Goal: Task Accomplishment & Management: Use online tool/utility

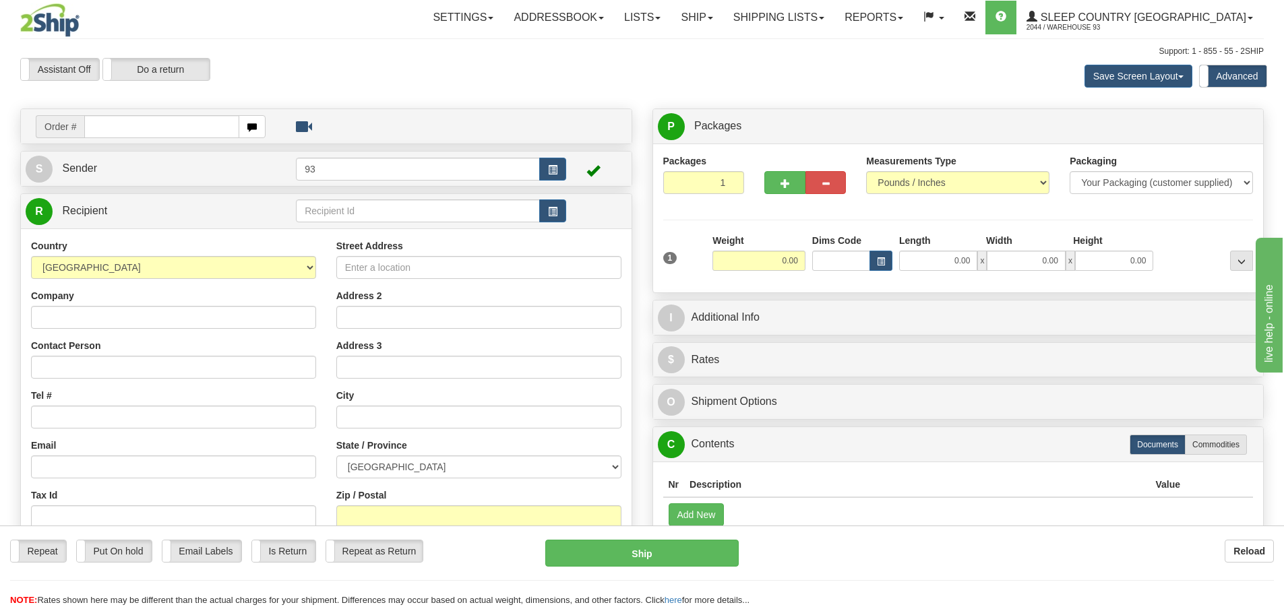
click at [133, 124] on input "text" at bounding box center [161, 126] width 155 height 23
type input "9000I141613"
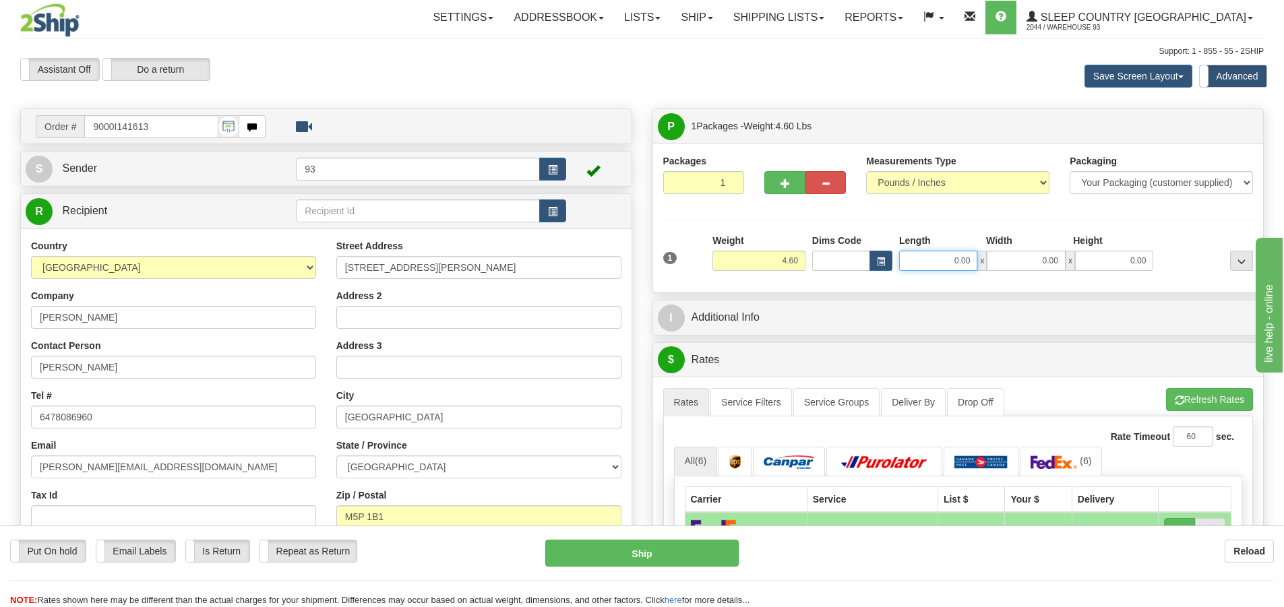
click at [931, 255] on input "0.00" at bounding box center [938, 261] width 78 height 20
type input "26.00"
drag, startPoint x: 1043, startPoint y: 256, endPoint x: 1097, endPoint y: 249, distance: 54.4
click at [1066, 253] on div "26.00 x 0.00 x 0.00" at bounding box center [1026, 261] width 254 height 20
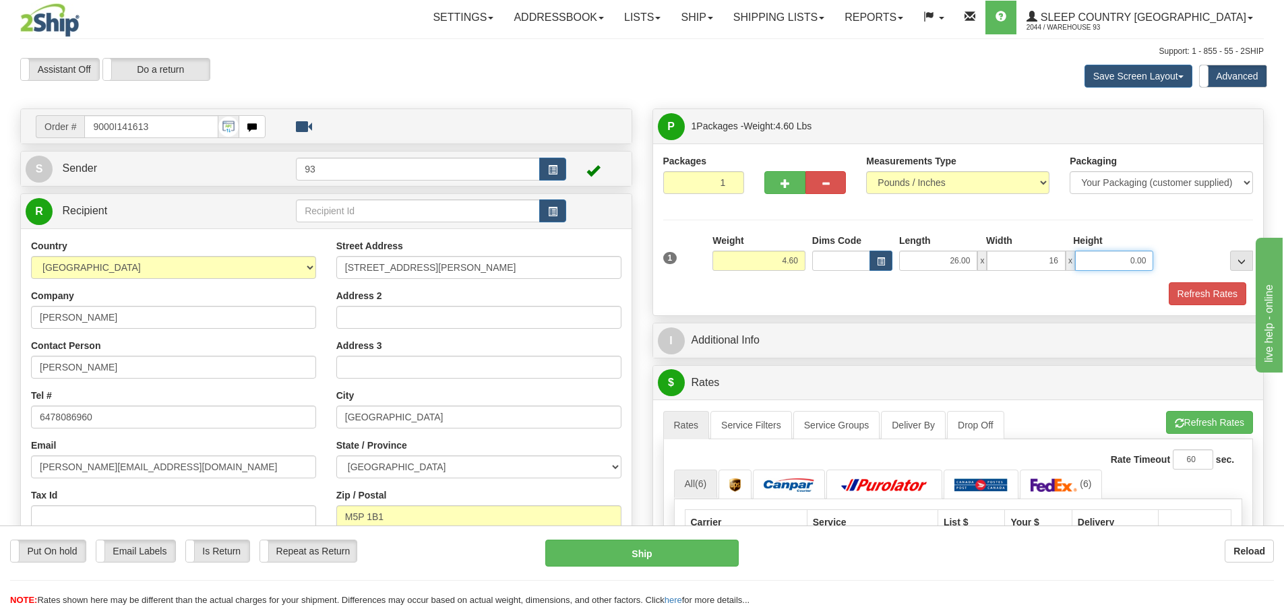
type input "16.00"
click at [1118, 252] on input "0.00" at bounding box center [1114, 261] width 78 height 20
type input "6.00"
click at [1221, 299] on button "Refresh Rates" at bounding box center [1208, 293] width 78 height 23
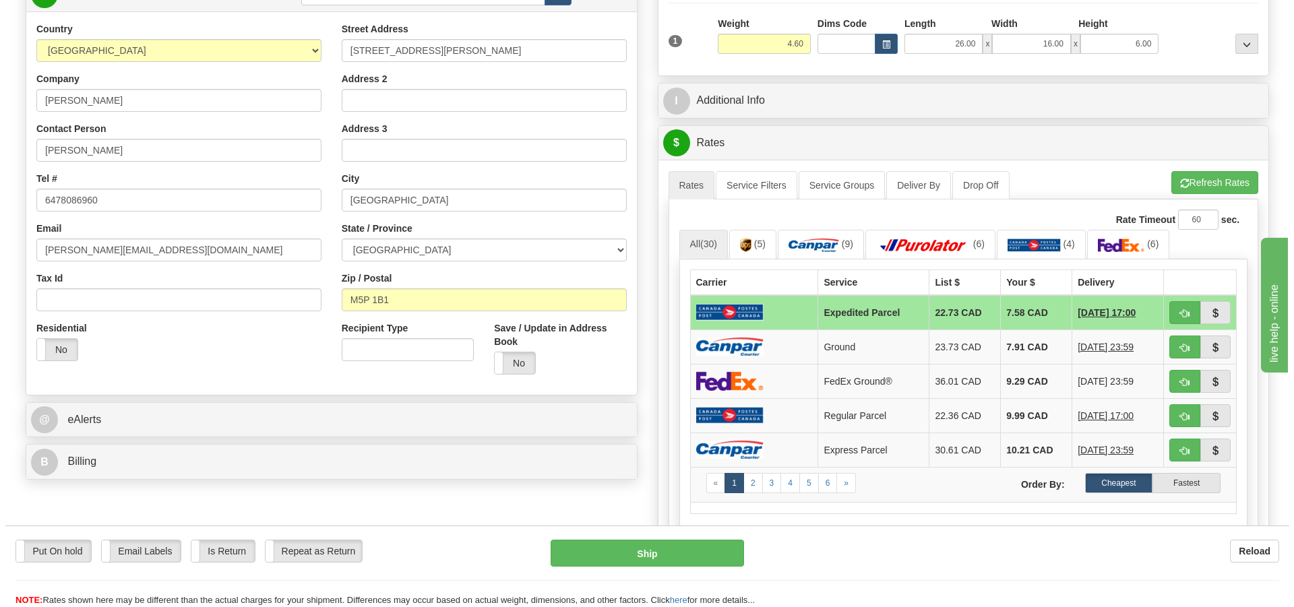
scroll to position [270, 0]
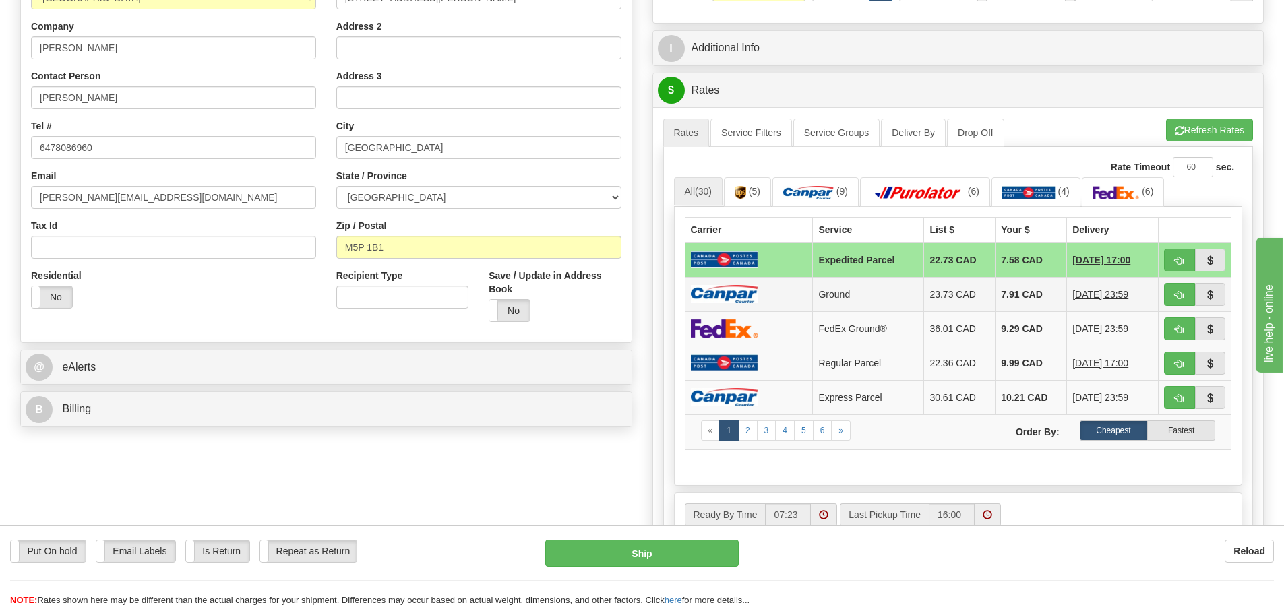
click at [739, 295] on img at bounding box center [724, 294] width 67 height 18
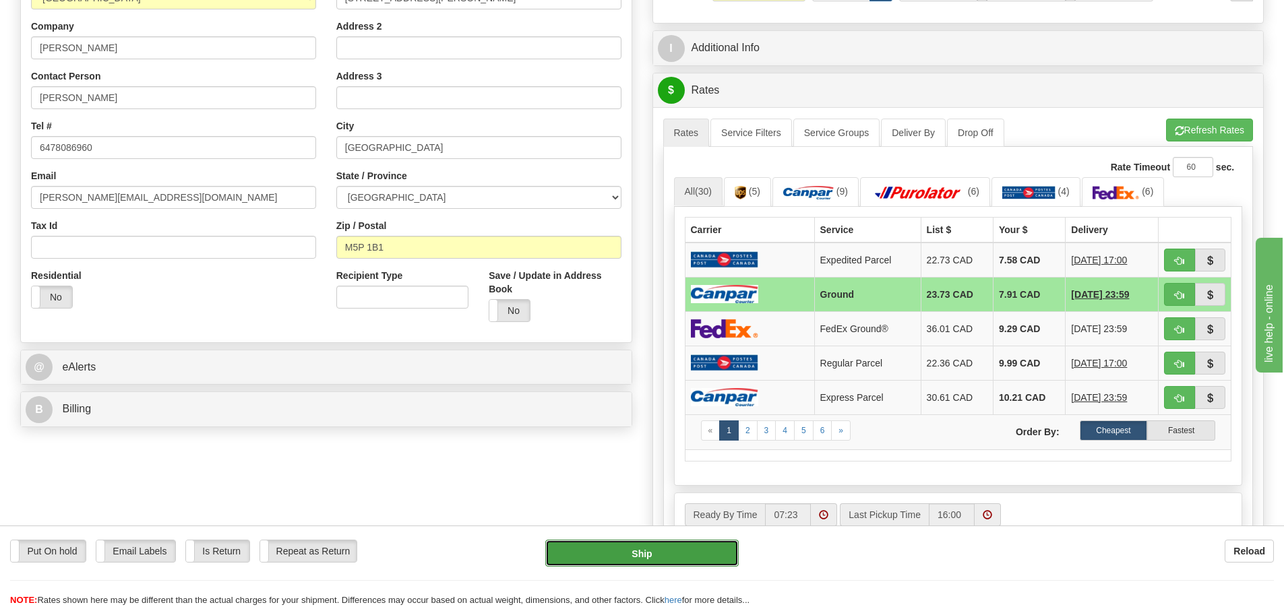
click at [695, 561] on button "Ship" at bounding box center [641, 553] width 193 height 27
type input "1"
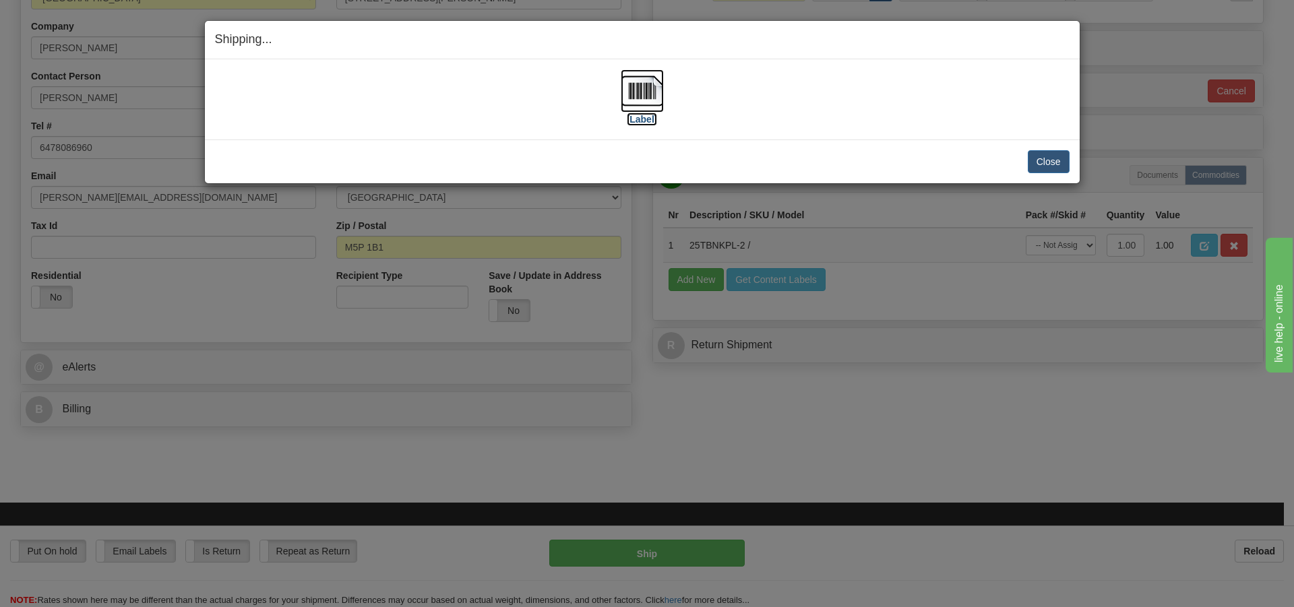
click at [645, 93] on img at bounding box center [642, 90] width 43 height 43
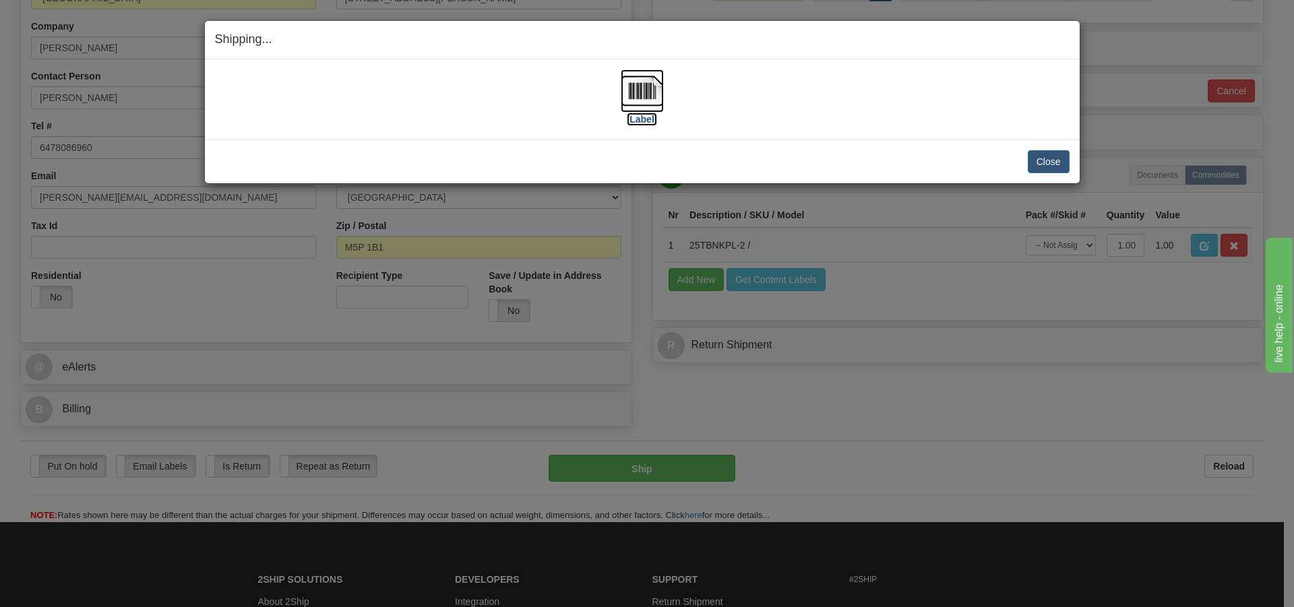
click at [637, 86] on img at bounding box center [642, 90] width 43 height 43
click at [1044, 150] on button "Close" at bounding box center [1049, 161] width 42 height 23
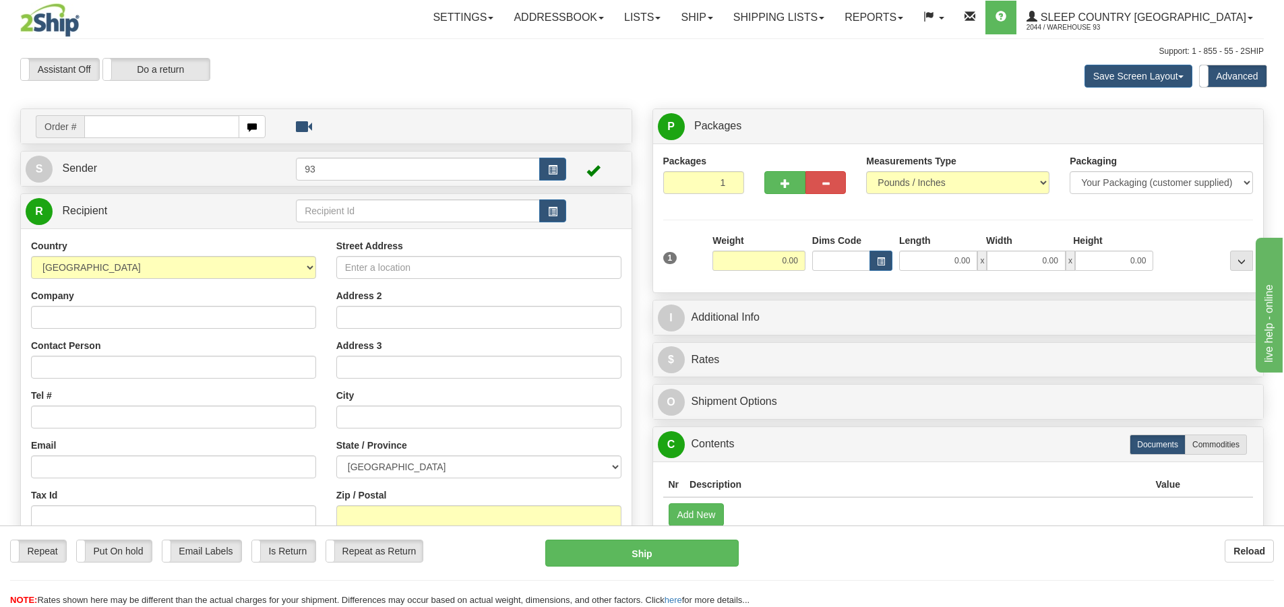
click at [113, 125] on input "text" at bounding box center [161, 126] width 155 height 23
type input "9000I141639"
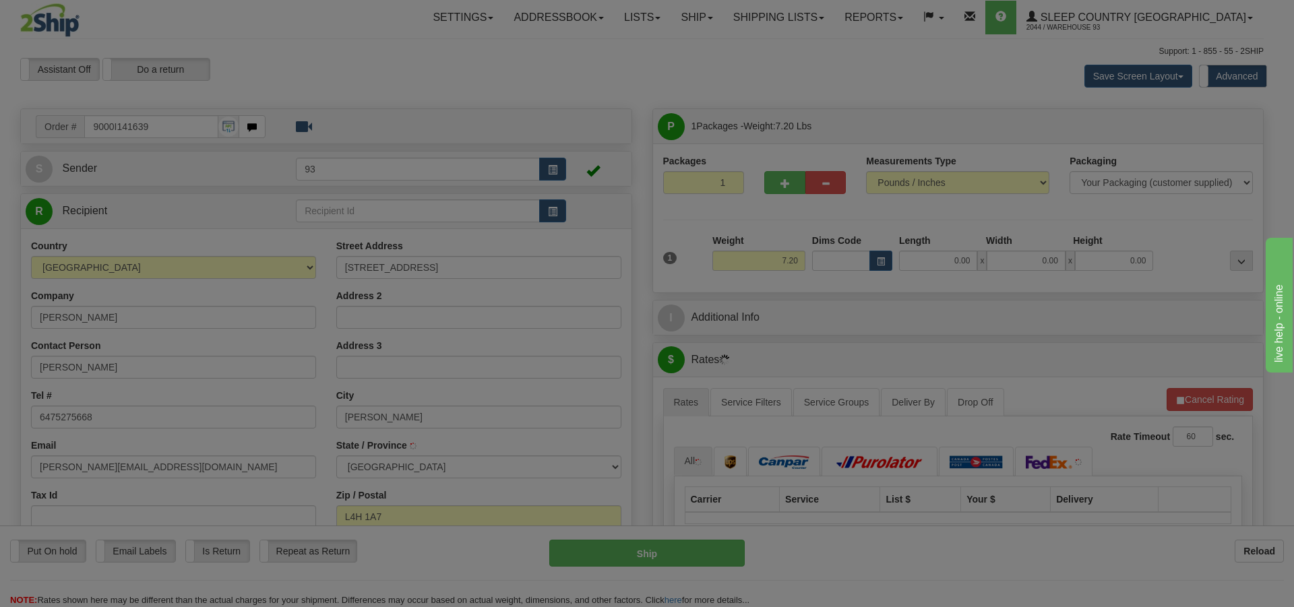
type input "WOODBRIDGE"
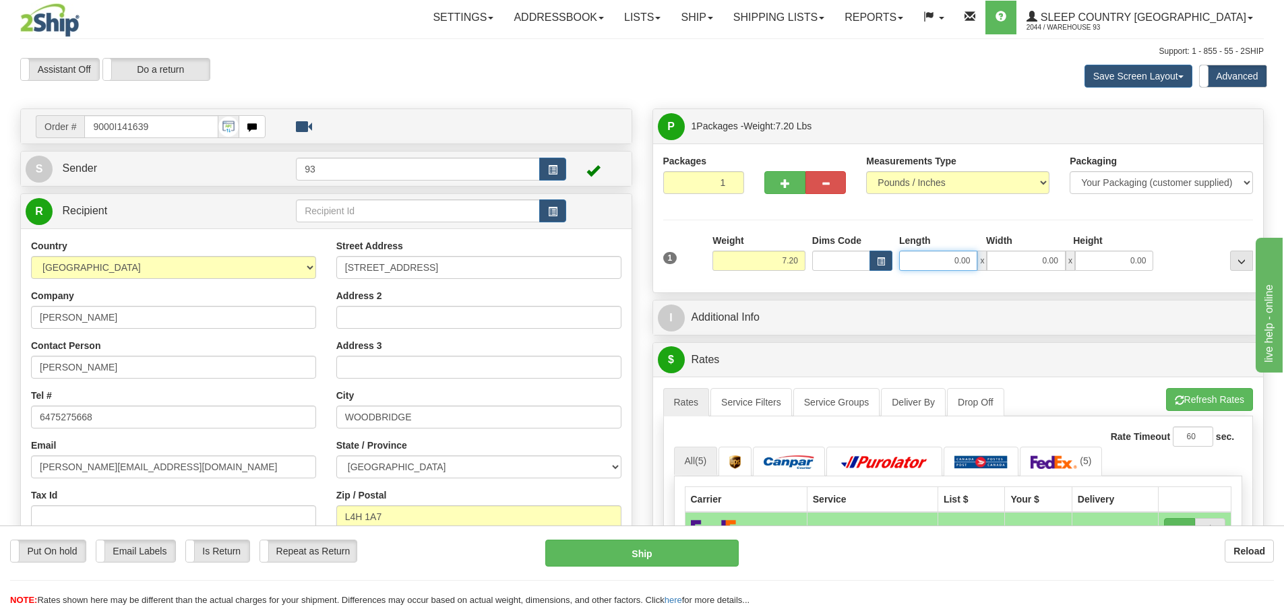
click at [937, 264] on input "0.00" at bounding box center [938, 261] width 78 height 20
type input "18.00"
click at [1028, 261] on input "0.00" at bounding box center [1026, 261] width 78 height 20
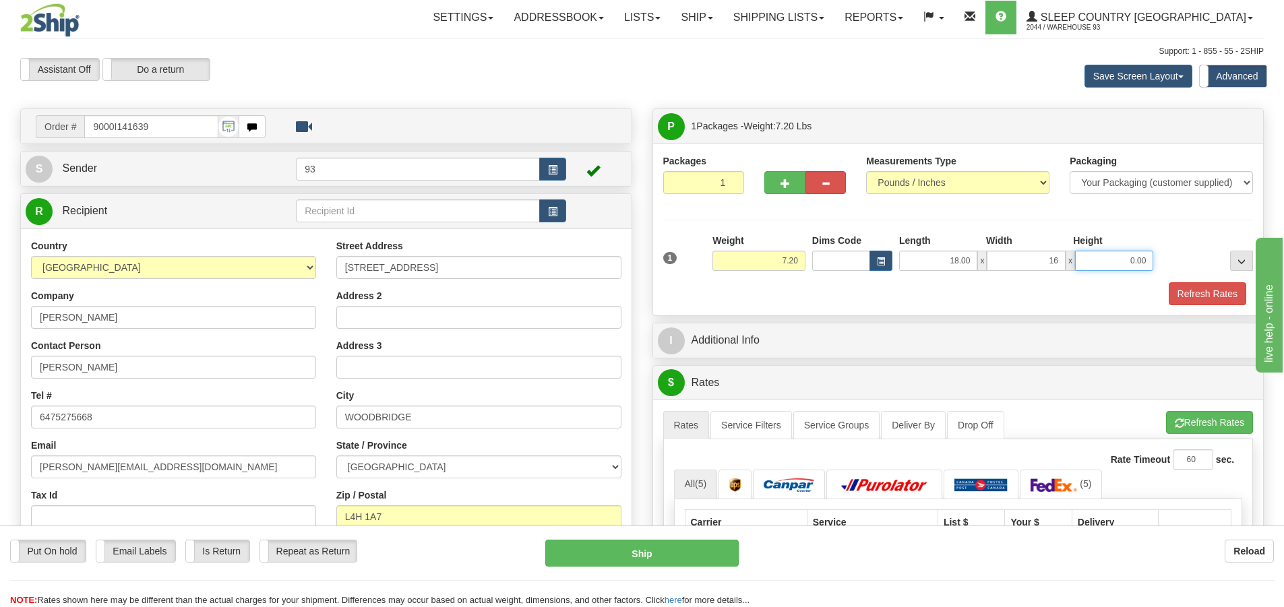
type input "16.00"
click at [1141, 263] on input "0.00" at bounding box center [1114, 261] width 78 height 20
type input "8.00"
click at [1233, 294] on button "Refresh Rates" at bounding box center [1208, 293] width 78 height 23
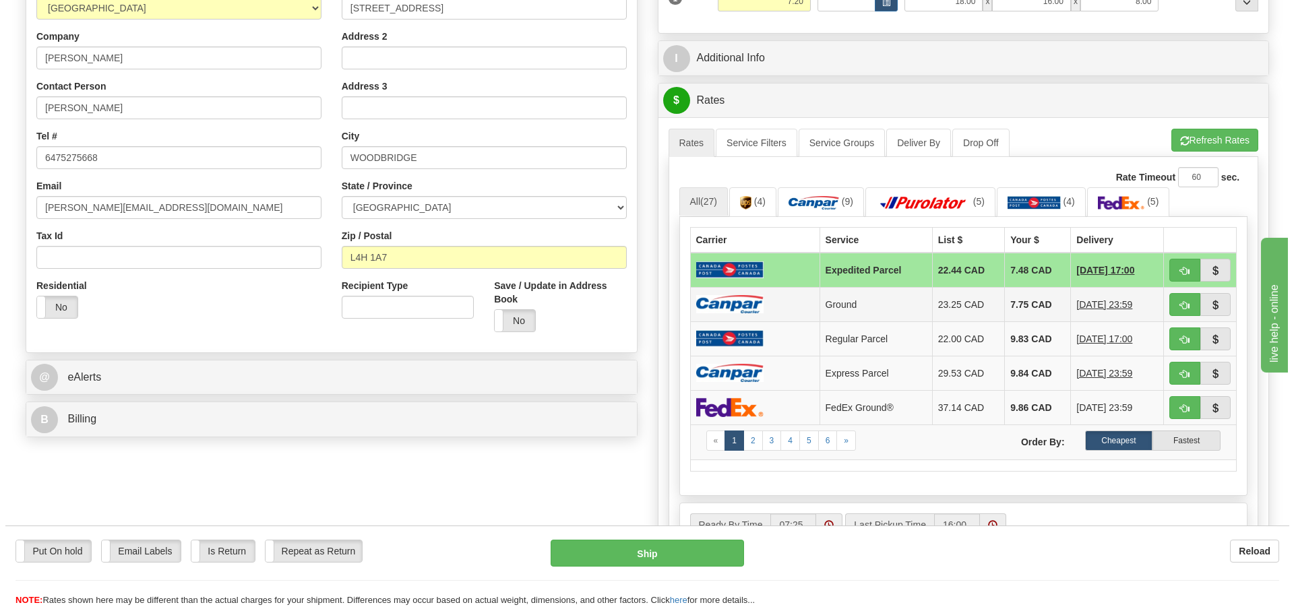
scroll to position [337, 0]
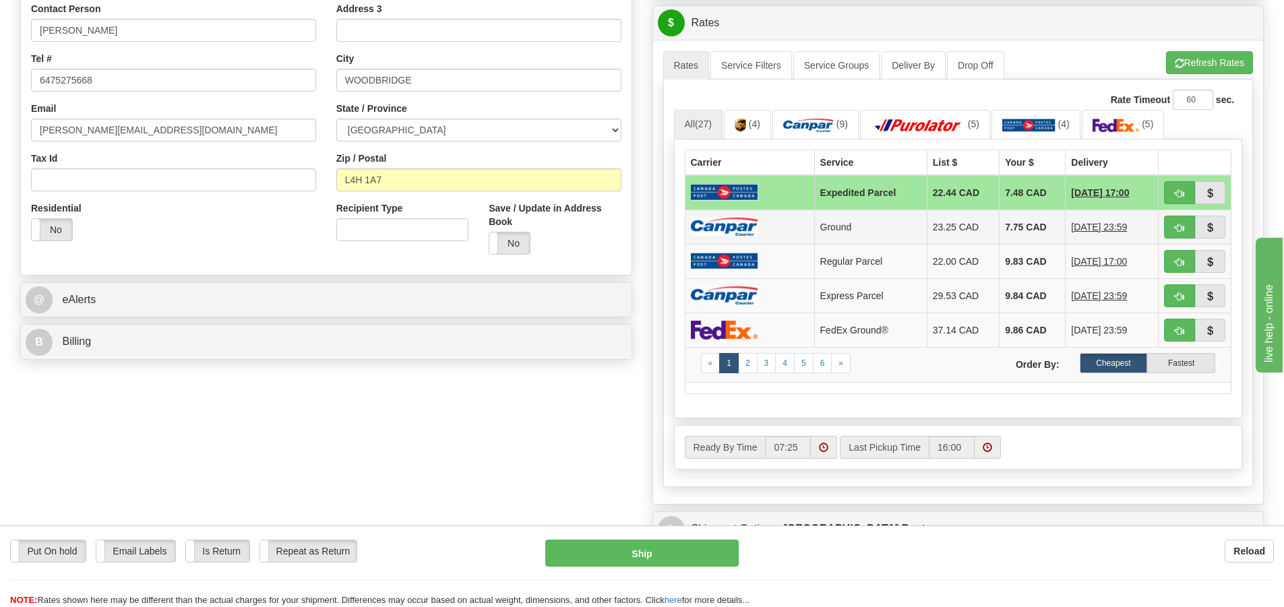
click at [729, 222] on img at bounding box center [724, 227] width 67 height 18
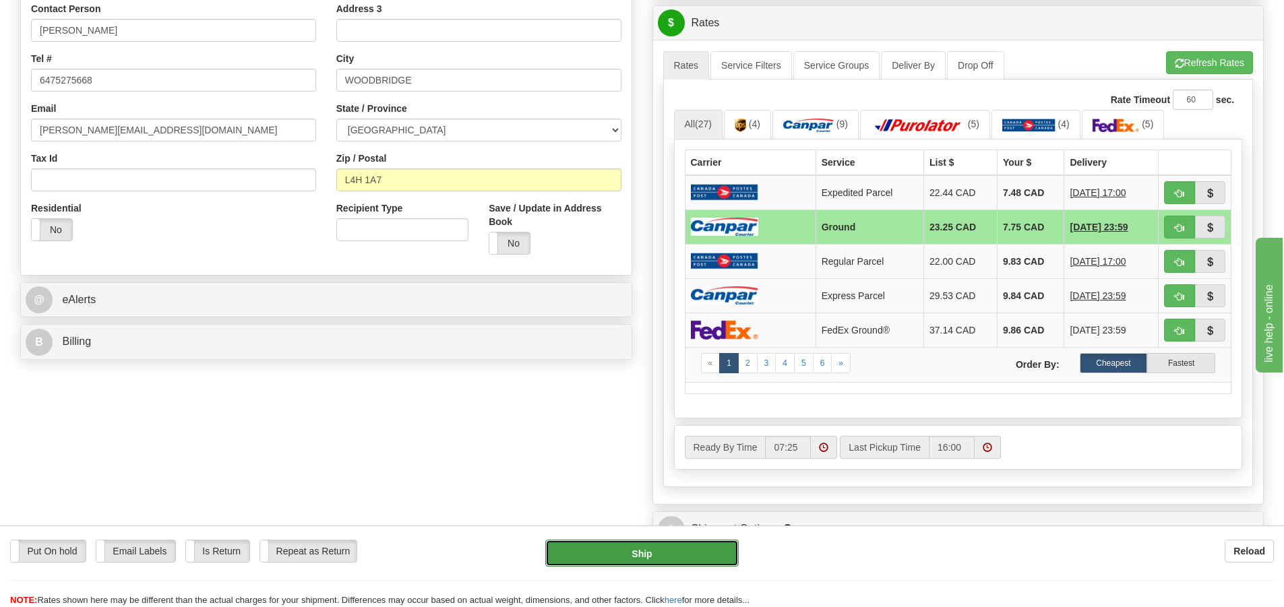
click at [687, 545] on button "Ship" at bounding box center [641, 553] width 193 height 27
type input "1"
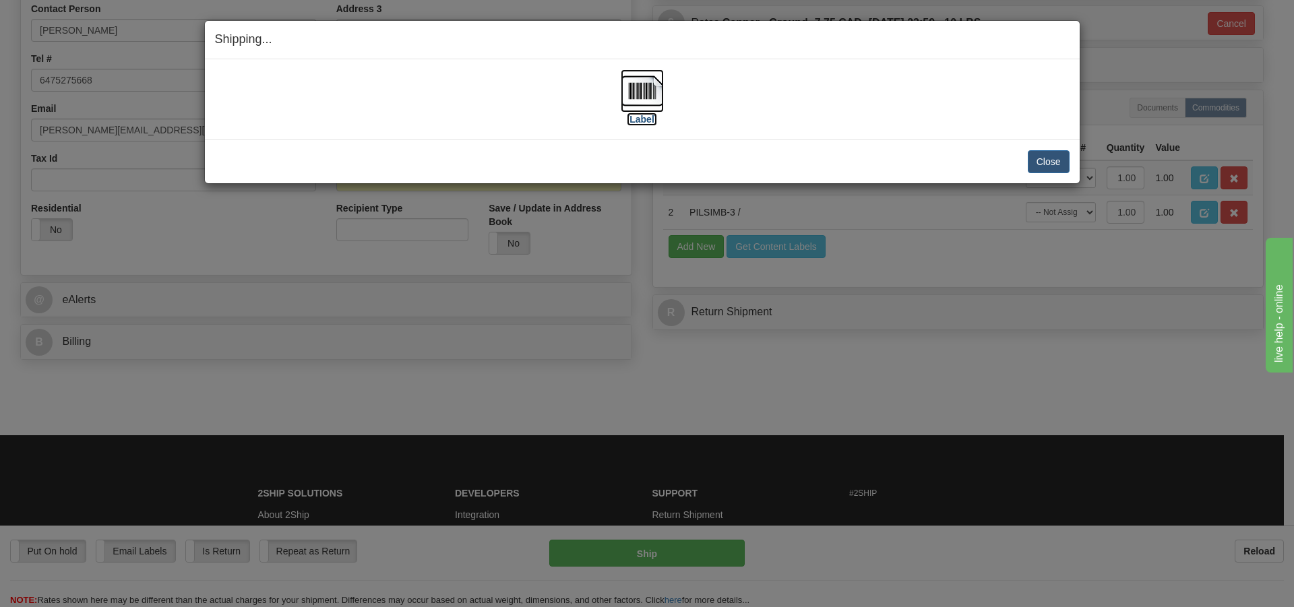
click at [637, 96] on img at bounding box center [642, 90] width 43 height 43
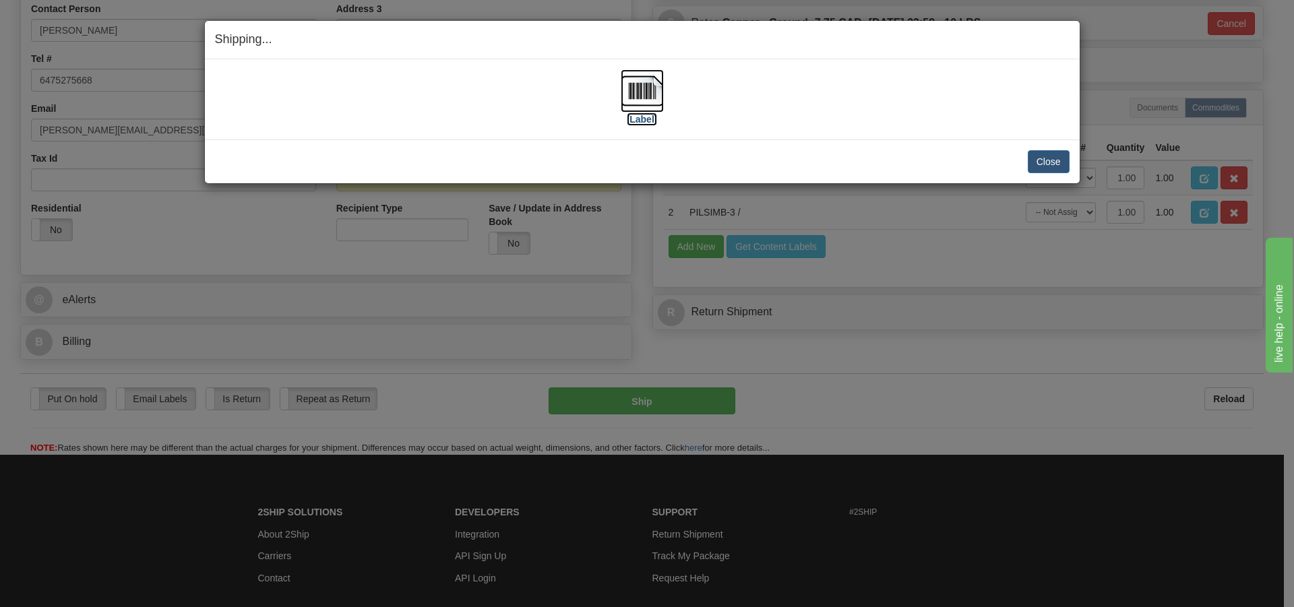
click at [639, 86] on img at bounding box center [642, 90] width 43 height 43
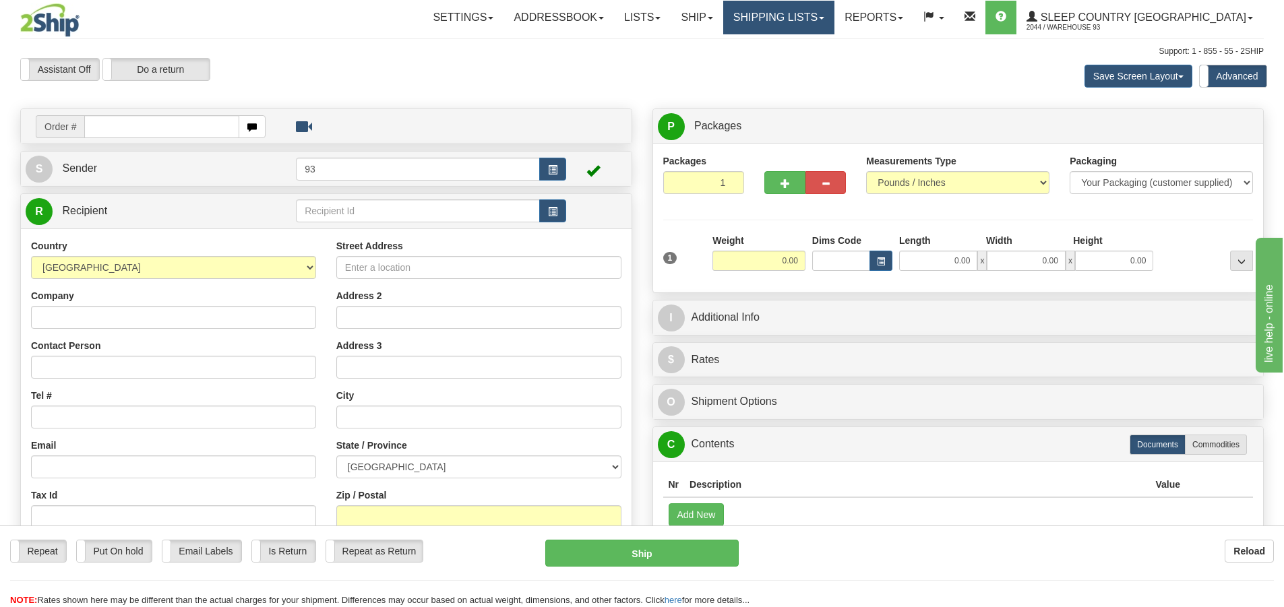
click at [797, 13] on link "Shipping lists" at bounding box center [778, 18] width 111 height 34
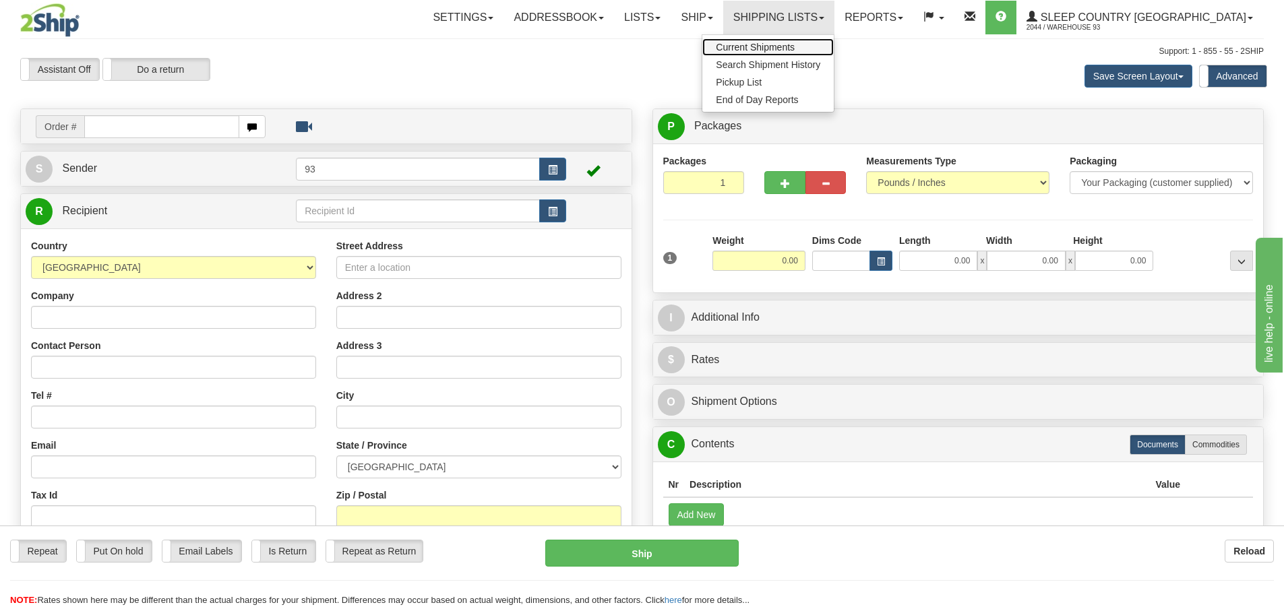
click at [774, 47] on link "Current Shipments" at bounding box center [767, 47] width 131 height 18
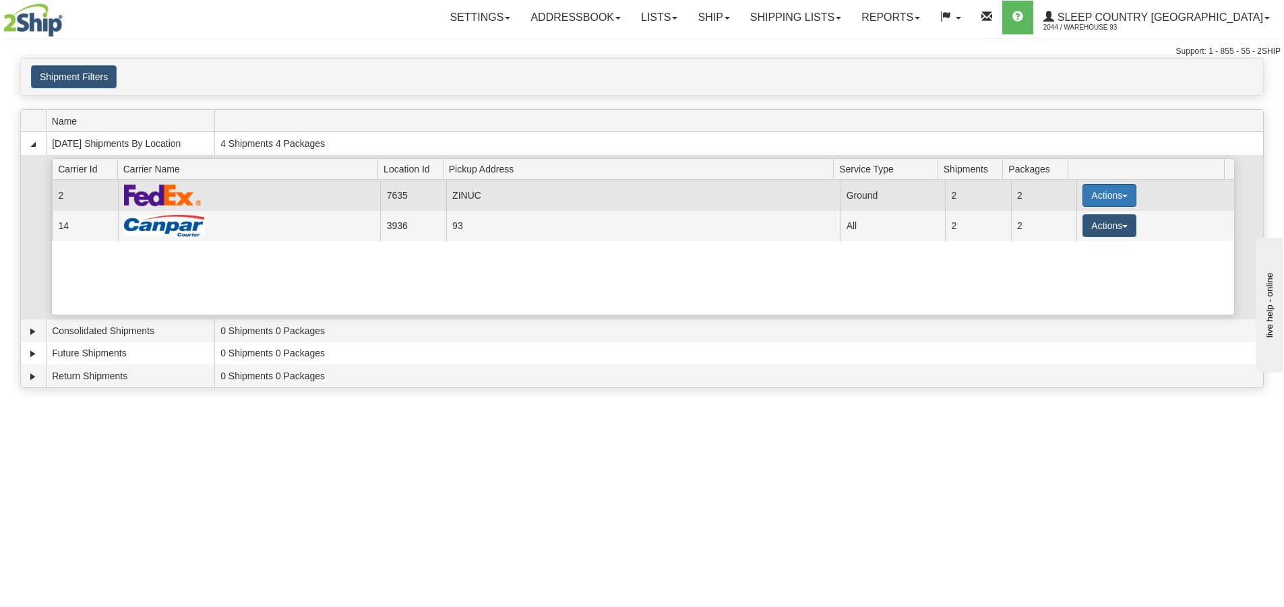
click at [1082, 193] on button "Actions" at bounding box center [1109, 195] width 54 height 23
click at [1059, 222] on span "Details" at bounding box center [1059, 220] width 36 height 9
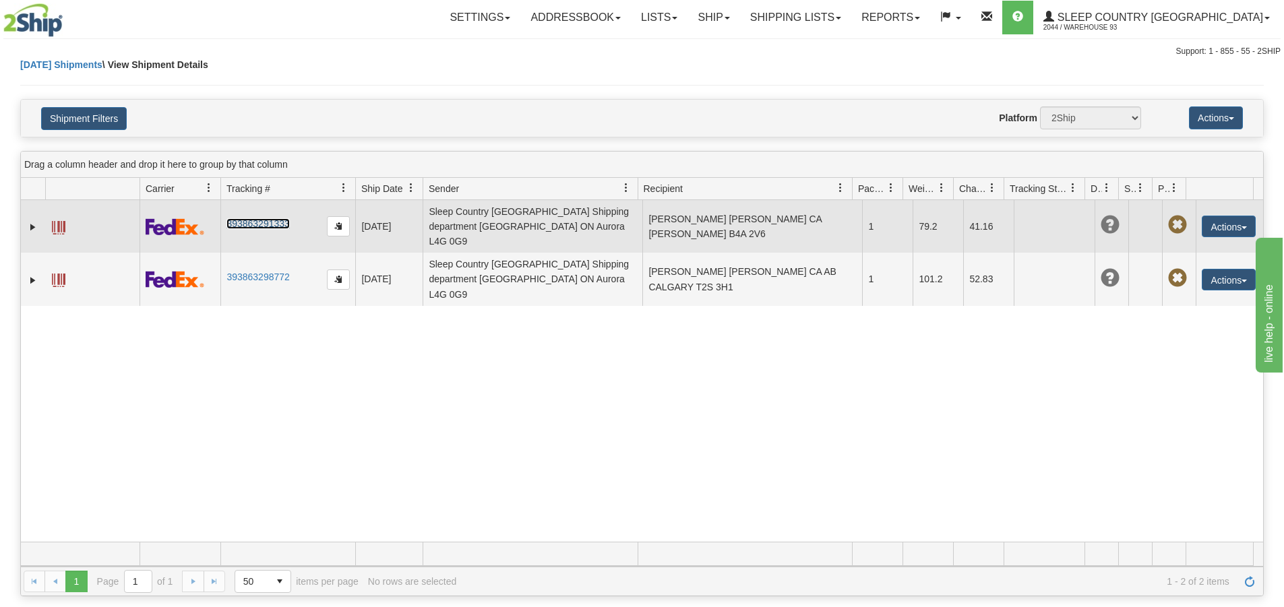
click at [259, 218] on link "393863291333" at bounding box center [257, 223] width 63 height 11
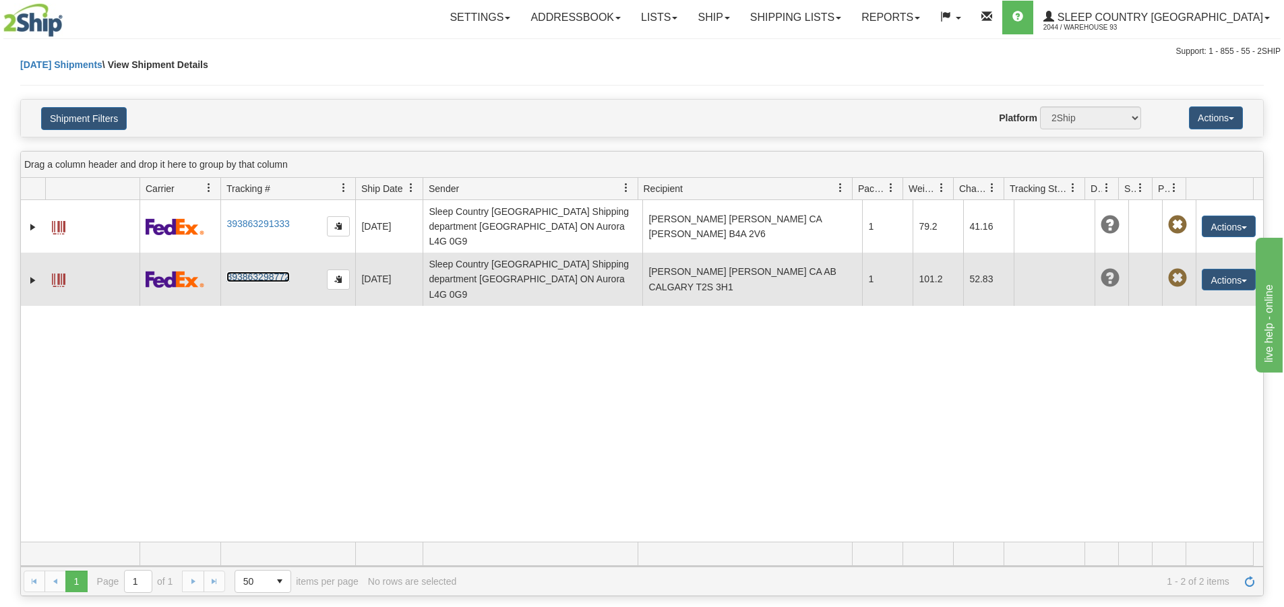
click at [266, 272] on link "393863298772" at bounding box center [257, 277] width 63 height 11
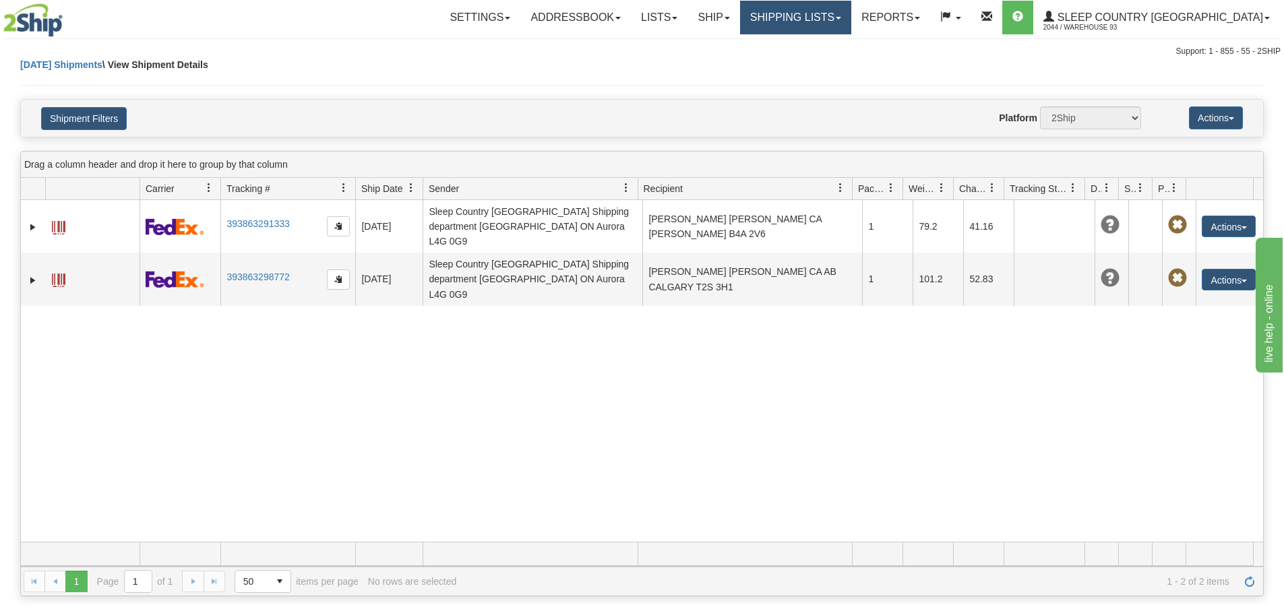
click at [810, 9] on link "Shipping lists" at bounding box center [795, 18] width 111 height 34
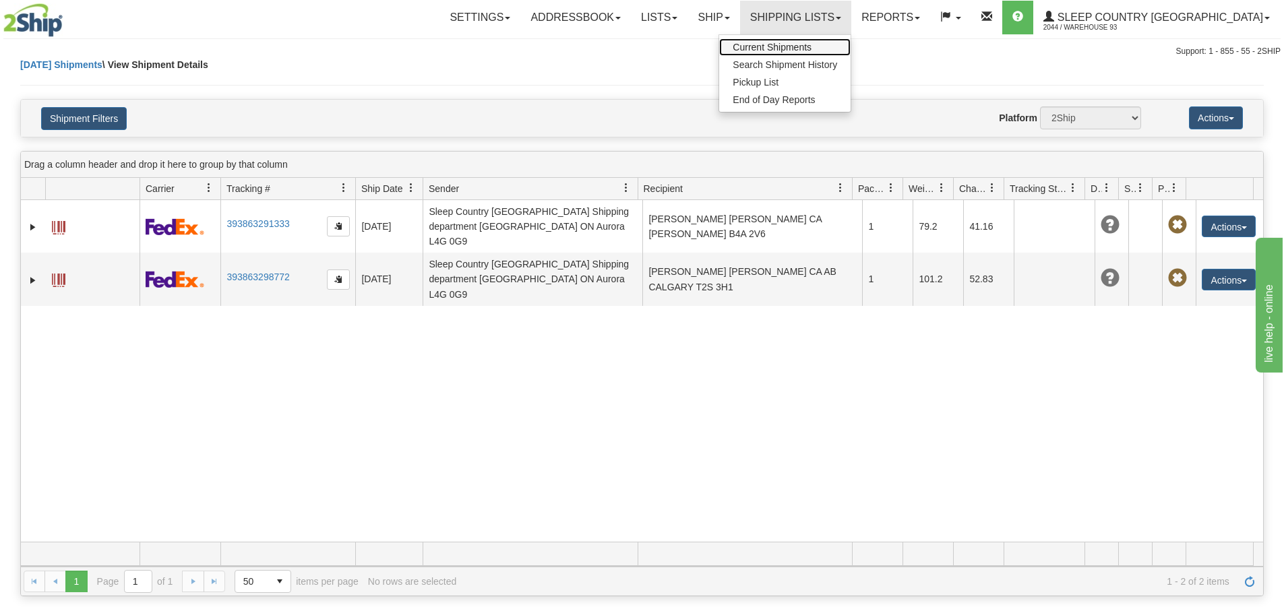
click at [799, 48] on span "Current Shipments" at bounding box center [772, 47] width 79 height 11
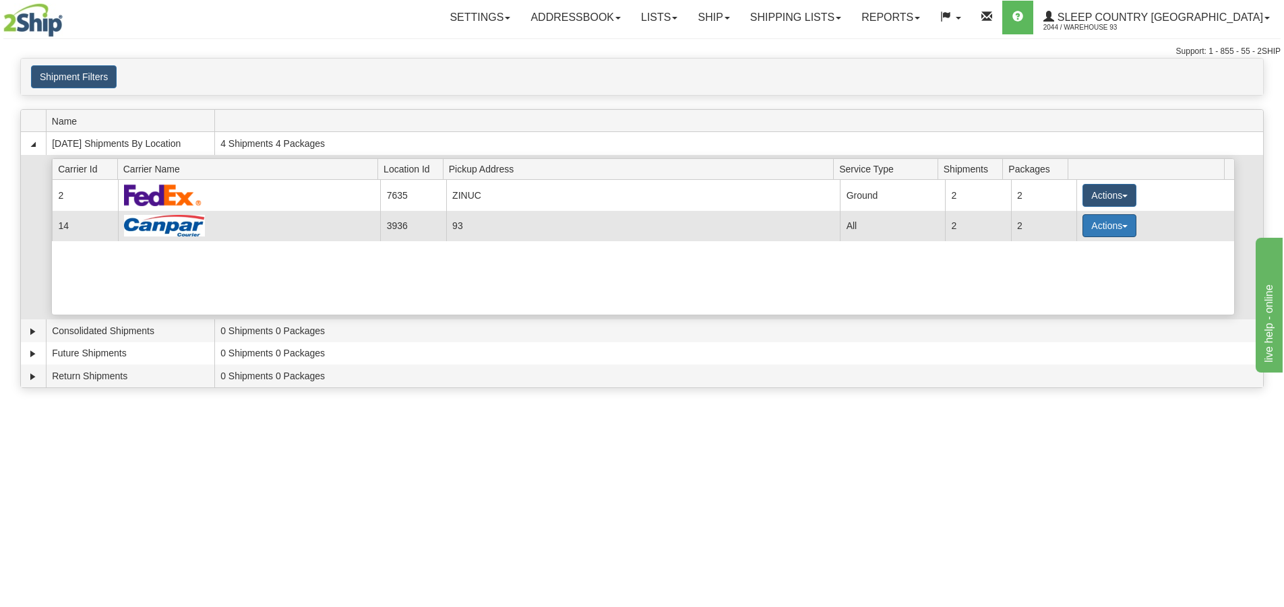
click at [1103, 224] on button "Actions" at bounding box center [1109, 225] width 54 height 23
click at [1065, 257] on link "Details" at bounding box center [1082, 252] width 108 height 18
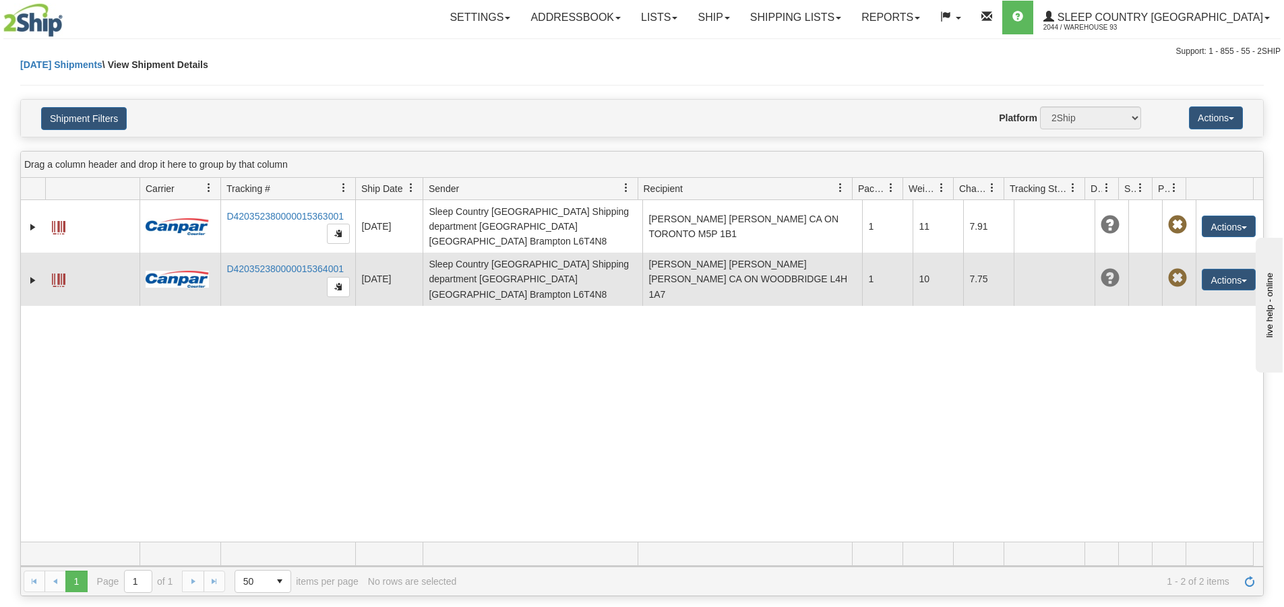
click at [65, 274] on span at bounding box center [58, 280] width 13 height 13
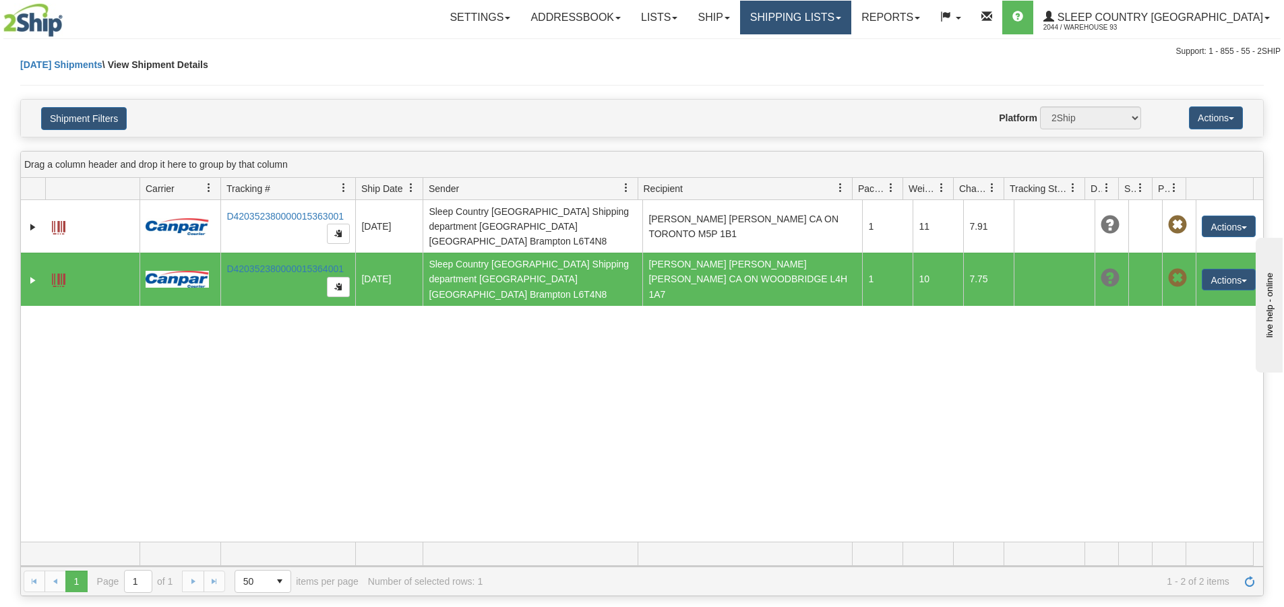
click at [820, 17] on link "Shipping lists" at bounding box center [795, 18] width 111 height 34
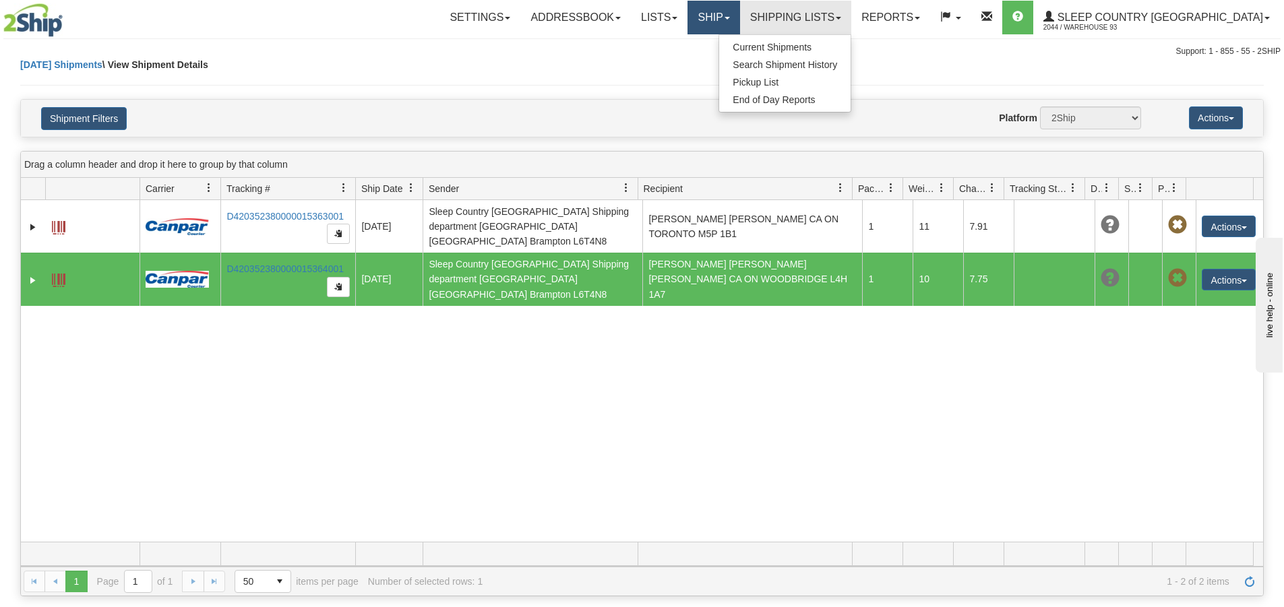
click at [739, 28] on link "Ship" at bounding box center [713, 18] width 52 height 34
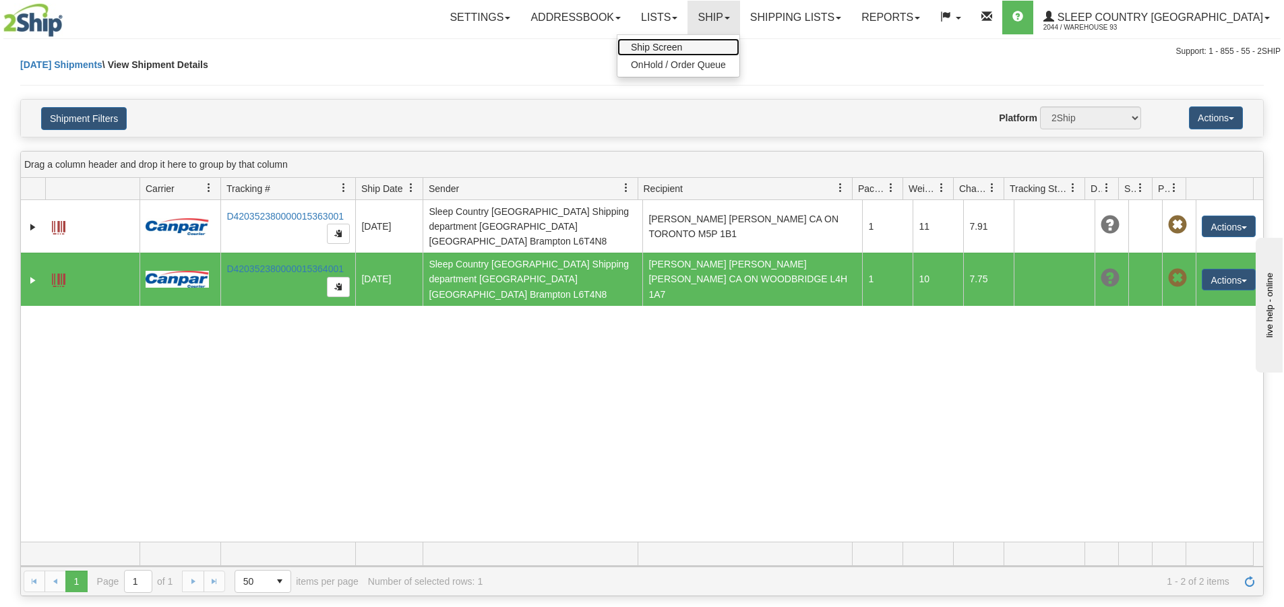
click at [739, 53] on link "Ship Screen" at bounding box center [678, 47] width 122 height 18
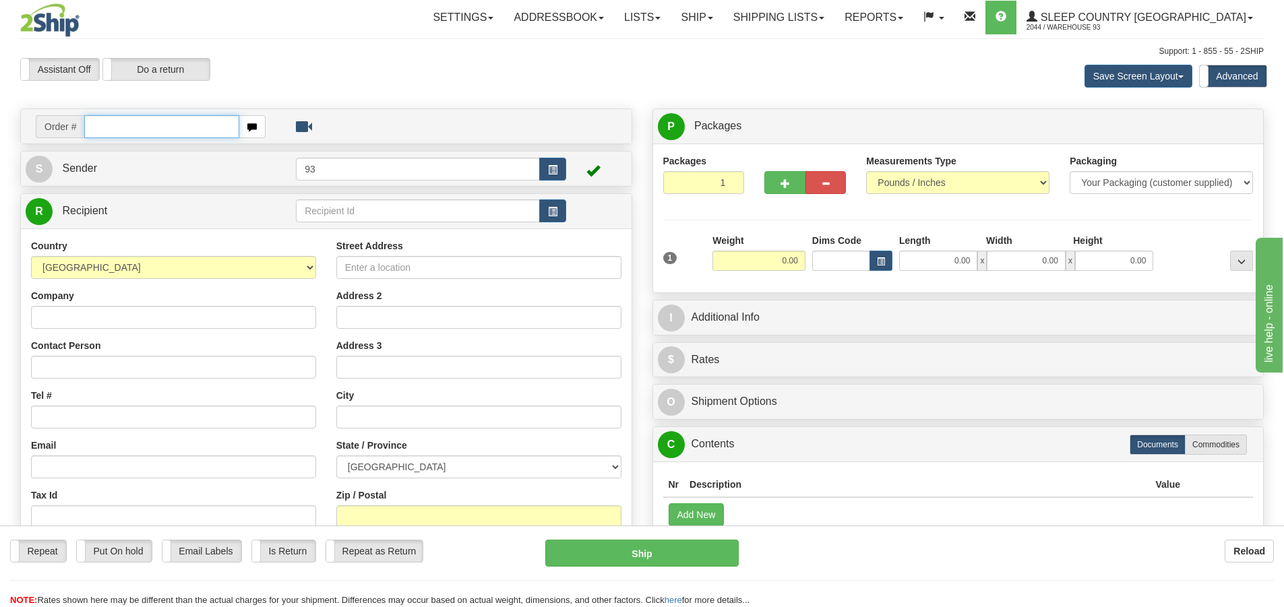
click at [146, 132] on input "text" at bounding box center [161, 126] width 155 height 23
type input "9000i141737"
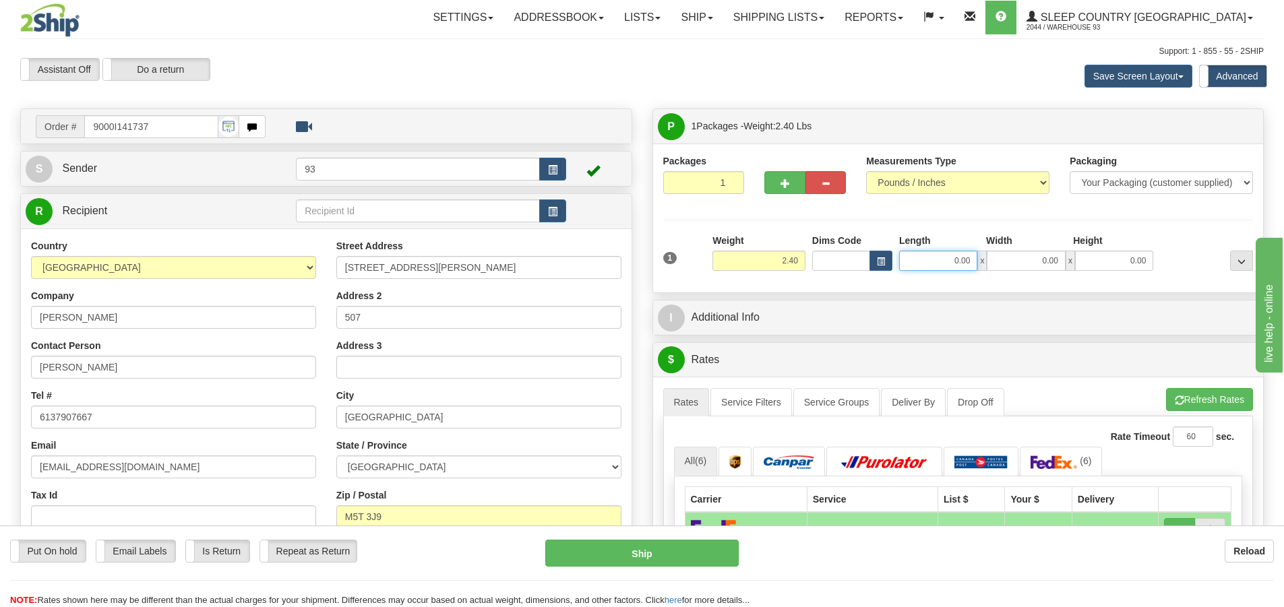
click at [921, 262] on input "0.00" at bounding box center [938, 261] width 78 height 20
type input "10.00"
click at [1032, 266] on input "0.00" at bounding box center [1026, 261] width 78 height 20
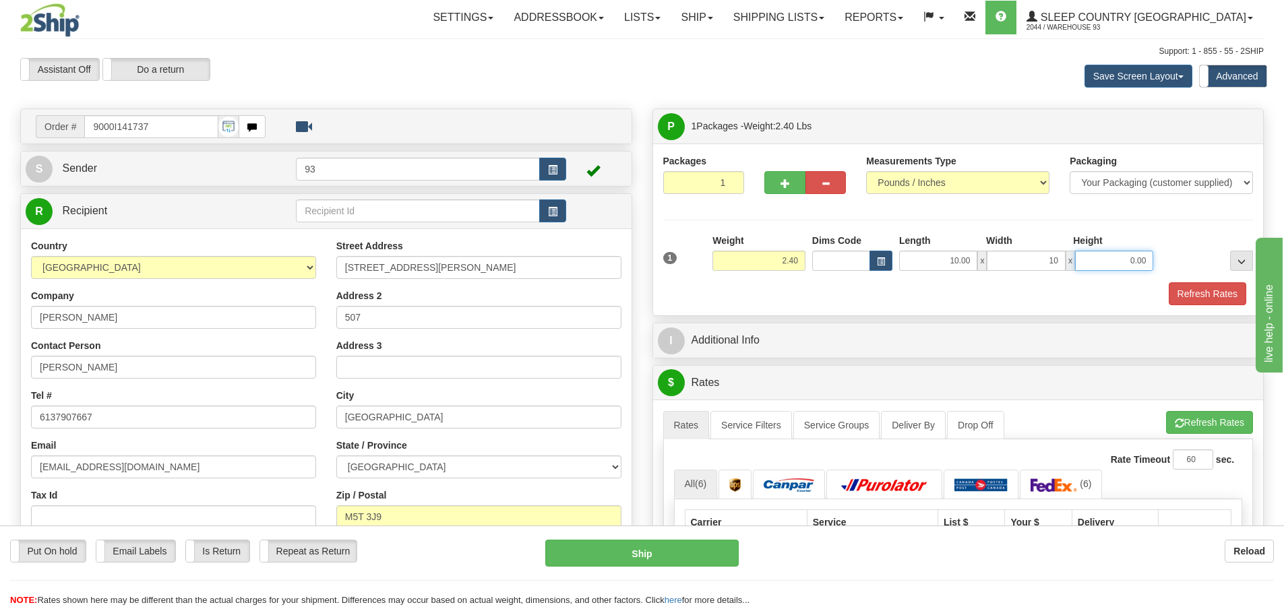
type input "10.00"
click at [1124, 259] on input "0.00" at bounding box center [1114, 261] width 78 height 20
type input "5.00"
click at [1210, 287] on button "Refresh Rates" at bounding box center [1208, 293] width 78 height 23
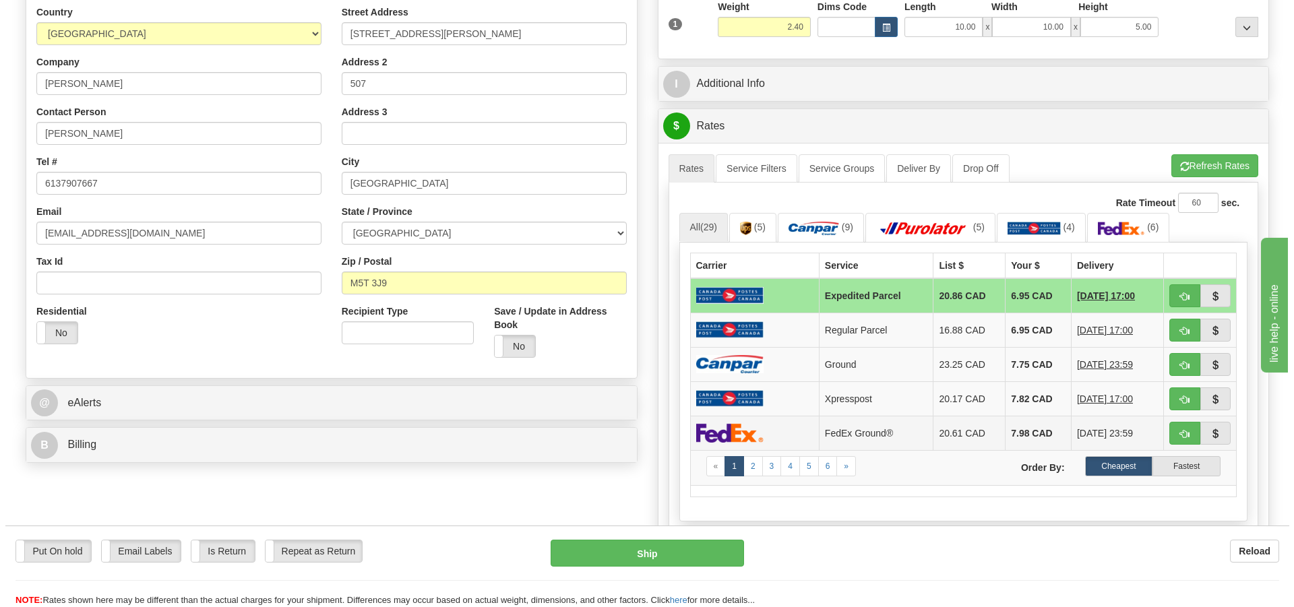
scroll to position [337, 0]
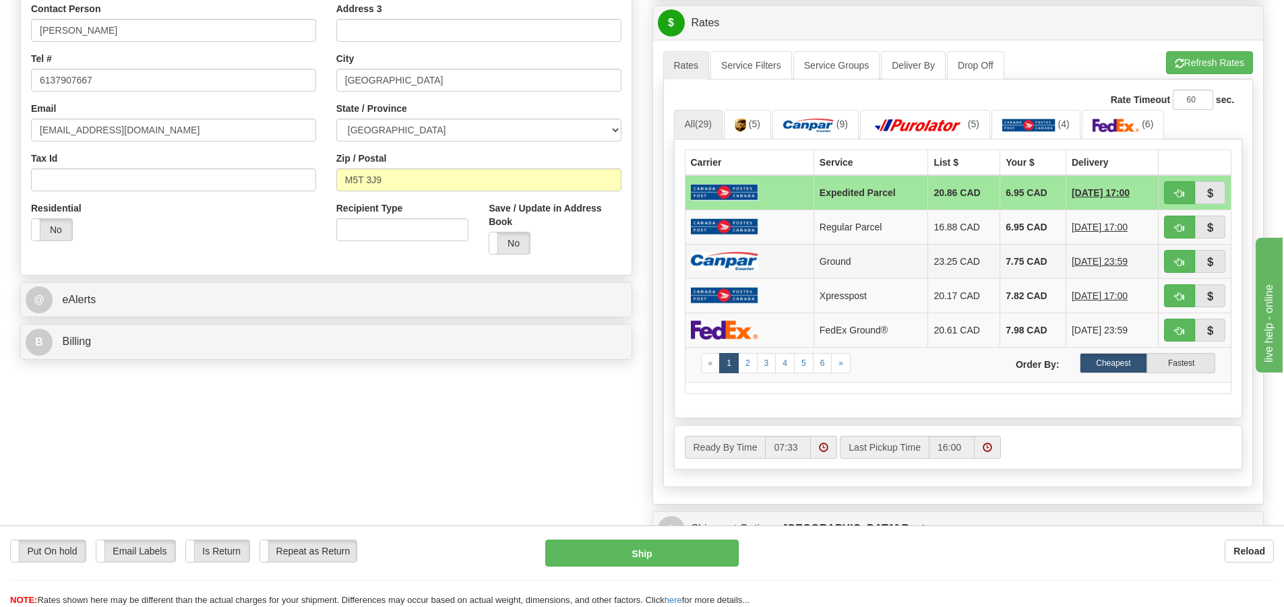
click at [747, 253] on img at bounding box center [724, 261] width 67 height 18
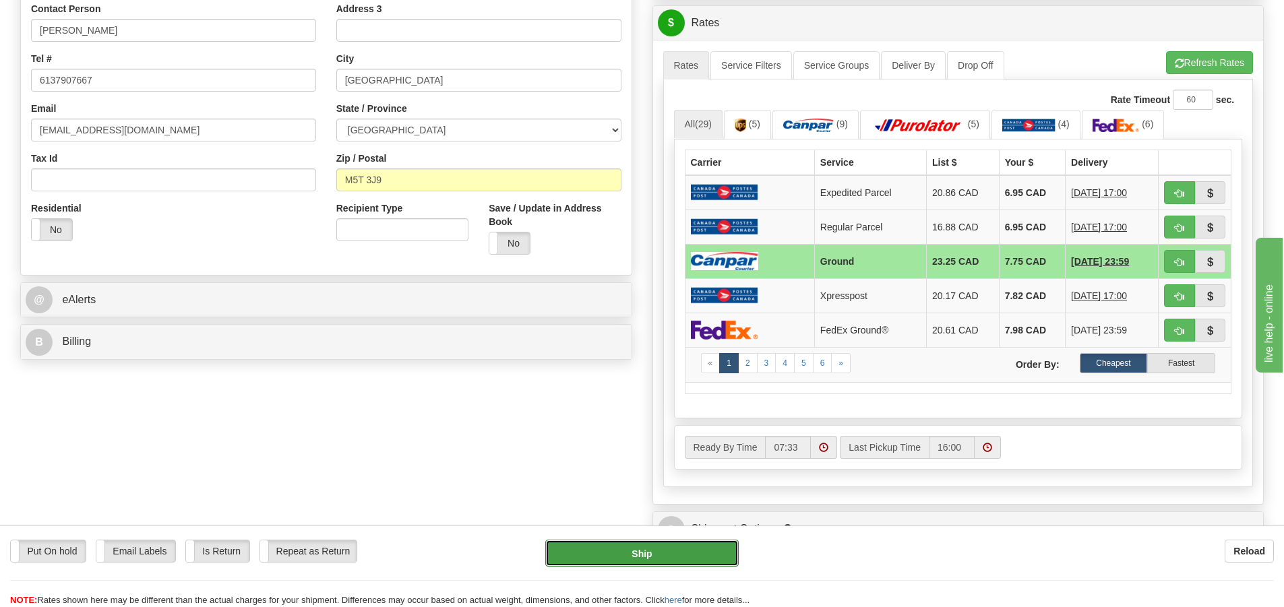
click at [671, 557] on button "Ship" at bounding box center [641, 553] width 193 height 27
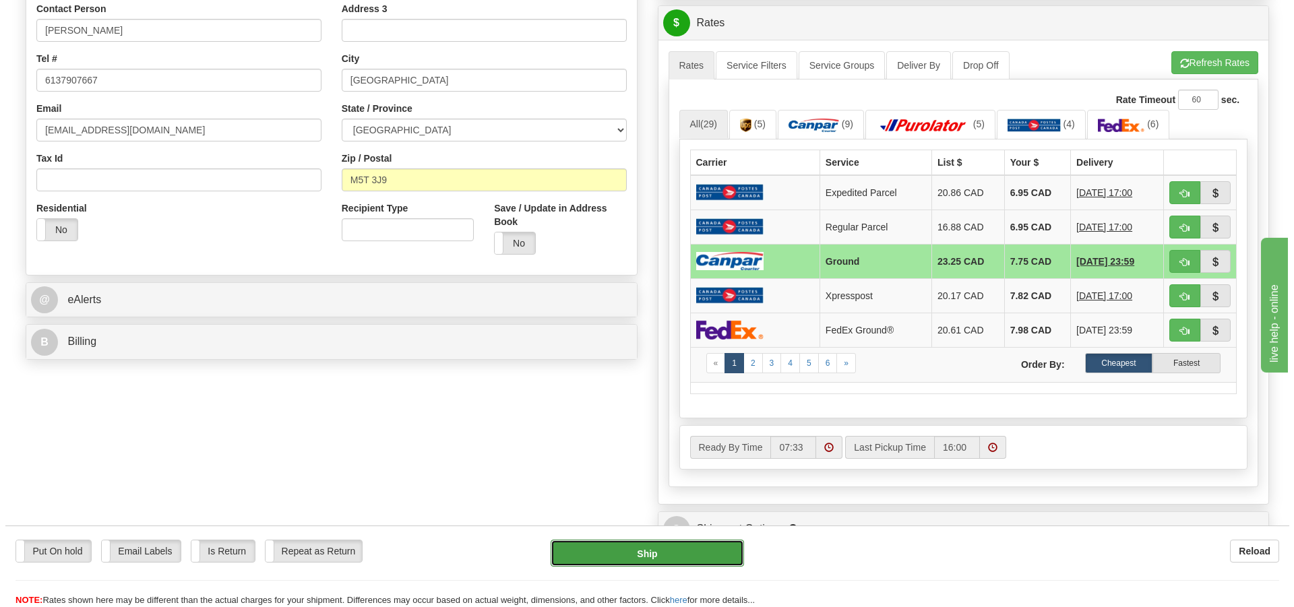
type input "1"
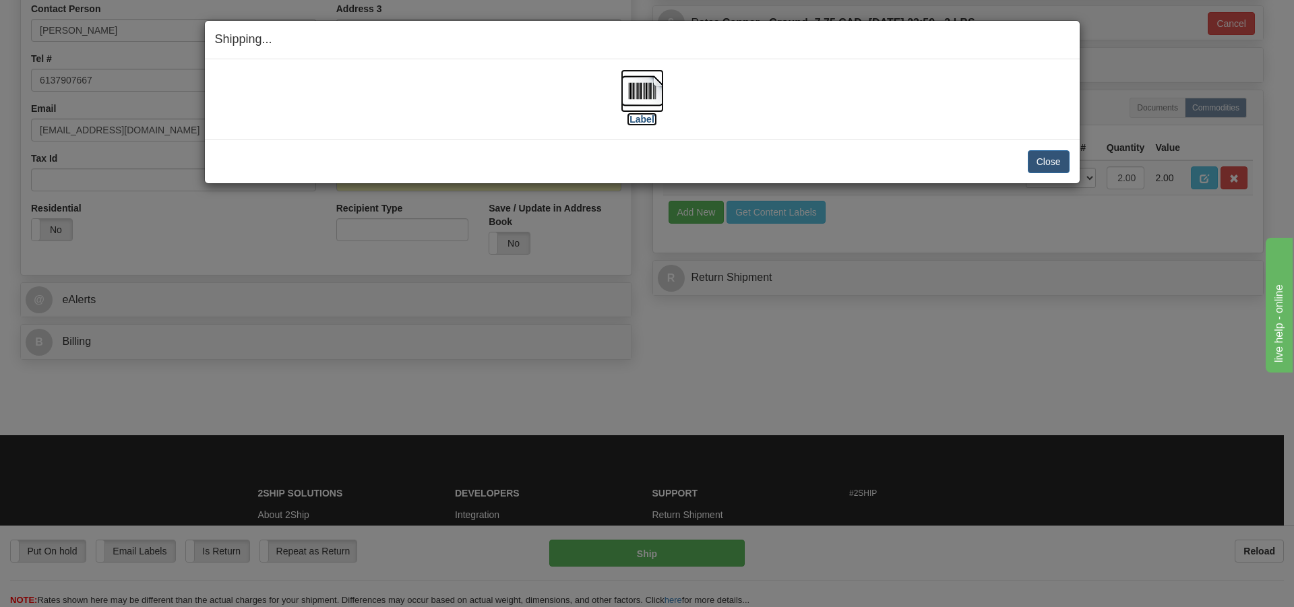
click at [632, 86] on img at bounding box center [642, 90] width 43 height 43
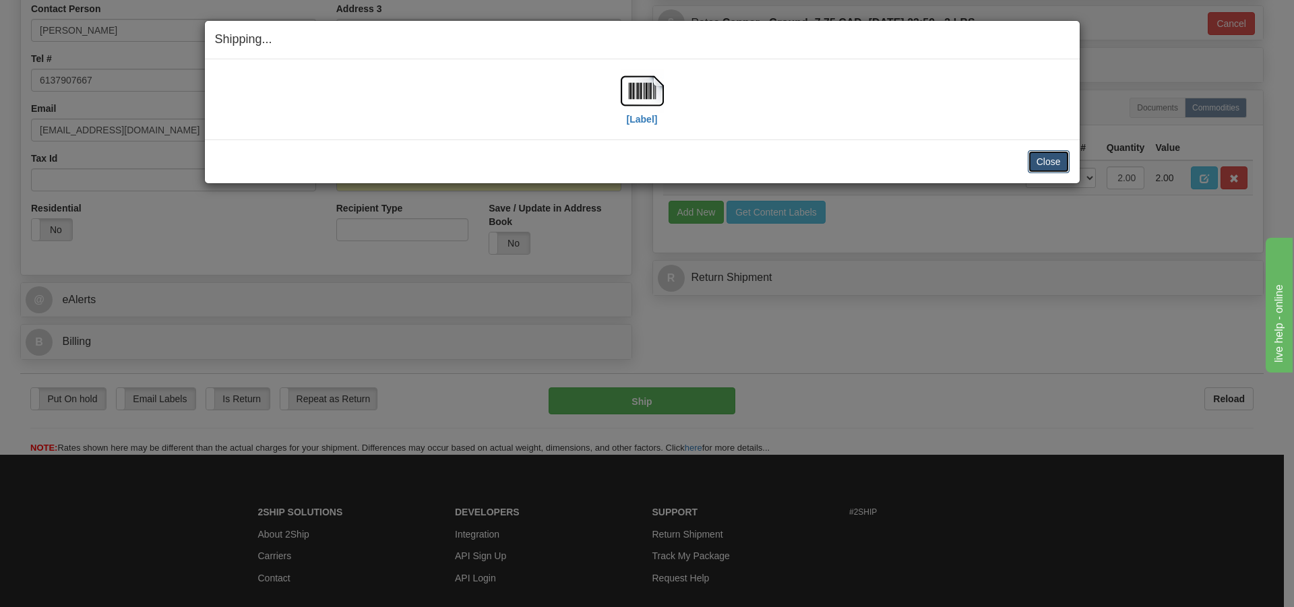
click at [1033, 158] on button "Close" at bounding box center [1049, 161] width 42 height 23
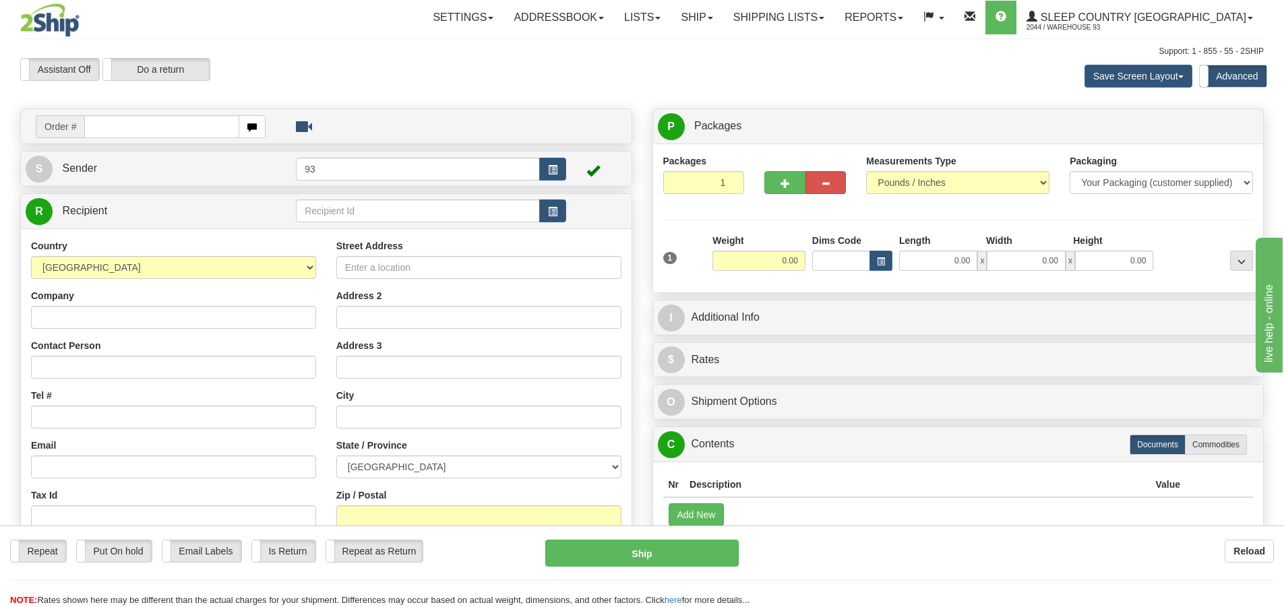
click at [124, 125] on input "text" at bounding box center [161, 126] width 155 height 23
type input "9000i141773"
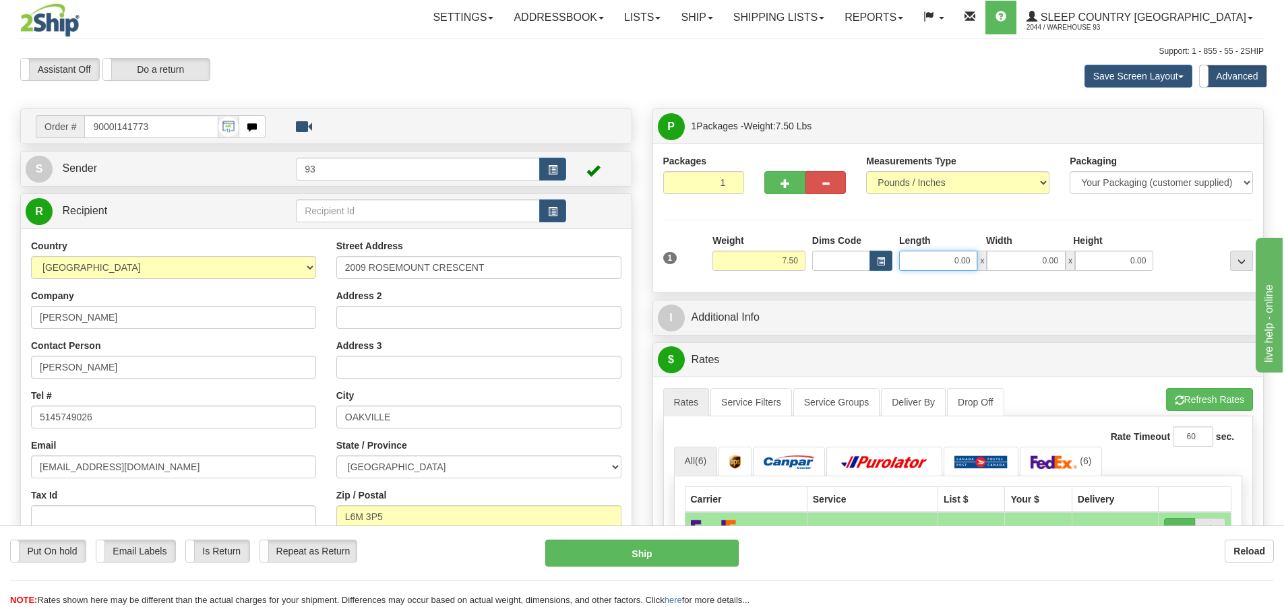
click at [929, 259] on input "0.00" at bounding box center [938, 261] width 78 height 20
type input "12.00"
click at [1053, 262] on input "0.00" at bounding box center [1026, 261] width 78 height 20
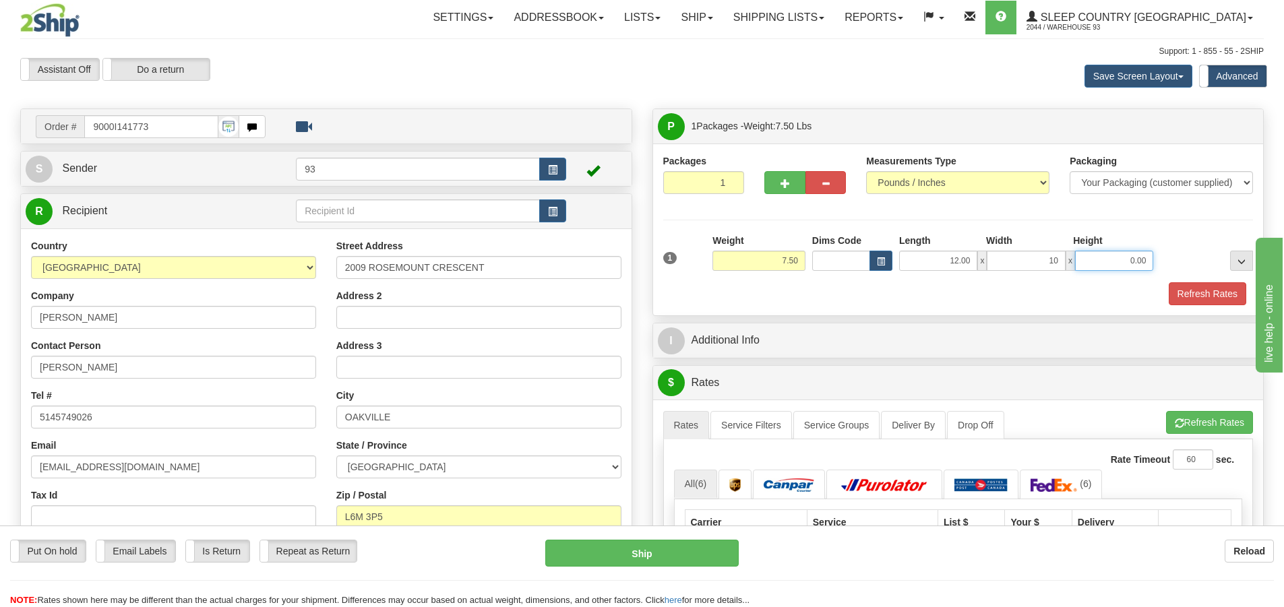
type input "10.00"
click at [1117, 255] on input "0.00" at bounding box center [1114, 261] width 78 height 20
type input "5.00"
click at [1241, 286] on button "Refresh Rates" at bounding box center [1208, 293] width 78 height 23
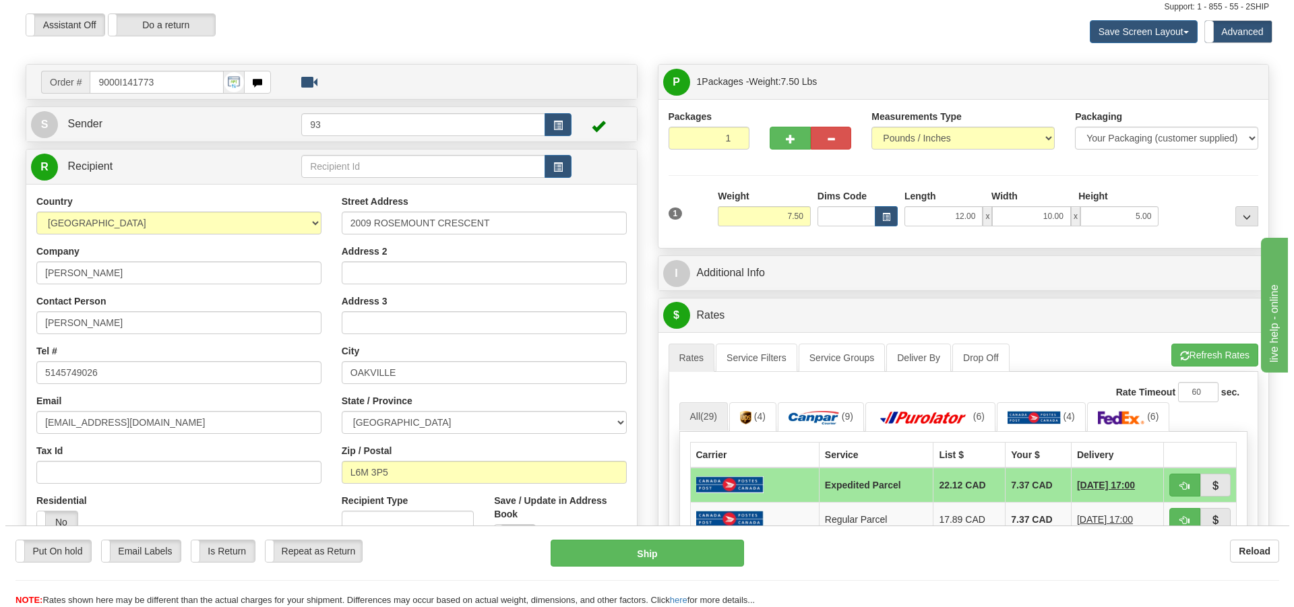
scroll to position [270, 0]
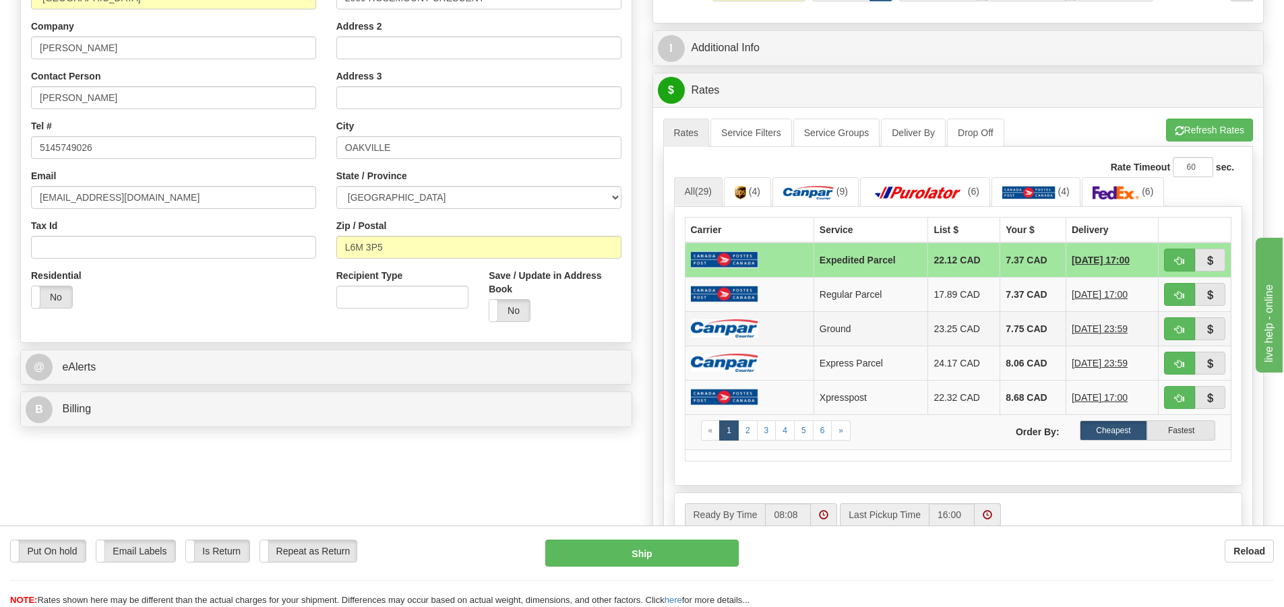
click at [734, 321] on img at bounding box center [724, 328] width 67 height 18
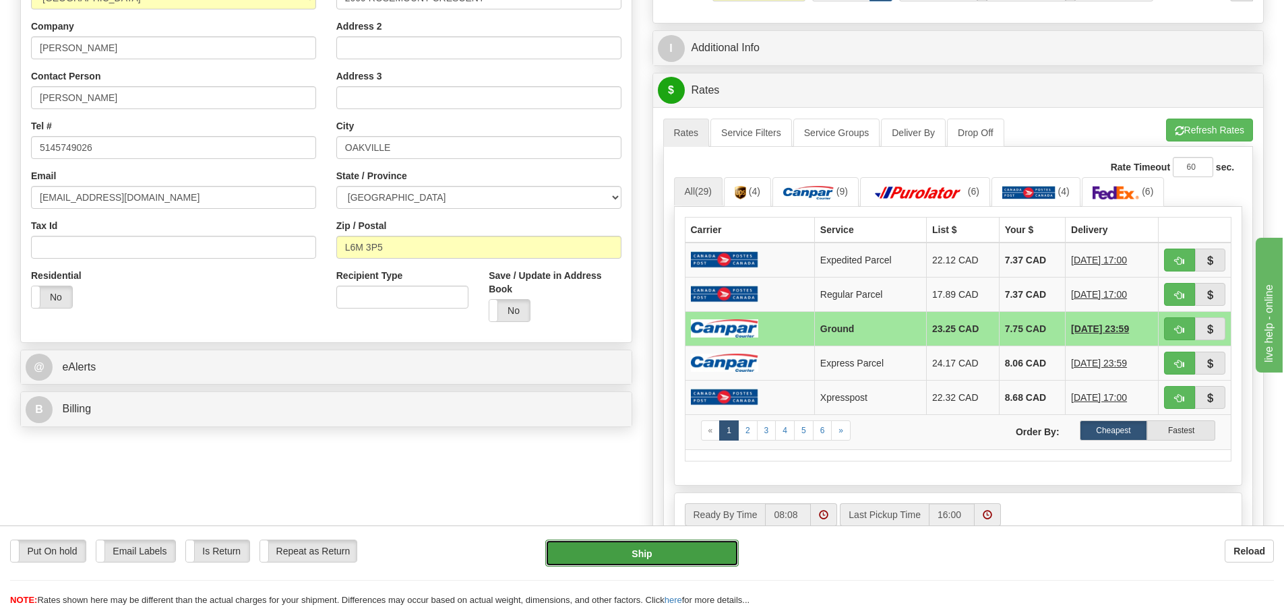
click at [712, 553] on button "Ship" at bounding box center [641, 553] width 193 height 27
type input "1"
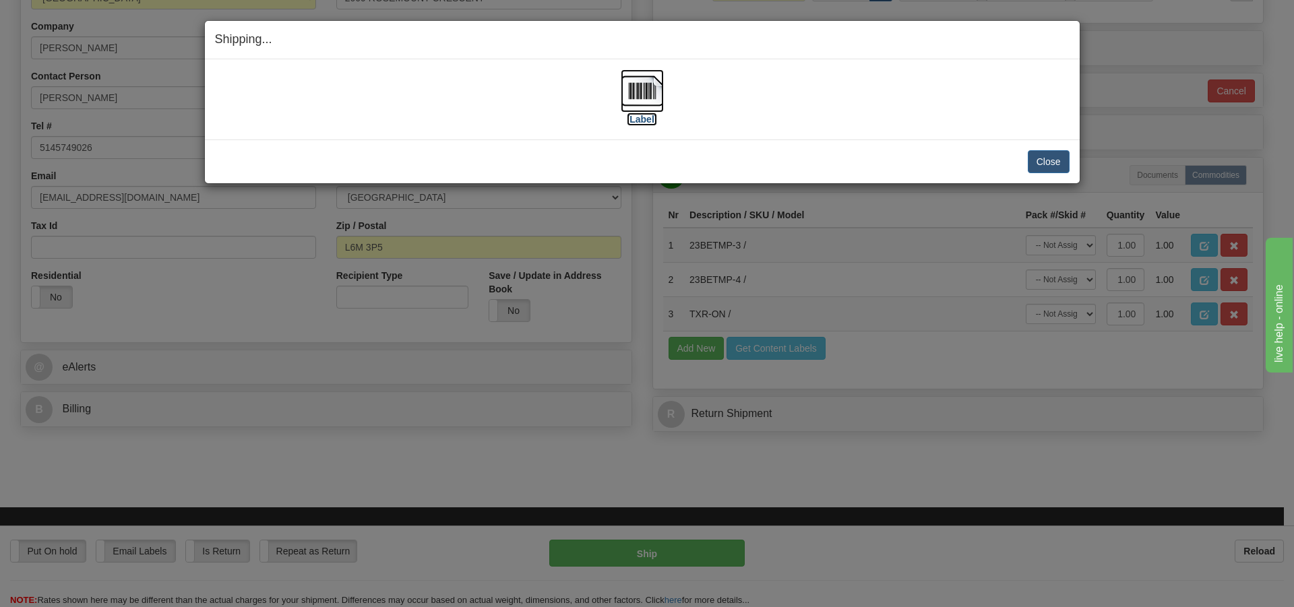
click at [635, 86] on img at bounding box center [642, 90] width 43 height 43
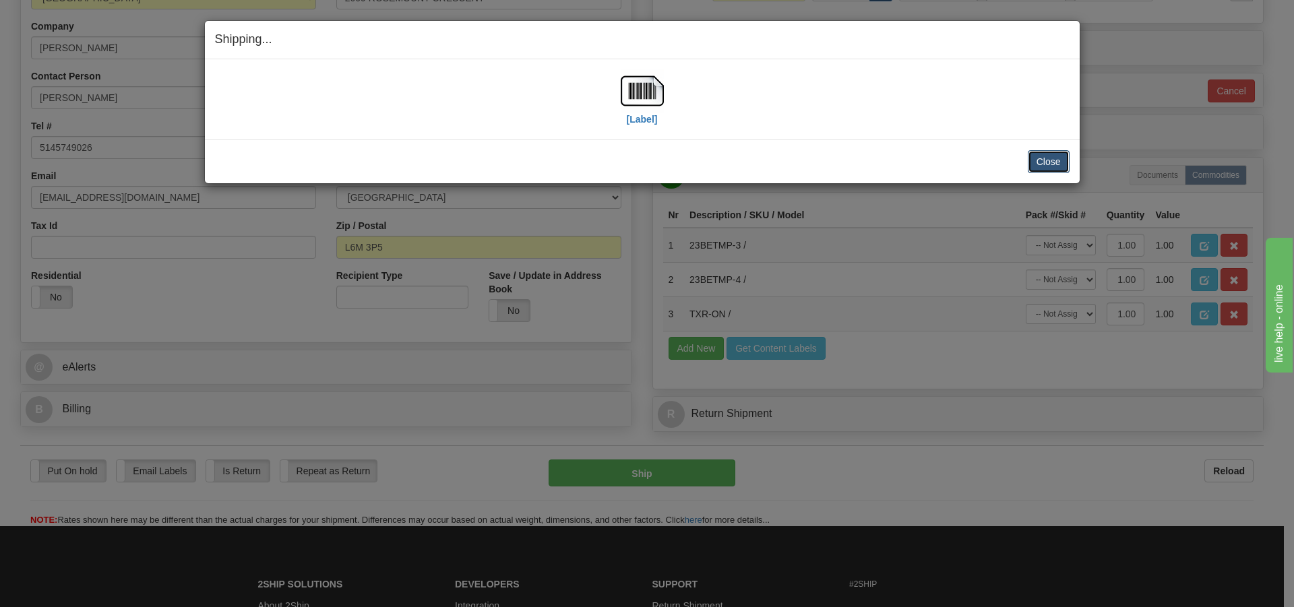
click at [1043, 165] on button "Close" at bounding box center [1049, 161] width 42 height 23
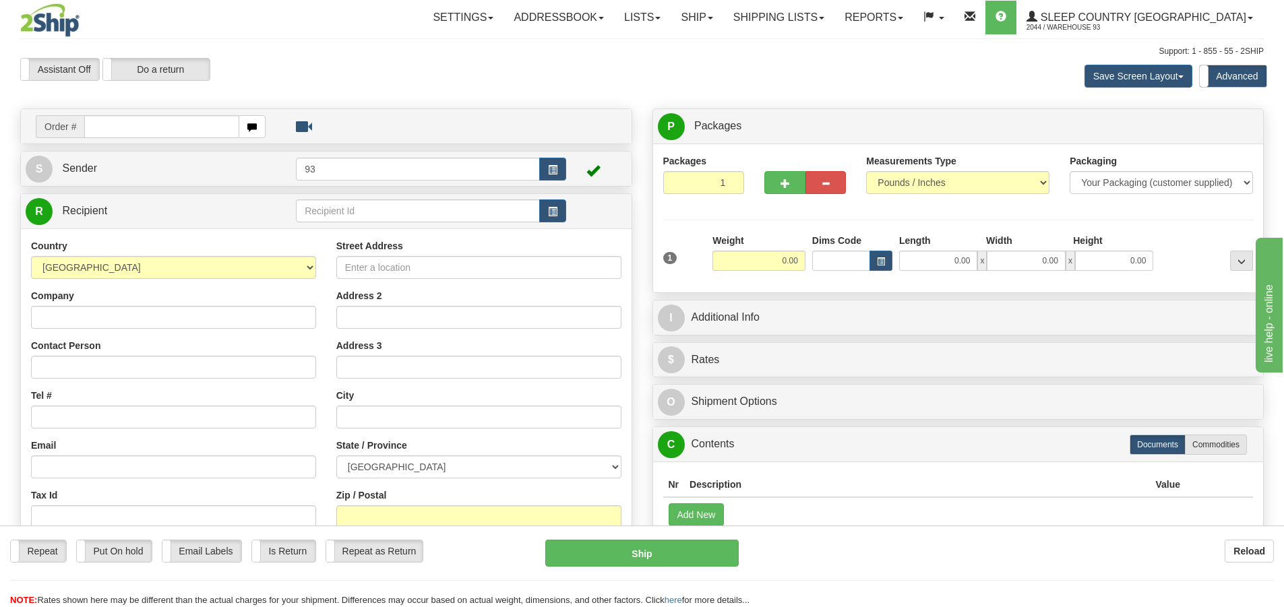
click at [140, 122] on input "text" at bounding box center [161, 126] width 155 height 23
type input "9000i141787"
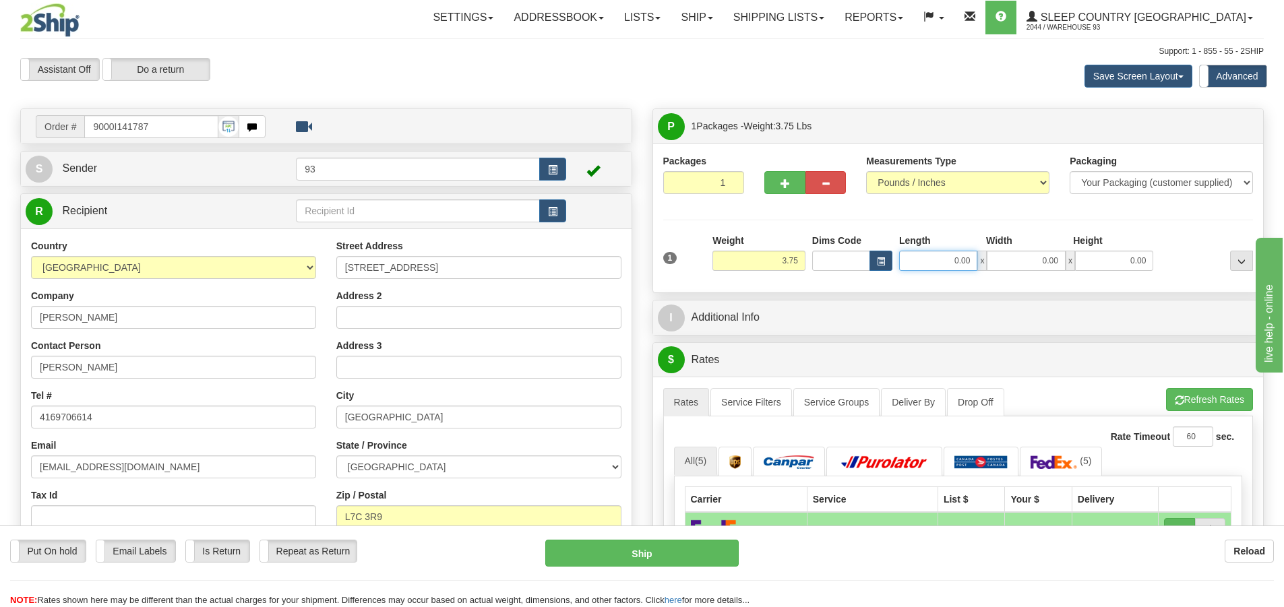
click at [940, 260] on input "0.00" at bounding box center [938, 261] width 78 height 20
type input "20.00"
click at [1043, 262] on input "0.00" at bounding box center [1026, 261] width 78 height 20
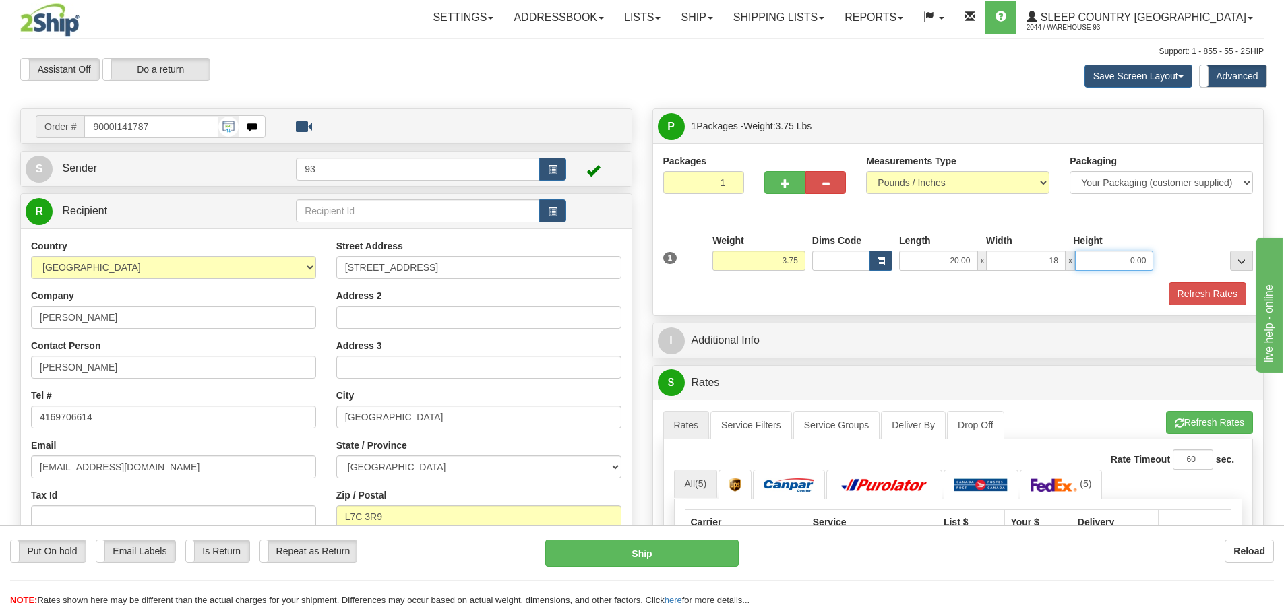
type input "18.00"
click at [1124, 270] on input "0.00" at bounding box center [1114, 261] width 78 height 20
type input "16.00"
drag, startPoint x: 1201, startPoint y: 294, endPoint x: 1196, endPoint y: 309, distance: 15.6
click at [1201, 298] on button "Refresh Rates" at bounding box center [1208, 293] width 78 height 23
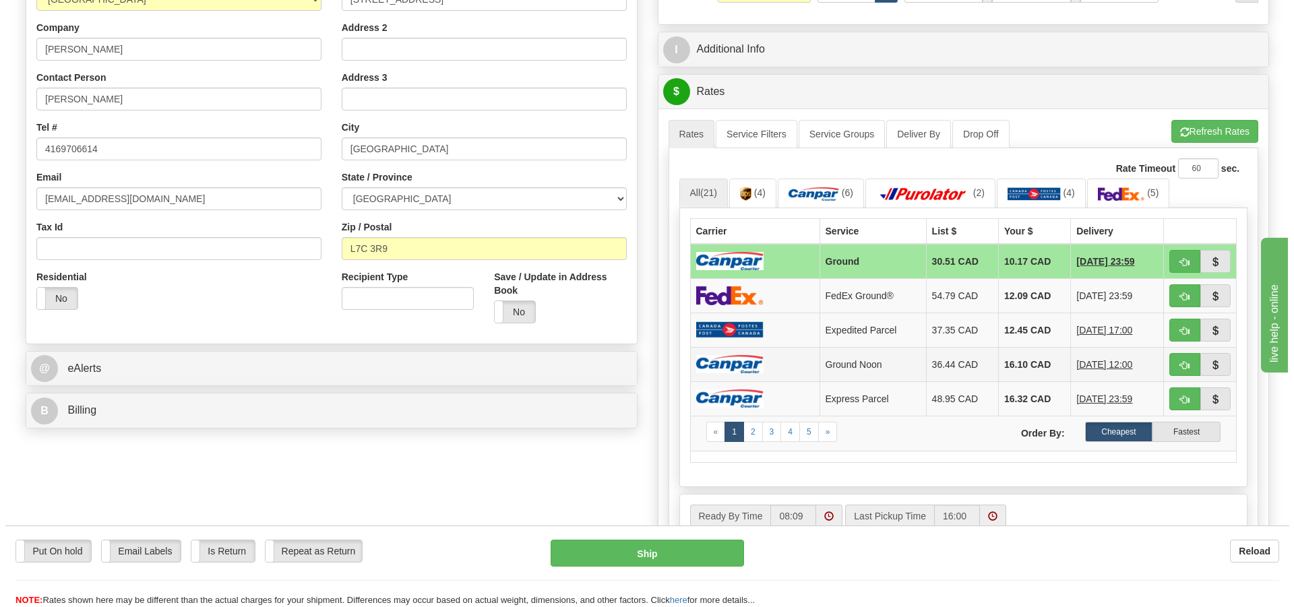
scroll to position [270, 0]
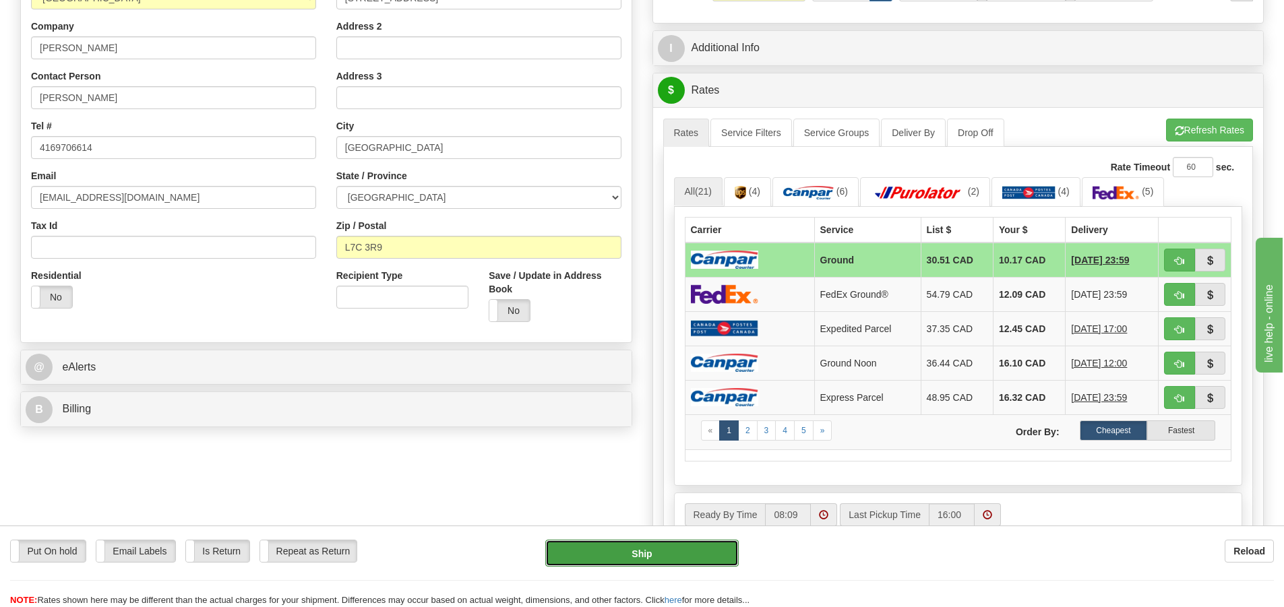
click at [734, 556] on button "Ship" at bounding box center [641, 553] width 193 height 27
type input "1"
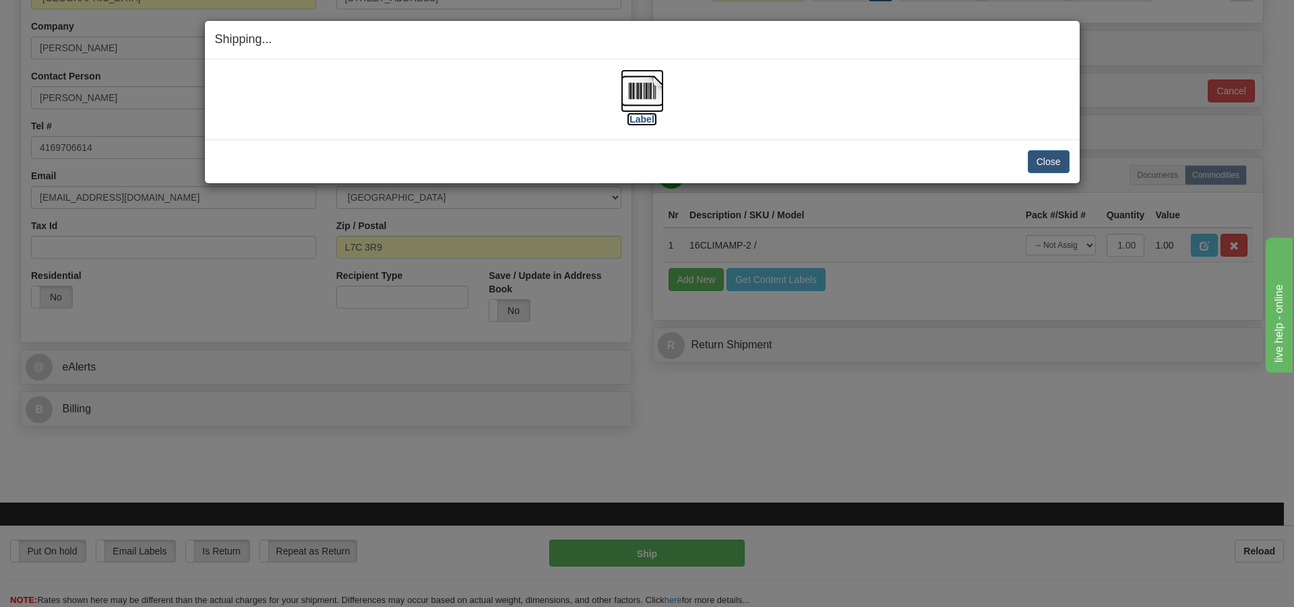
click at [632, 92] on img at bounding box center [642, 90] width 43 height 43
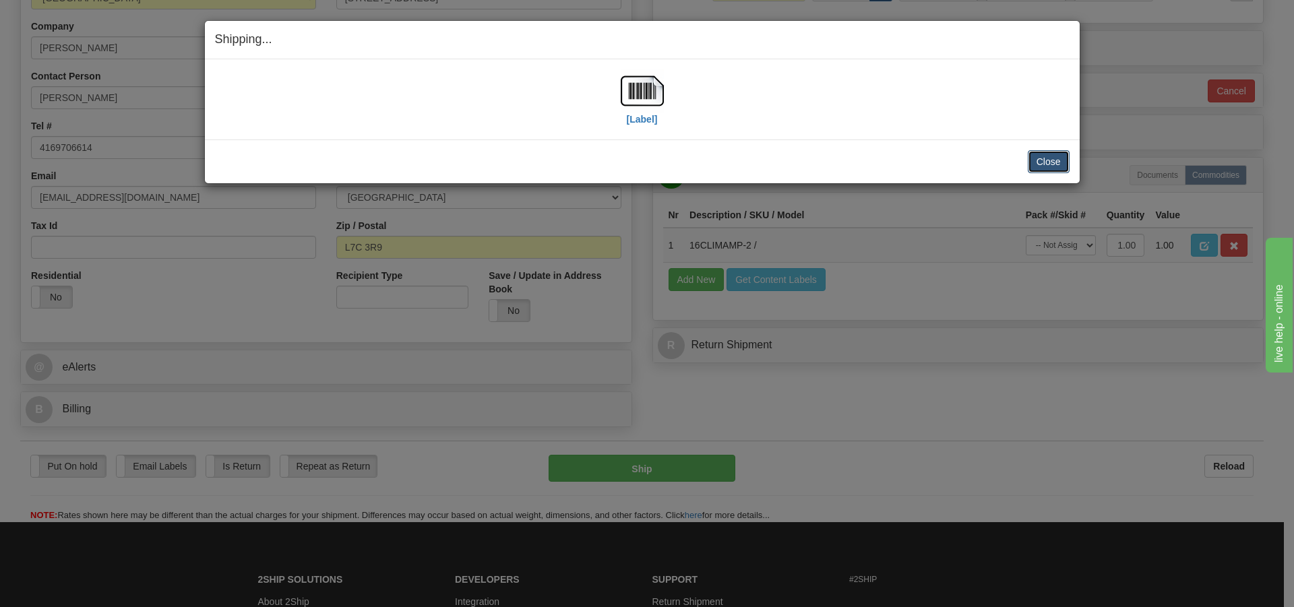
click at [1040, 166] on button "Close" at bounding box center [1049, 161] width 42 height 23
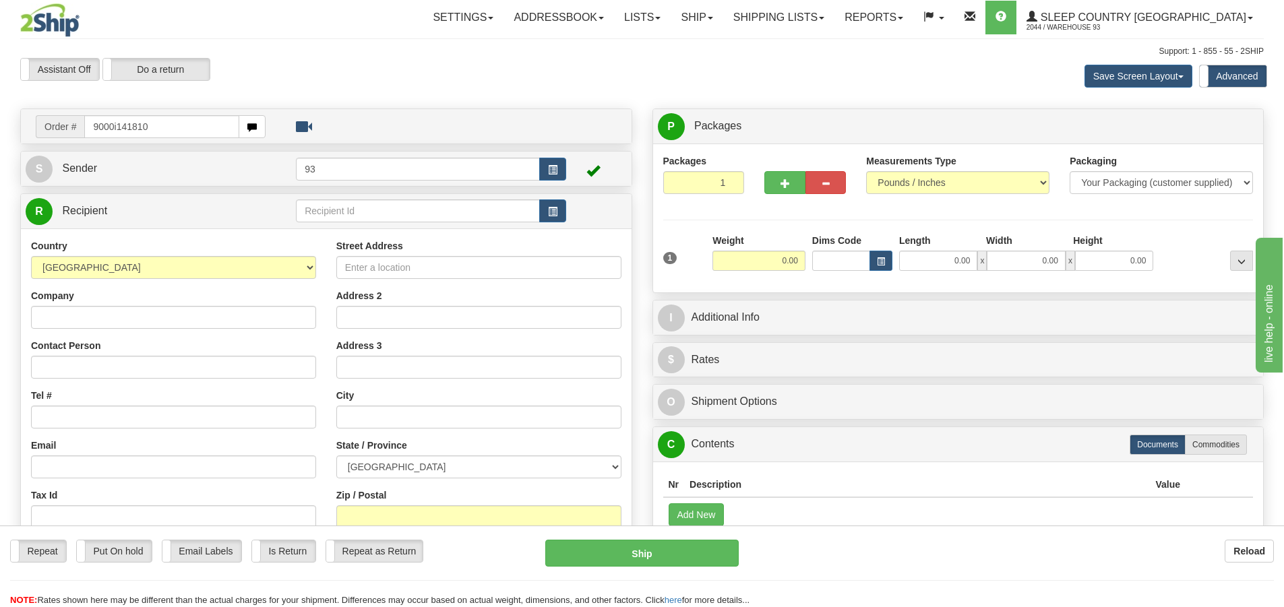
type input "9000i141810"
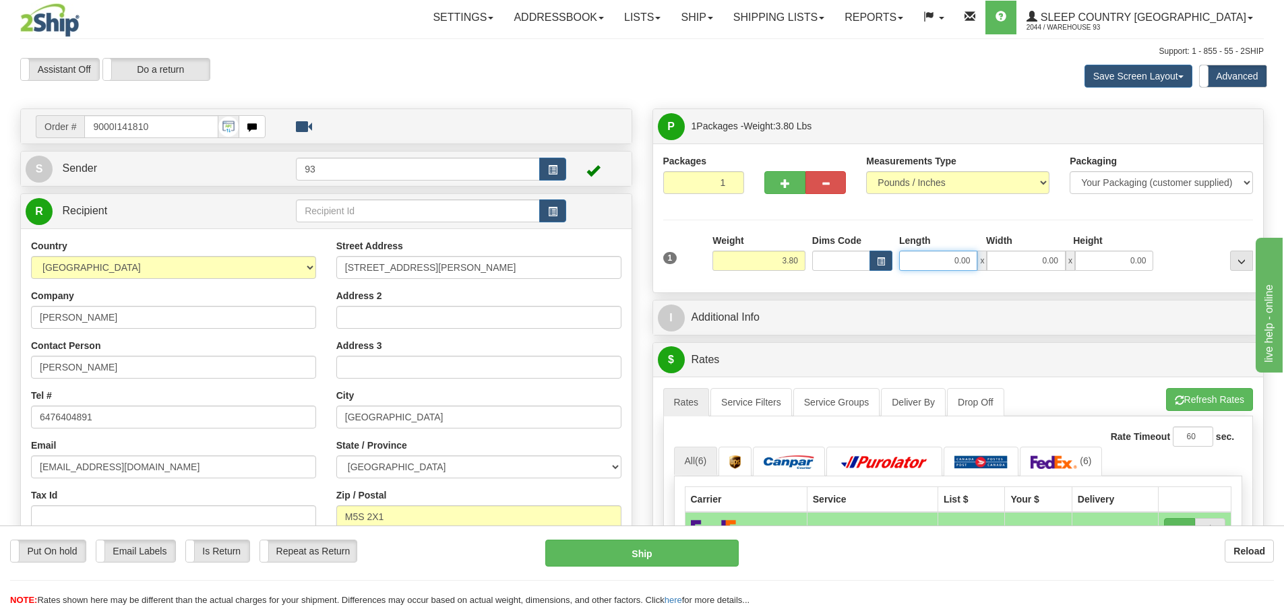
click at [941, 259] on input "0.00" at bounding box center [938, 261] width 78 height 20
type input "14.00"
click at [1042, 256] on input "0.00" at bounding box center [1026, 261] width 78 height 20
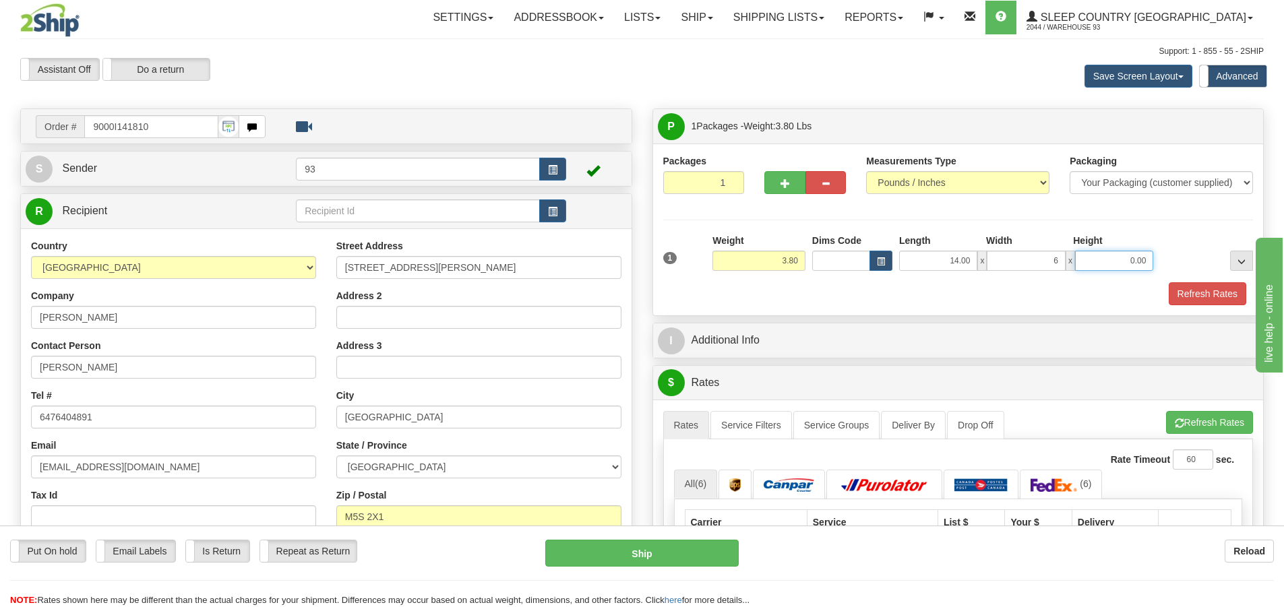
type input "6.00"
click at [1094, 256] on input "0.00" at bounding box center [1114, 261] width 78 height 20
type input "6.00"
click at [1231, 287] on button "Refresh Rates" at bounding box center [1208, 293] width 78 height 23
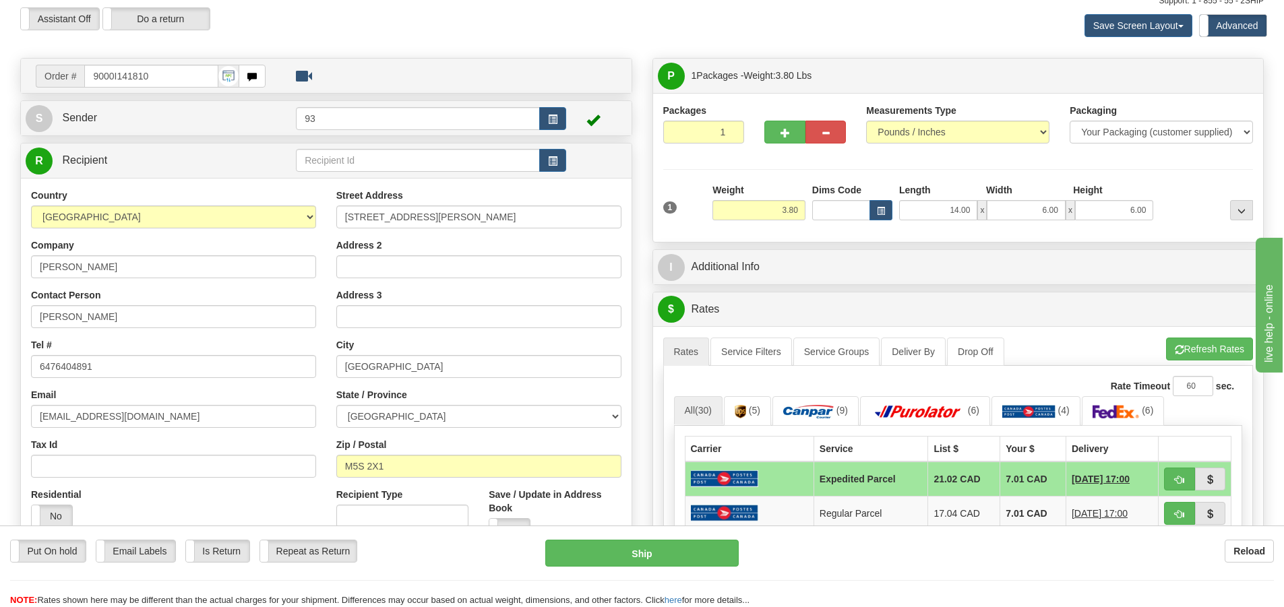
scroll to position [270, 0]
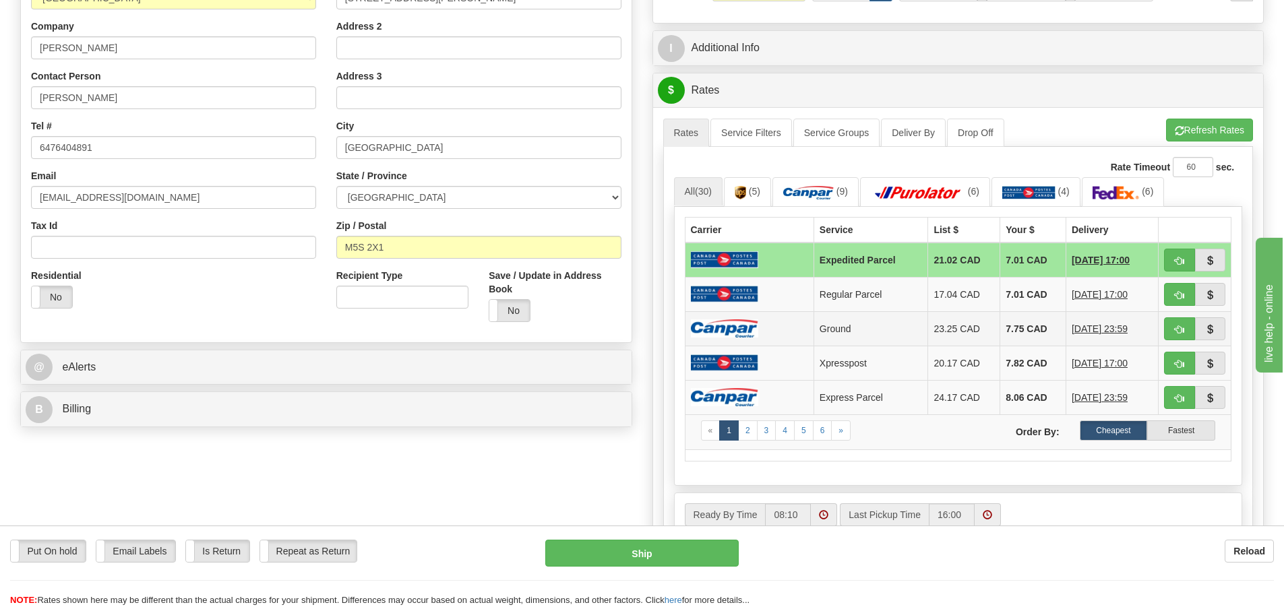
click at [734, 331] on img at bounding box center [724, 328] width 67 height 18
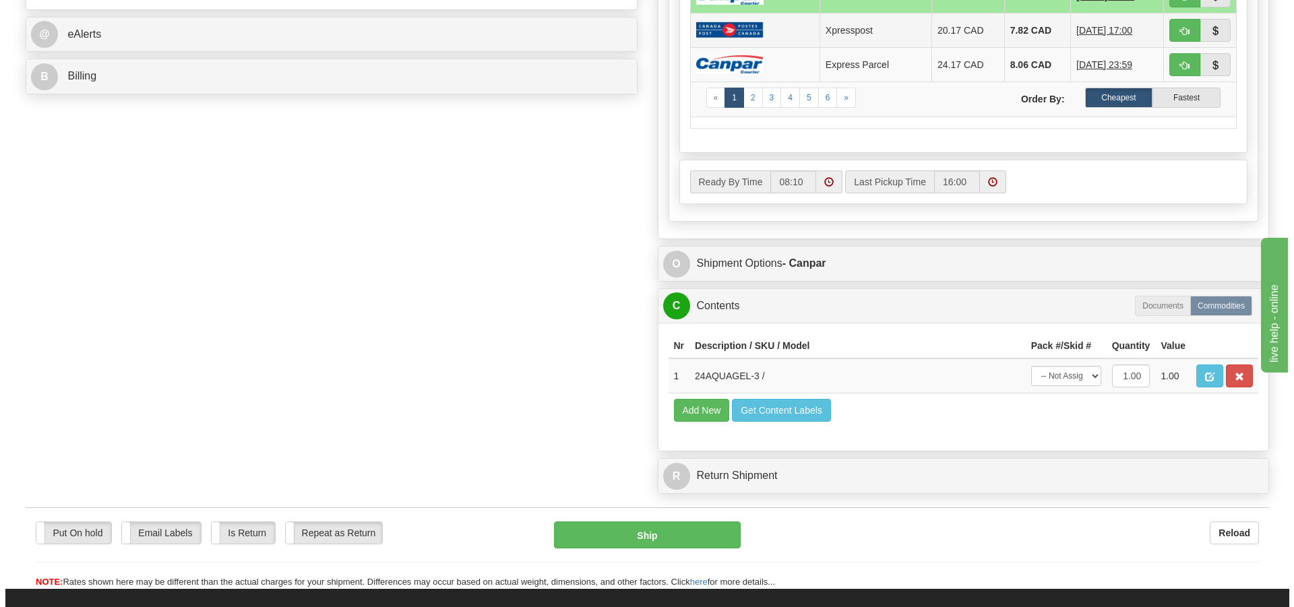
scroll to position [607, 0]
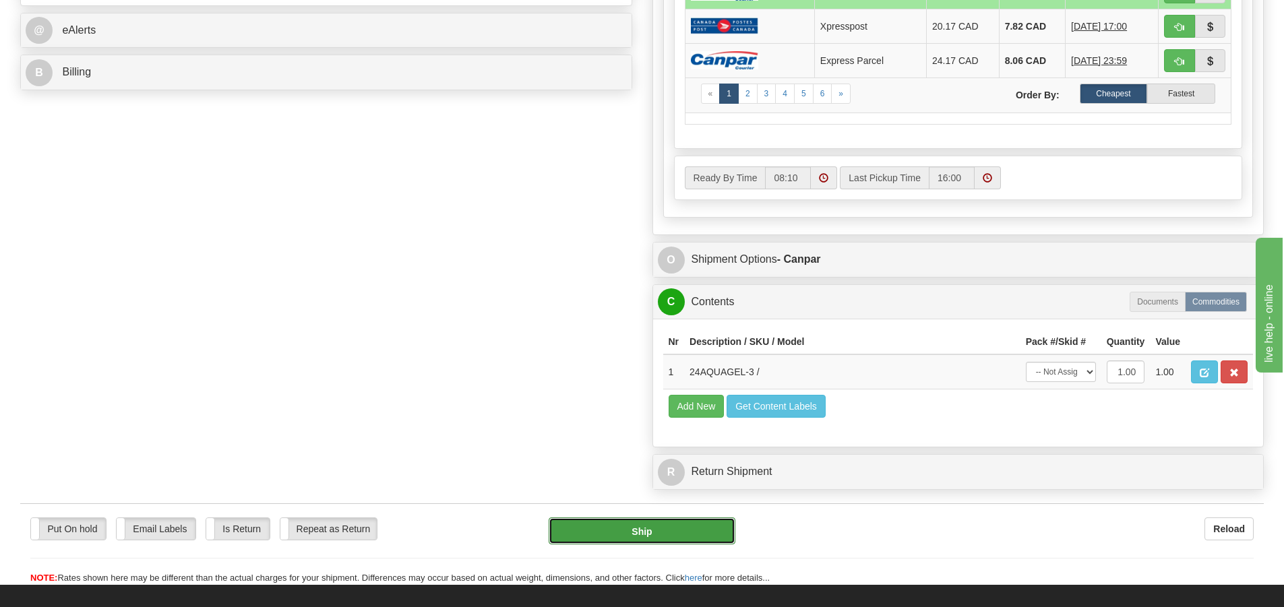
click at [649, 539] on button "Ship" at bounding box center [642, 531] width 187 height 27
type input "1"
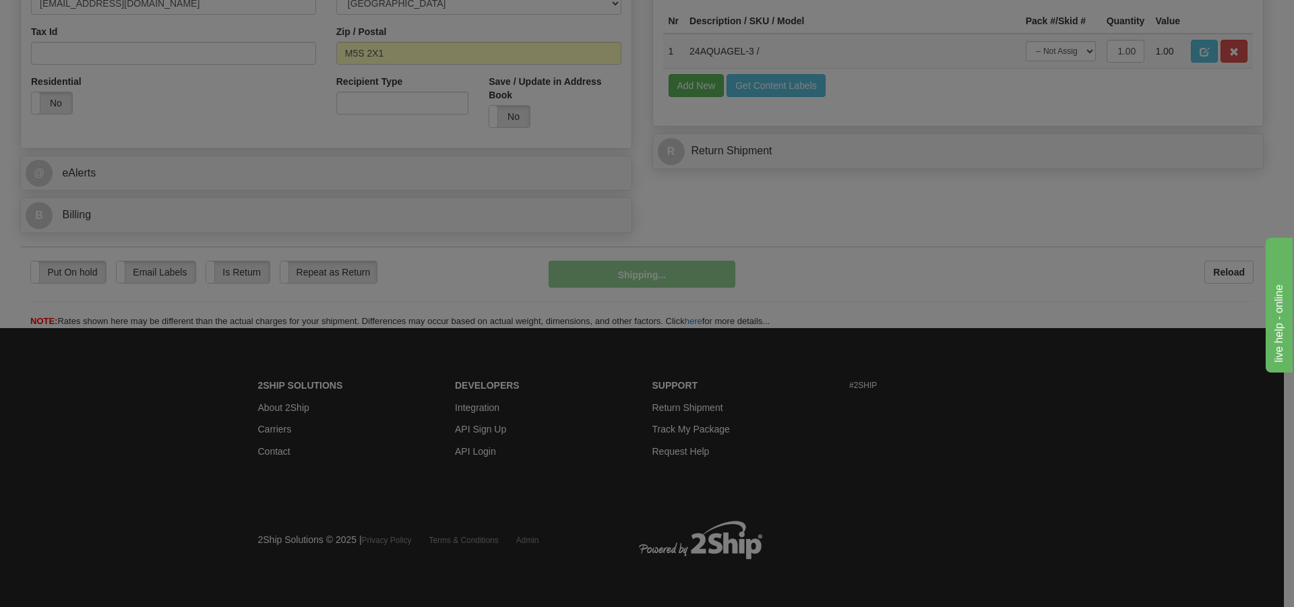
scroll to position [464, 0]
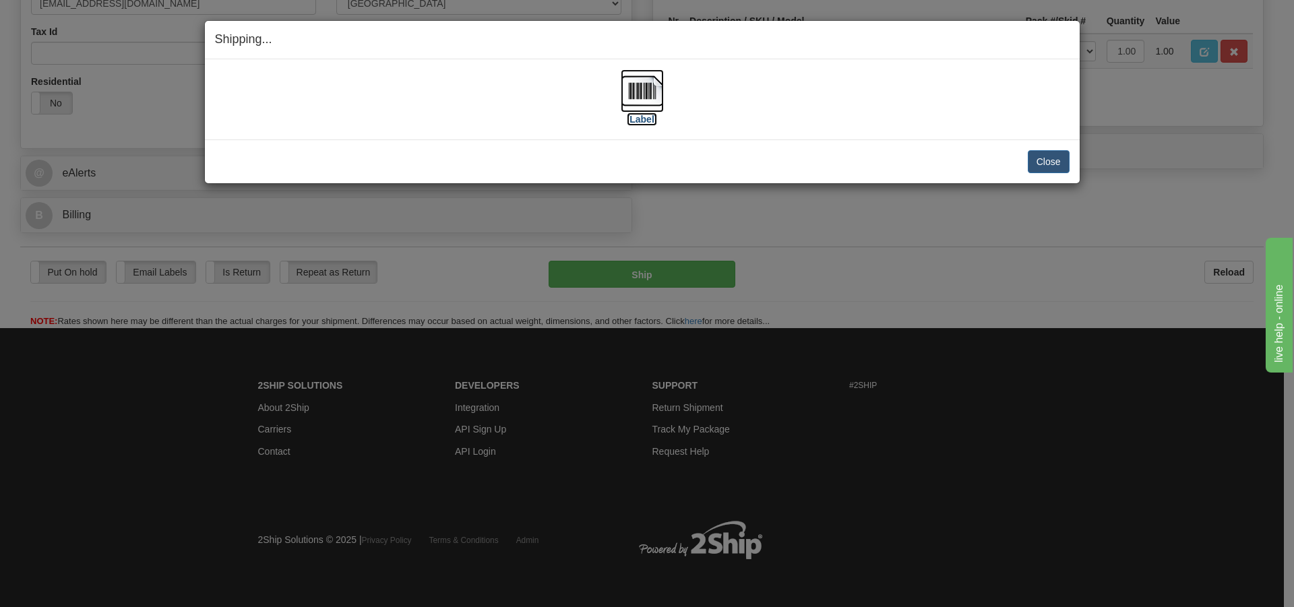
click at [648, 78] on img at bounding box center [642, 90] width 43 height 43
click at [1046, 161] on button "Close" at bounding box center [1049, 161] width 42 height 23
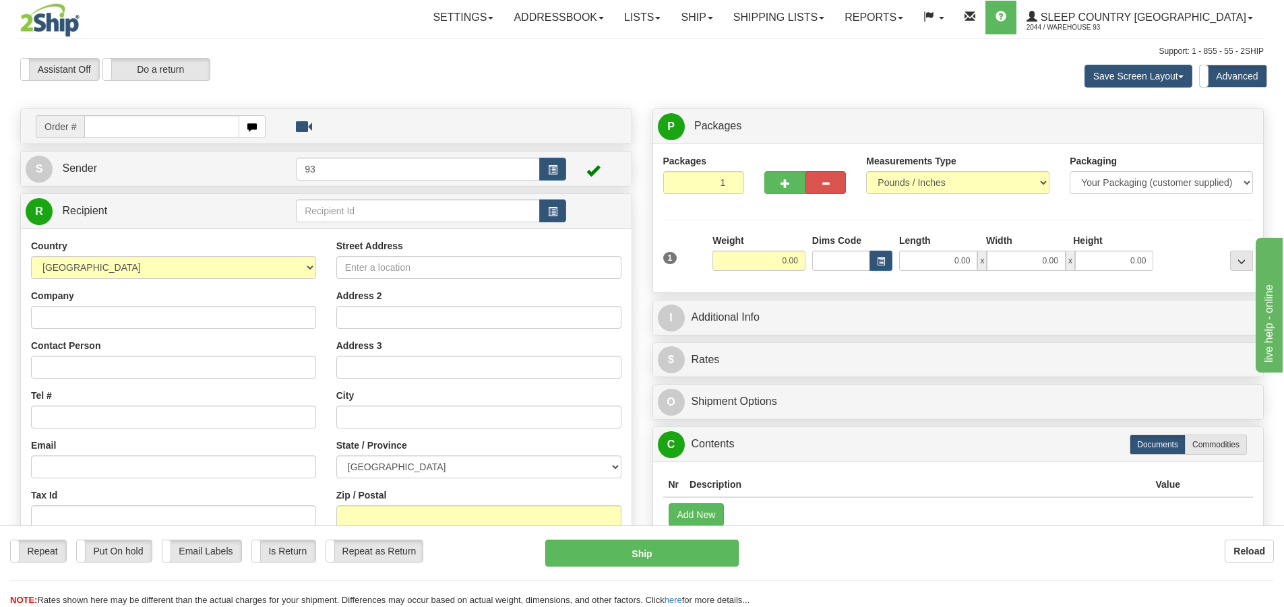
click at [104, 128] on input "text" at bounding box center [161, 126] width 155 height 23
type input "9000i141821"
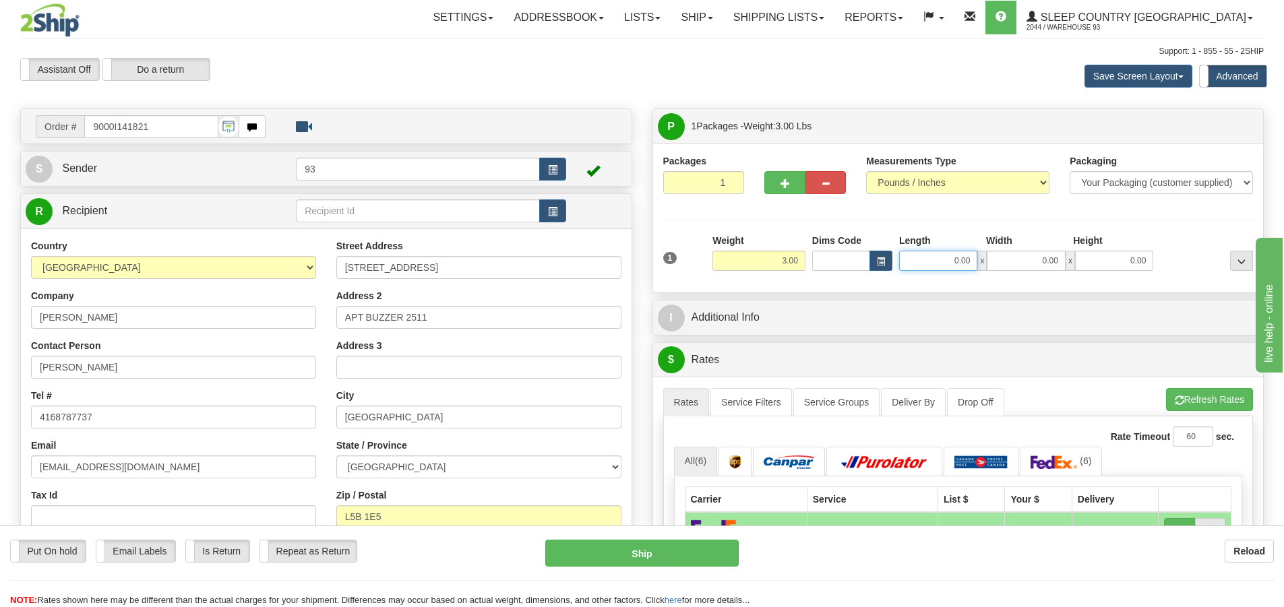
click at [935, 263] on input "0.00" at bounding box center [938, 261] width 78 height 20
type input "12.00"
click at [1043, 256] on input "0.00" at bounding box center [1026, 261] width 78 height 20
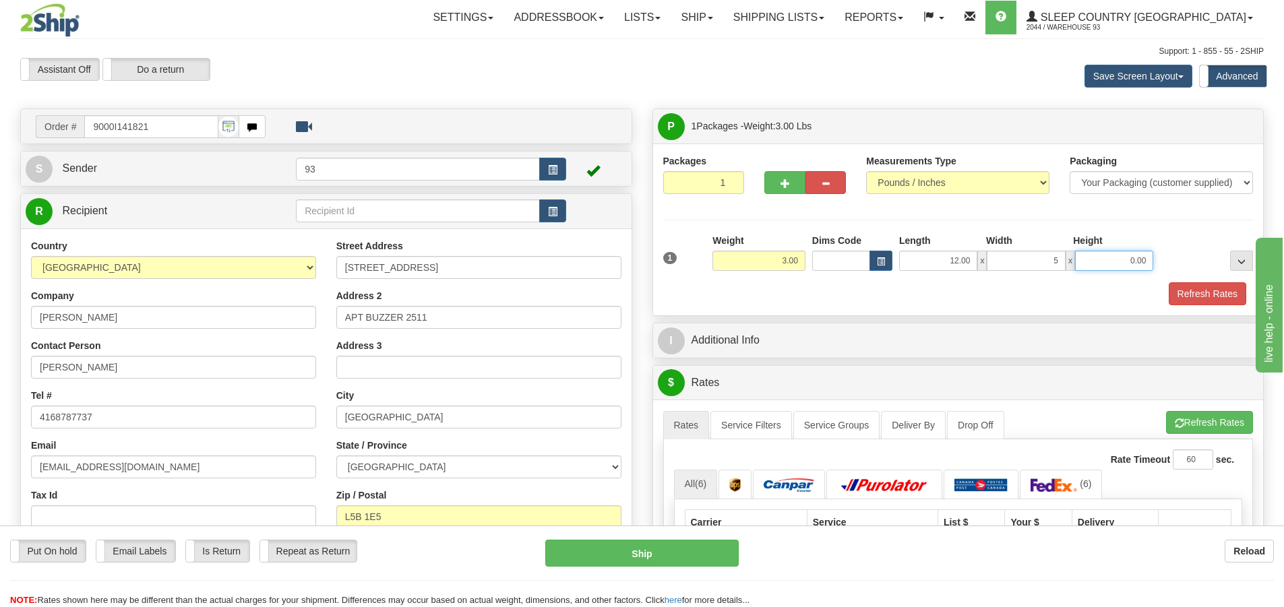
type input "5.00"
click at [1138, 268] on input "0.00" at bounding box center [1114, 261] width 78 height 20
type input "5.00"
click at [1226, 285] on button "Refresh Rates" at bounding box center [1208, 293] width 78 height 23
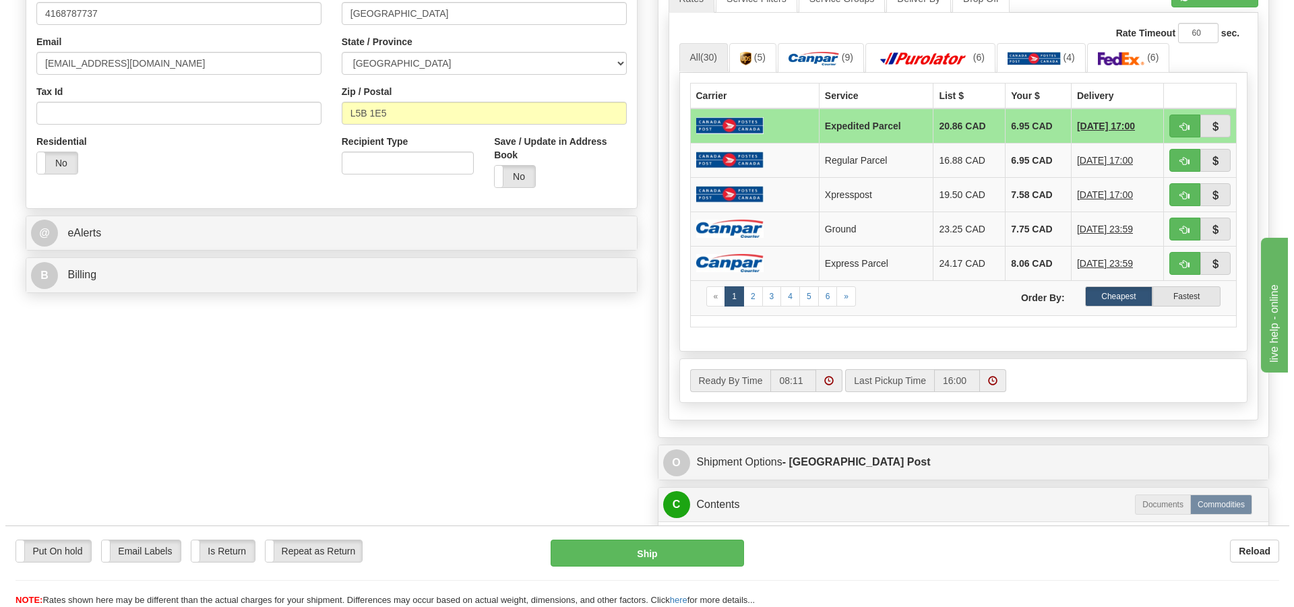
scroll to position [404, 0]
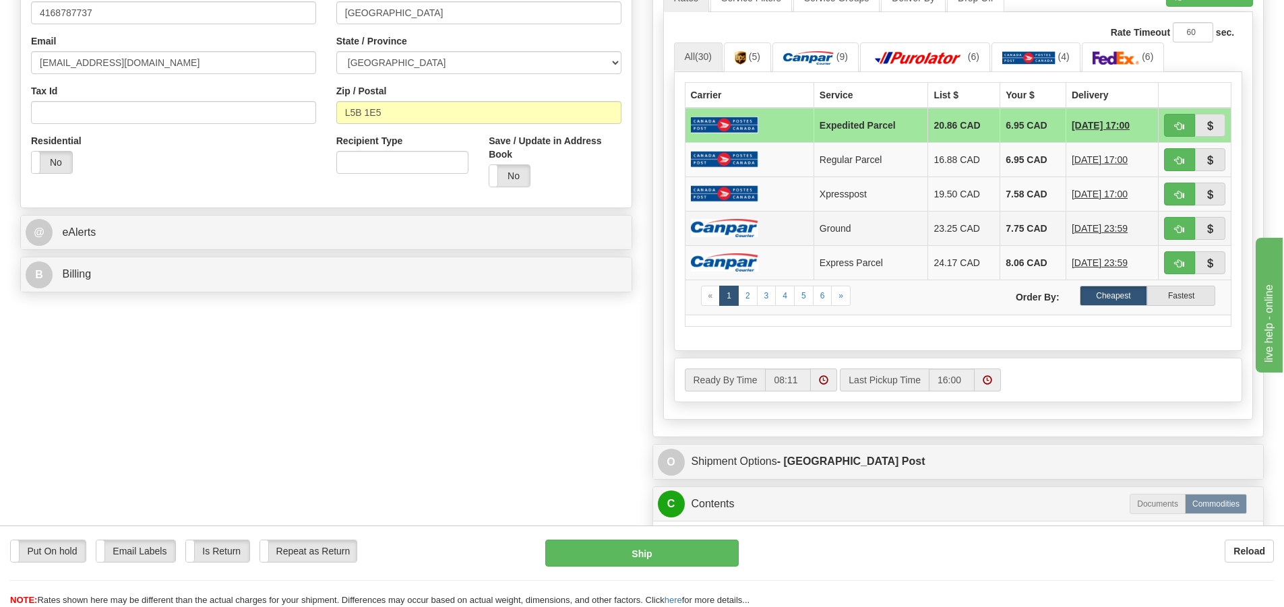
click at [743, 228] on img at bounding box center [724, 228] width 67 height 18
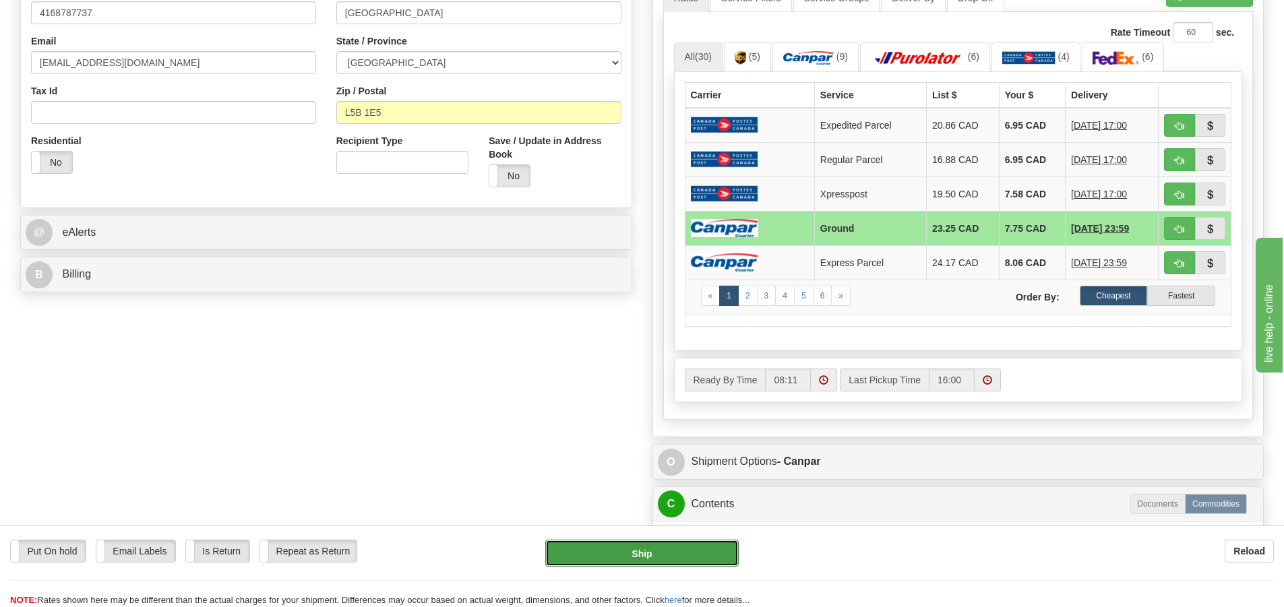
click at [714, 561] on button "Ship" at bounding box center [641, 553] width 193 height 27
type input "1"
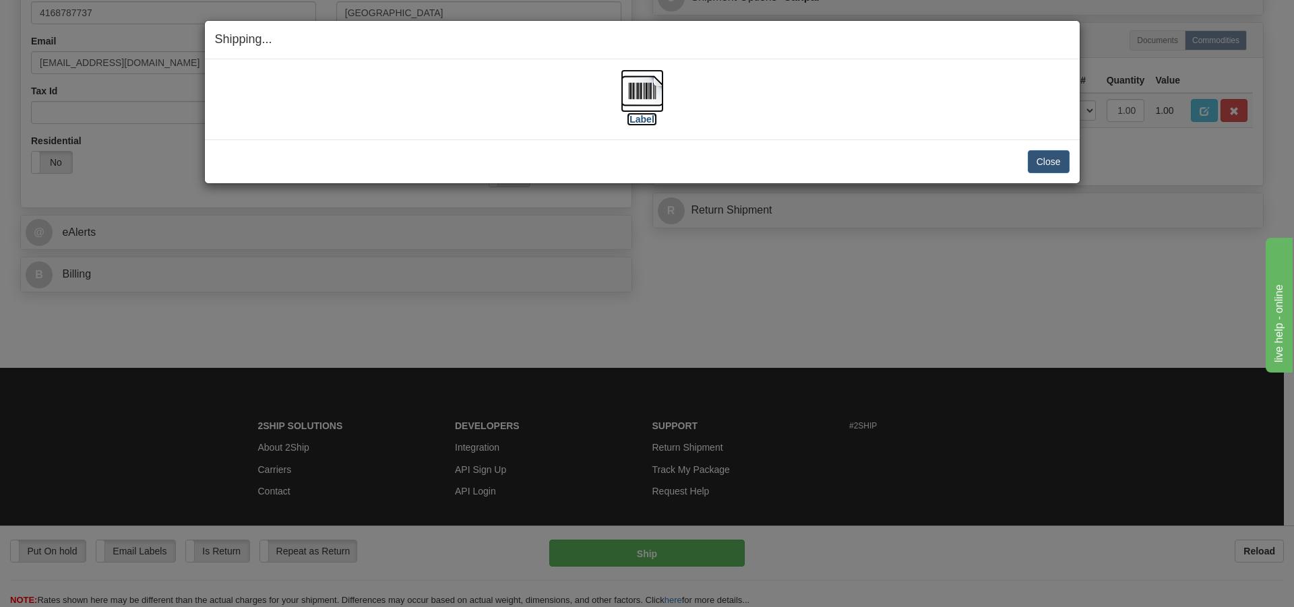
click at [651, 91] on img at bounding box center [642, 90] width 43 height 43
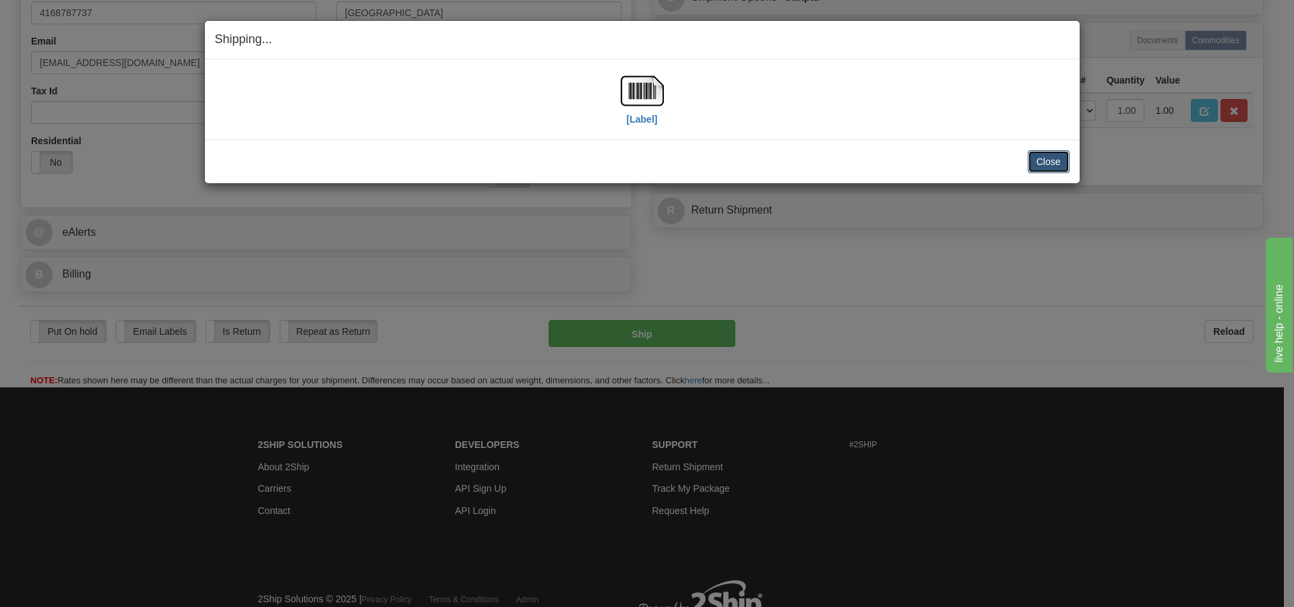
click at [1044, 160] on button "Close" at bounding box center [1049, 161] width 42 height 23
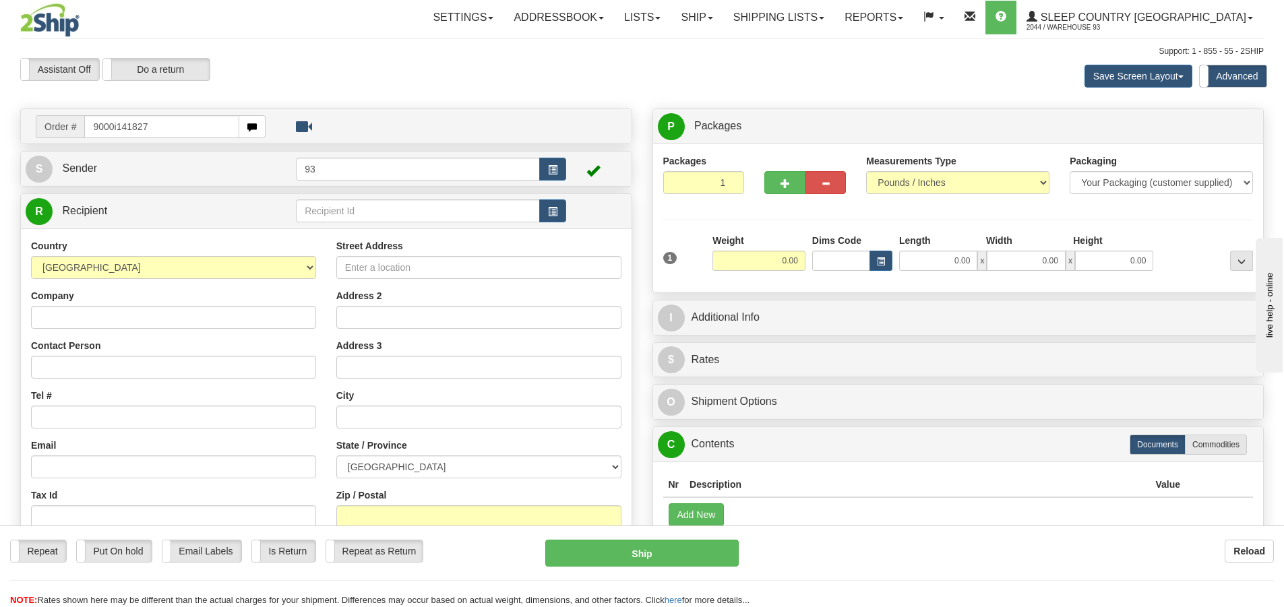
type input "9000i141827"
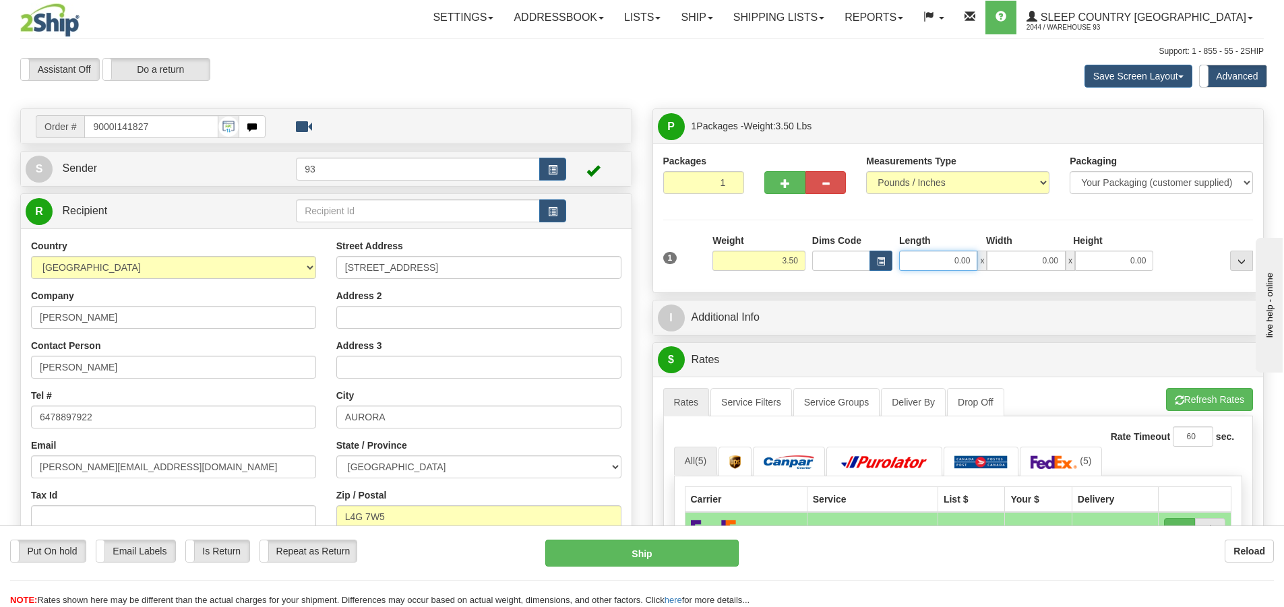
click at [938, 266] on input "0.00" at bounding box center [938, 261] width 78 height 20
type input "12.00"
click at [1004, 259] on input "0.00" at bounding box center [1026, 261] width 78 height 20
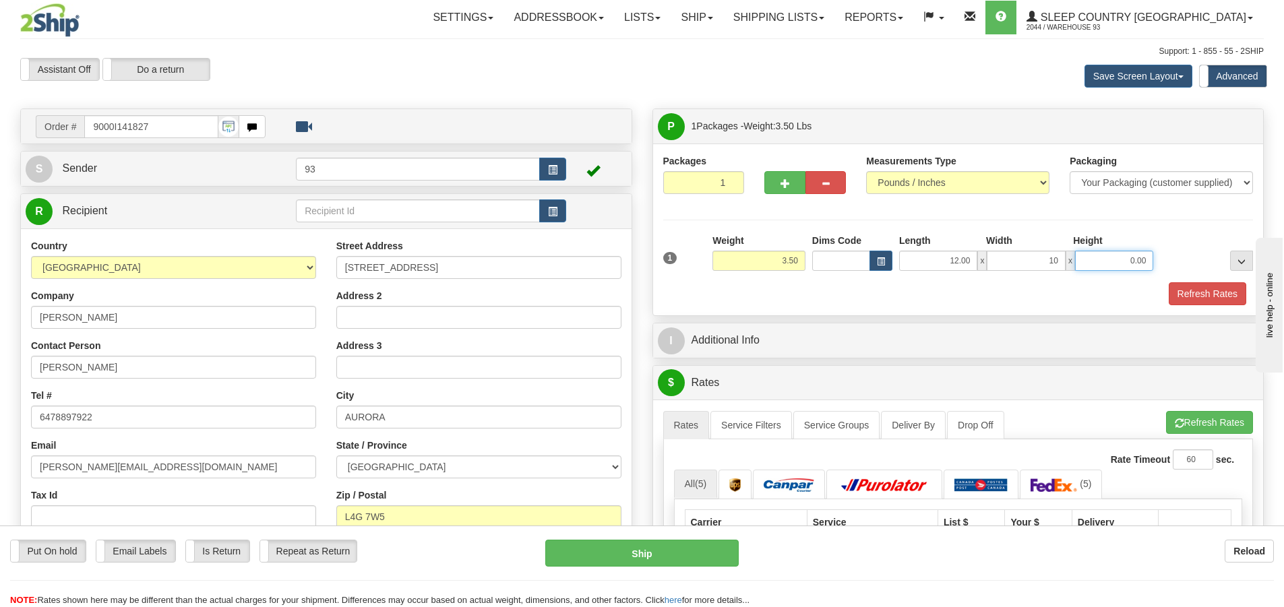
type input "10.00"
click at [1108, 254] on input "0.00" at bounding box center [1114, 261] width 78 height 20
type input "2.00"
click at [1202, 296] on button "Refresh Rates" at bounding box center [1208, 293] width 78 height 23
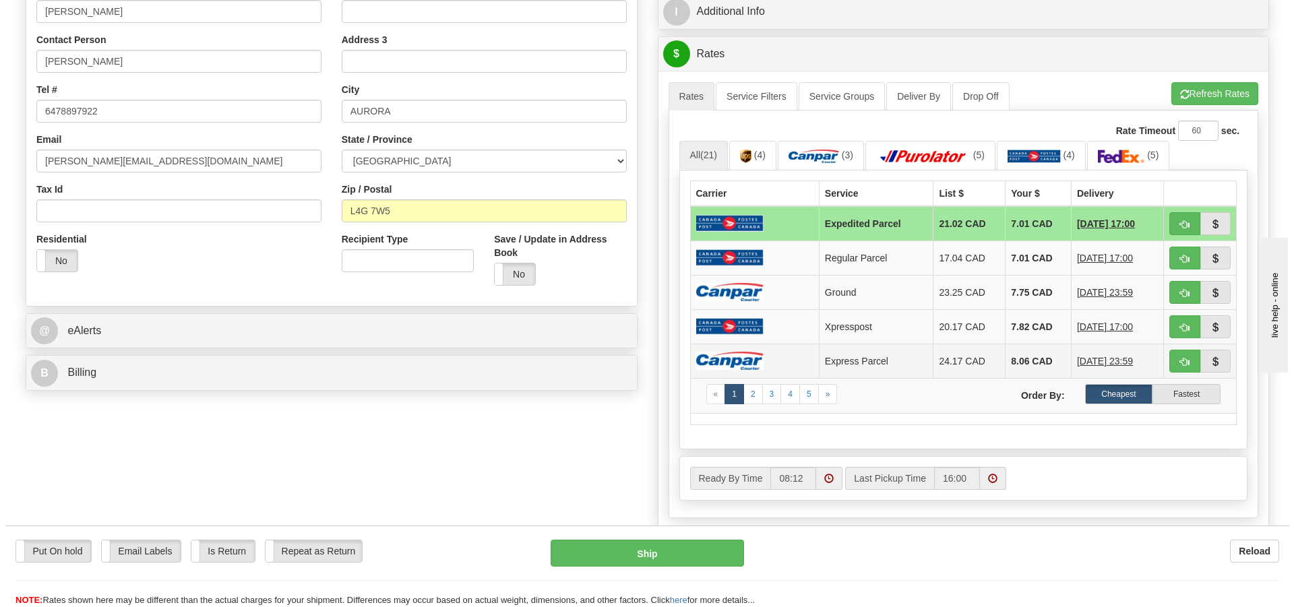
scroll to position [337, 0]
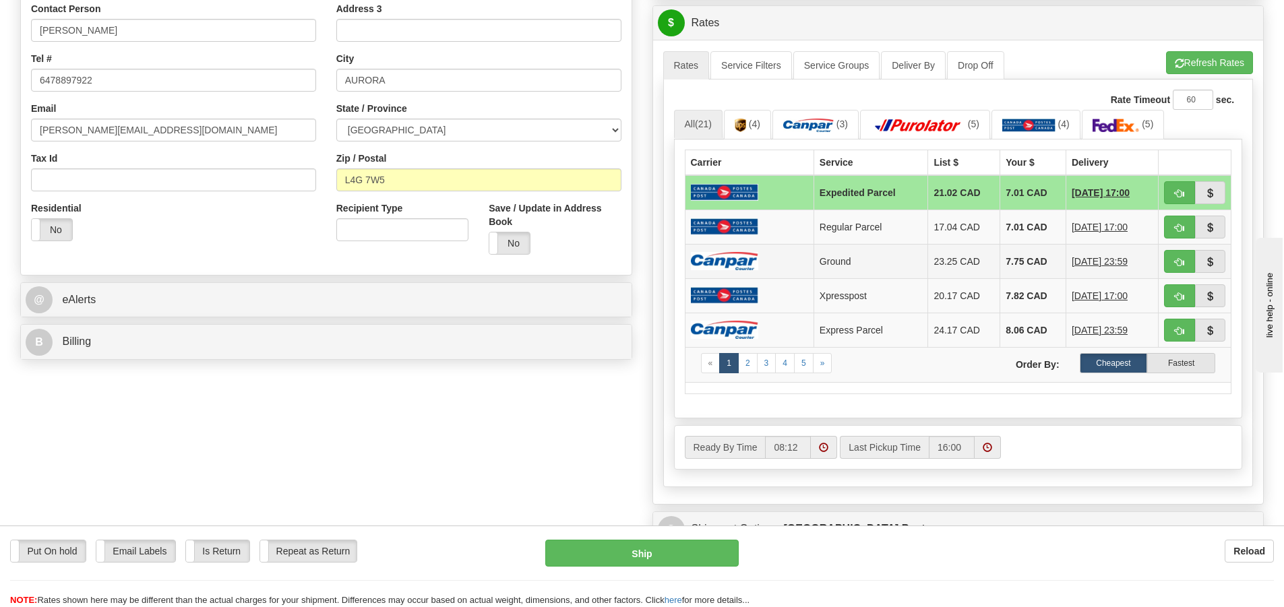
click at [738, 249] on td at bounding box center [749, 261] width 129 height 34
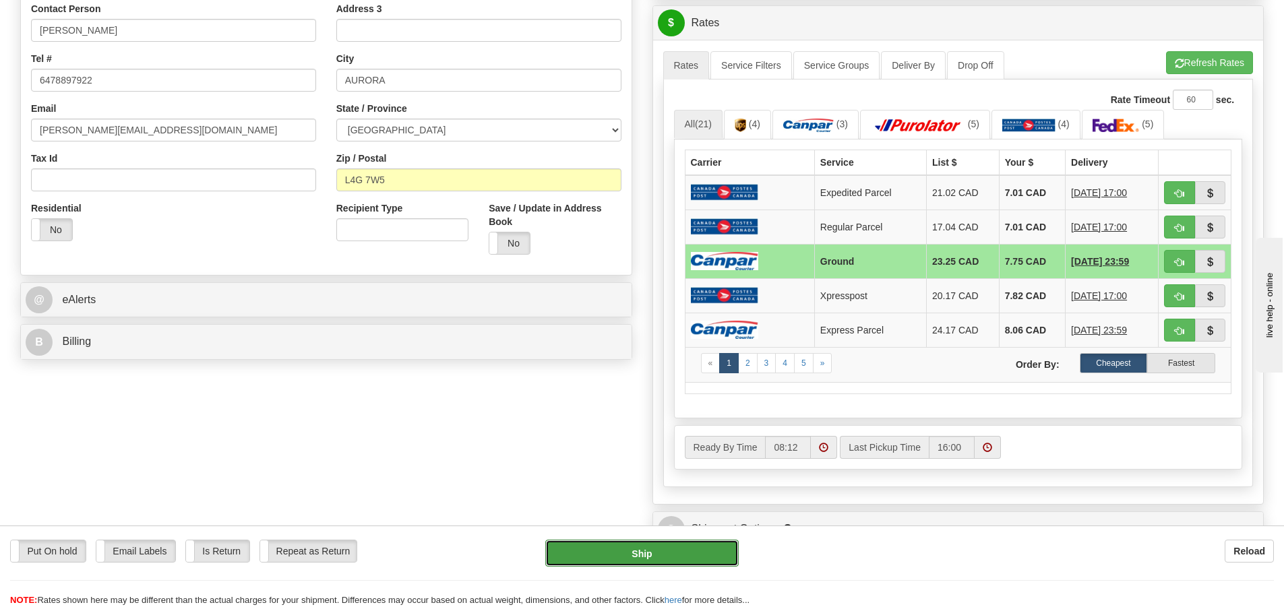
click at [715, 555] on button "Ship" at bounding box center [641, 553] width 193 height 27
type input "1"
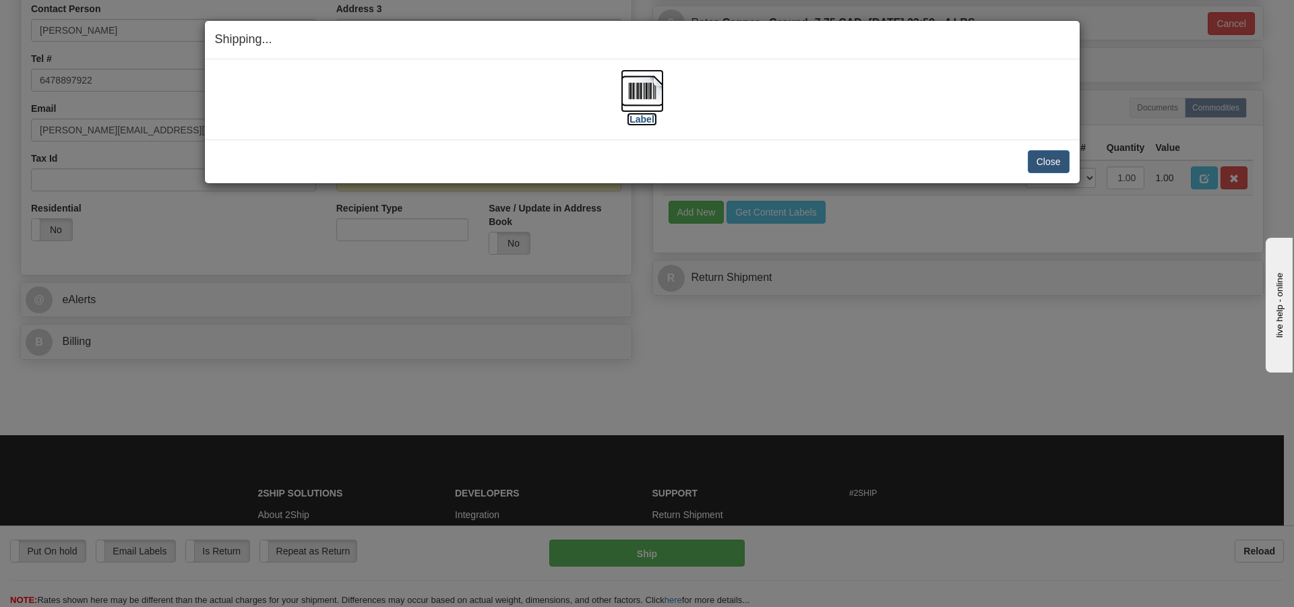
click at [636, 90] on img at bounding box center [642, 90] width 43 height 43
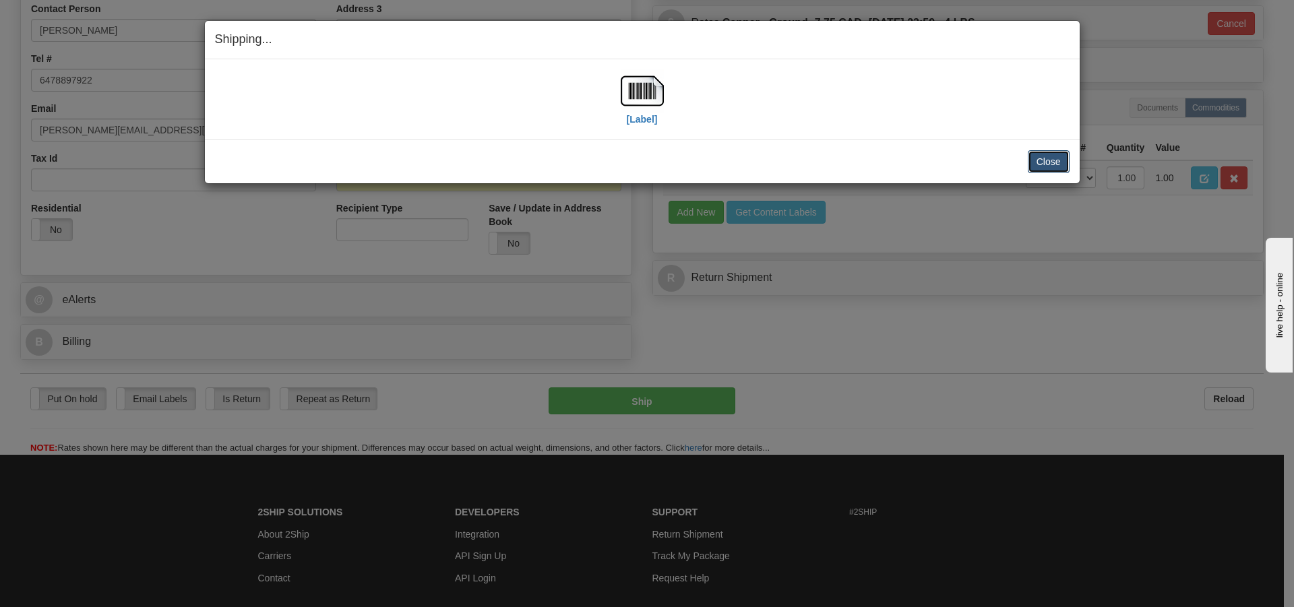
click at [1038, 162] on button "Close" at bounding box center [1049, 161] width 42 height 23
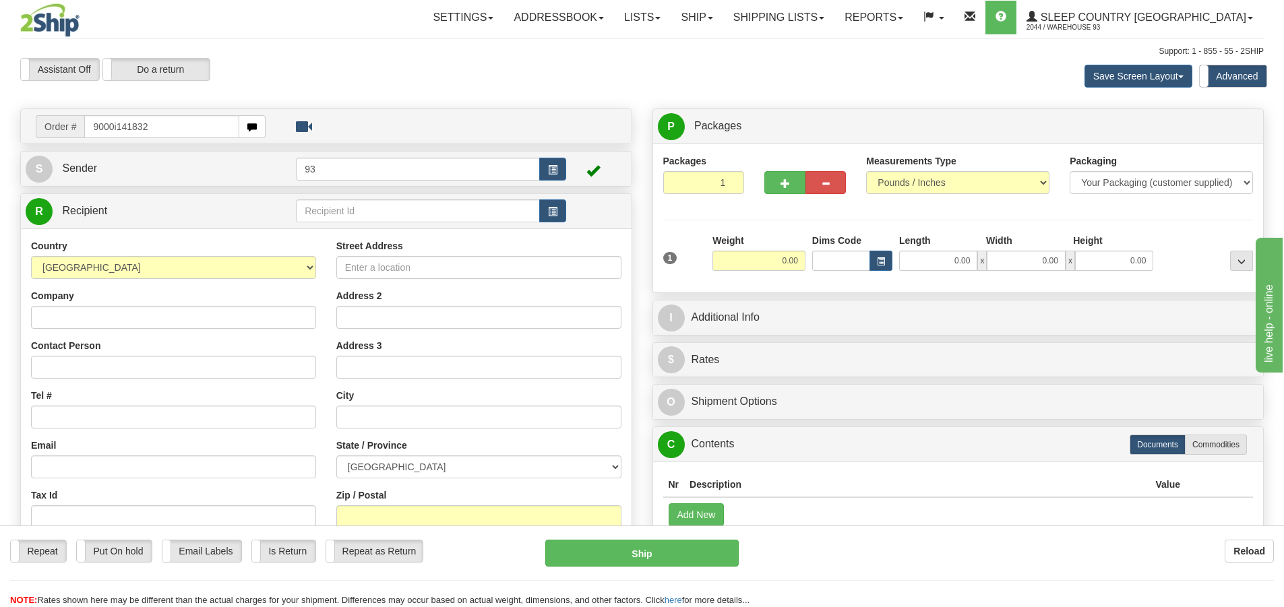
type input "9000i141832"
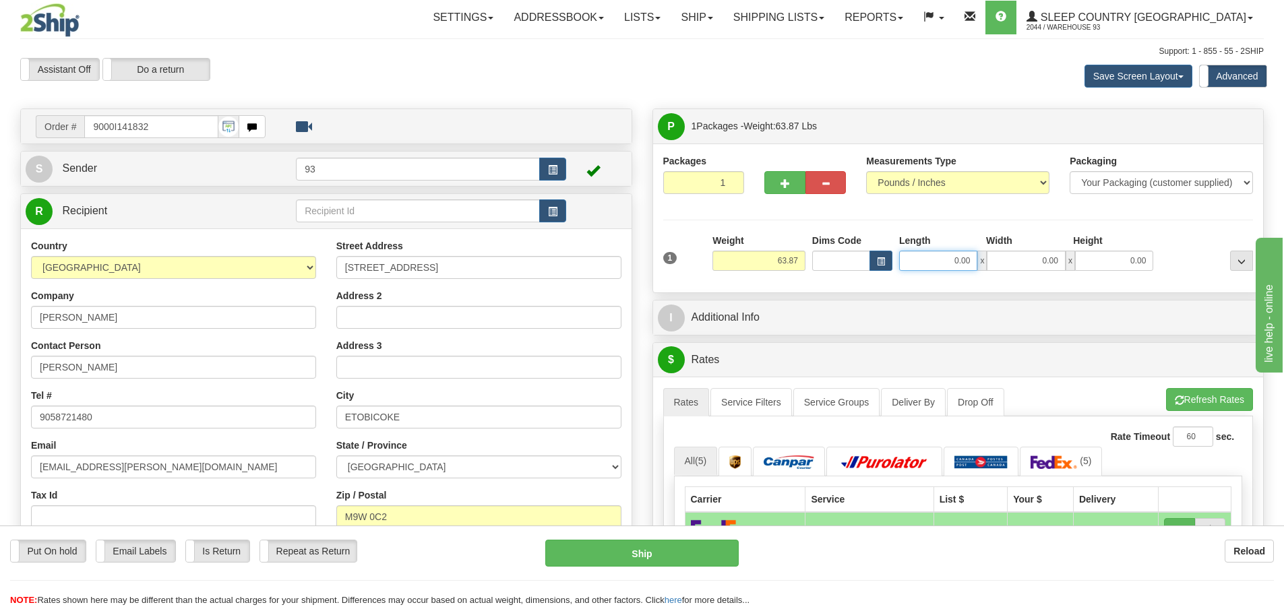
click at [939, 261] on input "0.00" at bounding box center [938, 261] width 78 height 20
type input "40.00"
click at [1032, 275] on div "1 Weight 63.87 Dims Code x x" at bounding box center [958, 258] width 597 height 48
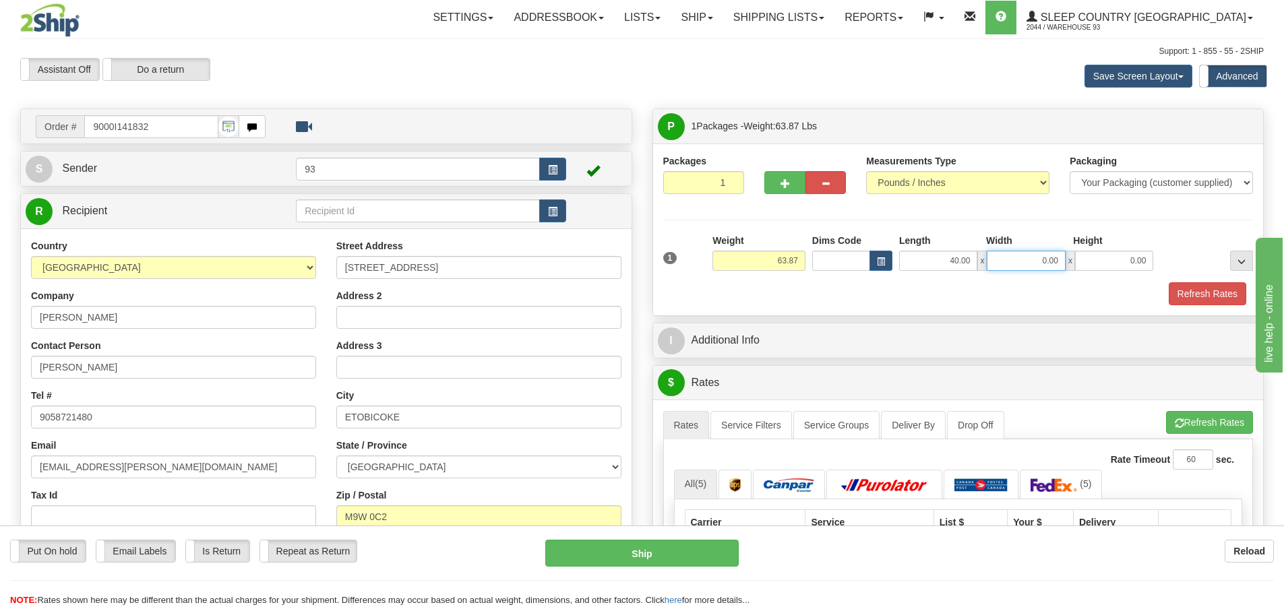
click at [1042, 265] on input "0.00" at bounding box center [1026, 261] width 78 height 20
type input "20.00"
click at [1154, 264] on div "40.00 x 20.00 x 0.00" at bounding box center [1026, 261] width 261 height 20
click at [1142, 262] on input "0.00" at bounding box center [1114, 261] width 78 height 20
type input "20.00"
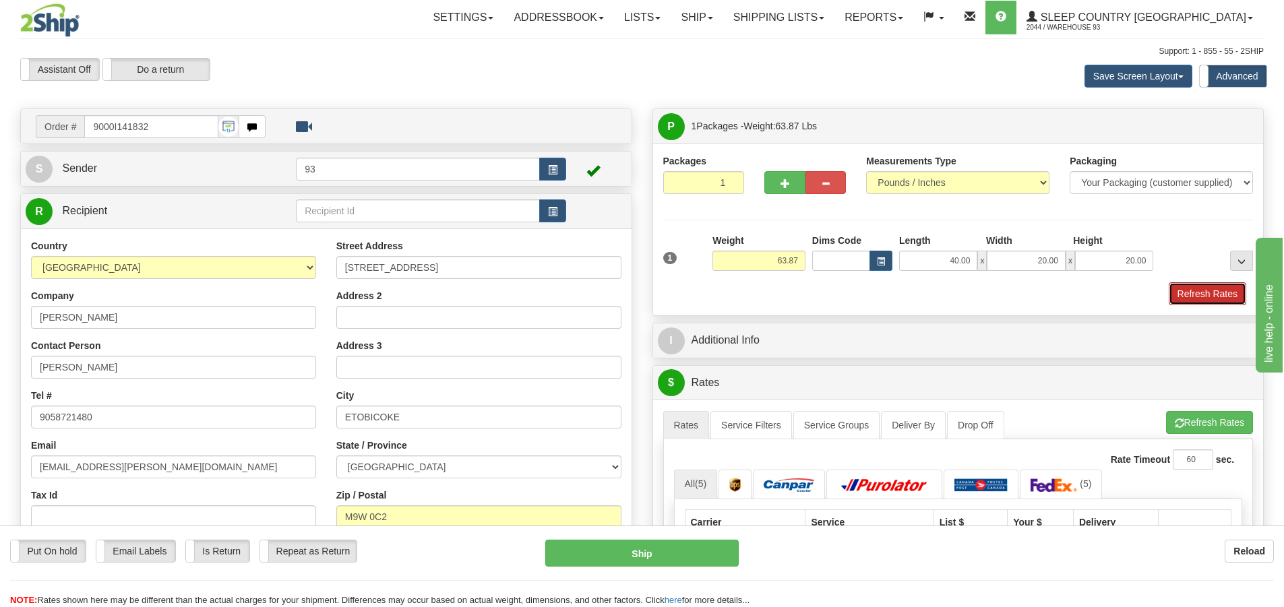
click at [1207, 293] on button "Refresh Rates" at bounding box center [1208, 293] width 78 height 23
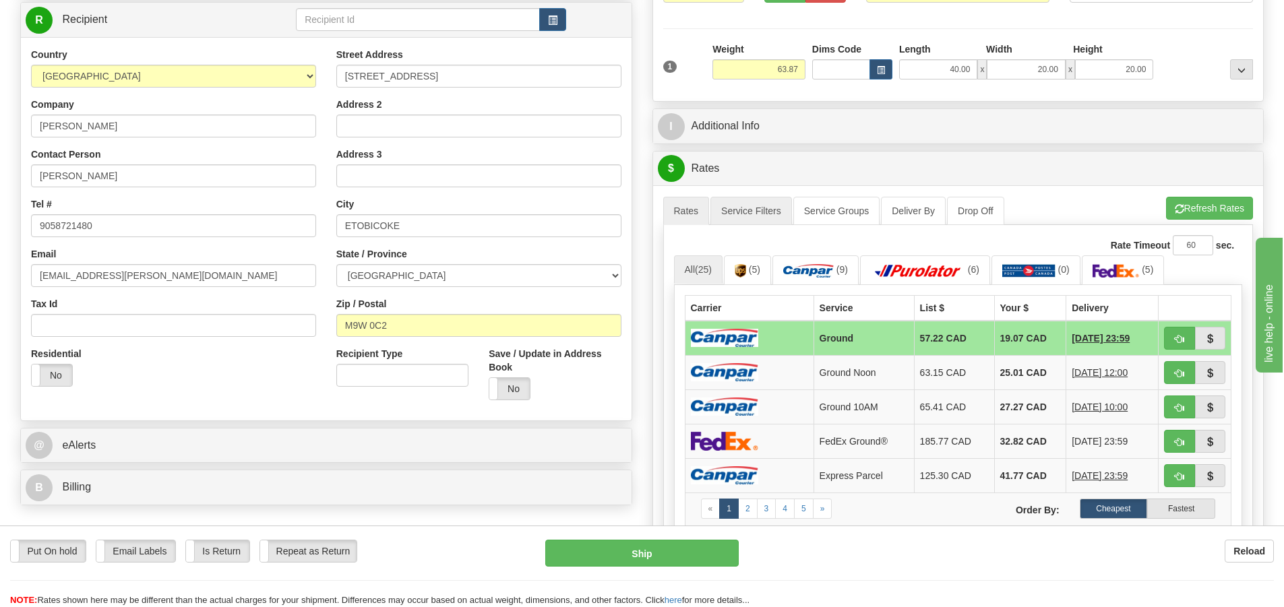
scroll to position [202, 0]
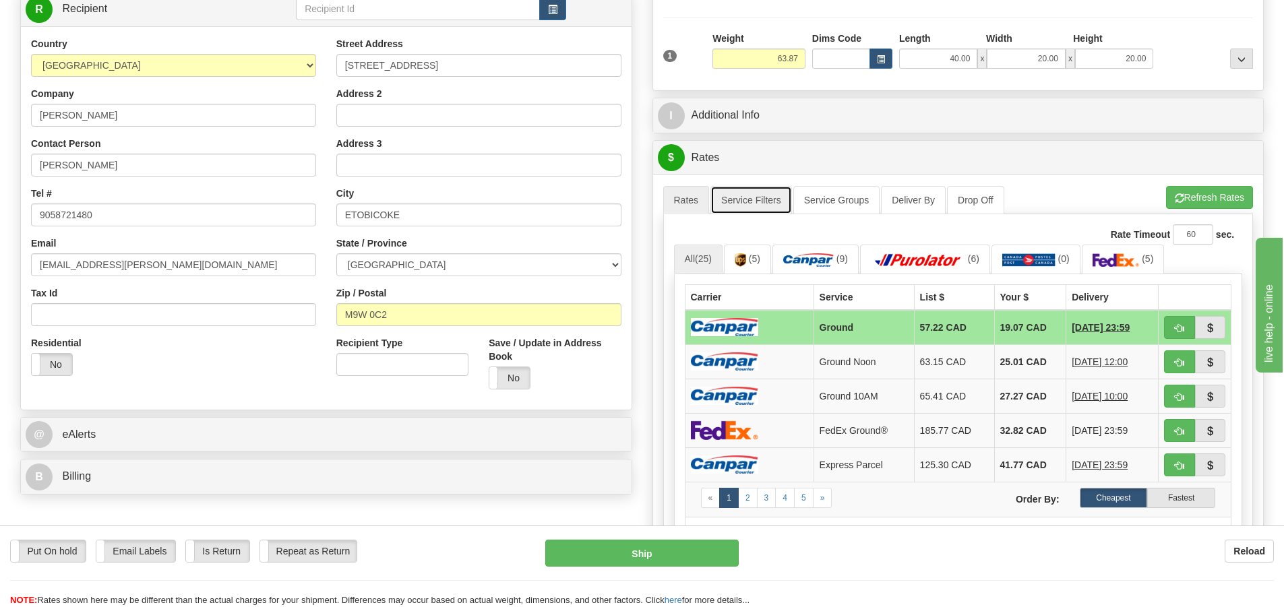
click at [746, 198] on link "Service Filters" at bounding box center [751, 200] width 82 height 28
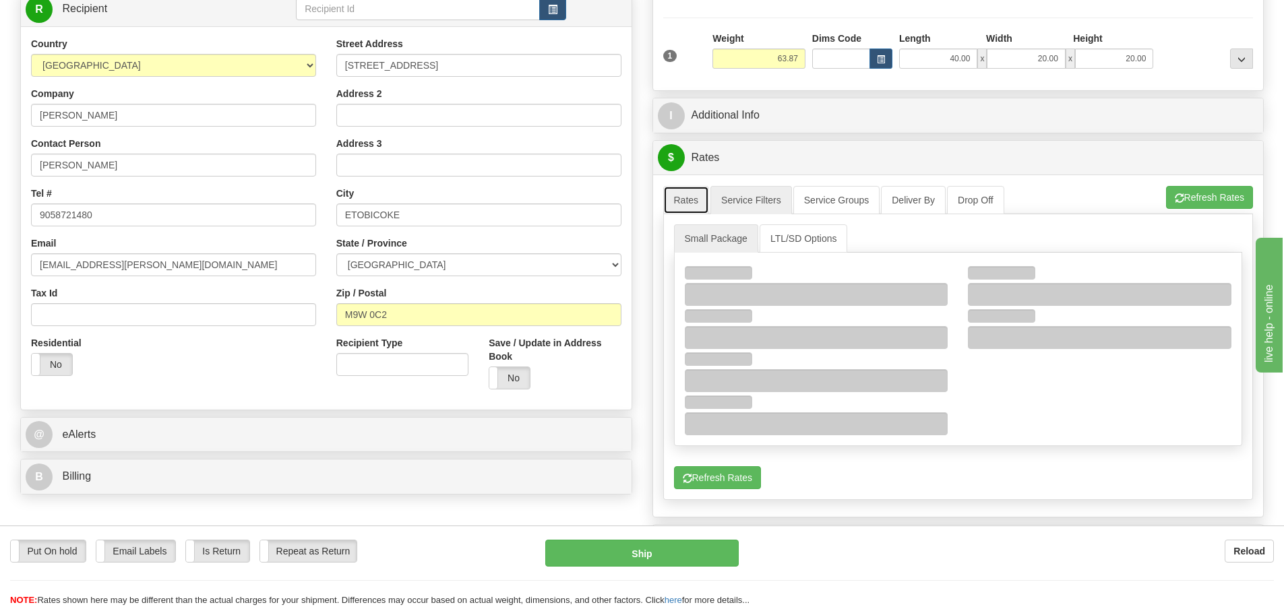
click at [675, 200] on link "Rates" at bounding box center [686, 200] width 47 height 28
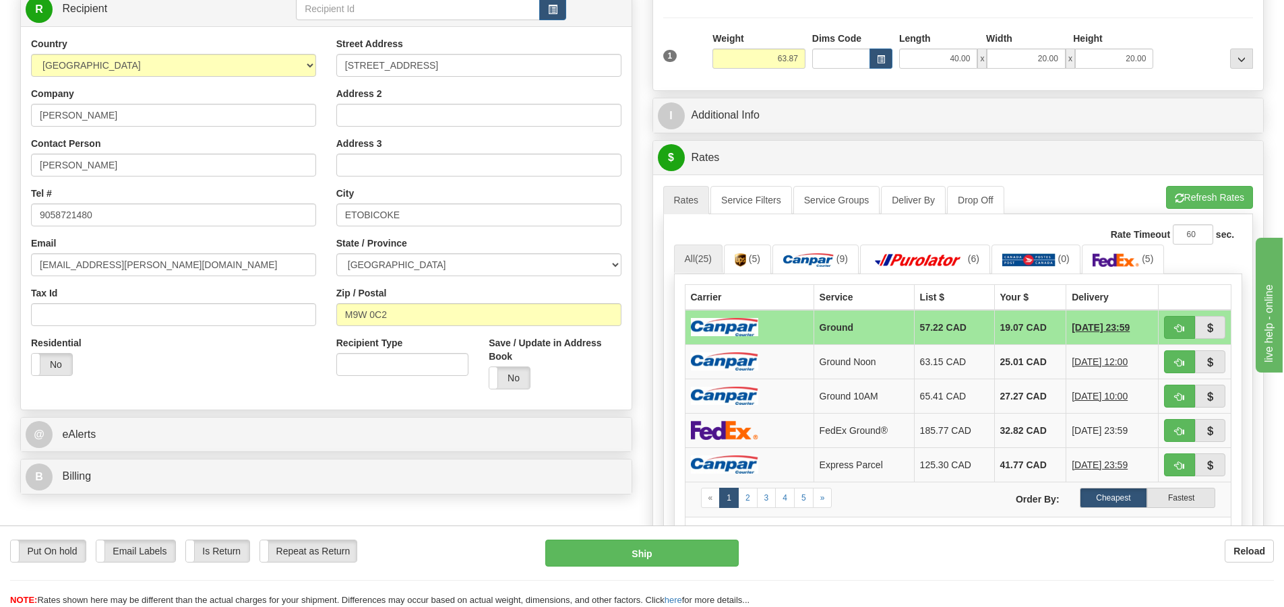
click at [749, 324] on img at bounding box center [724, 327] width 67 height 18
click at [747, 198] on link "Service Filters" at bounding box center [751, 200] width 82 height 28
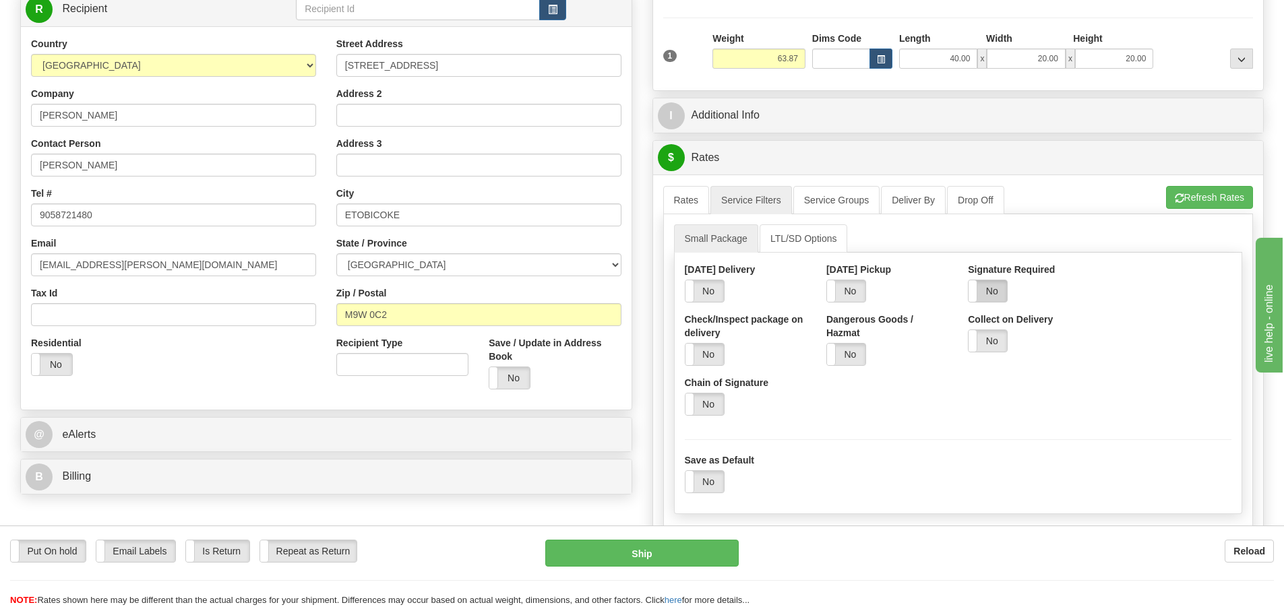
click at [988, 288] on label "No" at bounding box center [988, 291] width 38 height 22
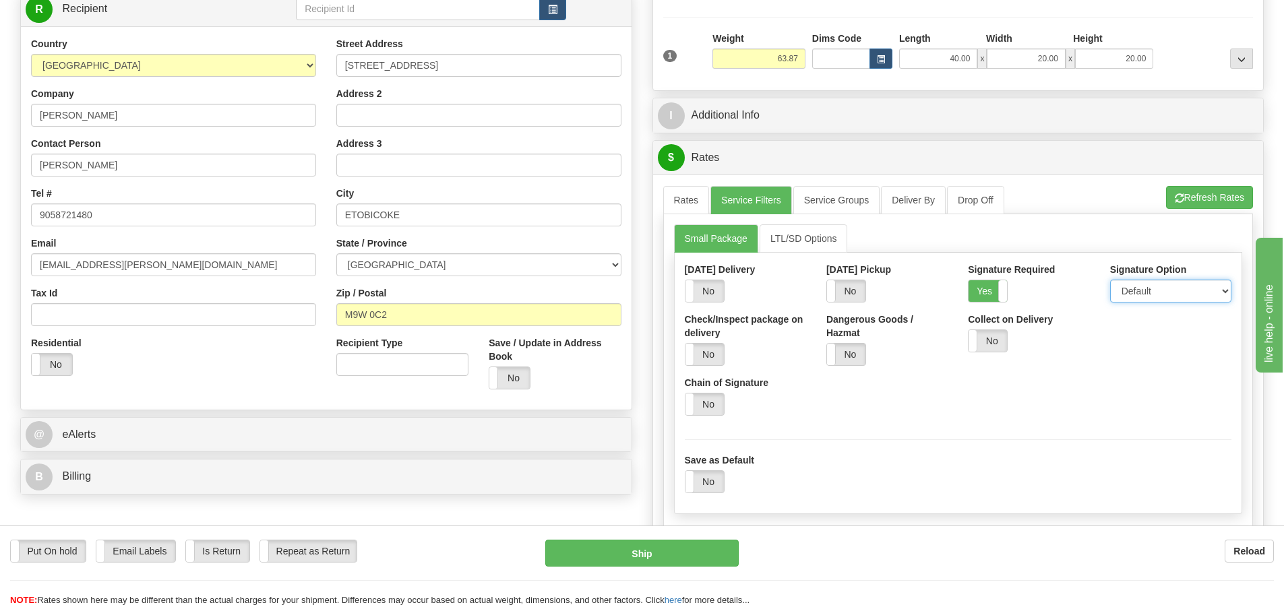
click at [1138, 297] on select "Default Adult Direct Indirect No Signature Required" at bounding box center [1170, 291] width 121 height 23
select select "1"
click at [1110, 280] on select "Default Adult Direct Indirect No Signature Required" at bounding box center [1170, 291] width 121 height 23
click at [698, 200] on link "Rates" at bounding box center [686, 200] width 47 height 28
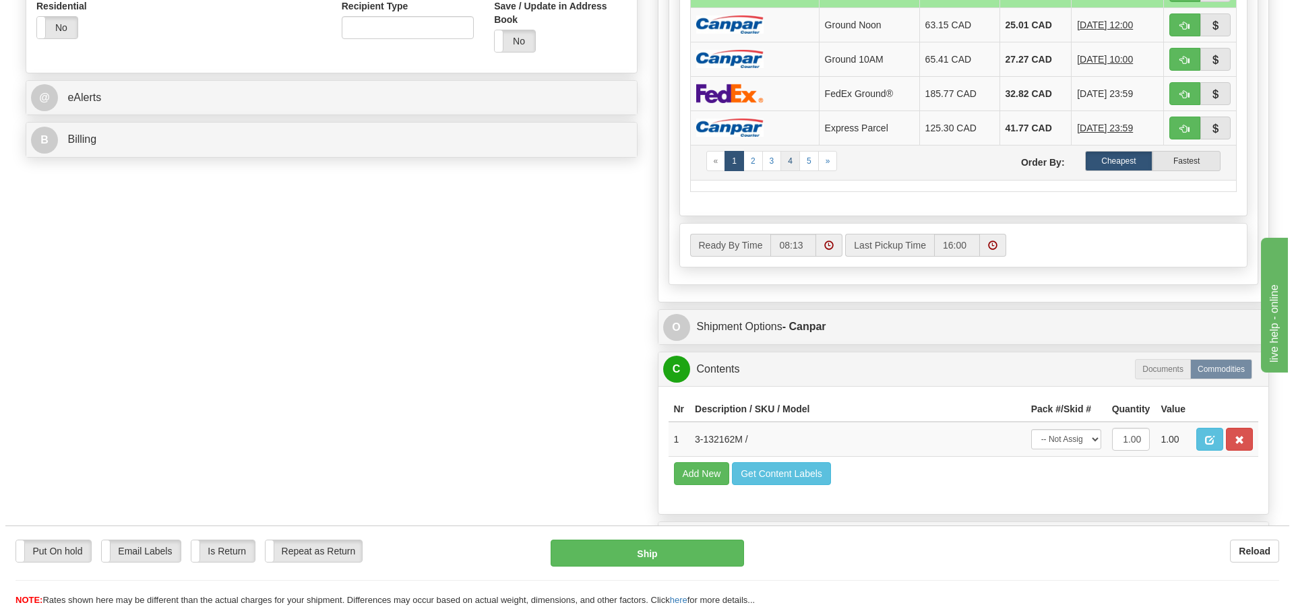
scroll to position [741, 0]
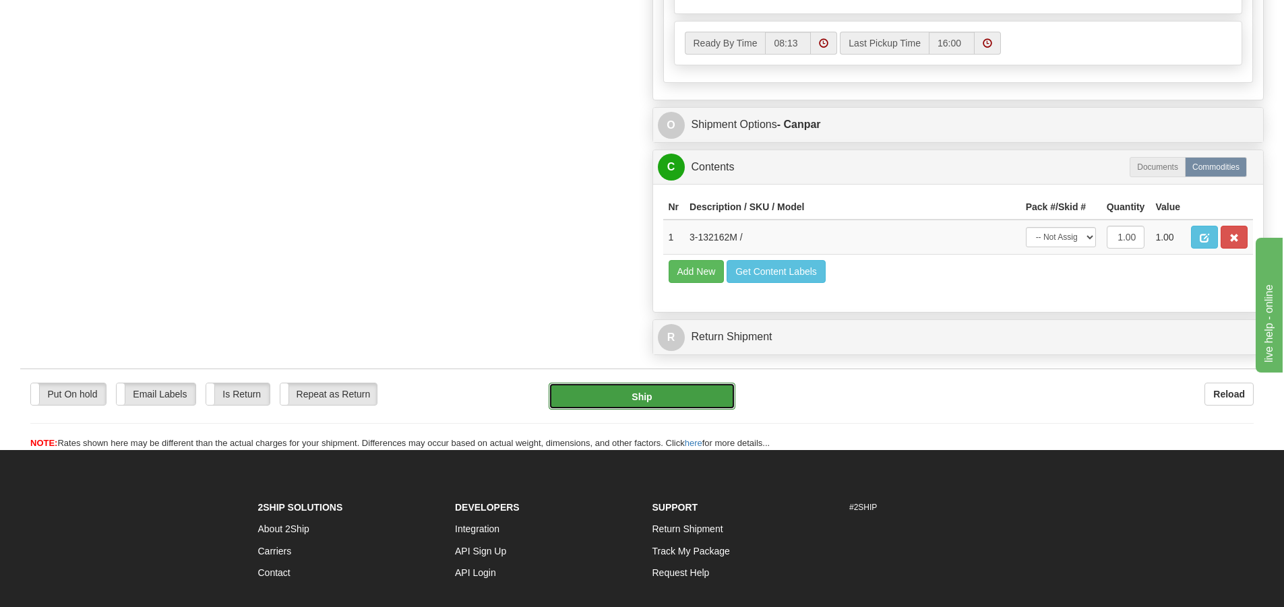
click at [680, 396] on button "Ship" at bounding box center [642, 396] width 187 height 27
type input "1"
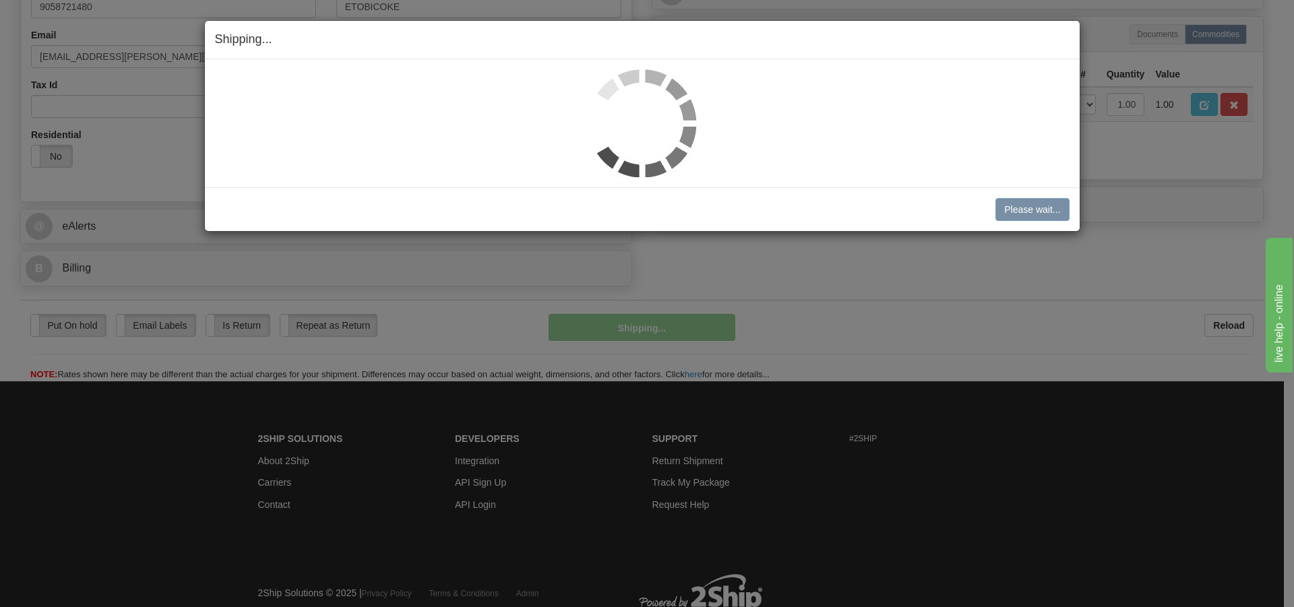
scroll to position [400, 0]
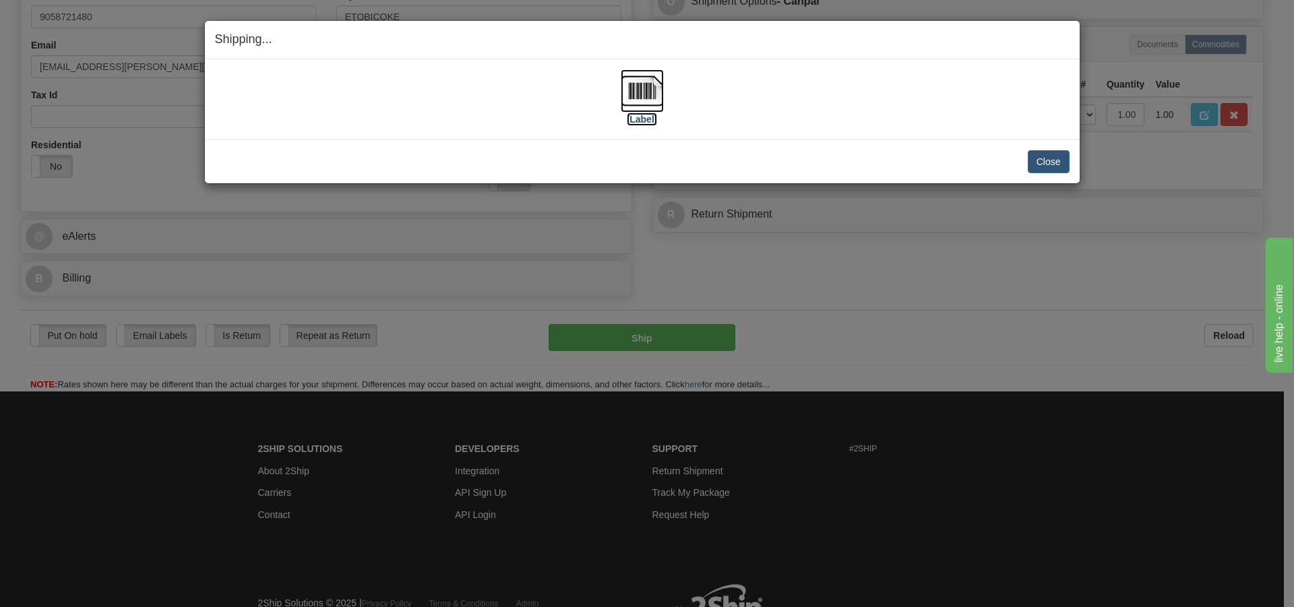
click at [654, 87] on img at bounding box center [642, 90] width 43 height 43
click at [1039, 162] on button "Close" at bounding box center [1049, 161] width 42 height 23
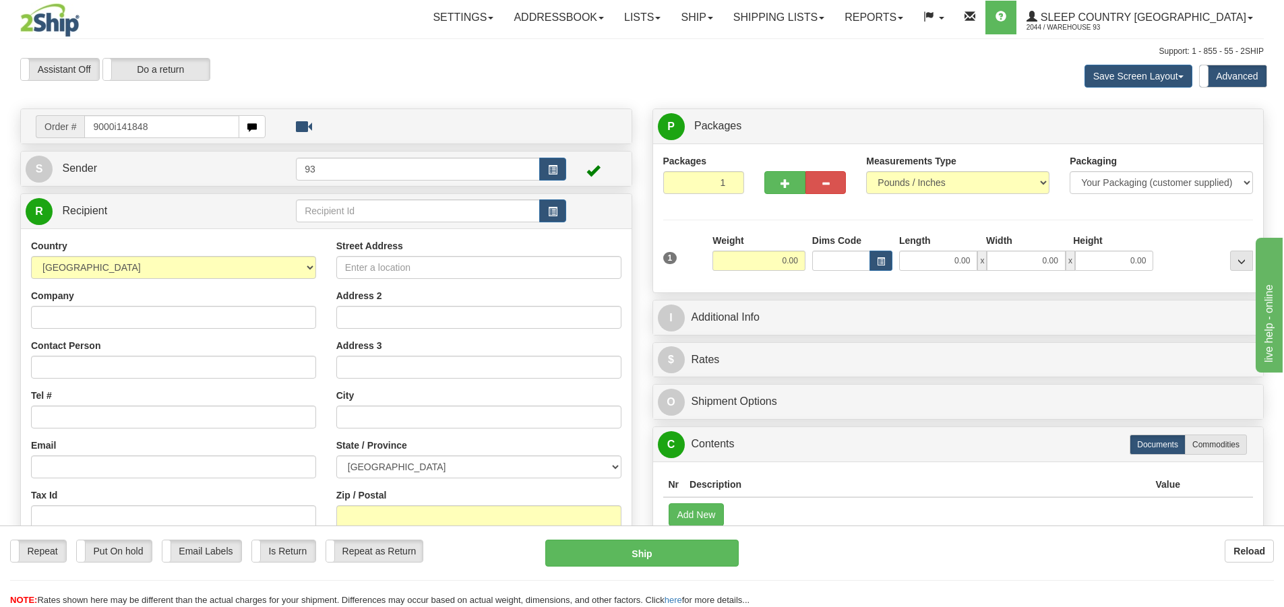
type input "9000i141848"
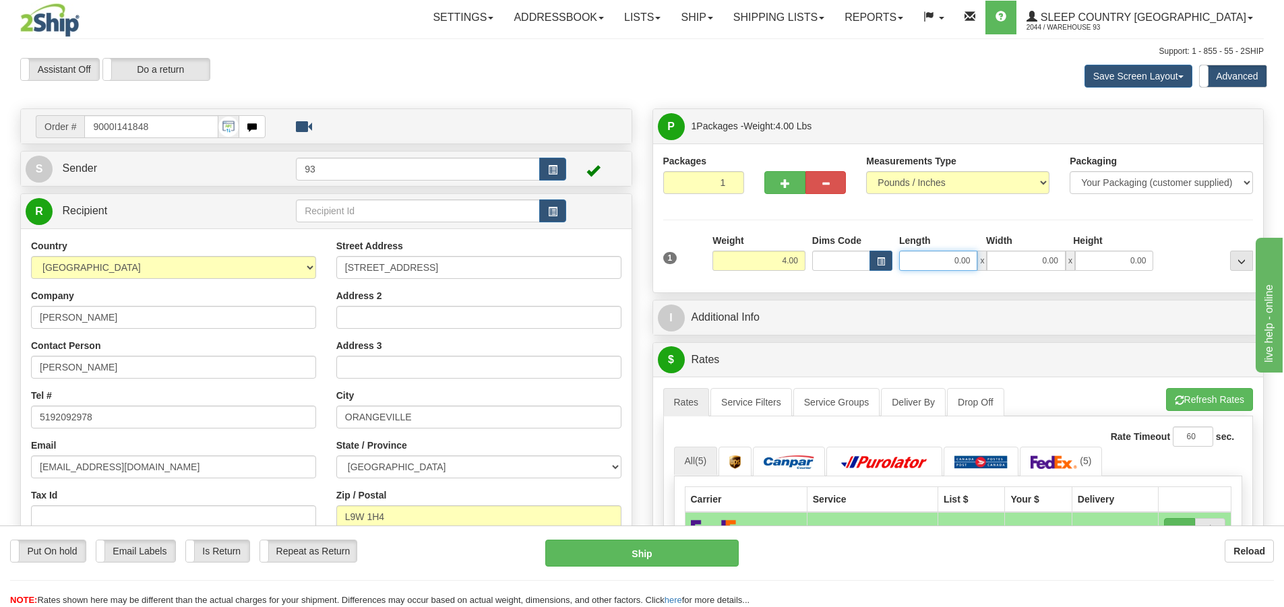
click at [945, 262] on input "0.00" at bounding box center [938, 261] width 78 height 20
type input "12.00"
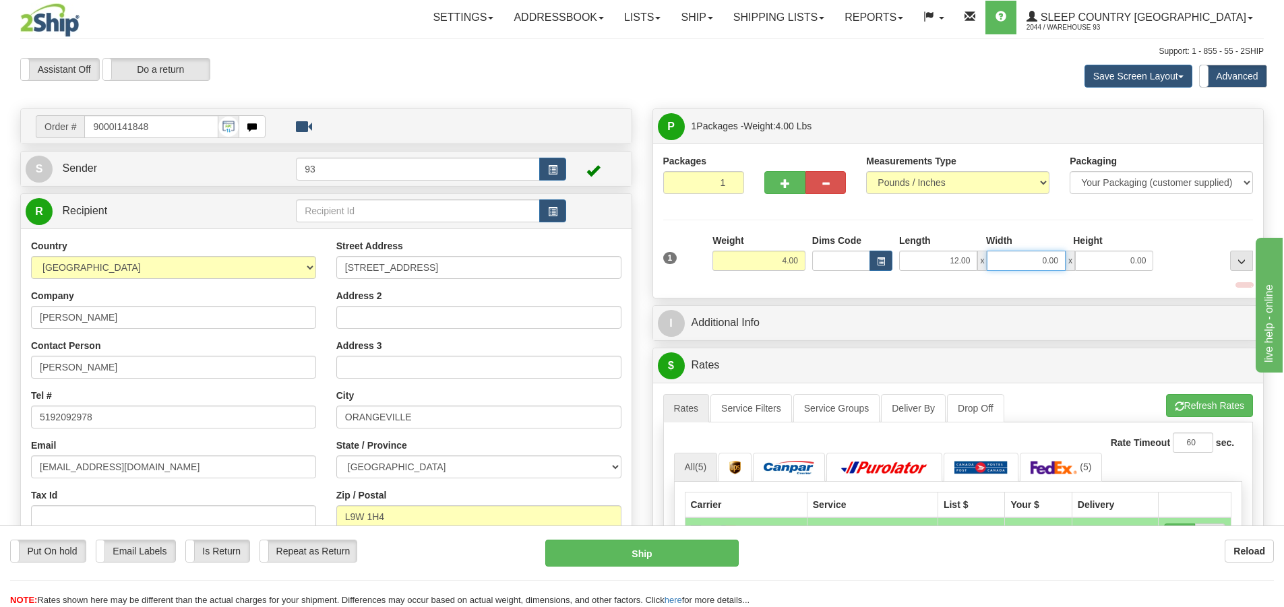
click at [1038, 256] on input "0.00" at bounding box center [1026, 261] width 78 height 20
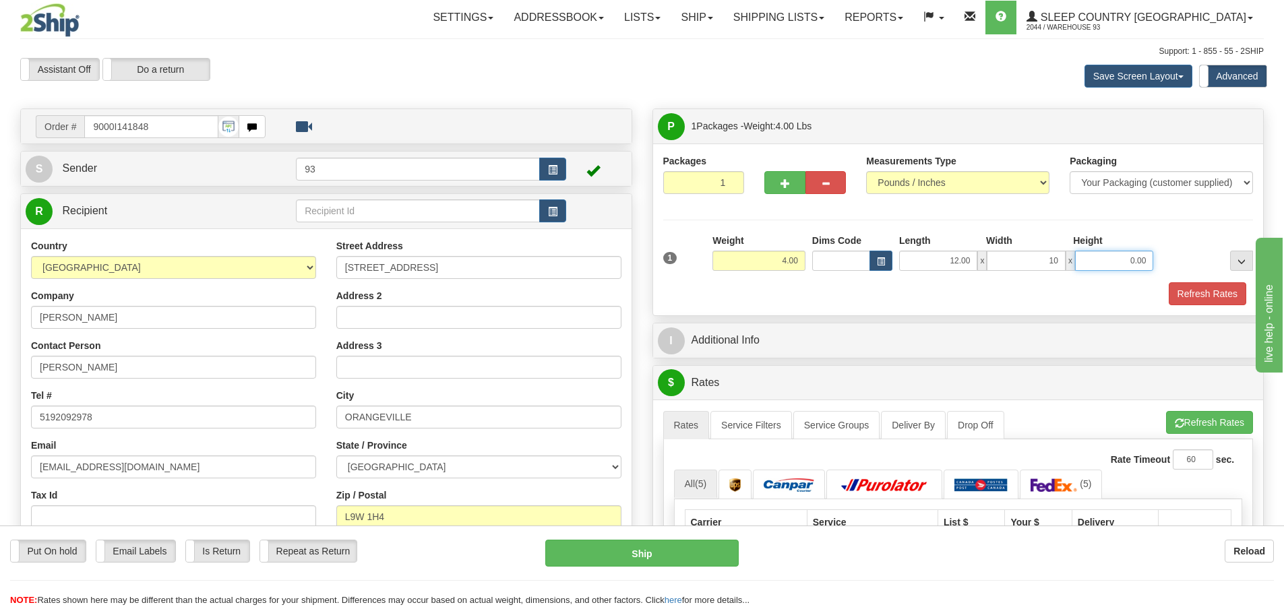
type input "10.00"
click at [1135, 261] on input "0.00" at bounding box center [1114, 261] width 78 height 20
type input "2.00"
click at [1211, 286] on button "Refresh Rates" at bounding box center [1208, 293] width 78 height 23
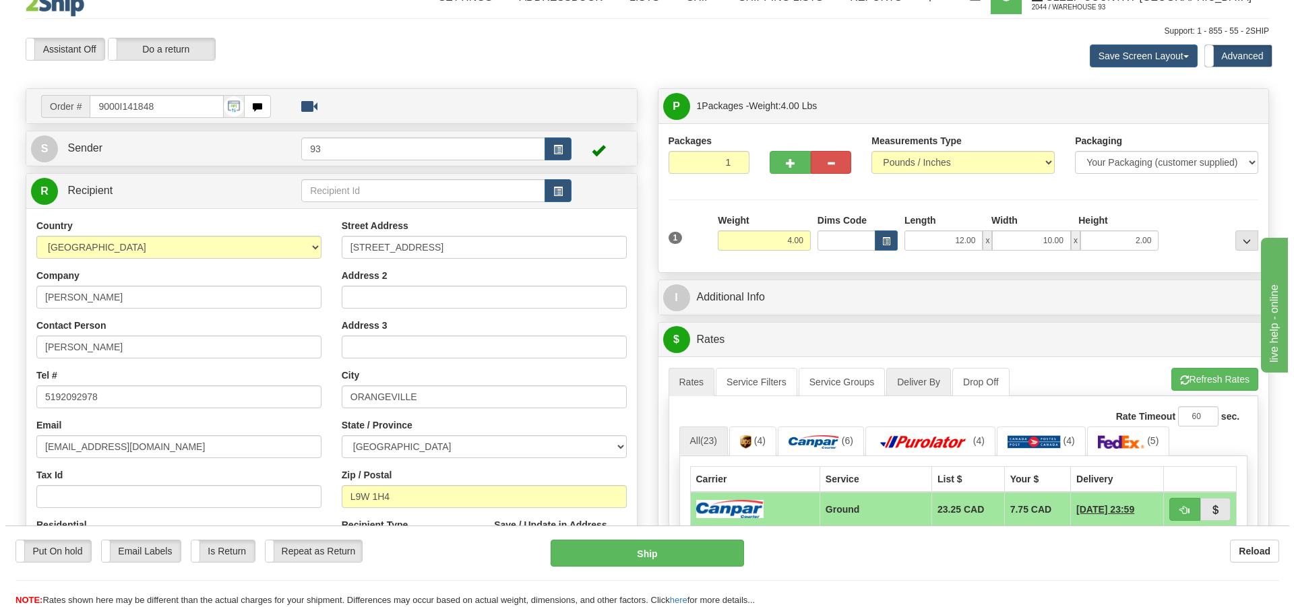
scroll to position [270, 0]
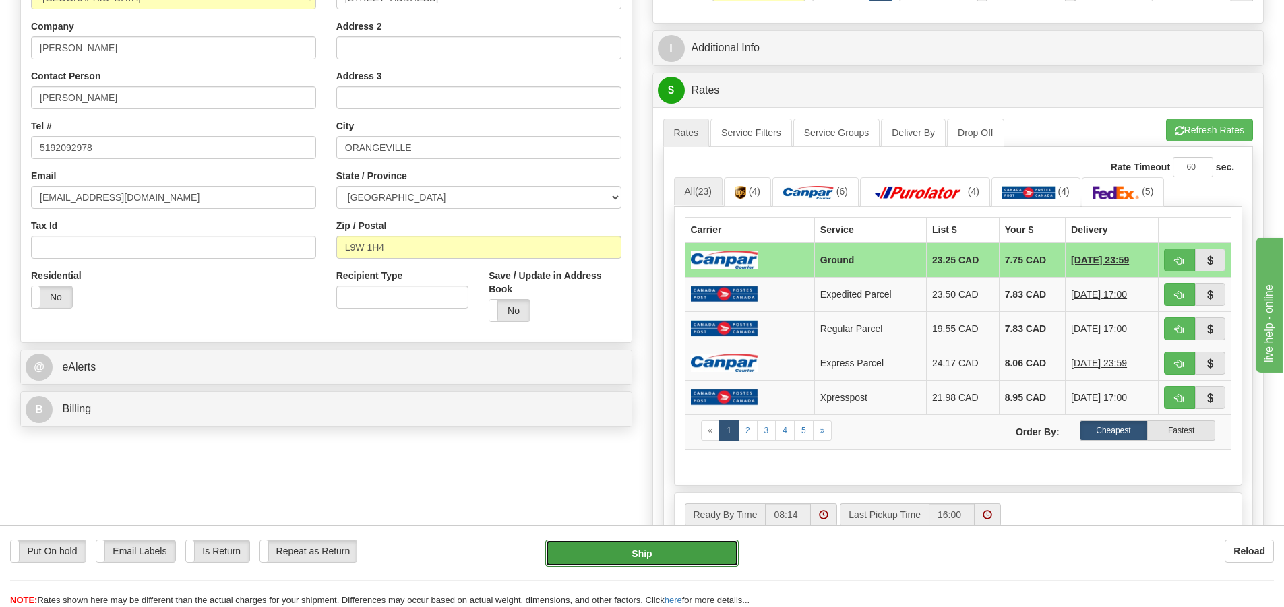
click at [685, 553] on button "Ship" at bounding box center [641, 553] width 193 height 27
type input "1"
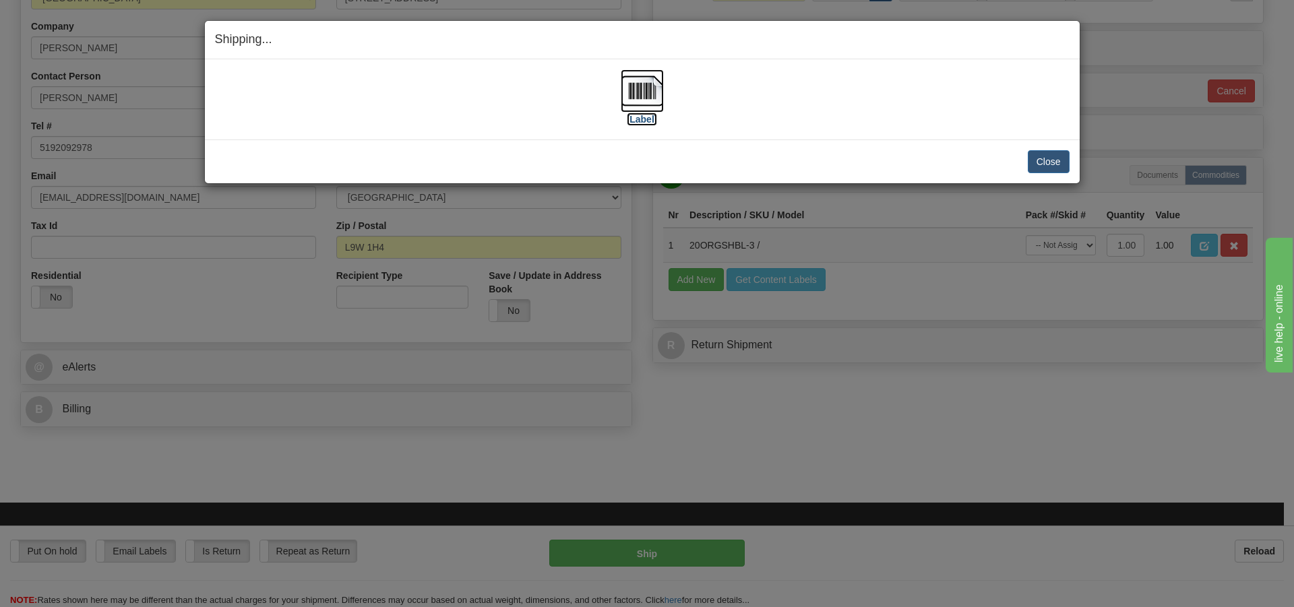
click at [641, 102] on img at bounding box center [642, 90] width 43 height 43
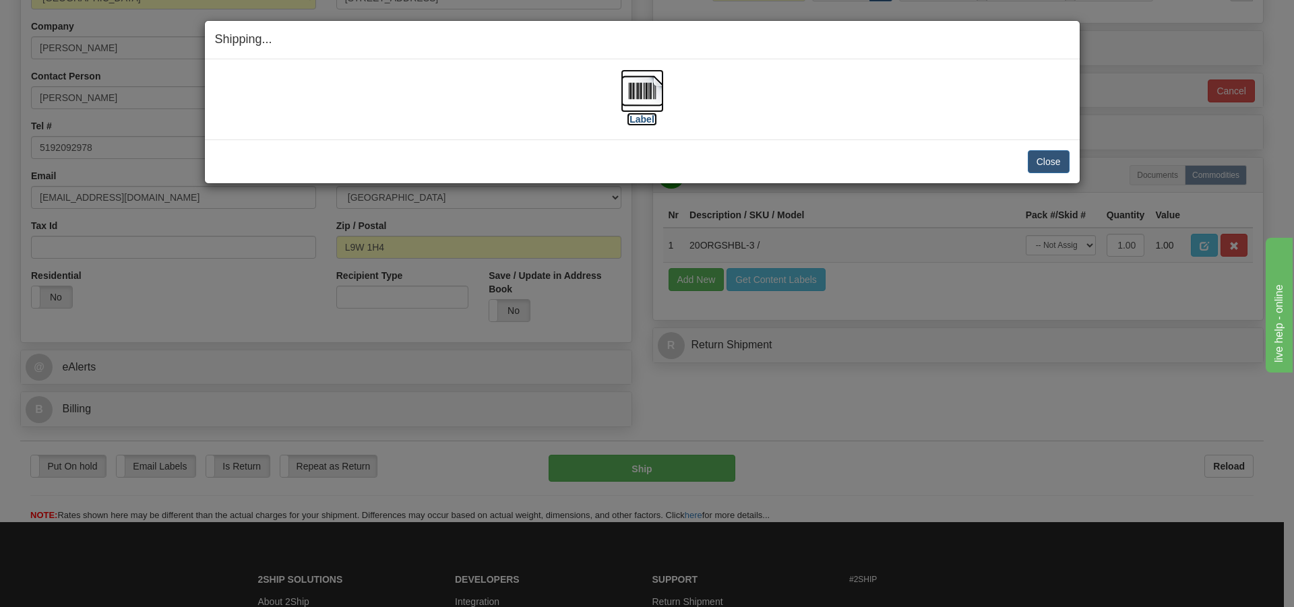
click at [642, 93] on img at bounding box center [642, 90] width 43 height 43
click at [1043, 158] on button "Close" at bounding box center [1049, 161] width 42 height 23
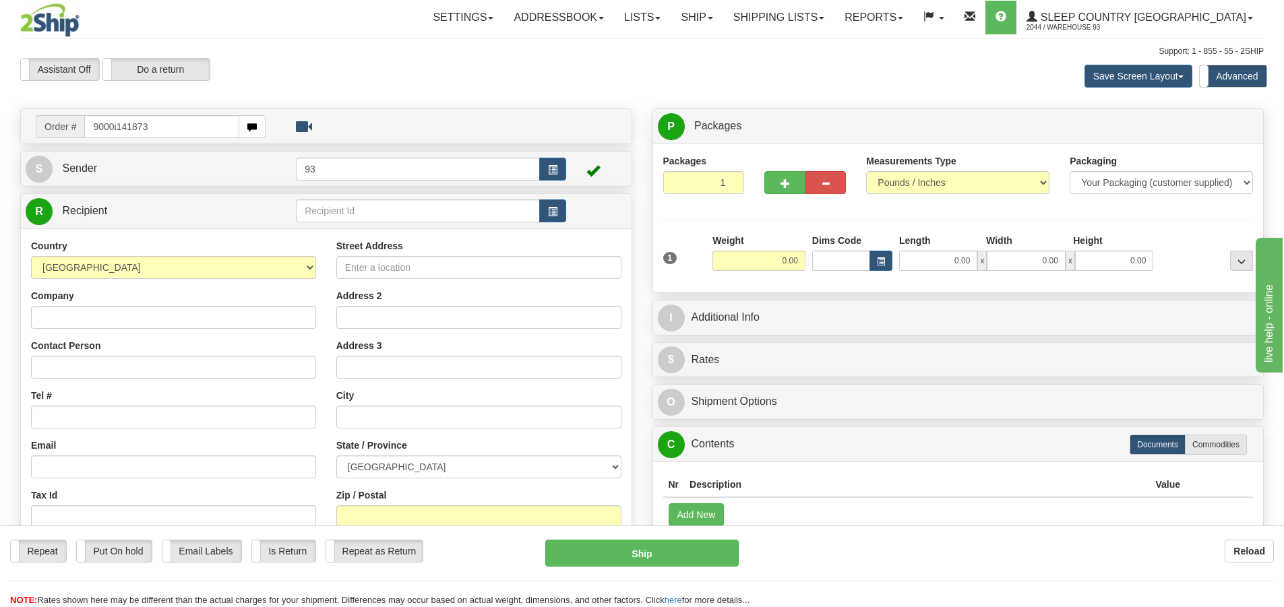
type input "9000i141873"
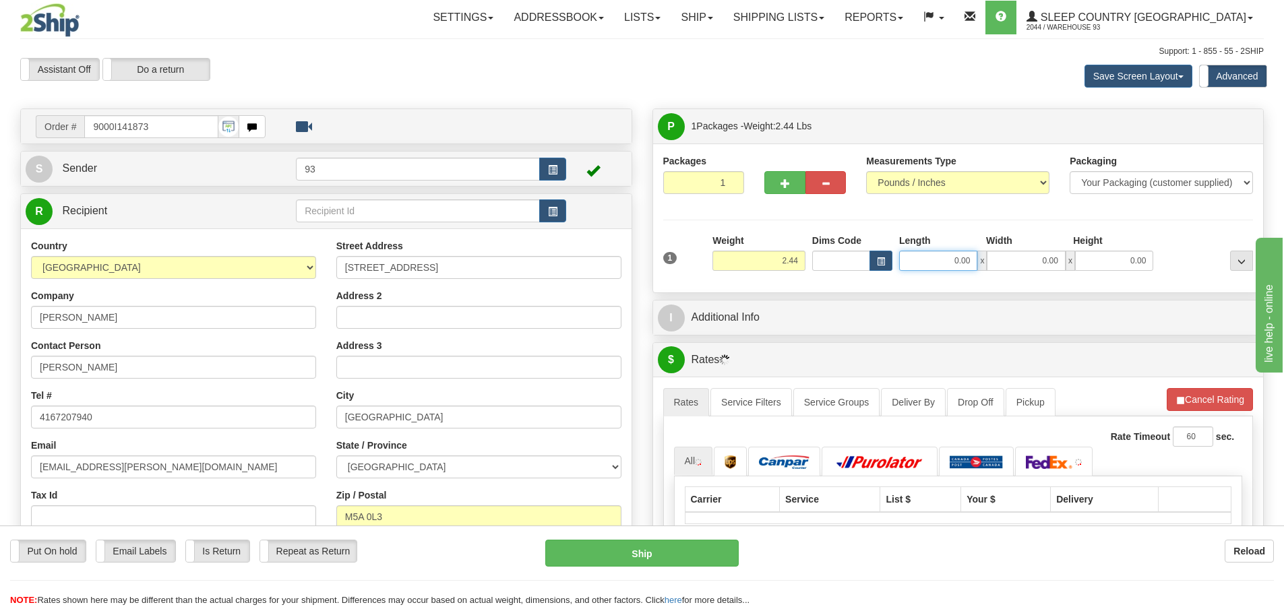
click at [934, 266] on input "0.00" at bounding box center [938, 261] width 78 height 20
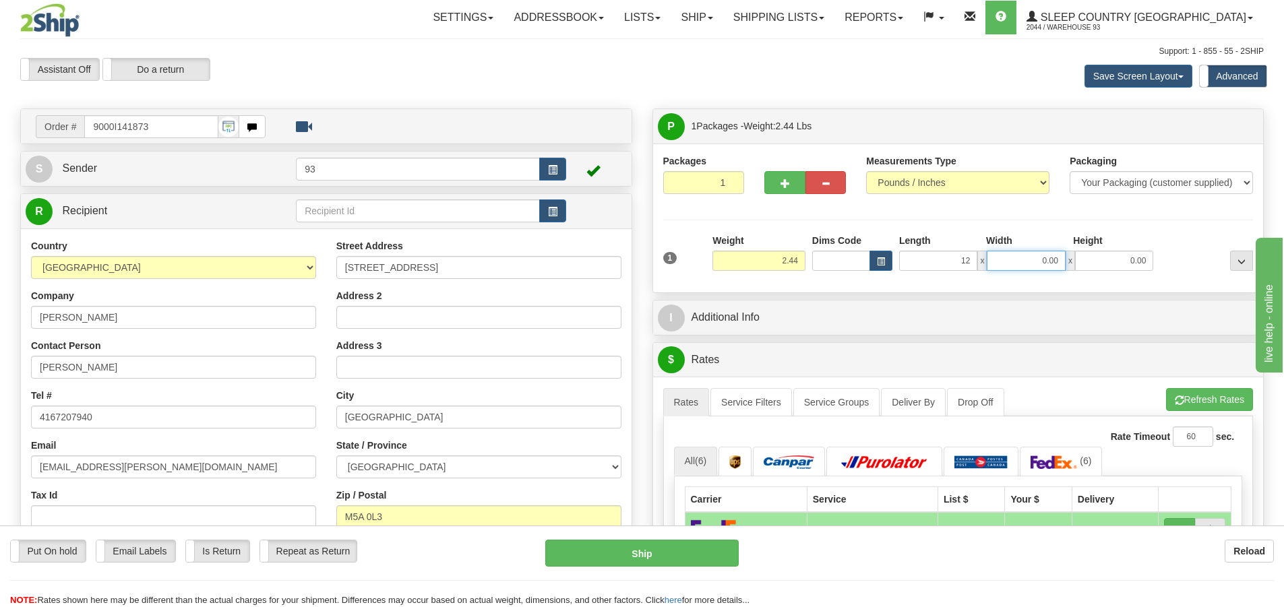
type input "12.00"
click at [1004, 261] on input "0.00" at bounding box center [1026, 261] width 78 height 20
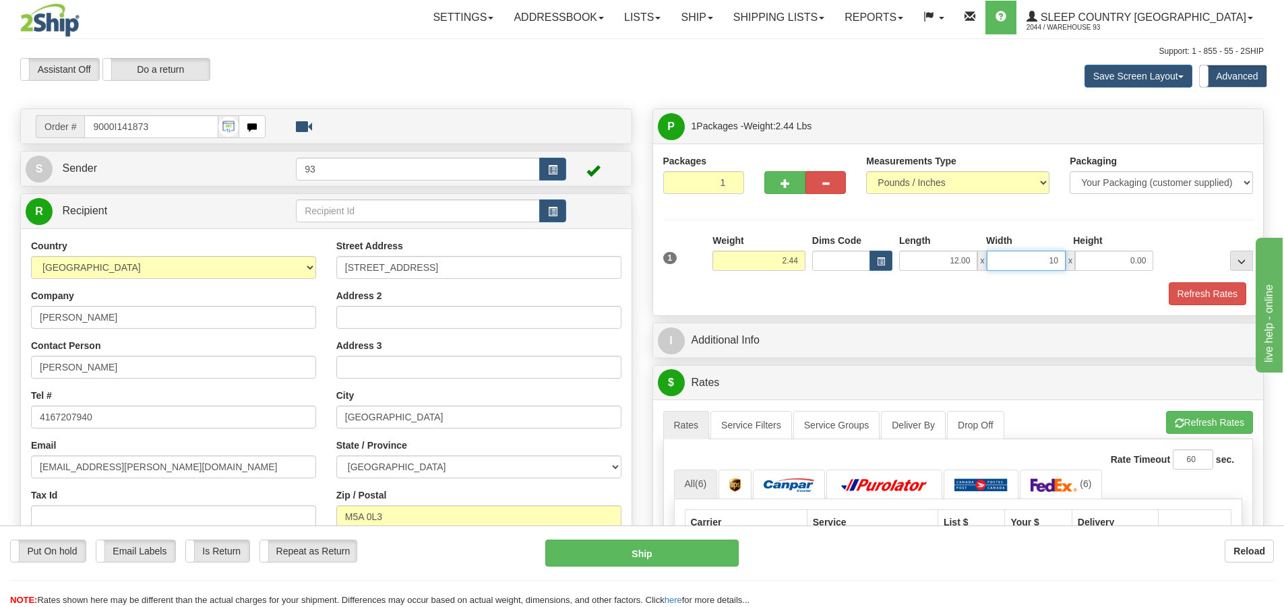
click at [1041, 262] on input "10" at bounding box center [1026, 261] width 78 height 20
type input "10.00"
click at [1137, 243] on div "Height" at bounding box center [1113, 242] width 87 height 17
click at [1126, 270] on input "0.00" at bounding box center [1114, 261] width 78 height 20
type input "4.00"
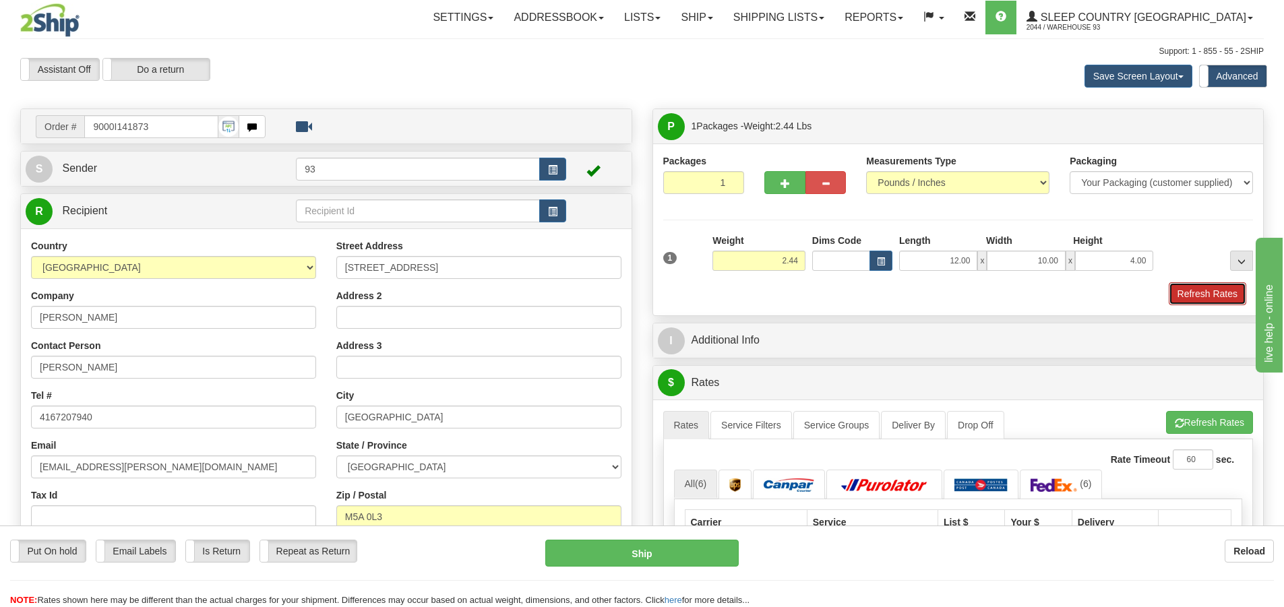
click at [1192, 288] on button "Refresh Rates" at bounding box center [1208, 293] width 78 height 23
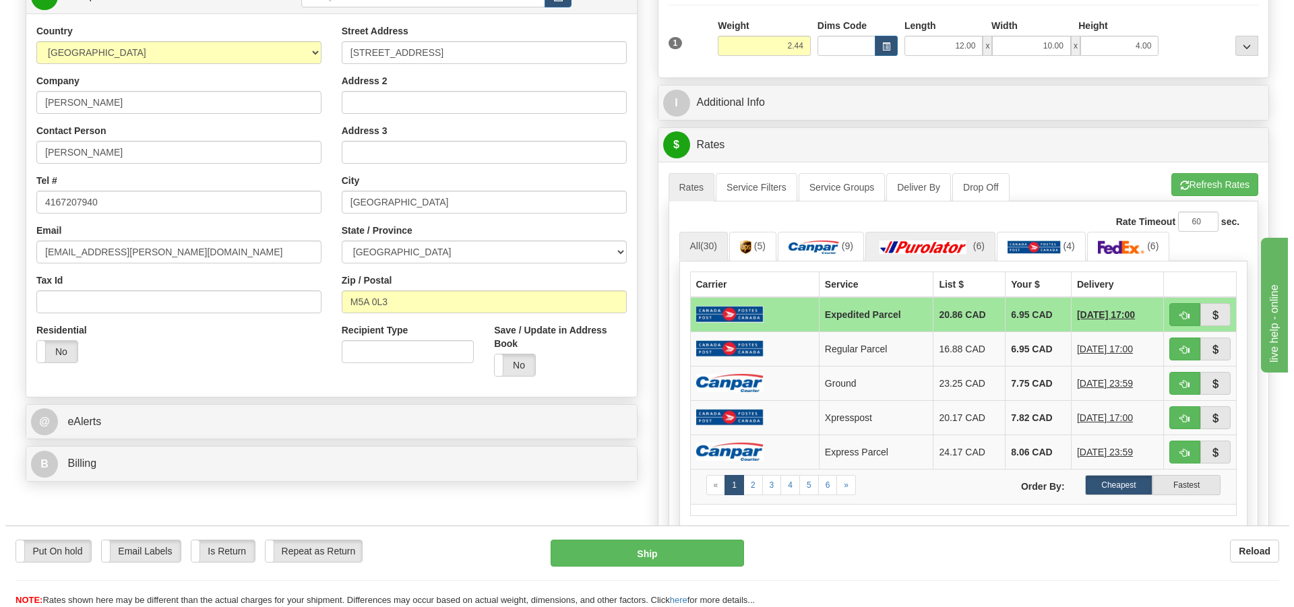
scroll to position [270, 0]
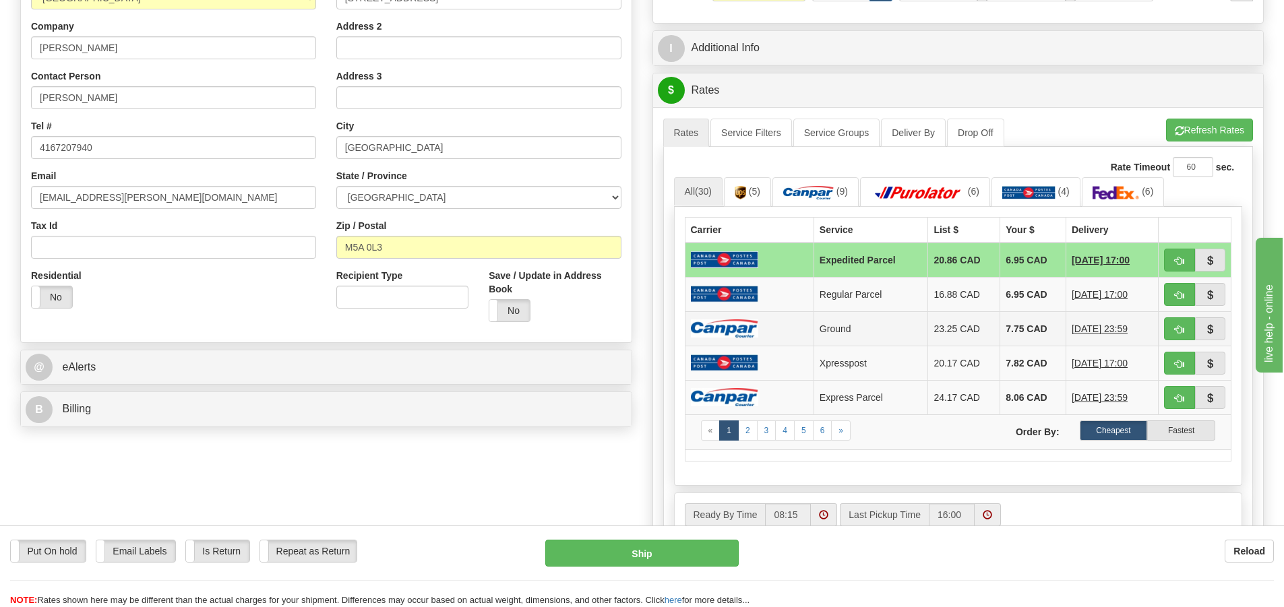
click at [714, 314] on td at bounding box center [749, 328] width 129 height 34
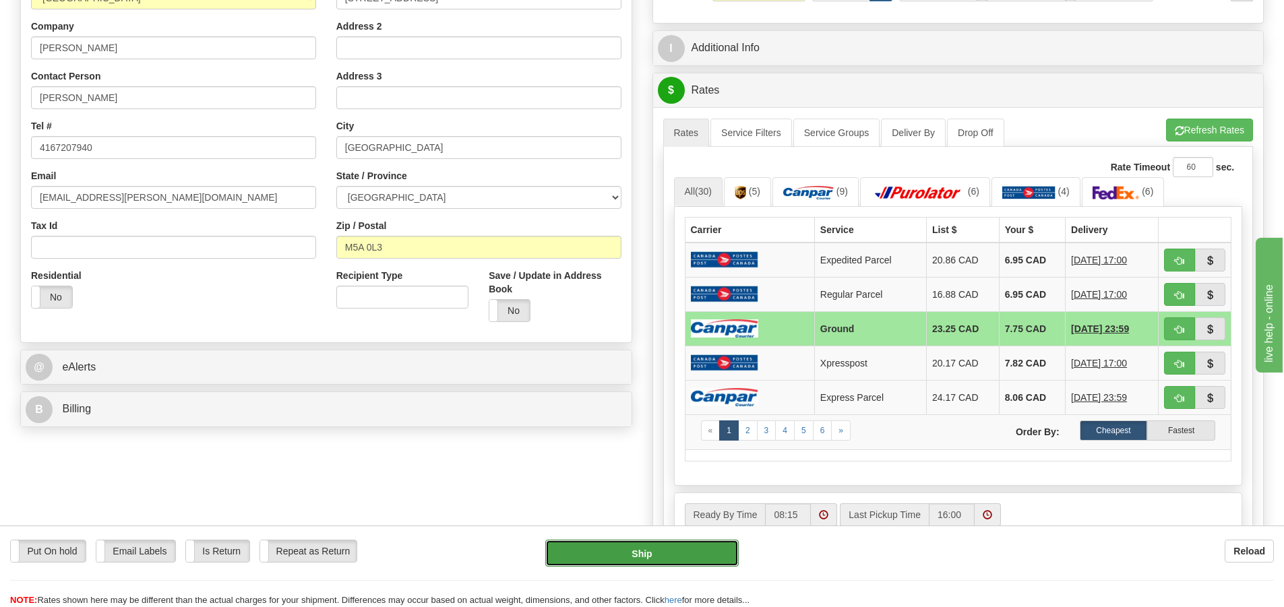
click at [682, 559] on button "Ship" at bounding box center [641, 553] width 193 height 27
type input "1"
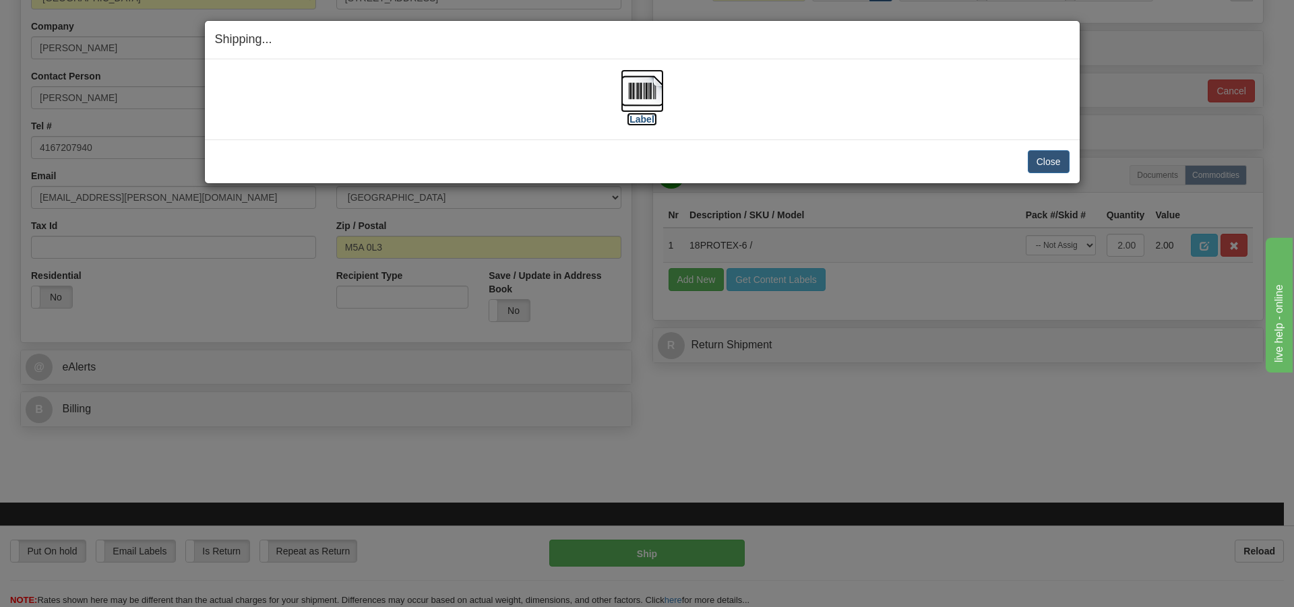
click at [648, 88] on img at bounding box center [642, 90] width 43 height 43
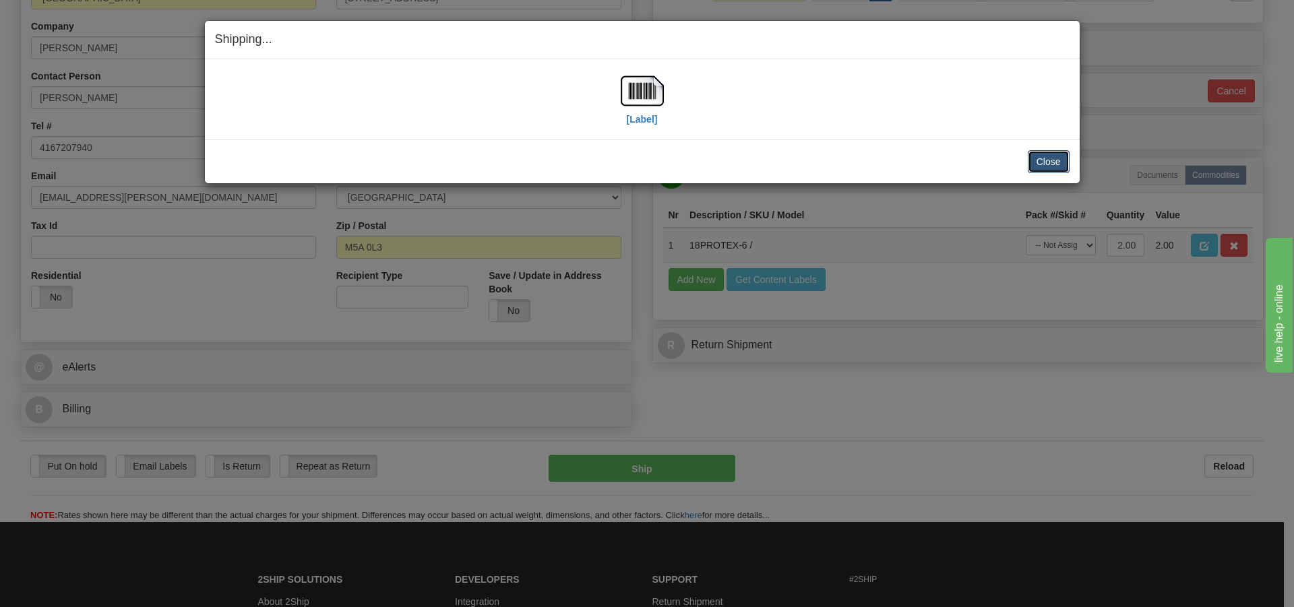
click at [1042, 156] on button "Close" at bounding box center [1049, 161] width 42 height 23
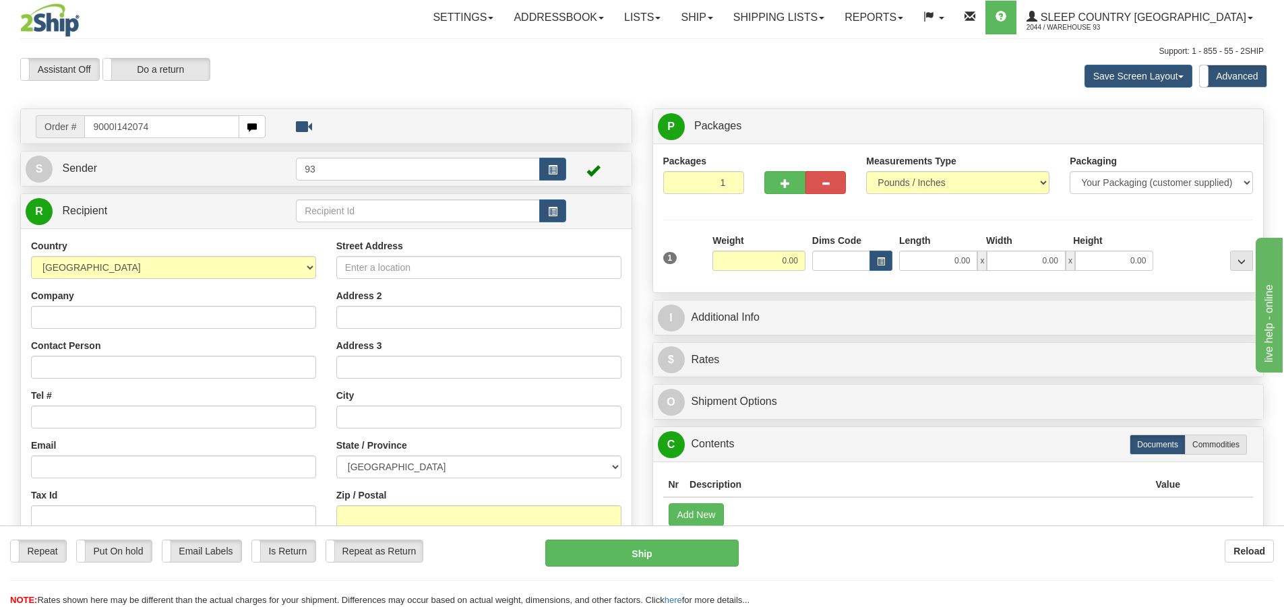
type input "9000I142074"
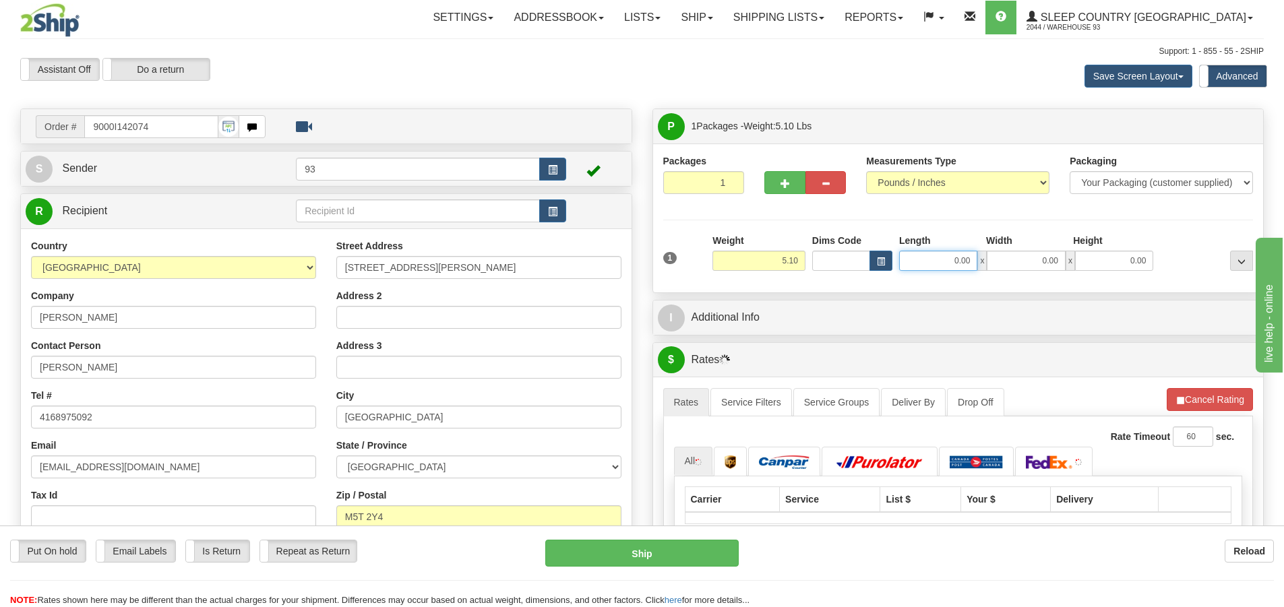
click at [941, 264] on input "0.00" at bounding box center [938, 261] width 78 height 20
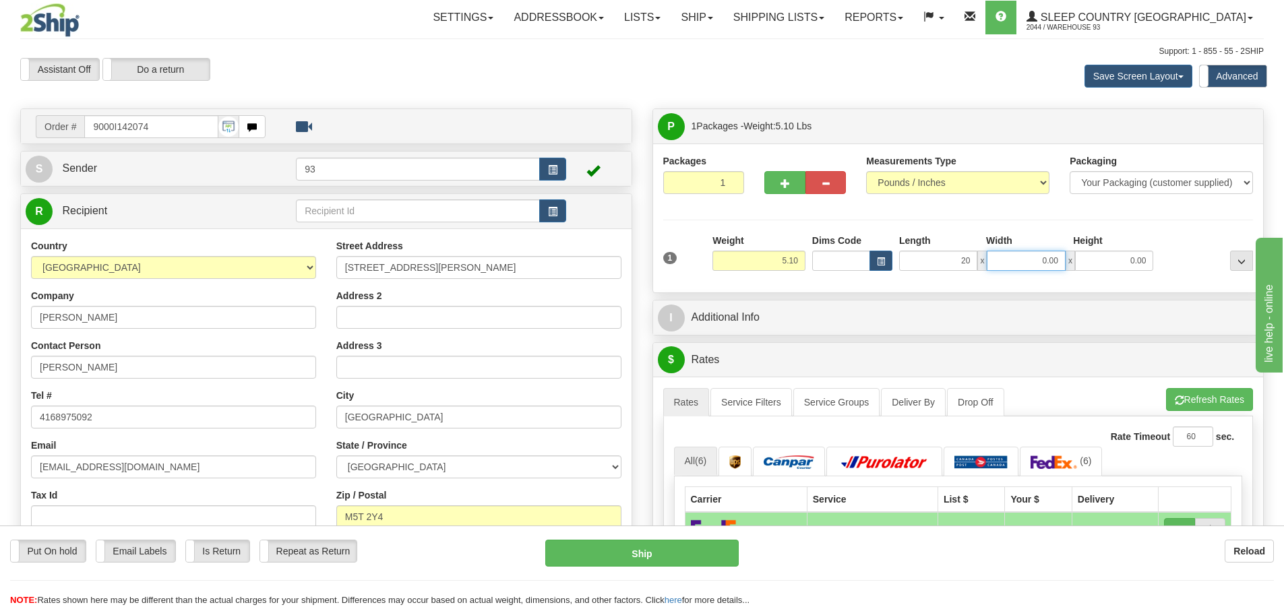
type input "20.00"
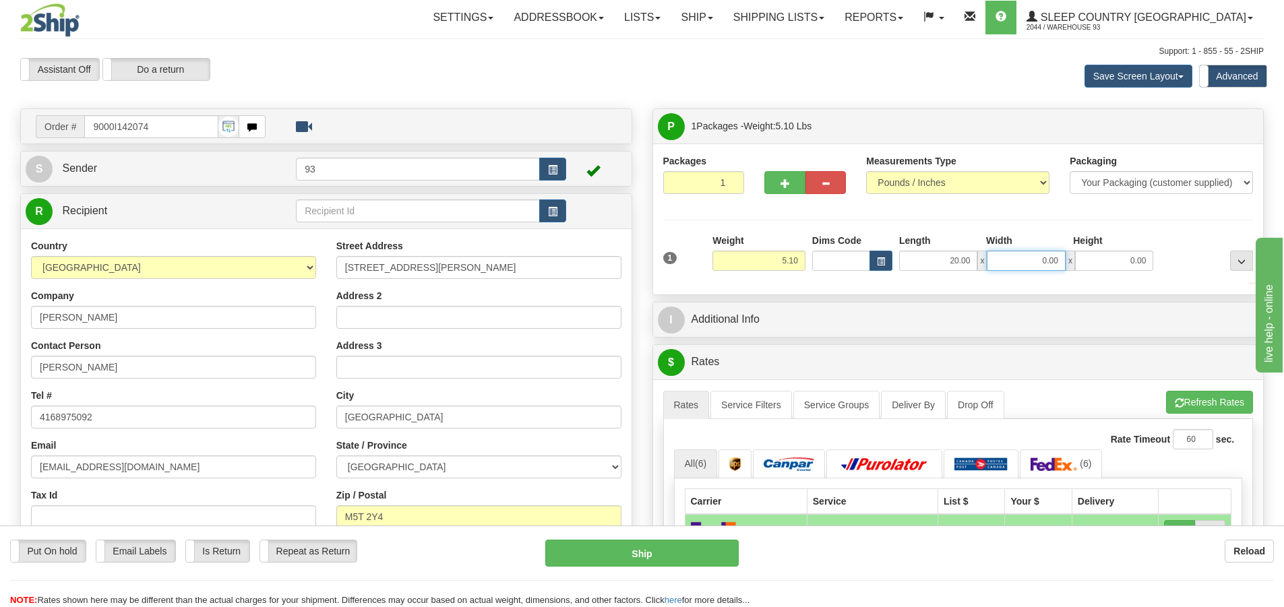
click at [1037, 258] on input "0.00" at bounding box center [1026, 261] width 78 height 20
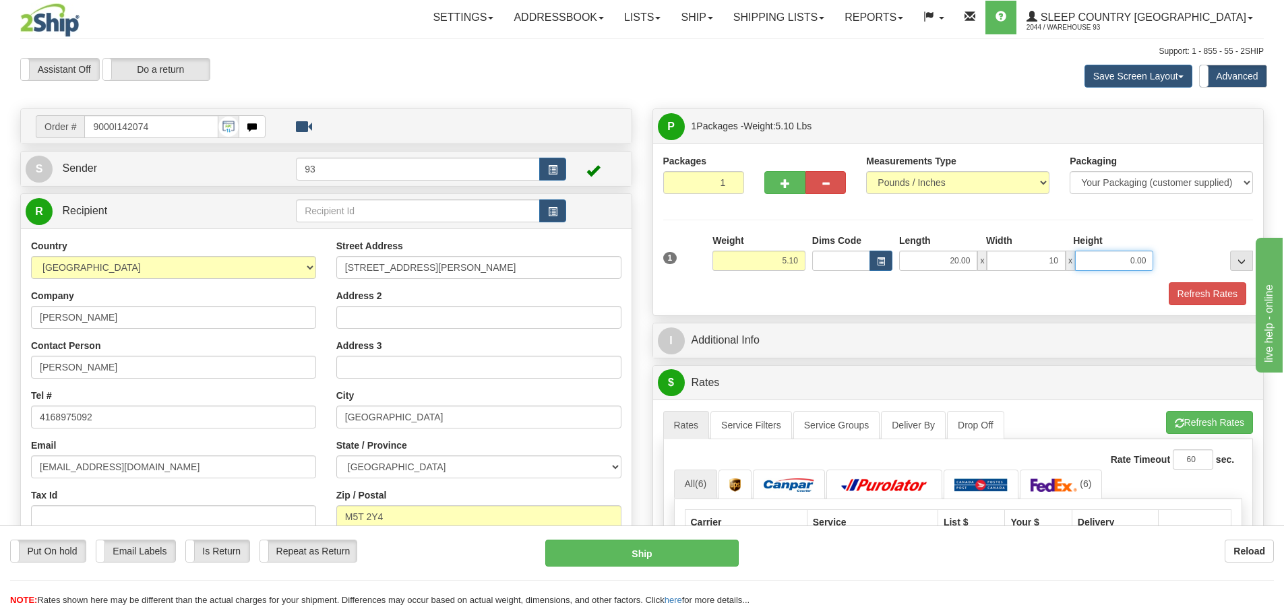
type input "10.00"
click at [1127, 253] on input "0.00" at bounding box center [1114, 261] width 78 height 20
type input "10.00"
click at [1219, 296] on button "Refresh Rates" at bounding box center [1208, 293] width 78 height 23
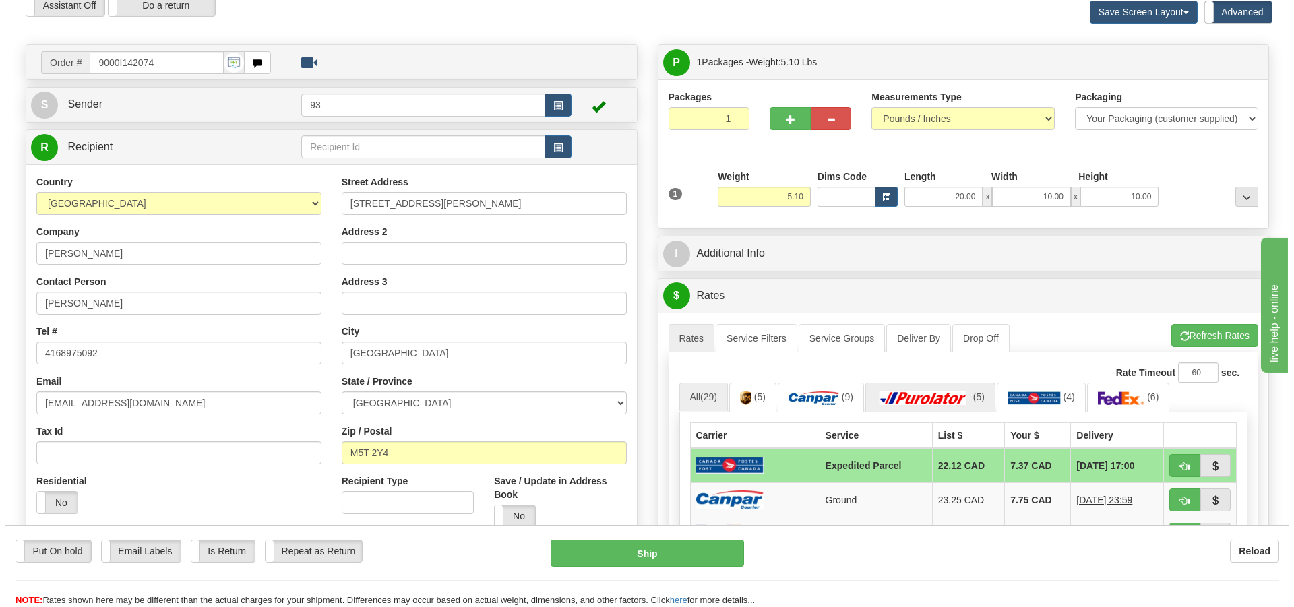
scroll to position [202, 0]
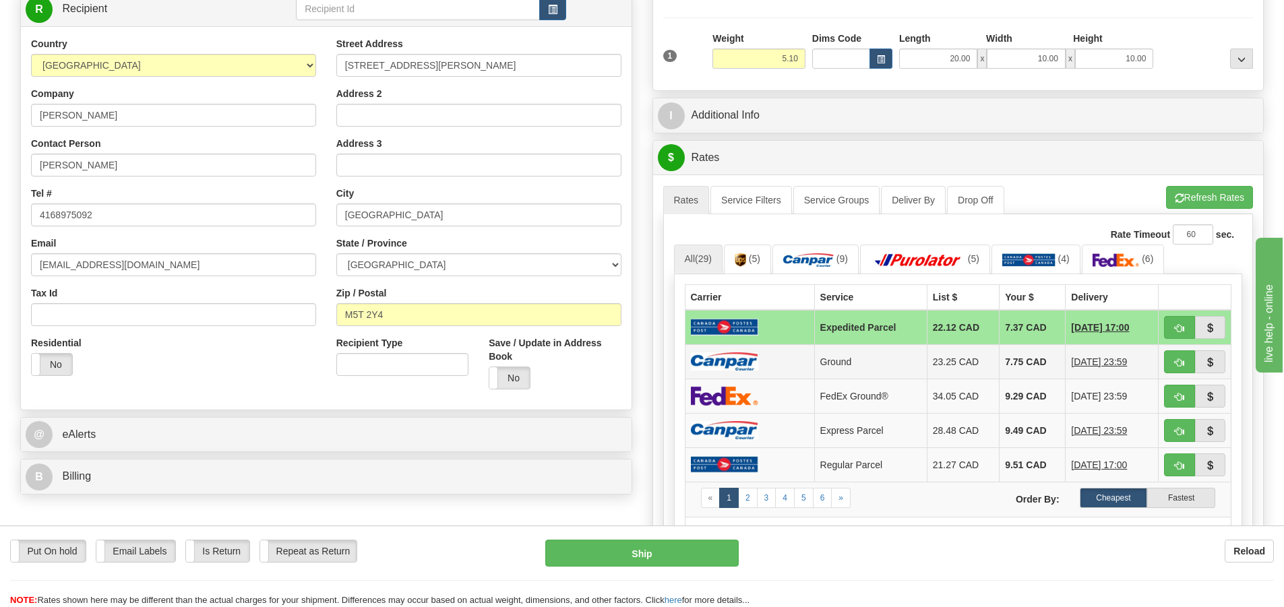
click at [704, 361] on img at bounding box center [724, 361] width 67 height 18
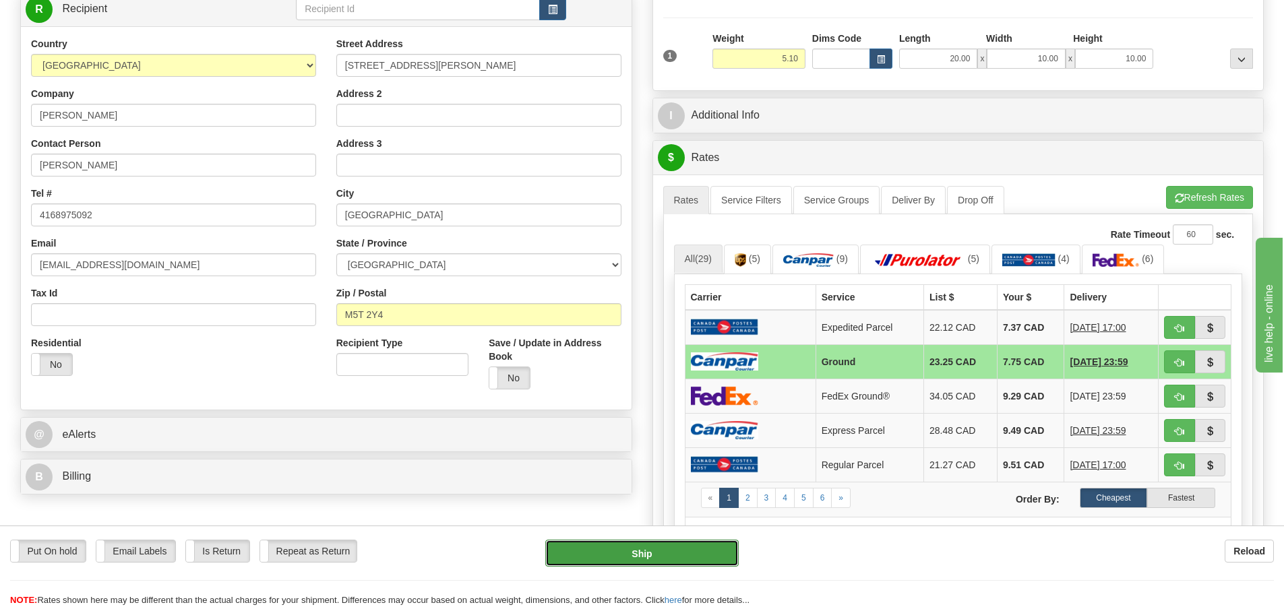
click at [702, 546] on button "Ship" at bounding box center [641, 553] width 193 height 27
type input "1"
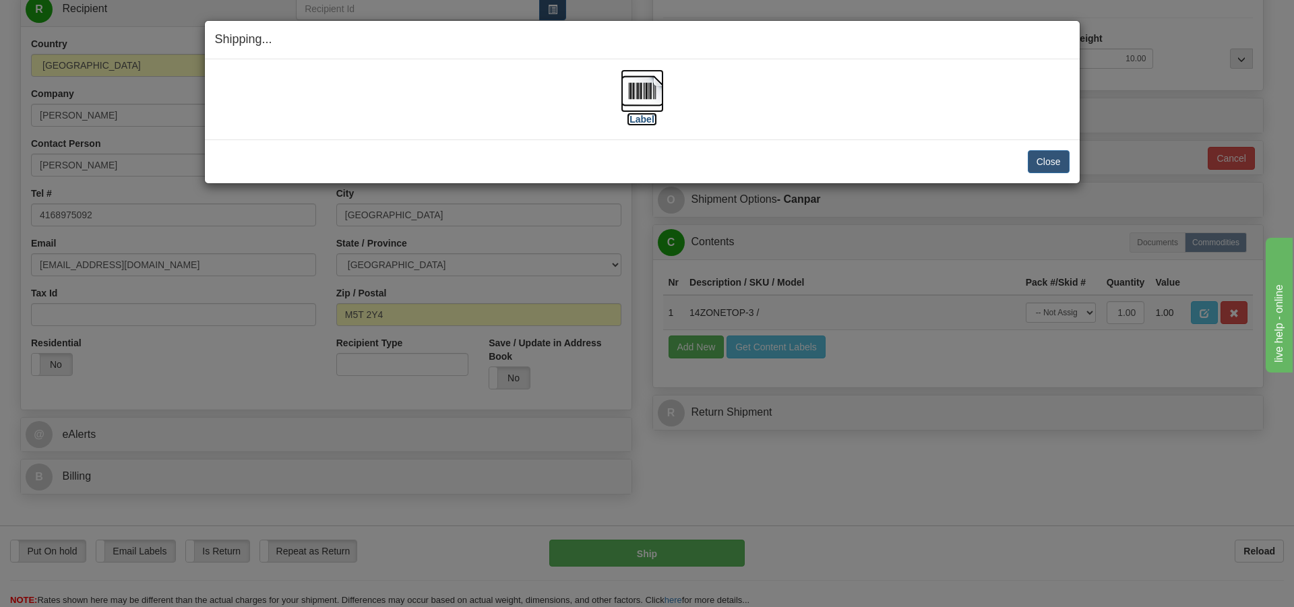
click at [630, 88] on img at bounding box center [642, 90] width 43 height 43
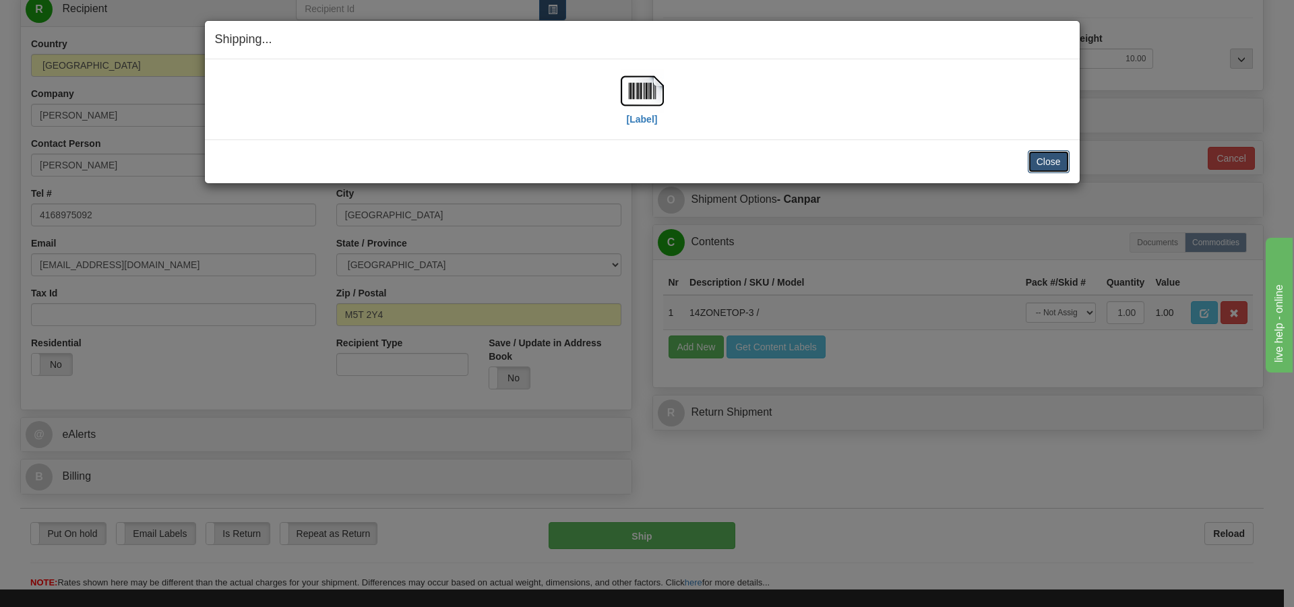
click at [1050, 160] on button "Close" at bounding box center [1049, 161] width 42 height 23
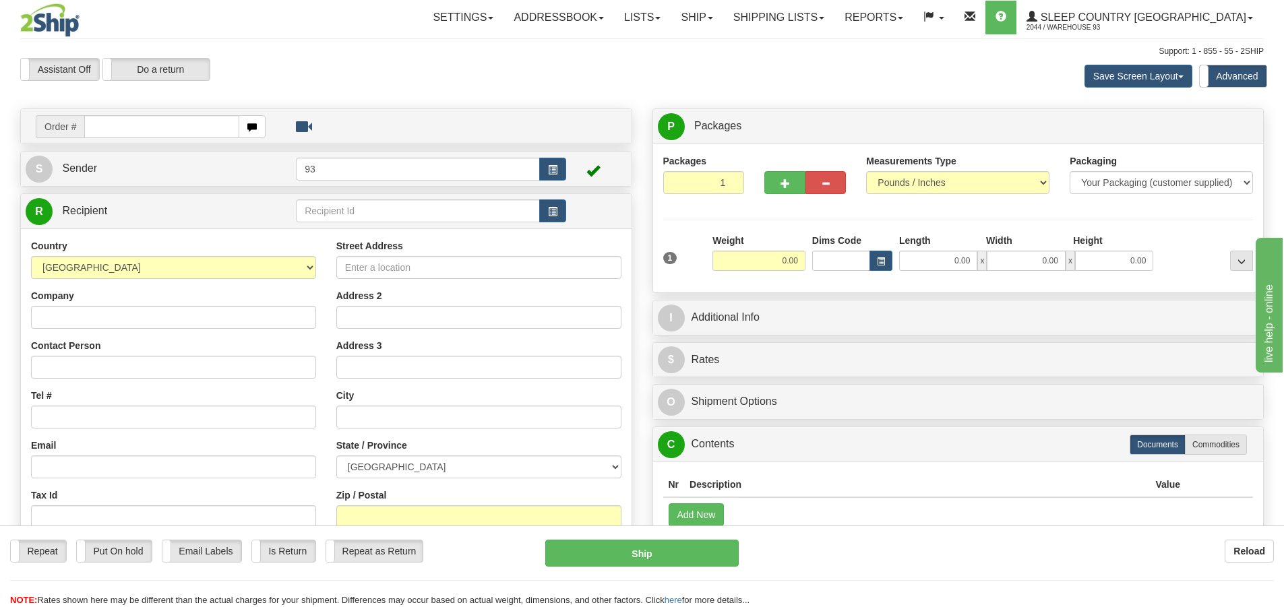
click at [198, 124] on input "text" at bounding box center [161, 126] width 155 height 23
type input "9000I142165"
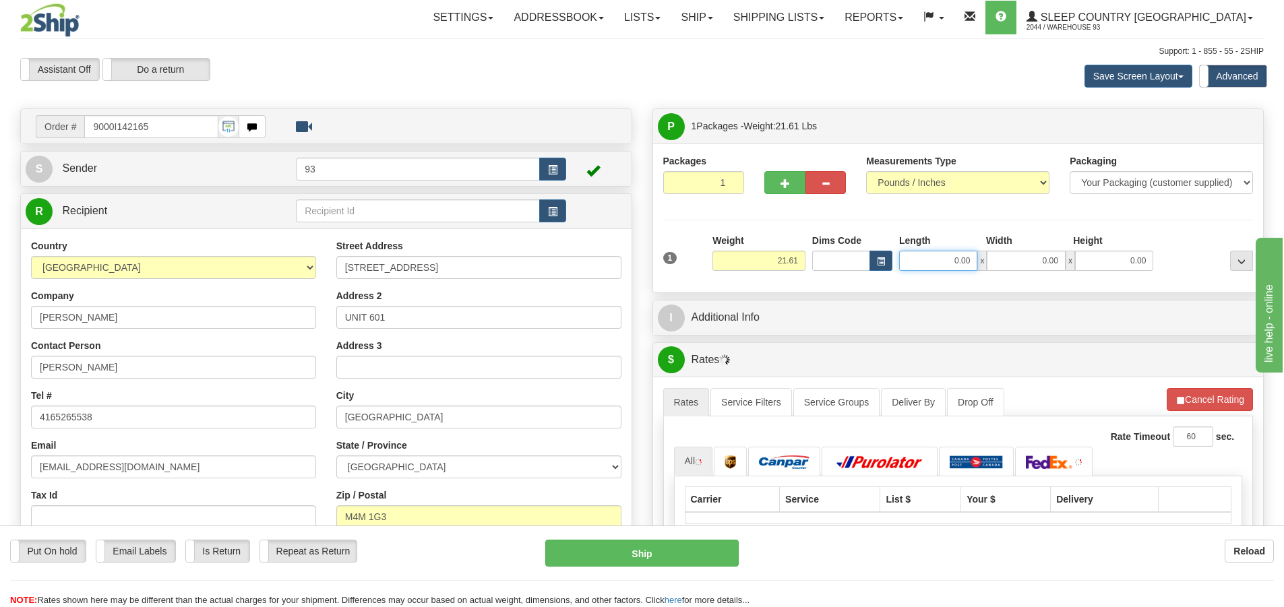
click at [945, 258] on input "0.00" at bounding box center [938, 261] width 78 height 20
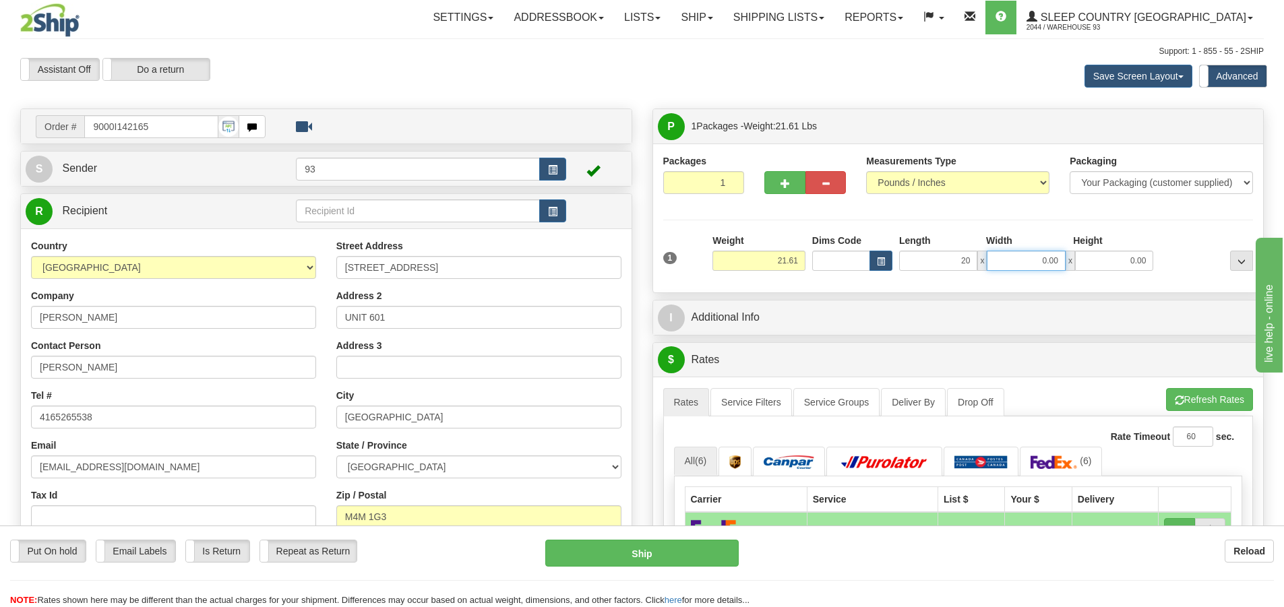
type input "20.00"
click at [1010, 260] on input "0.00" at bounding box center [1026, 261] width 78 height 20
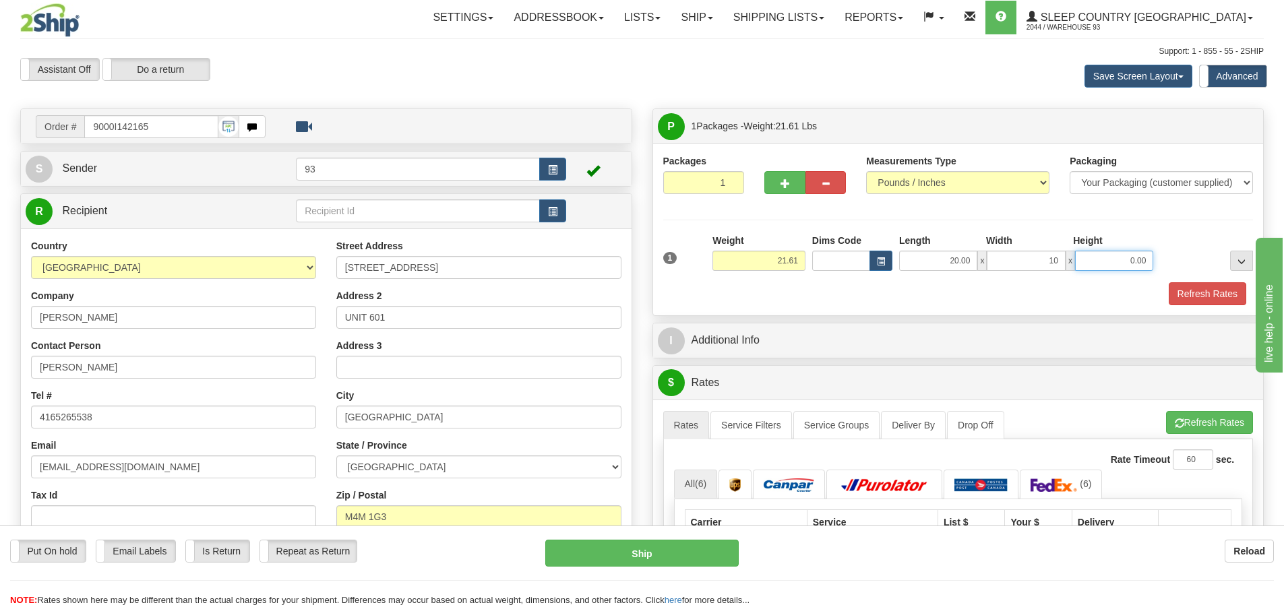
type input "10.00"
click at [1119, 261] on input "0.00" at bounding box center [1114, 261] width 78 height 20
type input "10.00"
click at [1207, 287] on button "Refresh Rates" at bounding box center [1208, 293] width 78 height 23
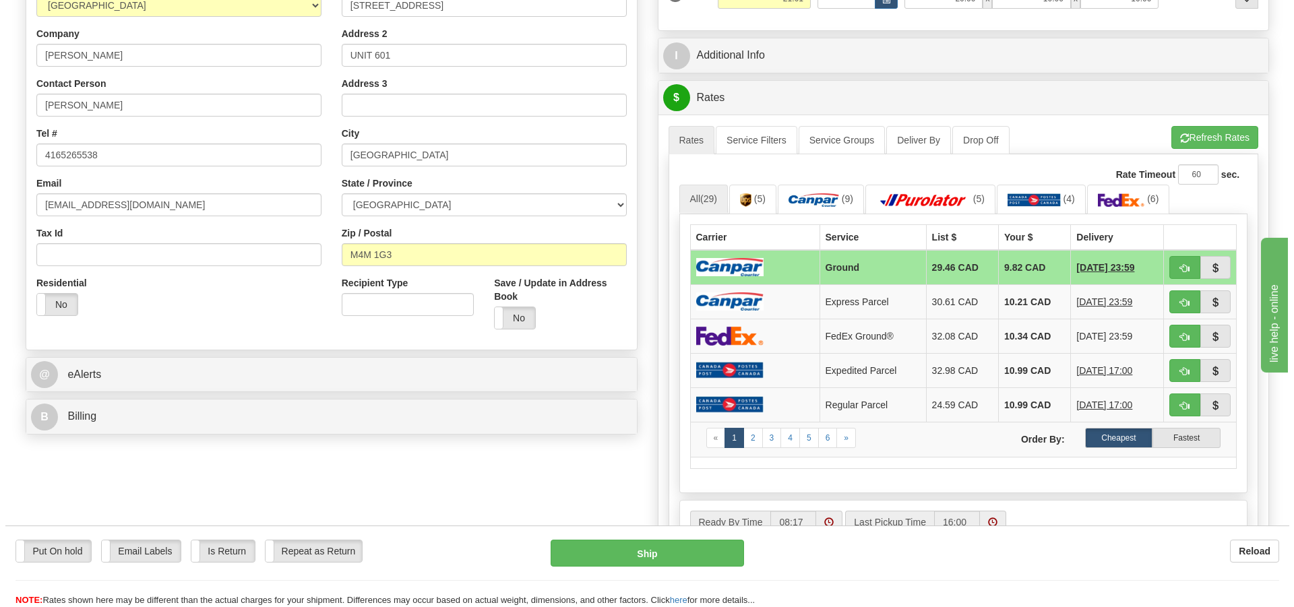
scroll to position [270, 0]
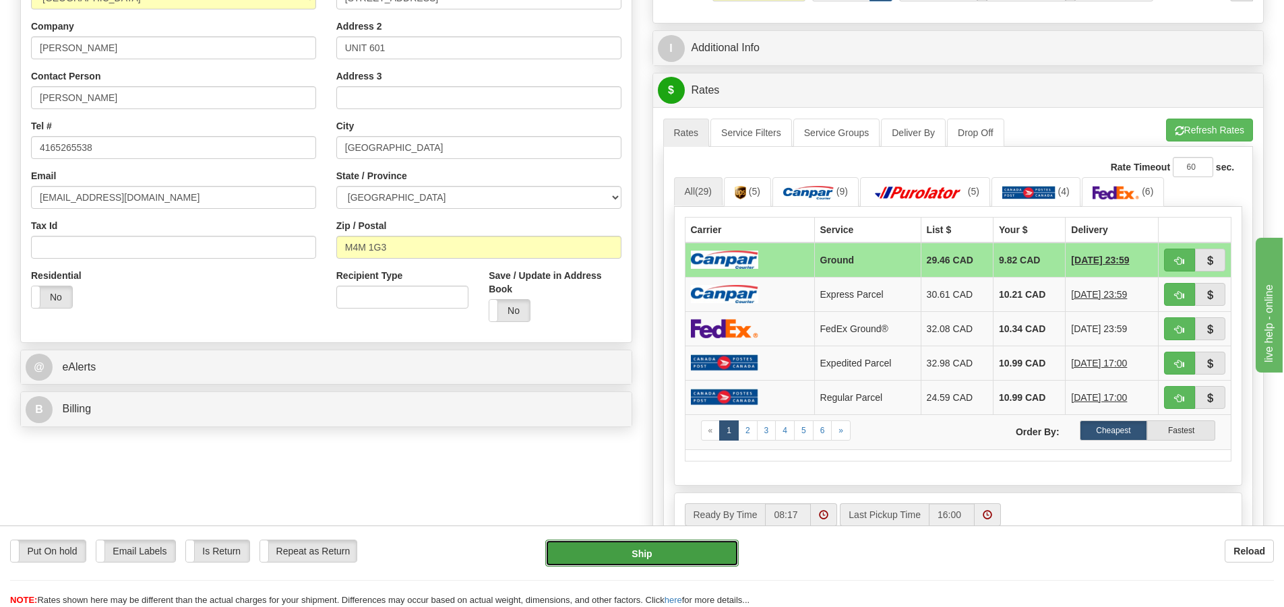
click at [705, 555] on button "Ship" at bounding box center [641, 553] width 193 height 27
type input "1"
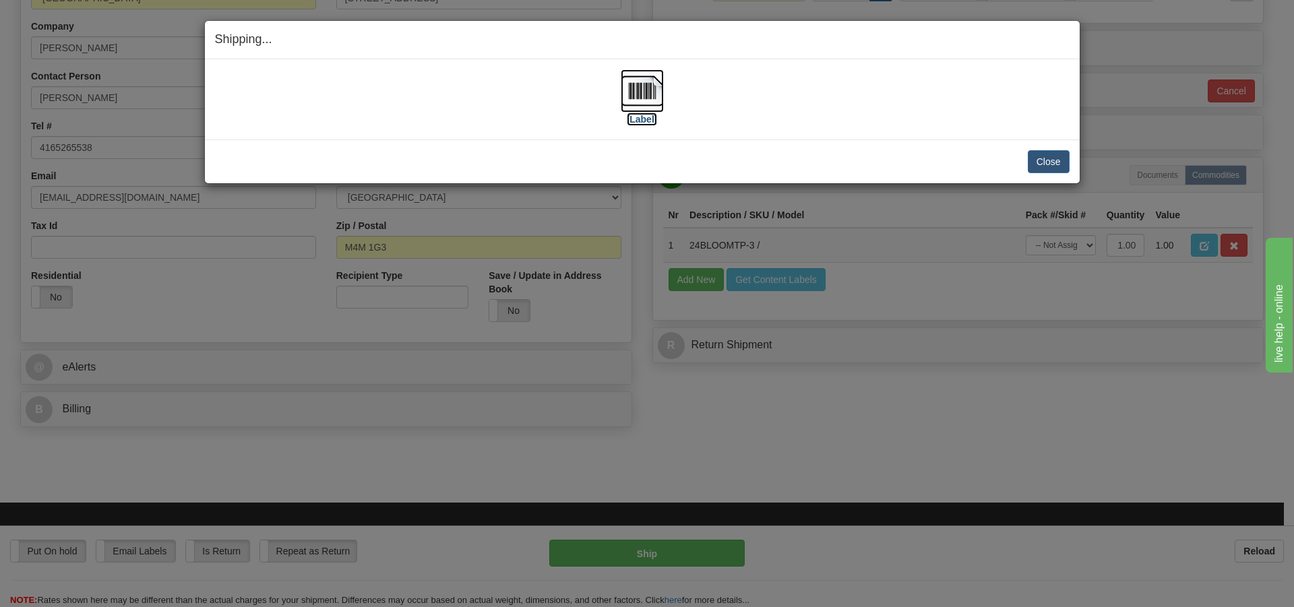
click at [652, 80] on img at bounding box center [642, 90] width 43 height 43
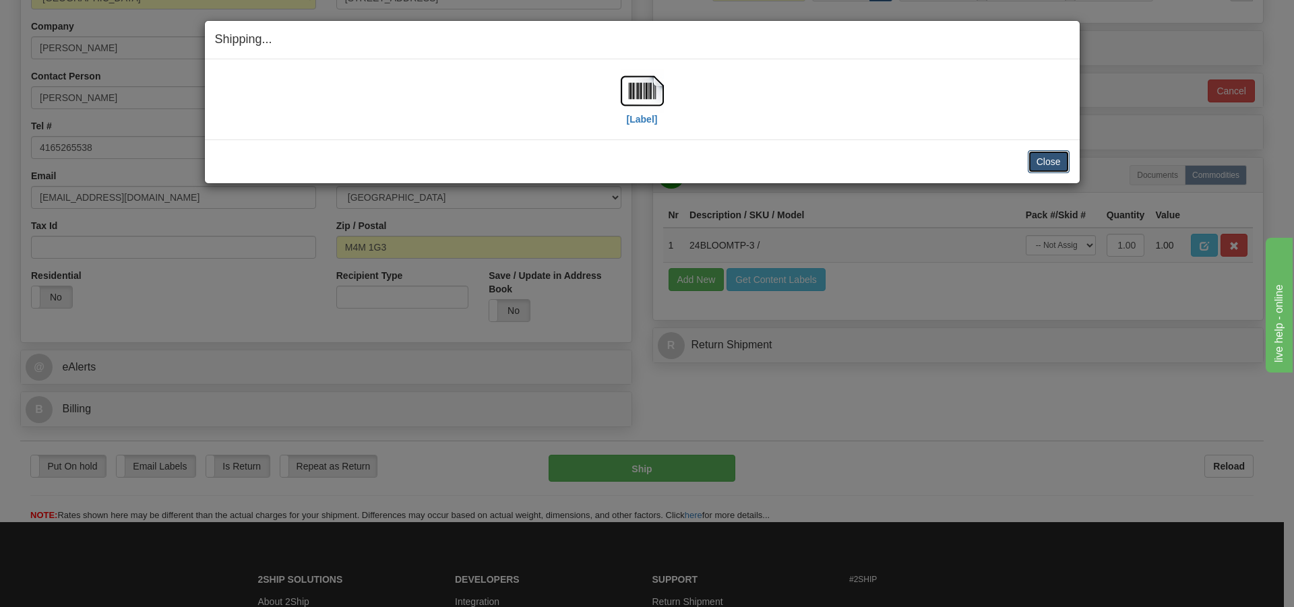
click at [1049, 164] on button "Close" at bounding box center [1049, 161] width 42 height 23
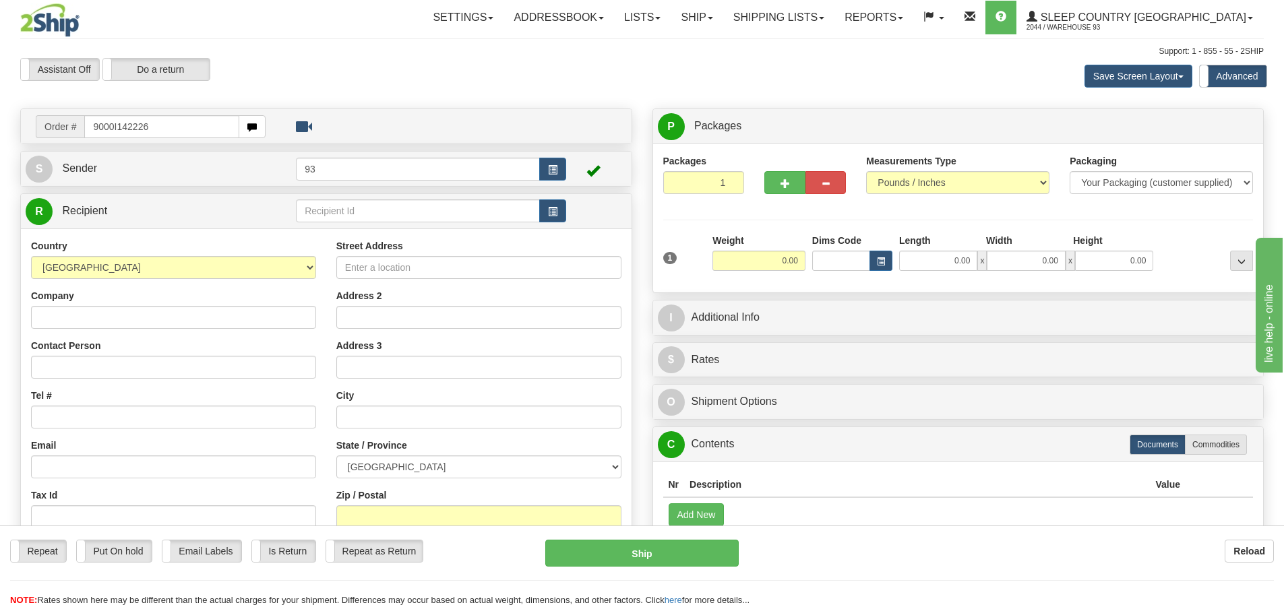
type input "9000I142226"
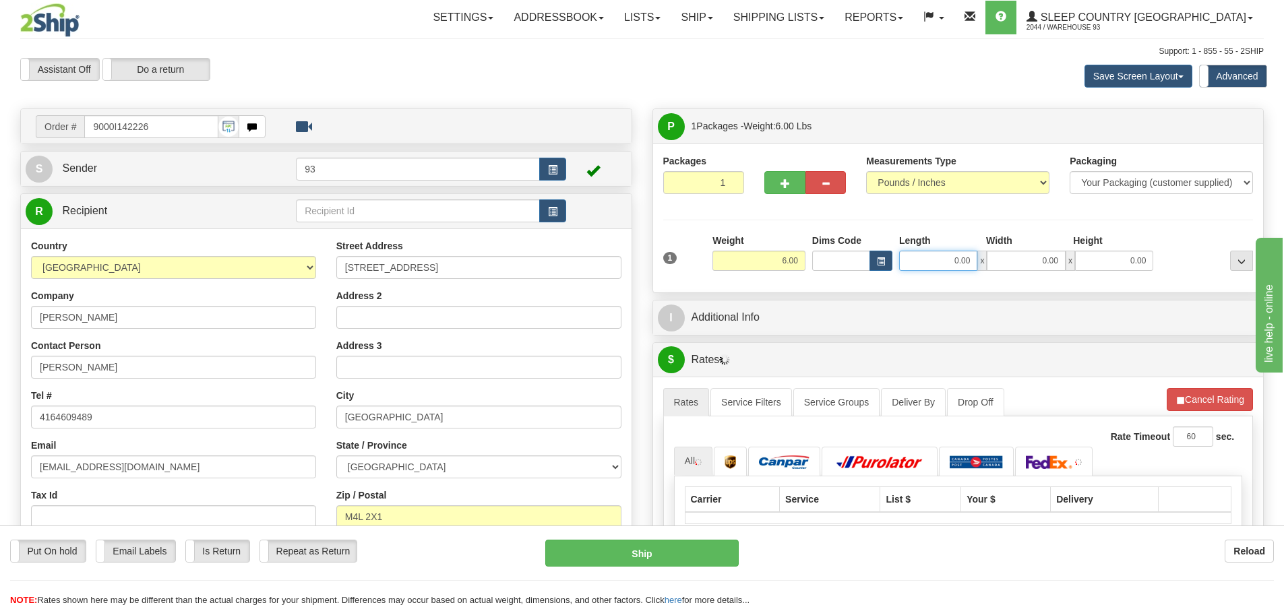
click at [936, 257] on input "0.00" at bounding box center [938, 261] width 78 height 20
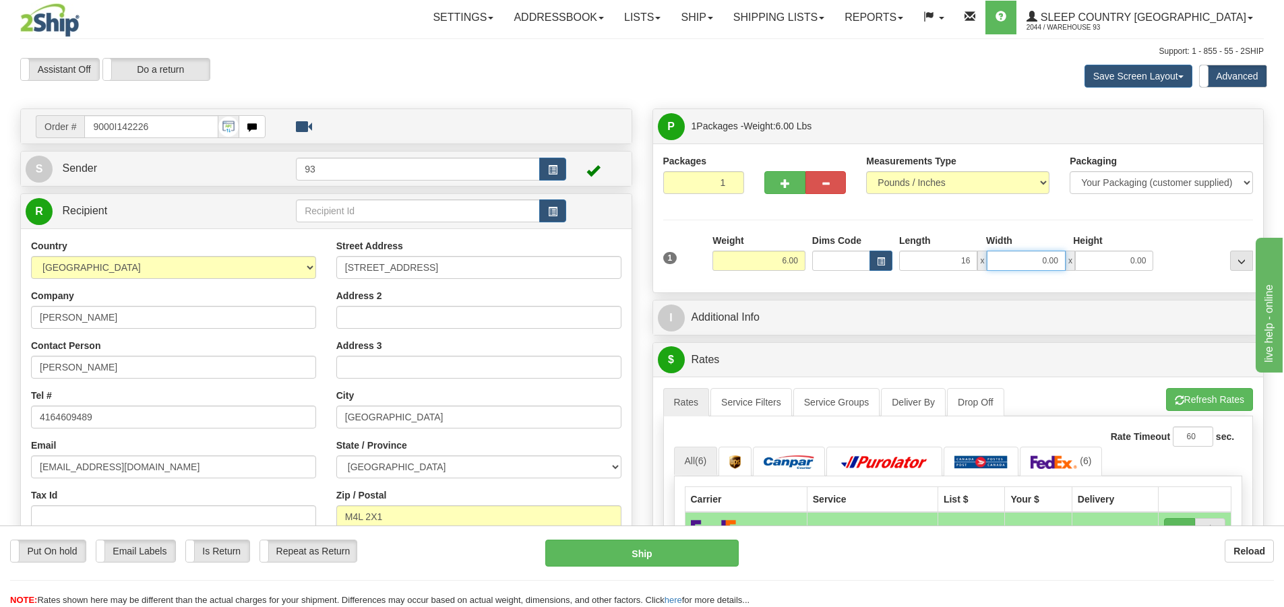
type input "16.00"
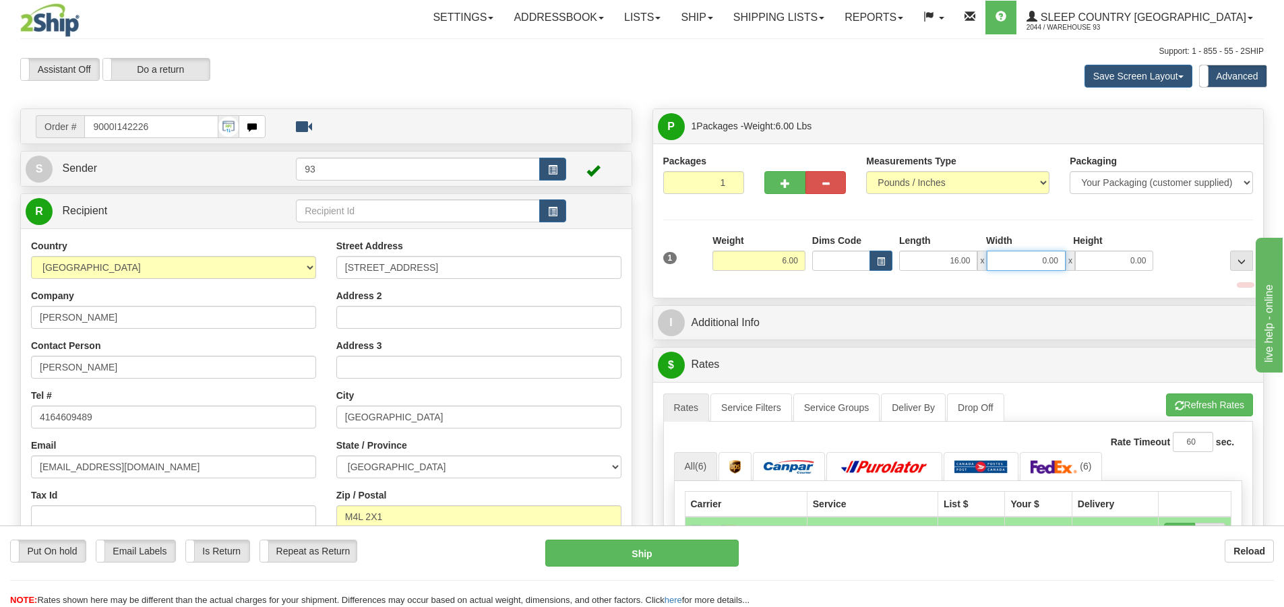
click at [1008, 263] on input "0.00" at bounding box center [1026, 261] width 78 height 20
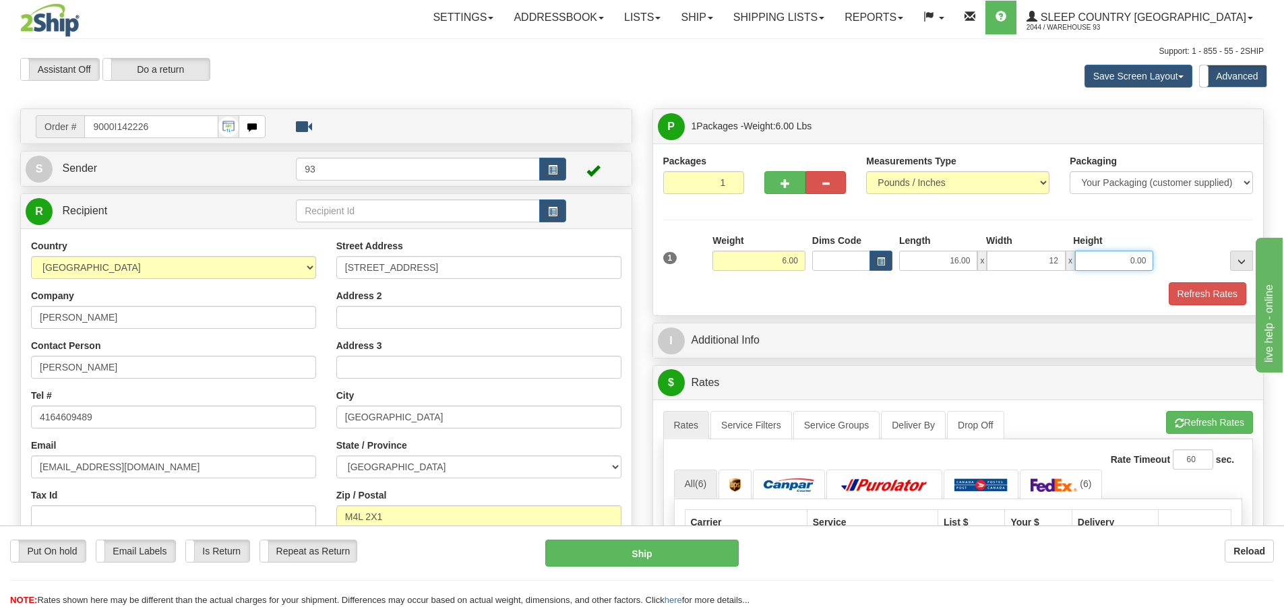
type input "12.00"
drag, startPoint x: 1140, startPoint y: 266, endPoint x: 1136, endPoint y: 276, distance: 10.7
click at [1138, 270] on input "0.00" at bounding box center [1114, 261] width 78 height 20
type input "6.00"
click at [1207, 293] on button "Refresh Rates" at bounding box center [1208, 293] width 78 height 23
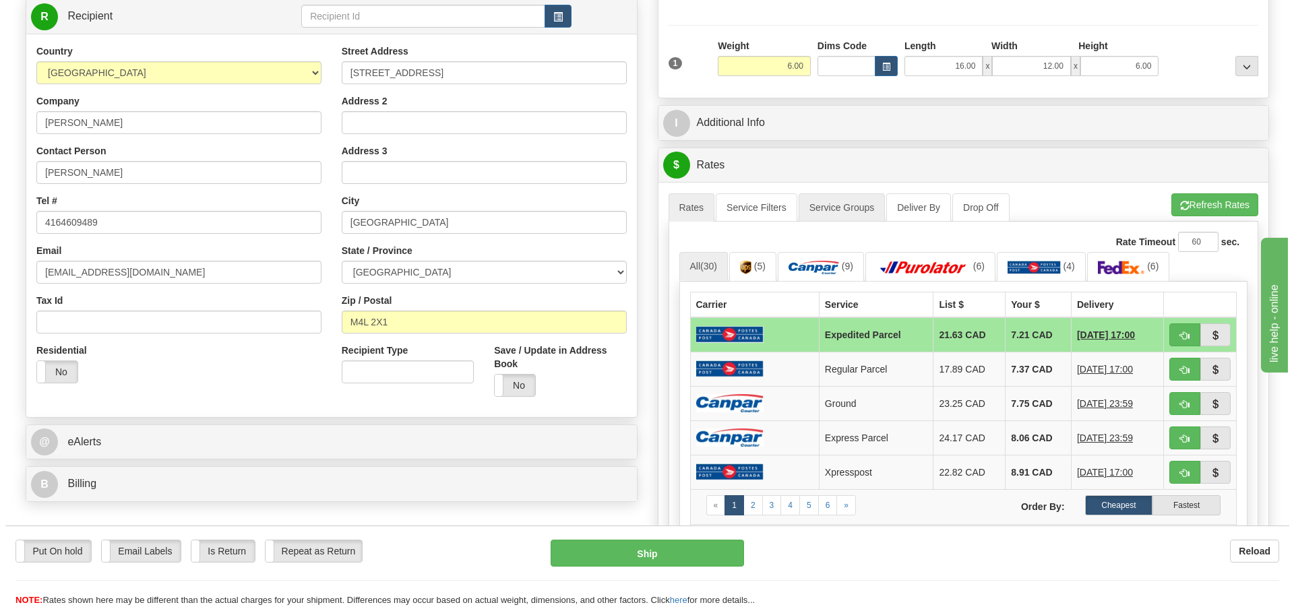
scroll to position [202, 0]
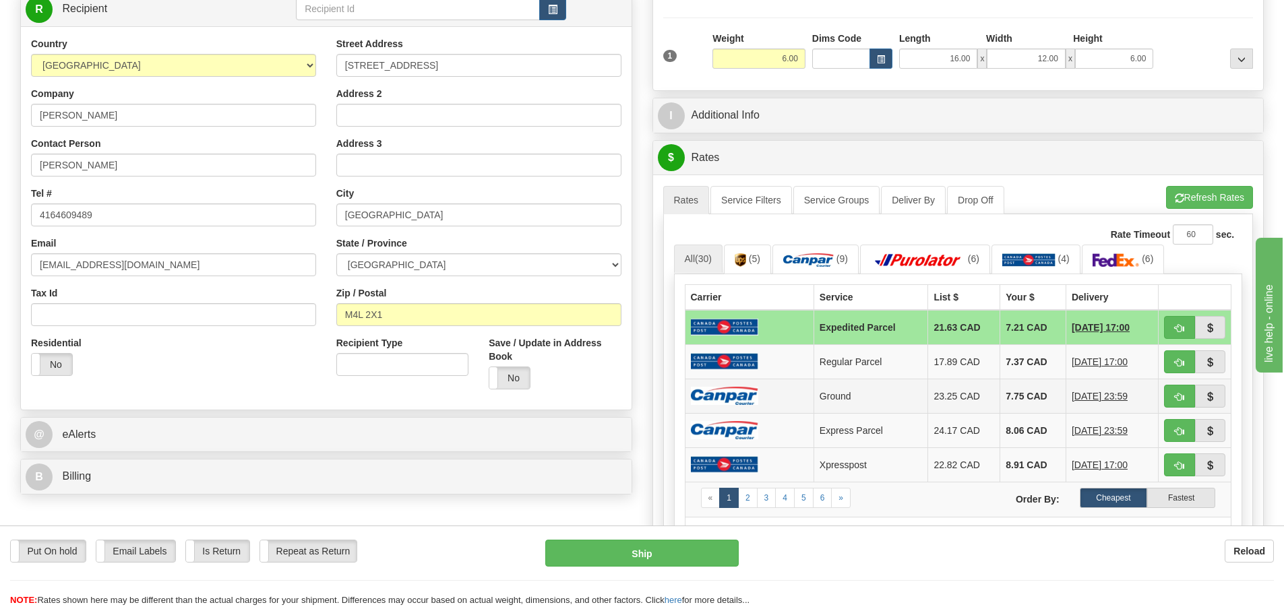
click at [691, 390] on img at bounding box center [724, 396] width 67 height 18
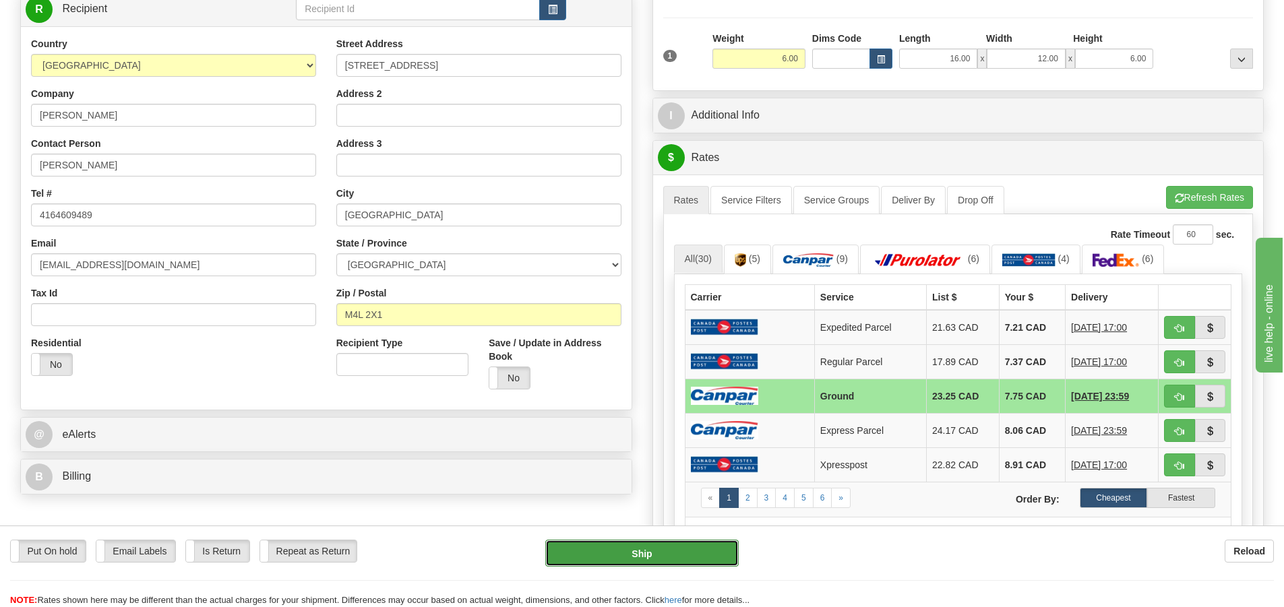
click at [688, 547] on button "Ship" at bounding box center [641, 553] width 193 height 27
type input "1"
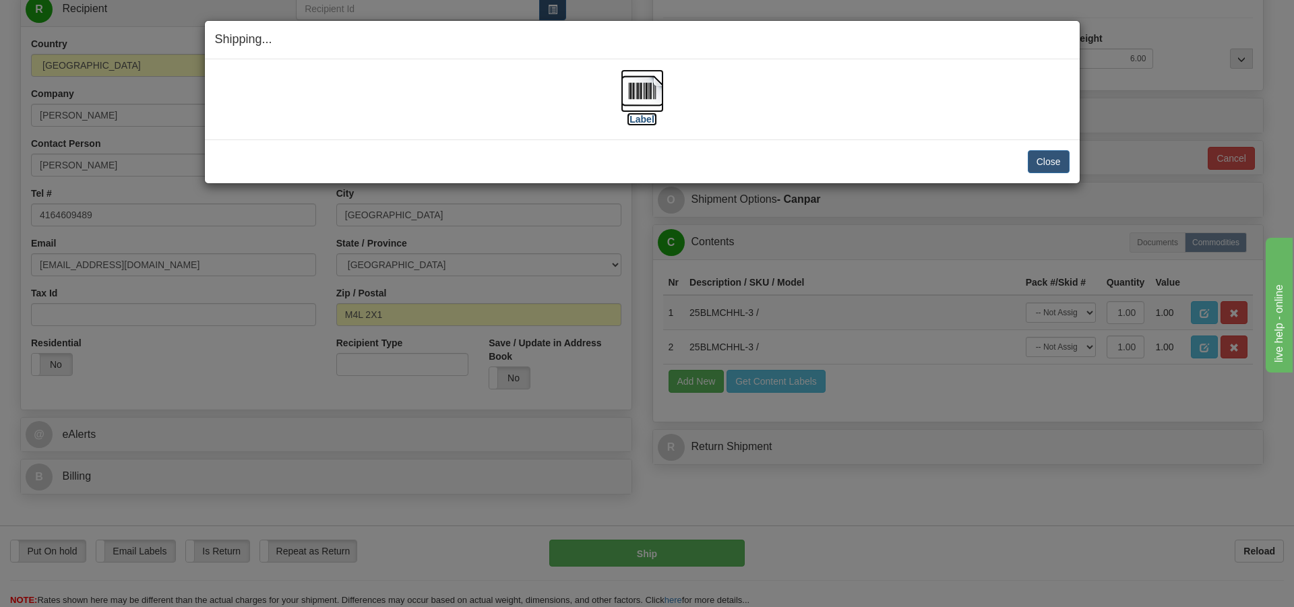
click at [640, 88] on img at bounding box center [642, 90] width 43 height 43
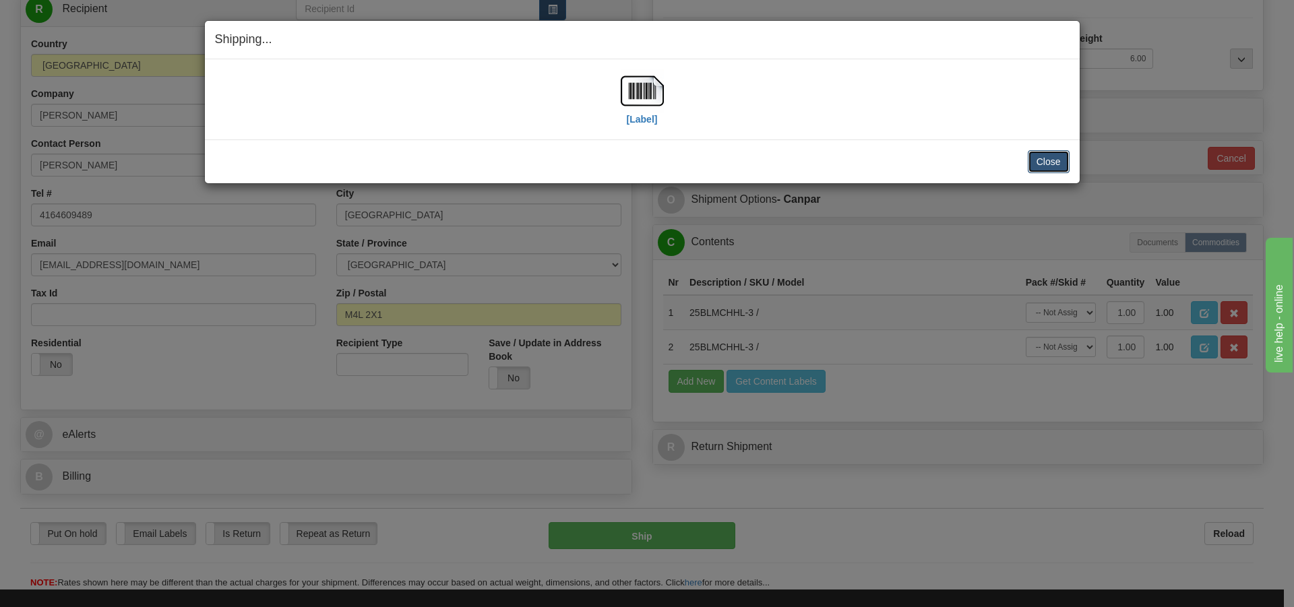
click at [1045, 162] on button "Close" at bounding box center [1049, 161] width 42 height 23
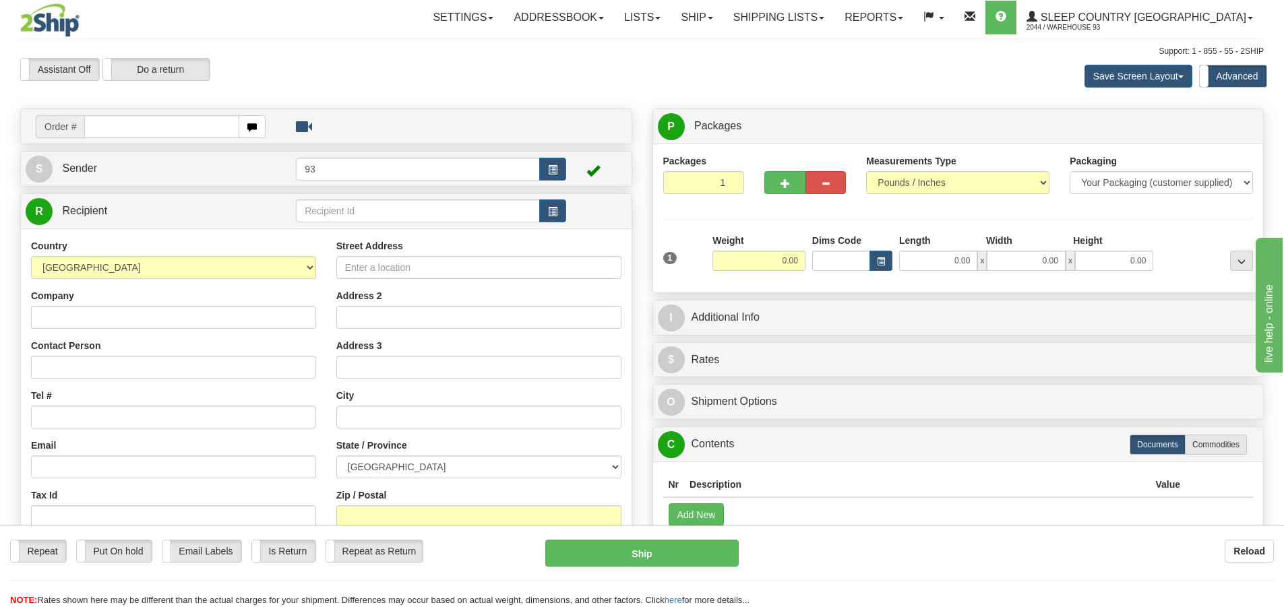
click at [134, 127] on input "text" at bounding box center [161, 126] width 155 height 23
type input "9000I142248"
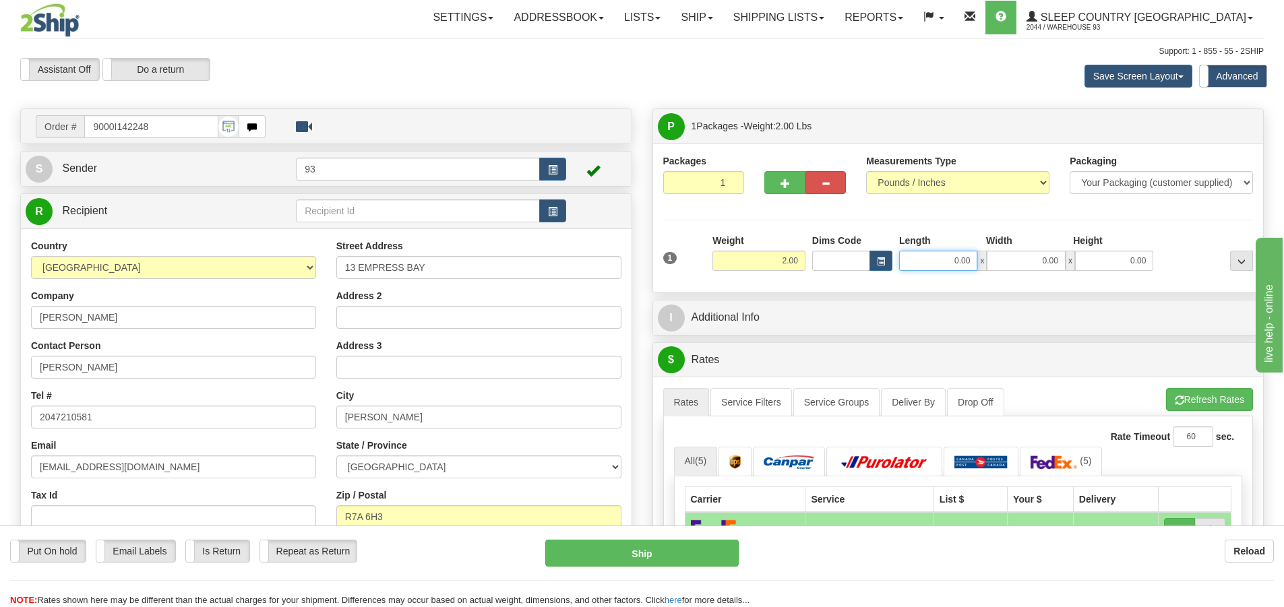
click at [937, 263] on input "0.00" at bounding box center [938, 261] width 78 height 20
type input "12.00"
click at [1032, 267] on input "0.00" at bounding box center [1026, 261] width 78 height 20
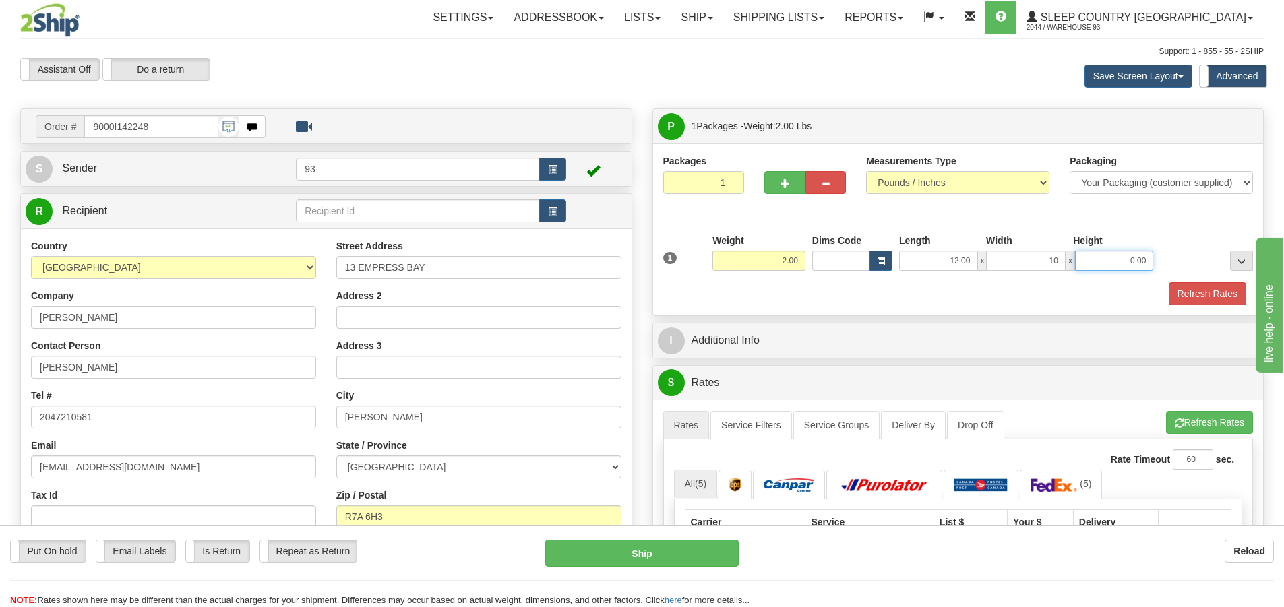
type input "10.00"
click at [1109, 257] on input "0.00" at bounding box center [1114, 261] width 78 height 20
type input "3.00"
drag, startPoint x: 1205, startPoint y: 288, endPoint x: 1196, endPoint y: 315, distance: 28.6
click at [1196, 315] on div "Packages 1 1 Measurements Type" at bounding box center [958, 230] width 611 height 172
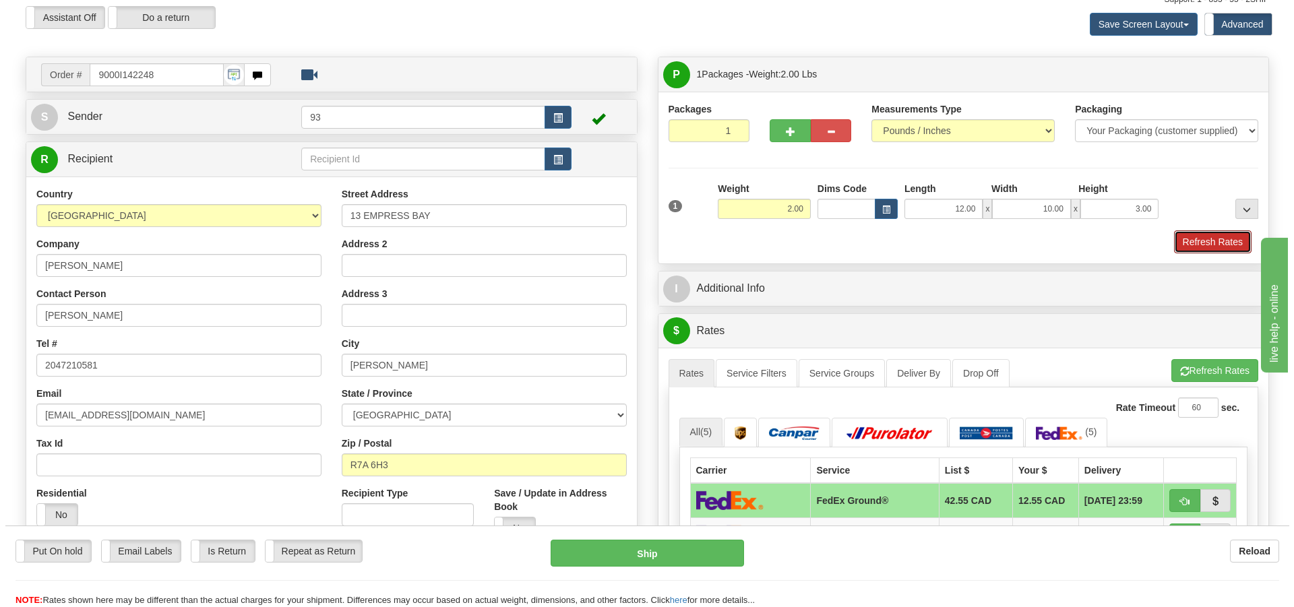
scroll to position [135, 0]
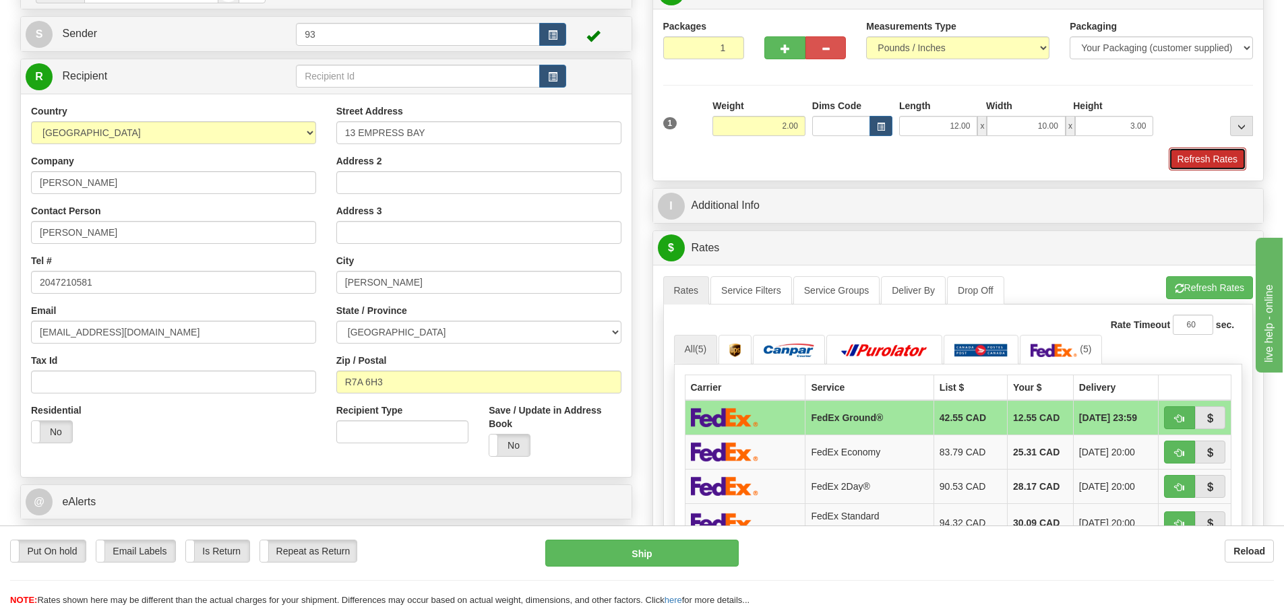
click at [1192, 157] on button "Refresh Rates" at bounding box center [1208, 159] width 78 height 23
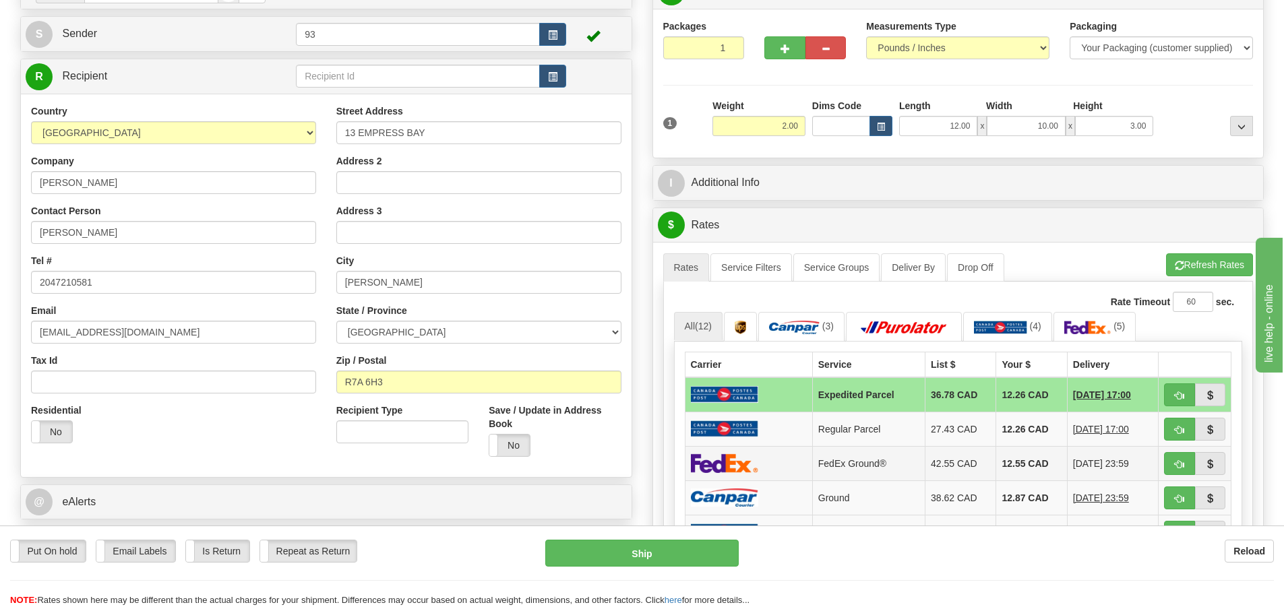
click at [756, 455] on img at bounding box center [724, 464] width 67 height 20
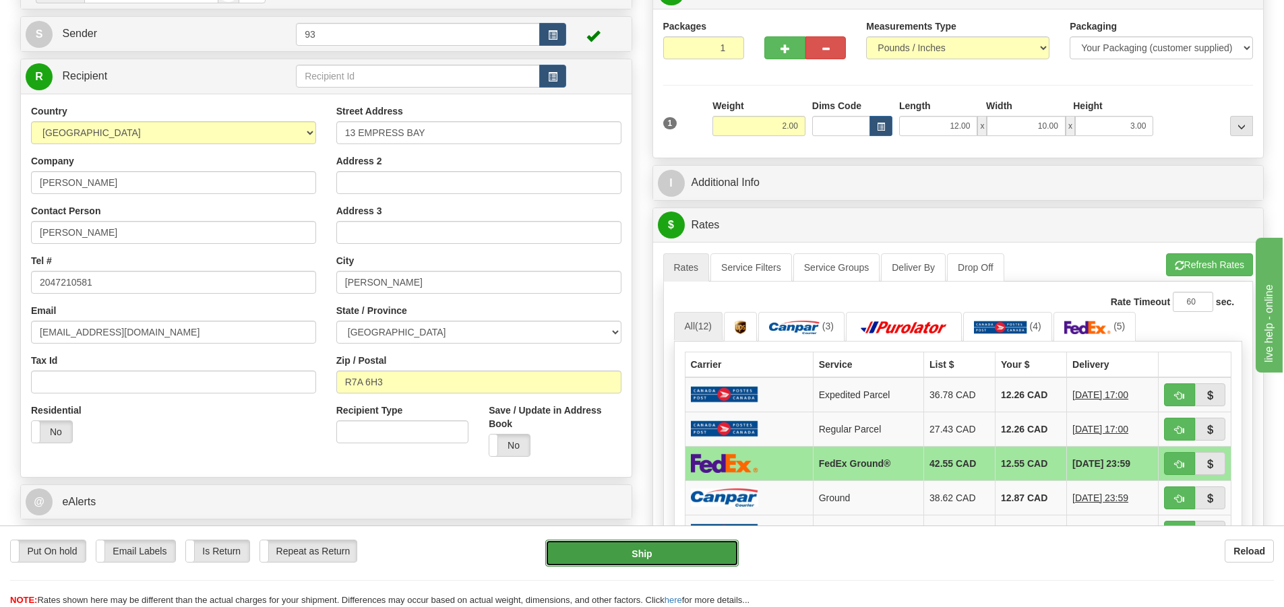
click at [714, 551] on button "Ship" at bounding box center [641, 553] width 193 height 27
type input "92"
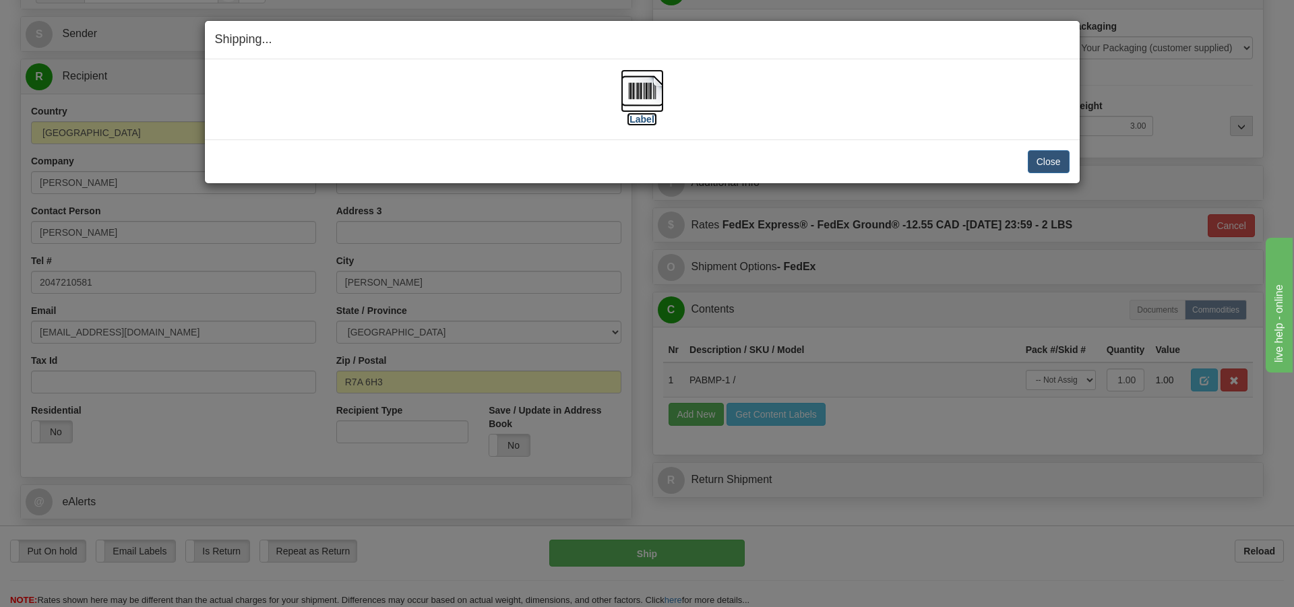
click at [642, 86] on img at bounding box center [642, 90] width 43 height 43
click at [1059, 159] on button "Close" at bounding box center [1049, 161] width 42 height 23
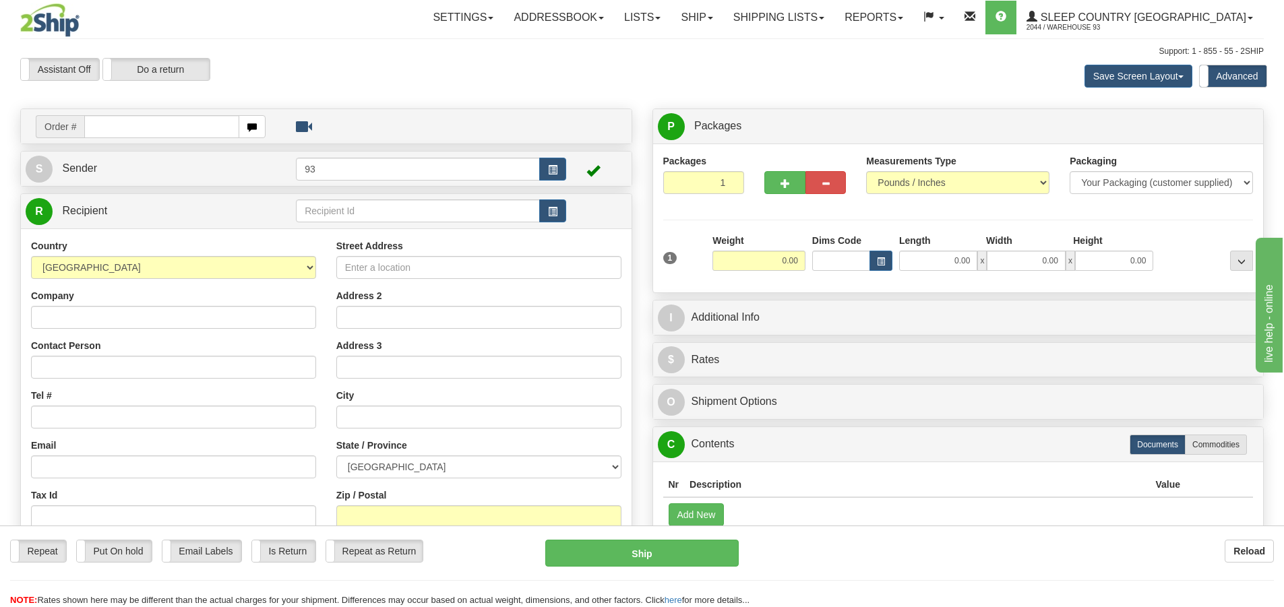
click at [167, 133] on input "text" at bounding box center [161, 126] width 155 height 23
type input "9000I142260"
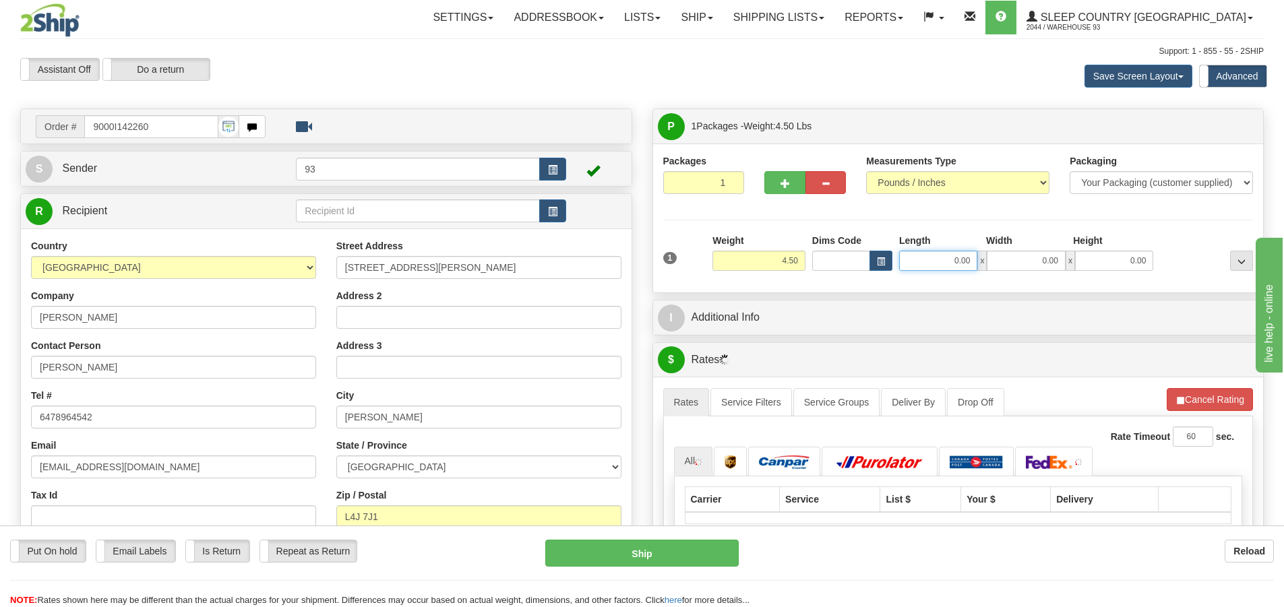
click at [948, 259] on input "0.00" at bounding box center [938, 261] width 78 height 20
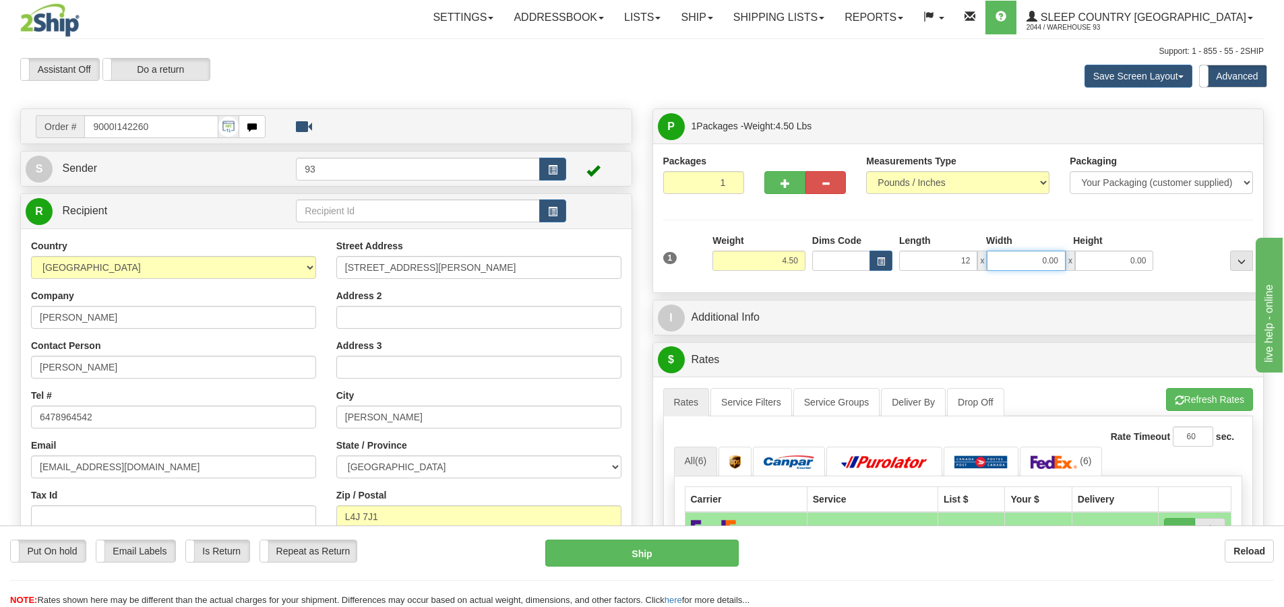
type input "12.00"
click at [1026, 261] on input "0.00" at bounding box center [1026, 261] width 78 height 20
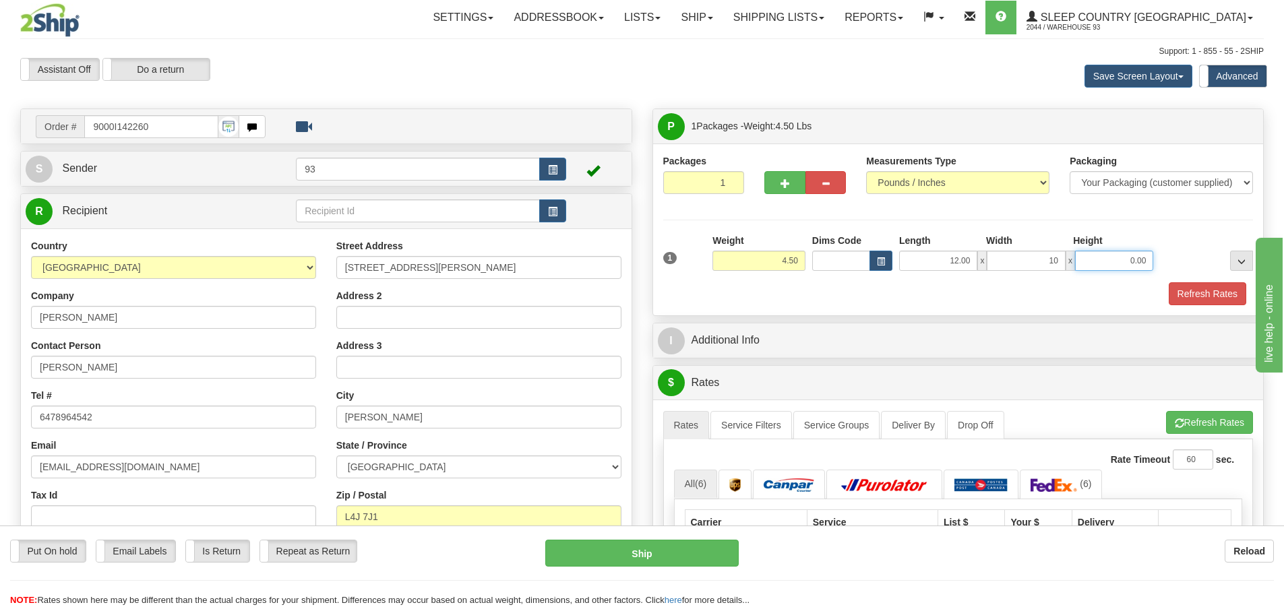
type input "10.00"
click at [1118, 256] on input "0.00" at bounding box center [1114, 261] width 78 height 20
type input "3.00"
click at [1227, 290] on button "Refresh Rates" at bounding box center [1208, 293] width 78 height 23
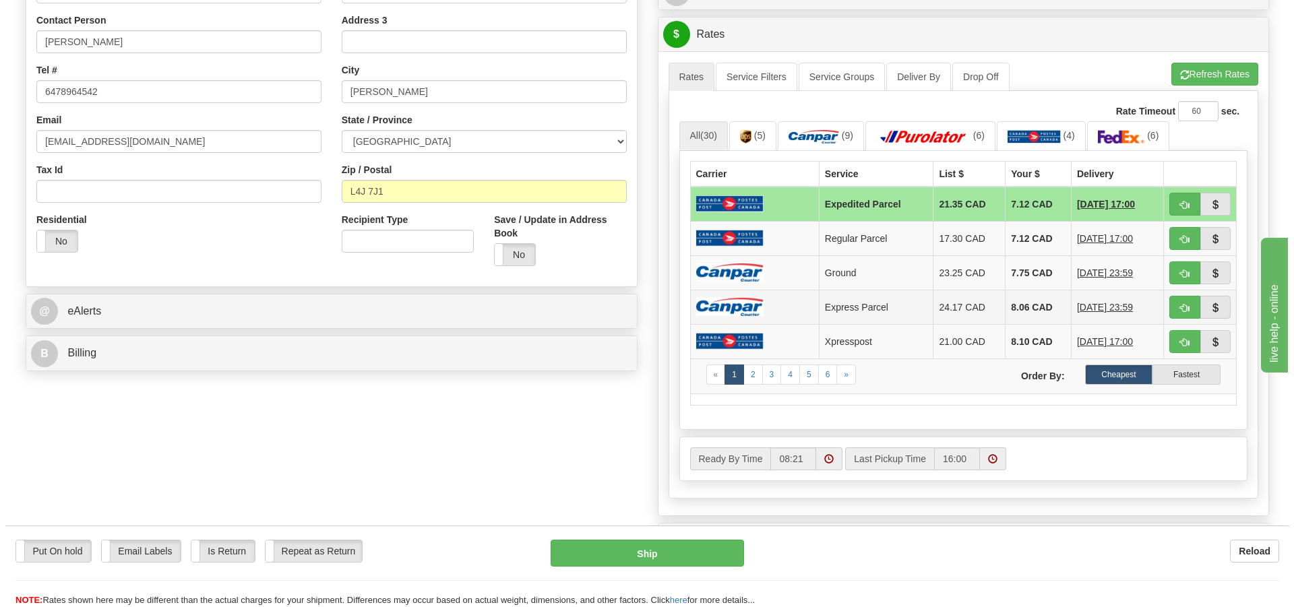
scroll to position [337, 0]
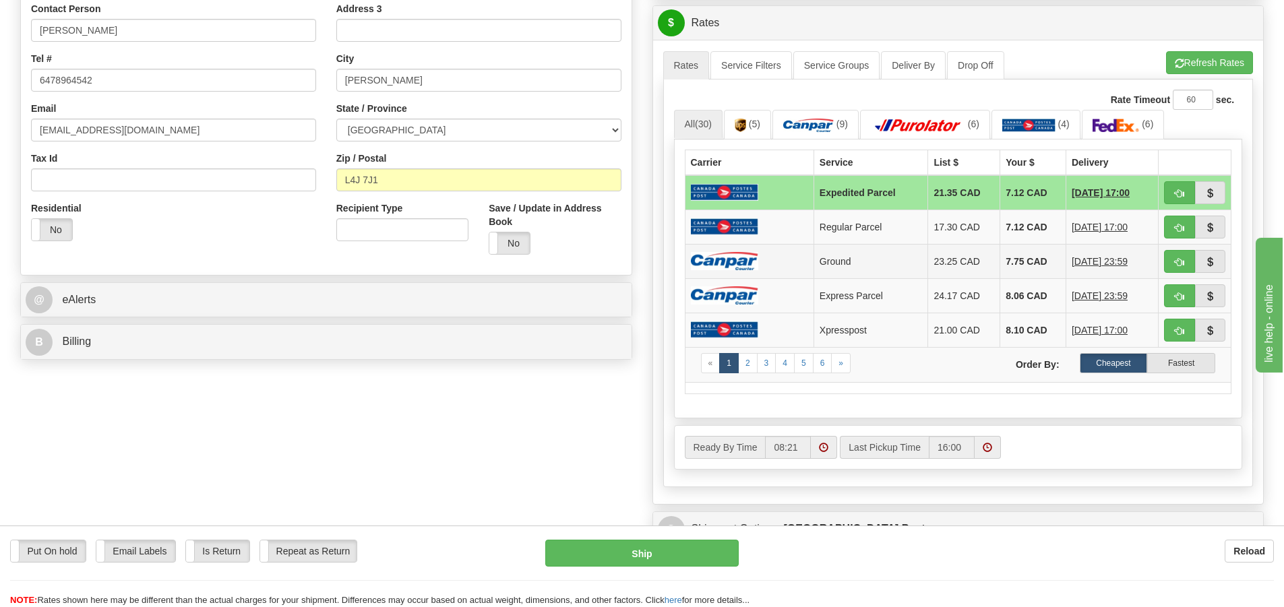
click at [718, 255] on img at bounding box center [724, 261] width 67 height 18
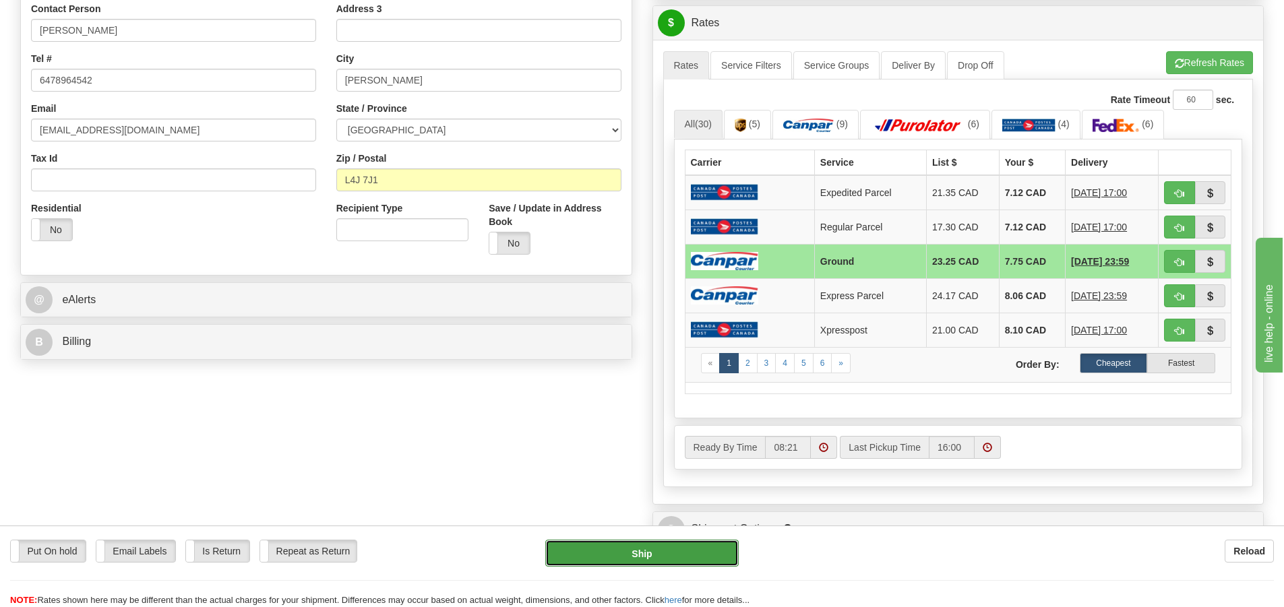
click at [700, 556] on button "Ship" at bounding box center [641, 553] width 193 height 27
type input "1"
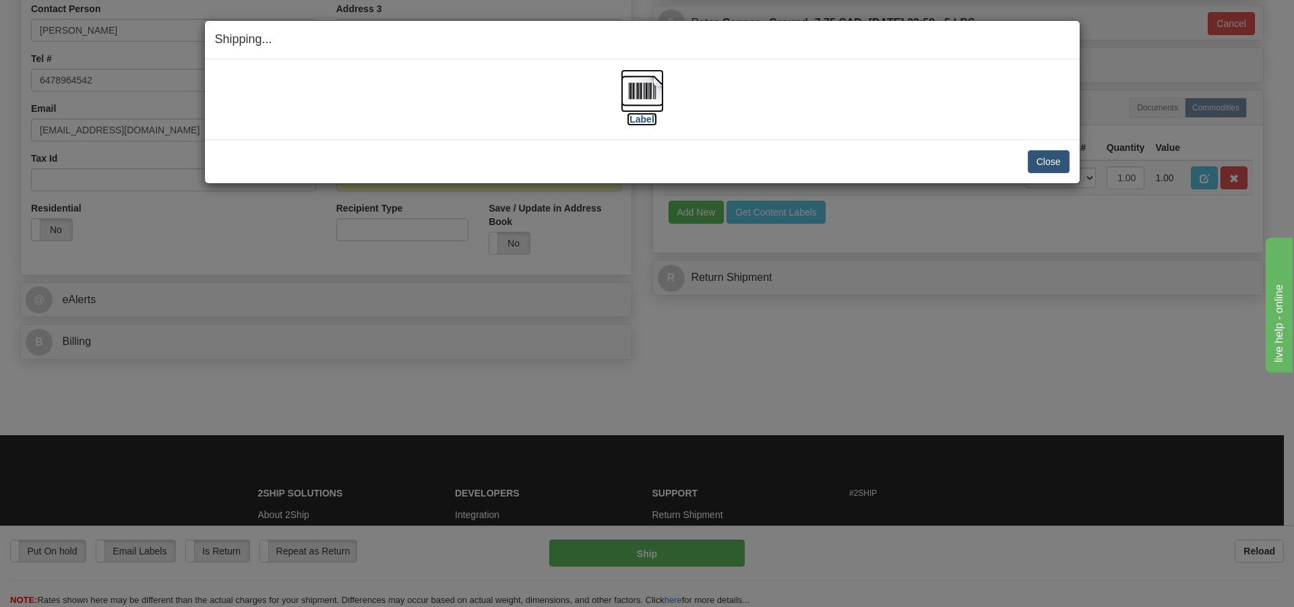
click at [642, 85] on img at bounding box center [642, 90] width 43 height 43
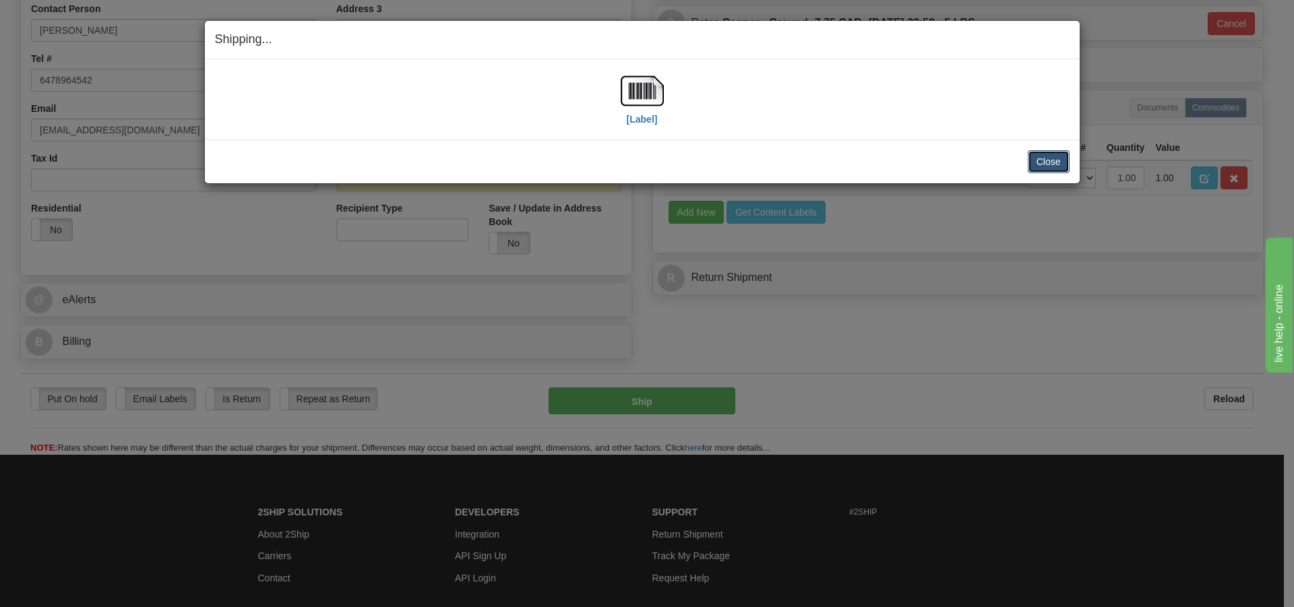
click at [1037, 166] on button "Close" at bounding box center [1049, 161] width 42 height 23
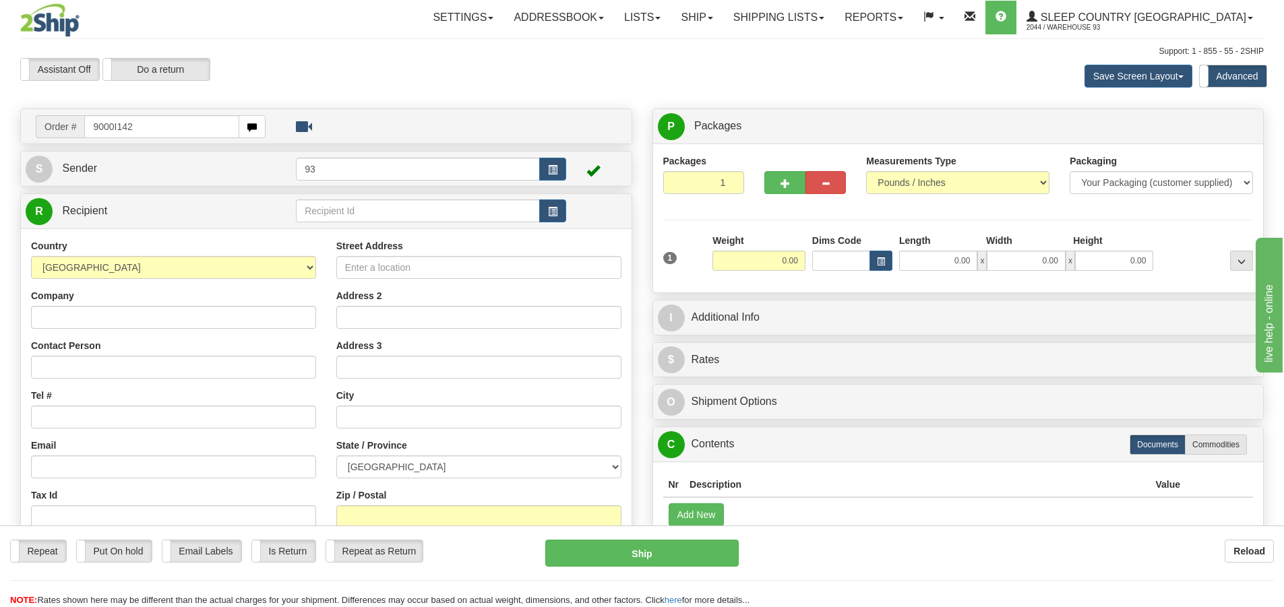
type input "9000I142"
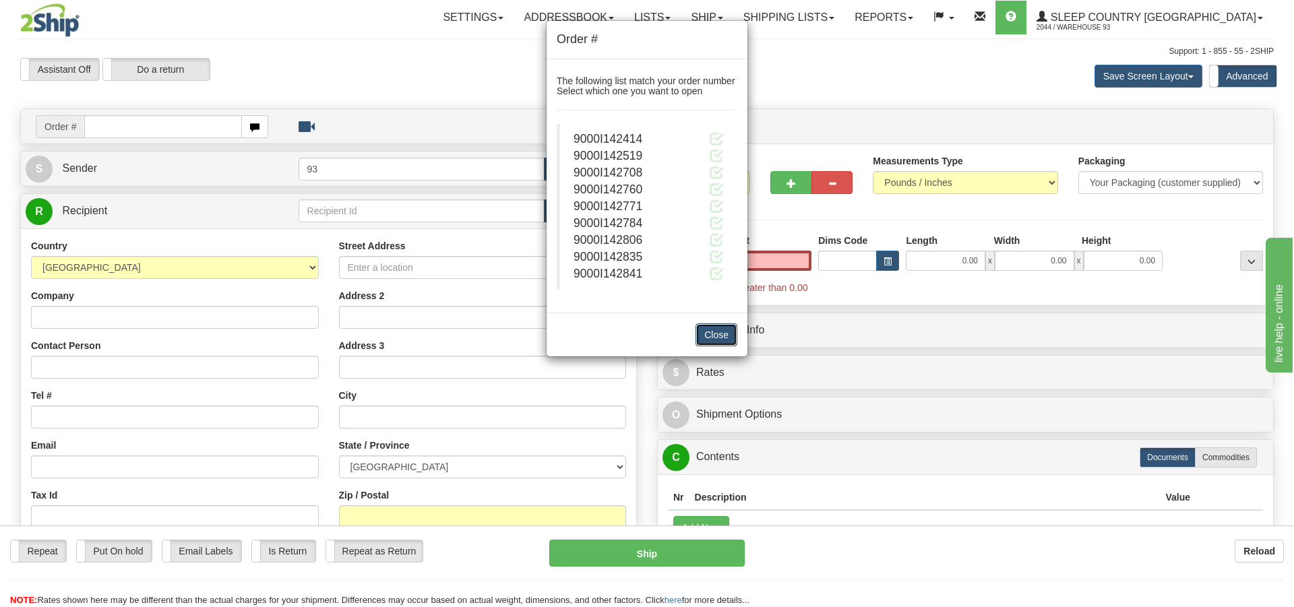
type input "0.00"
click at [731, 328] on button "Close" at bounding box center [717, 335] width 42 height 23
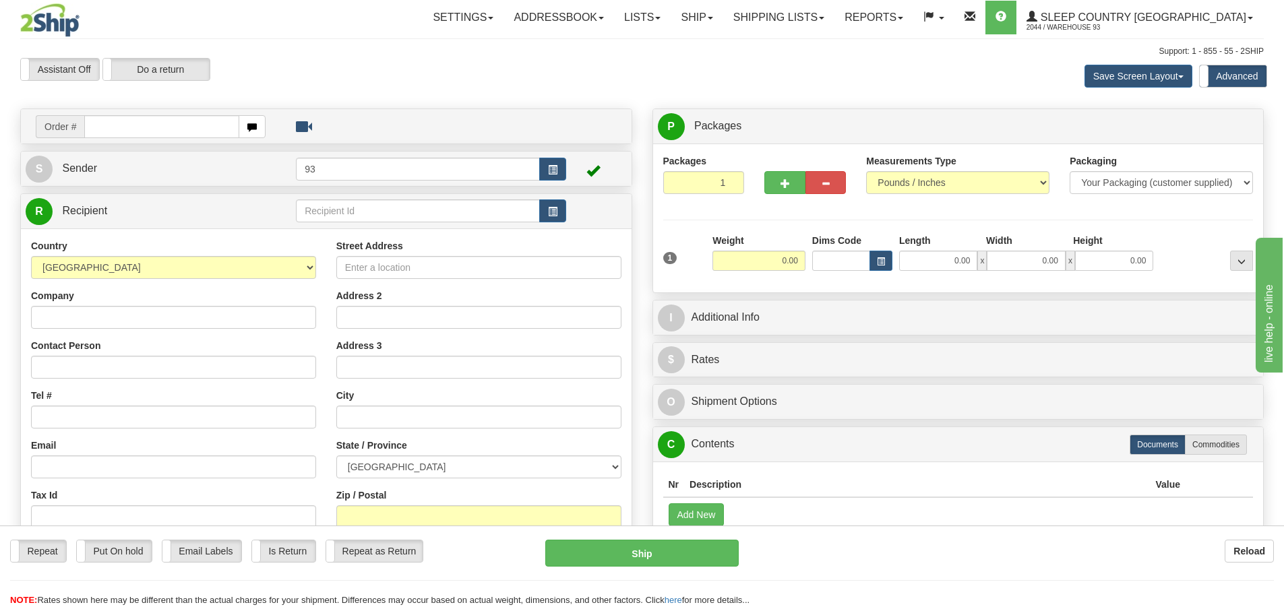
click at [114, 123] on input "text" at bounding box center [161, 126] width 155 height 23
type input "9000I142708"
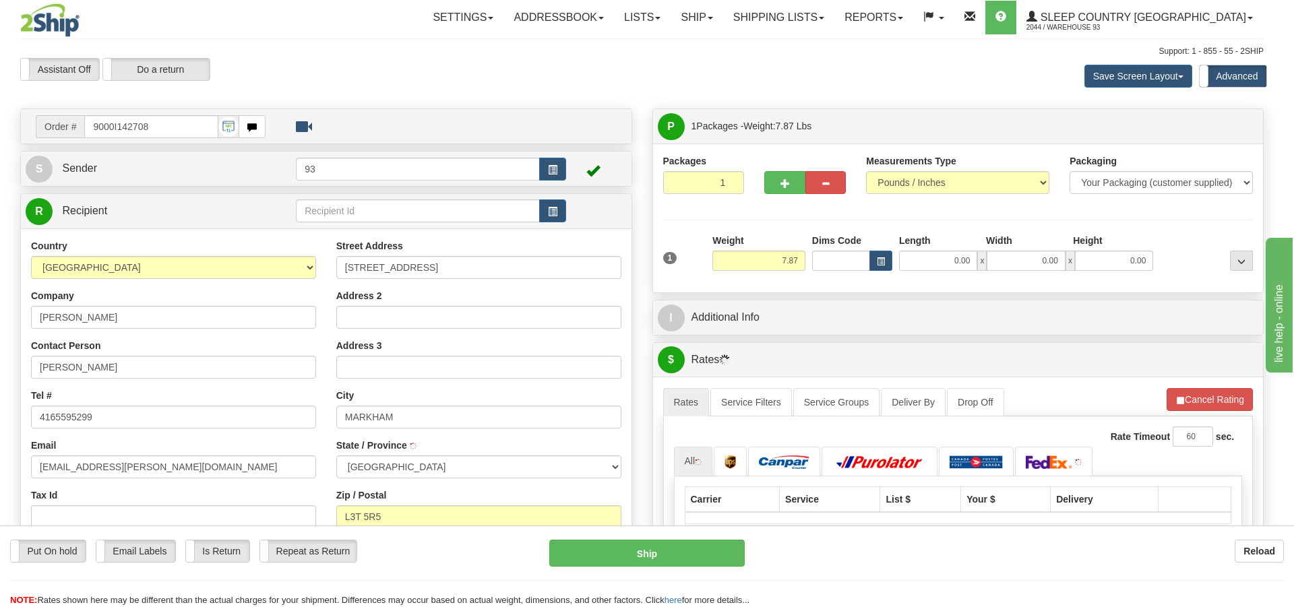
type input "[PERSON_NAME]"
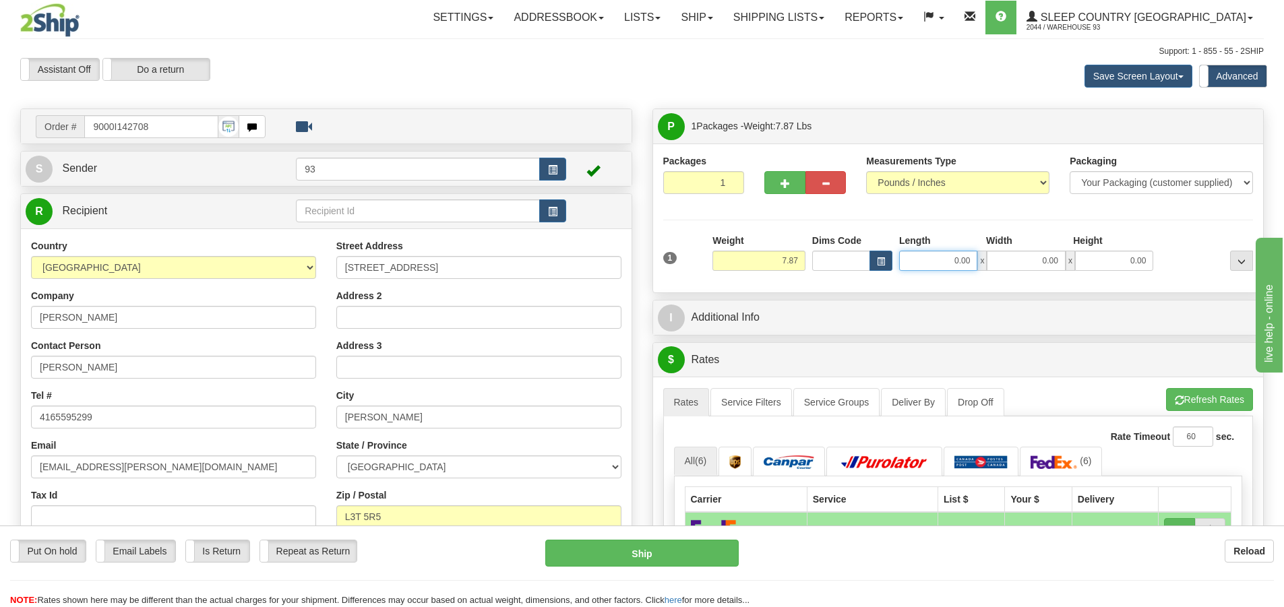
click at [944, 259] on input "0.00" at bounding box center [938, 261] width 78 height 20
type input "12.00"
click at [1012, 263] on input "0.00" at bounding box center [1026, 261] width 78 height 20
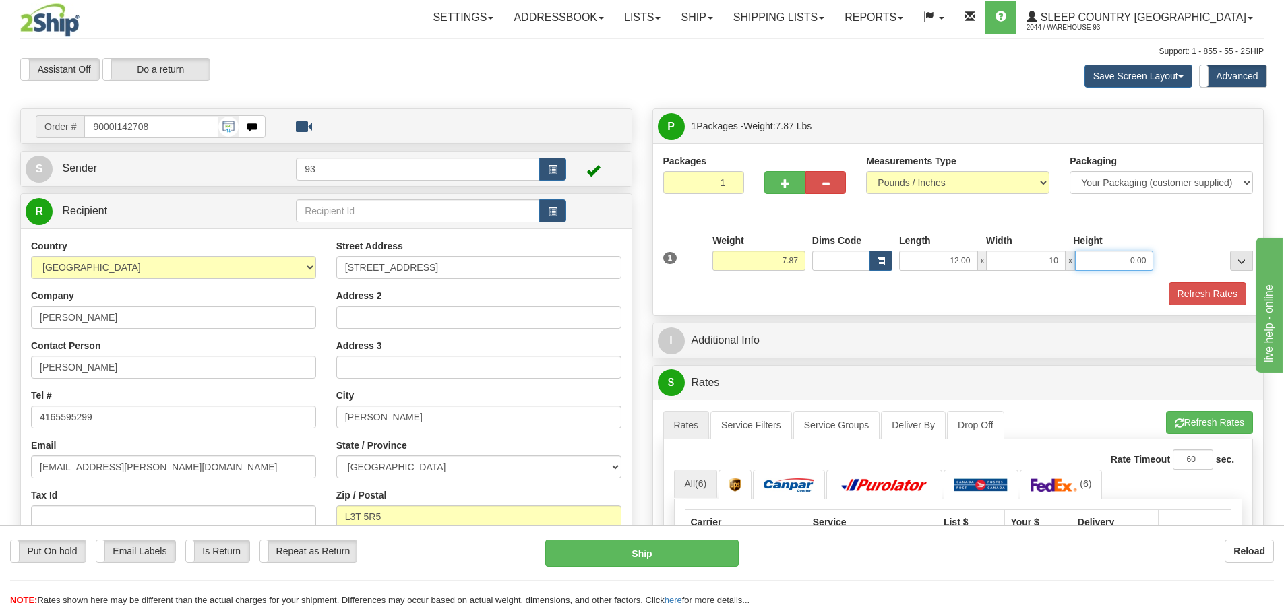
type input "10.00"
click at [1138, 268] on input "0.00" at bounding box center [1114, 261] width 78 height 20
type input "3.00"
click at [1196, 283] on button "Refresh Rates" at bounding box center [1208, 293] width 78 height 23
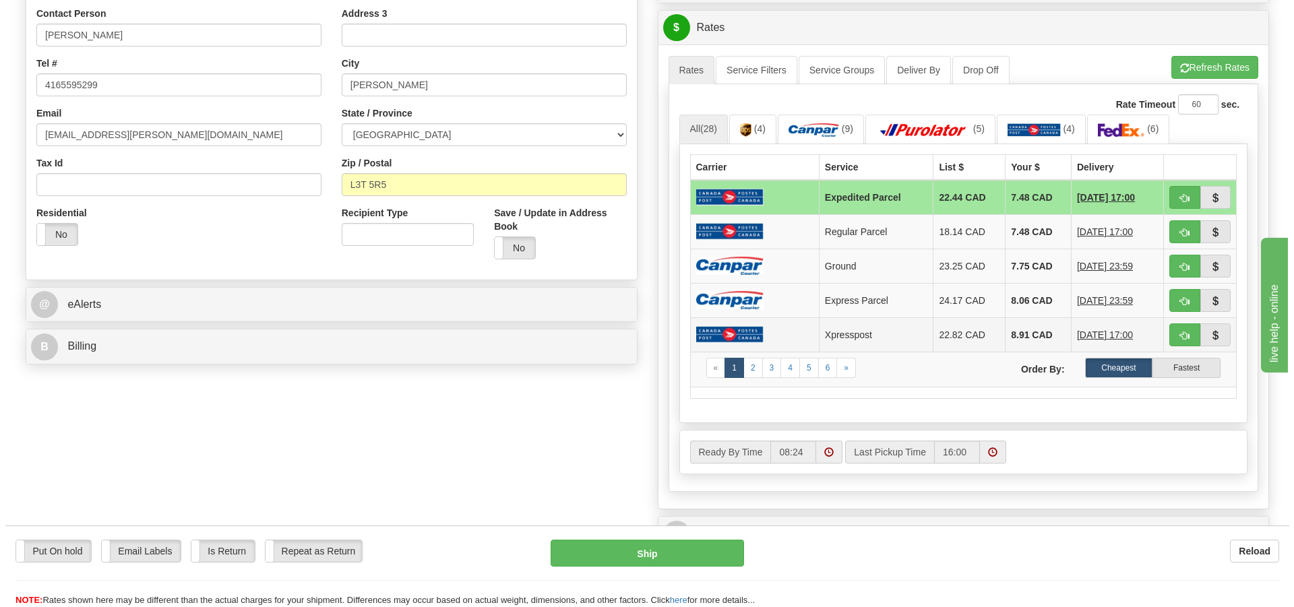
scroll to position [337, 0]
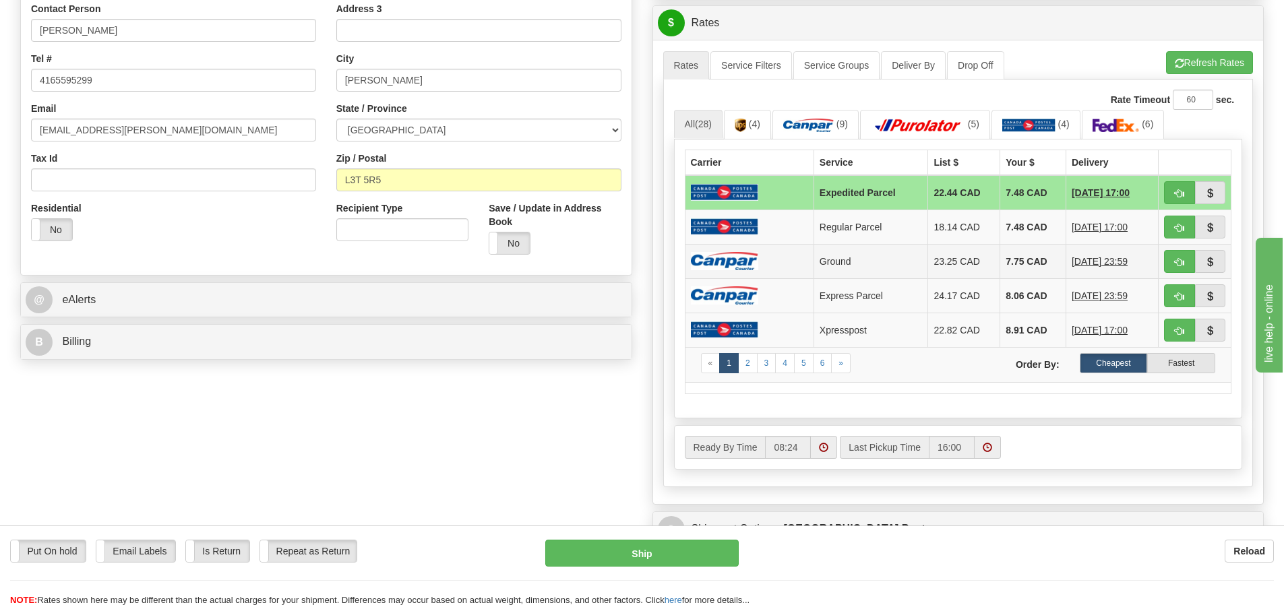
click at [755, 256] on img at bounding box center [724, 261] width 67 height 18
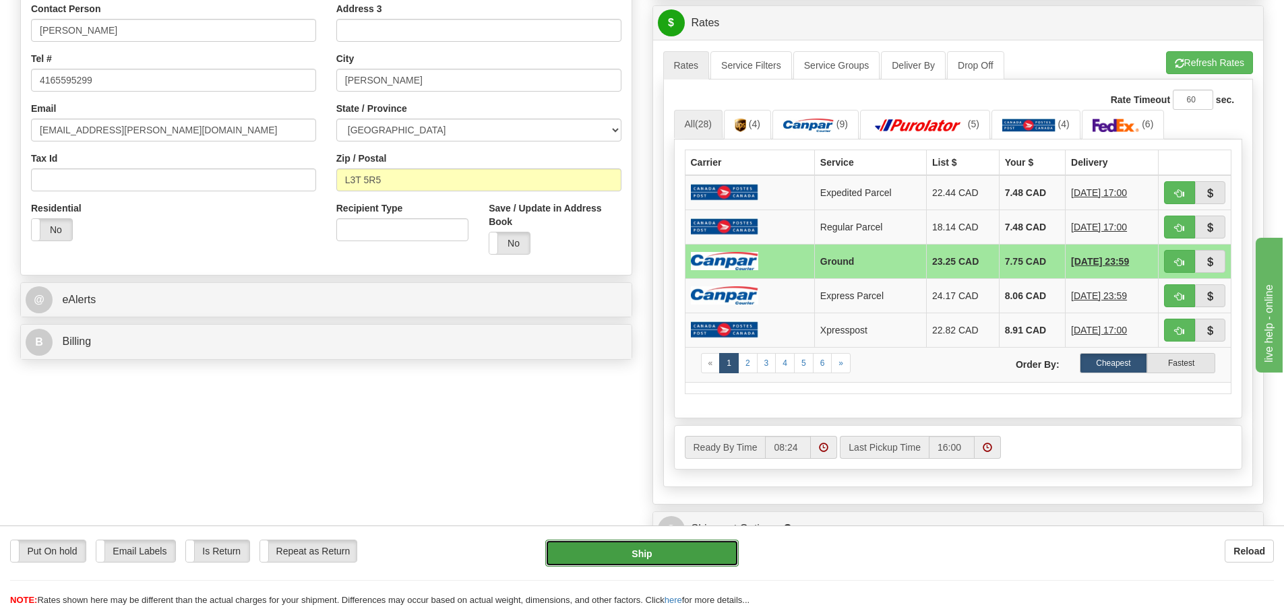
click at [689, 553] on button "Ship" at bounding box center [641, 553] width 193 height 27
type input "1"
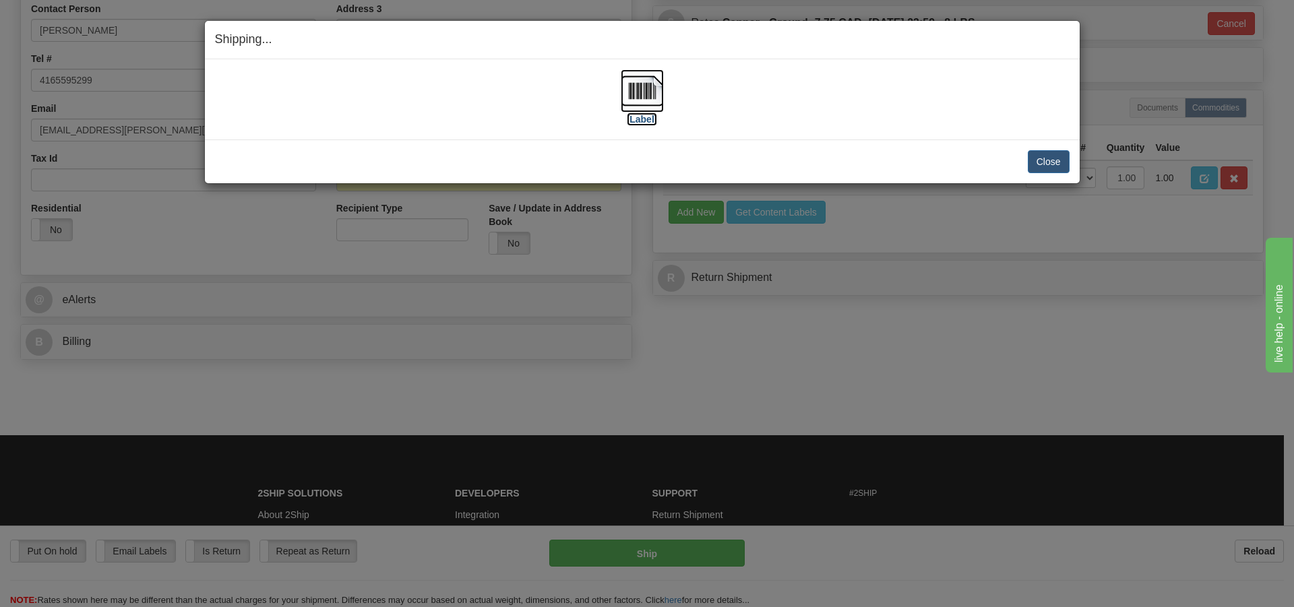
click at [633, 92] on img at bounding box center [642, 90] width 43 height 43
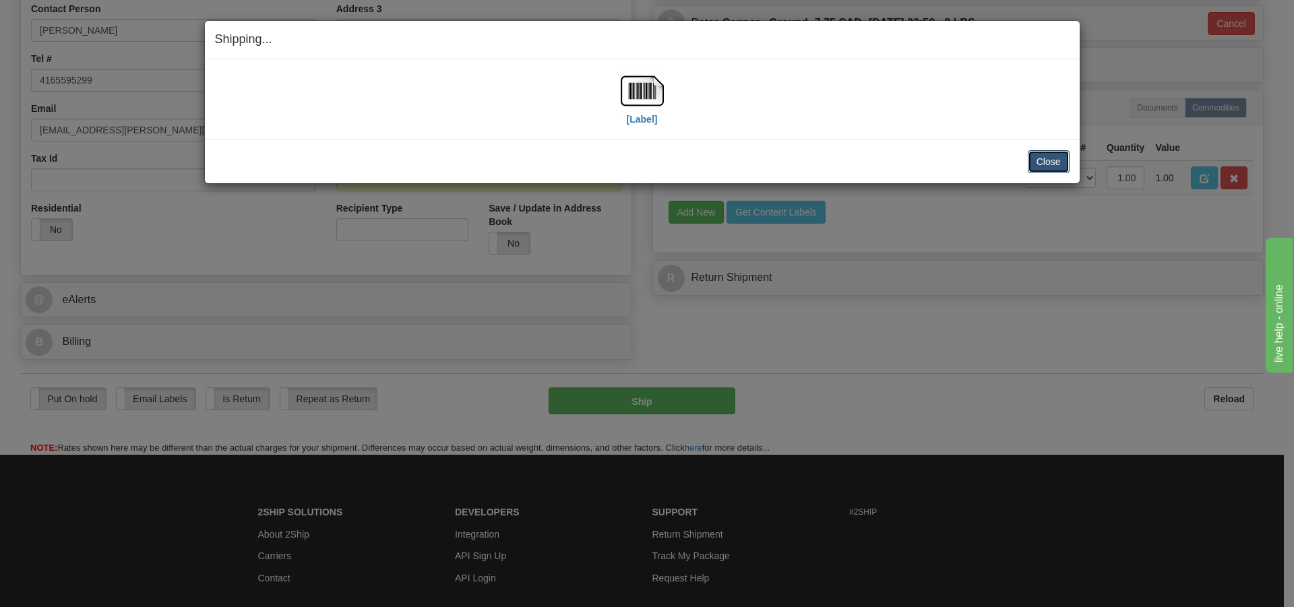
click at [1045, 157] on button "Close" at bounding box center [1049, 161] width 42 height 23
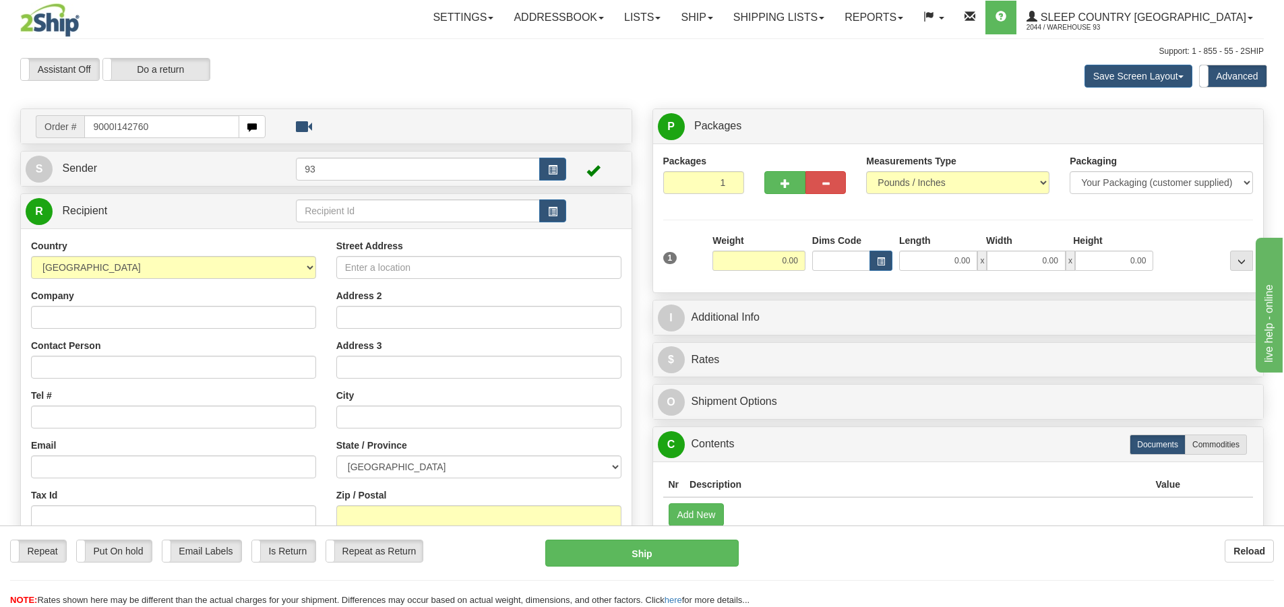
type input "9000I142760"
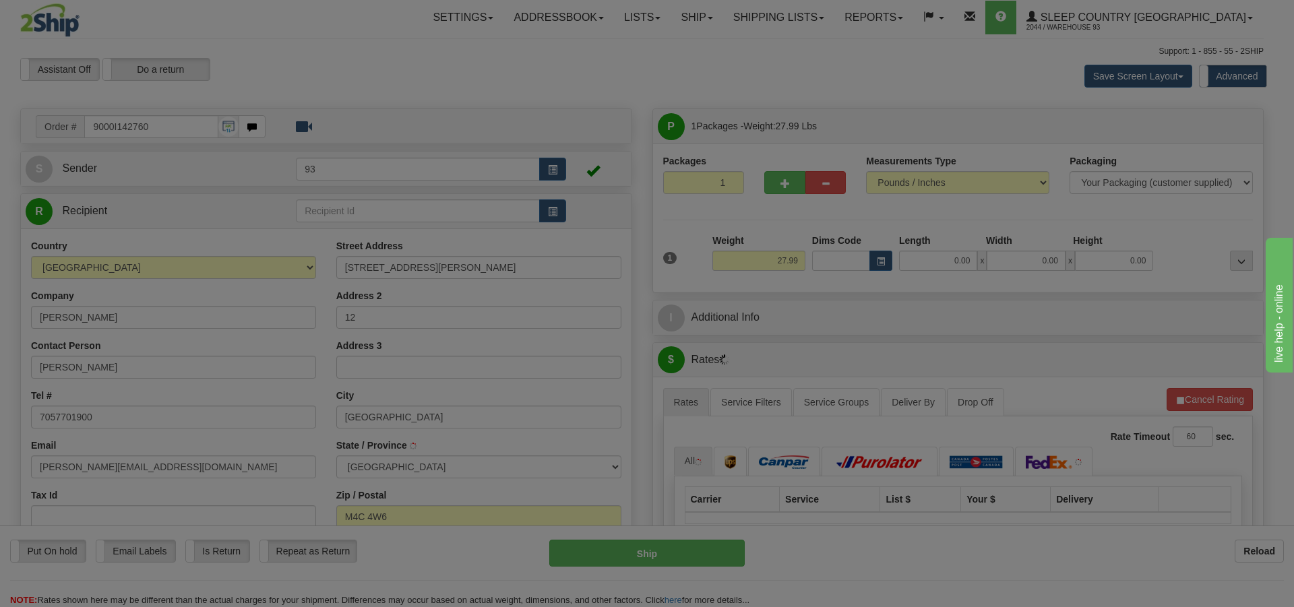
type input "EAST YORK"
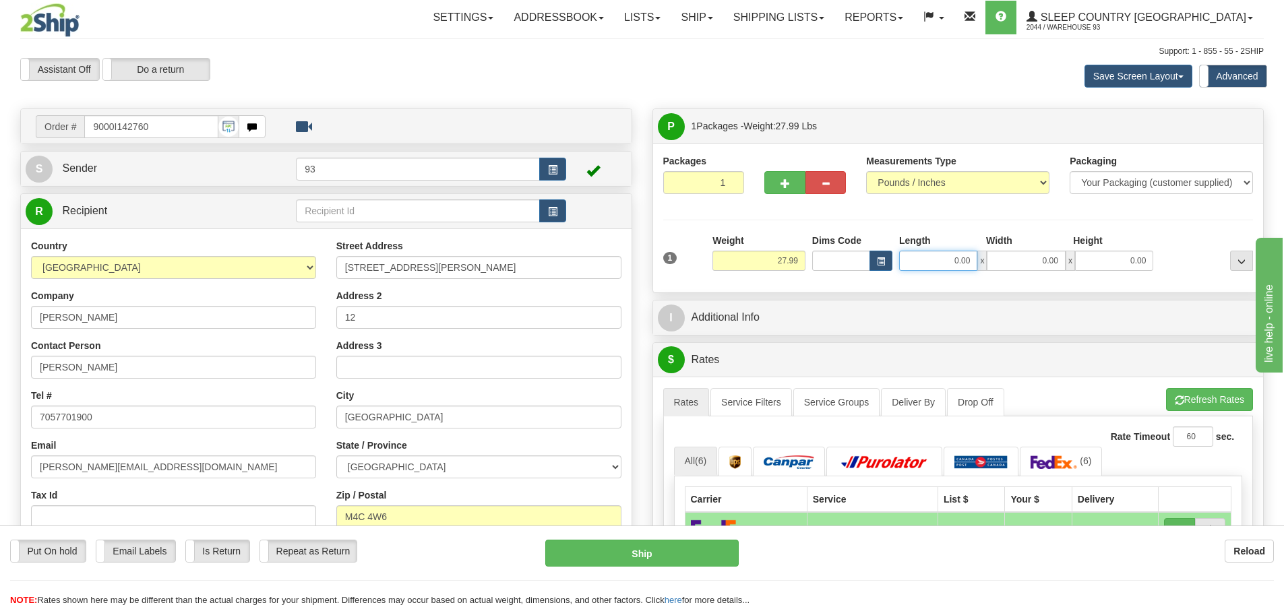
click at [940, 262] on input "0.00" at bounding box center [938, 261] width 78 height 20
type input "40.00"
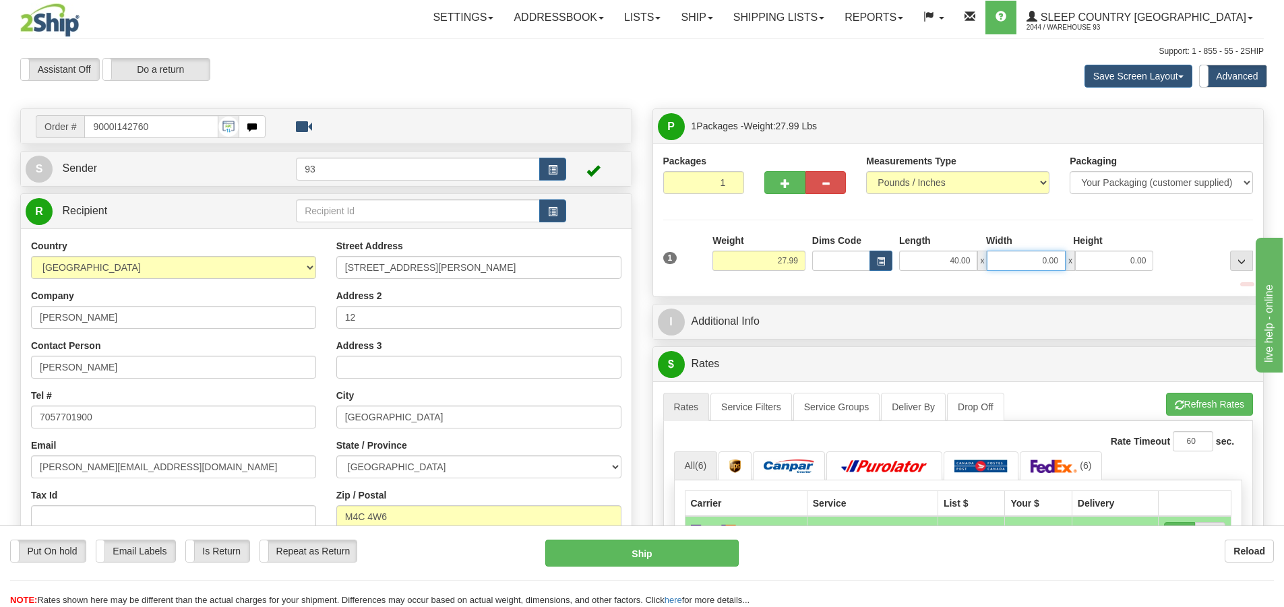
click at [1010, 262] on input "0.00" at bounding box center [1026, 261] width 78 height 20
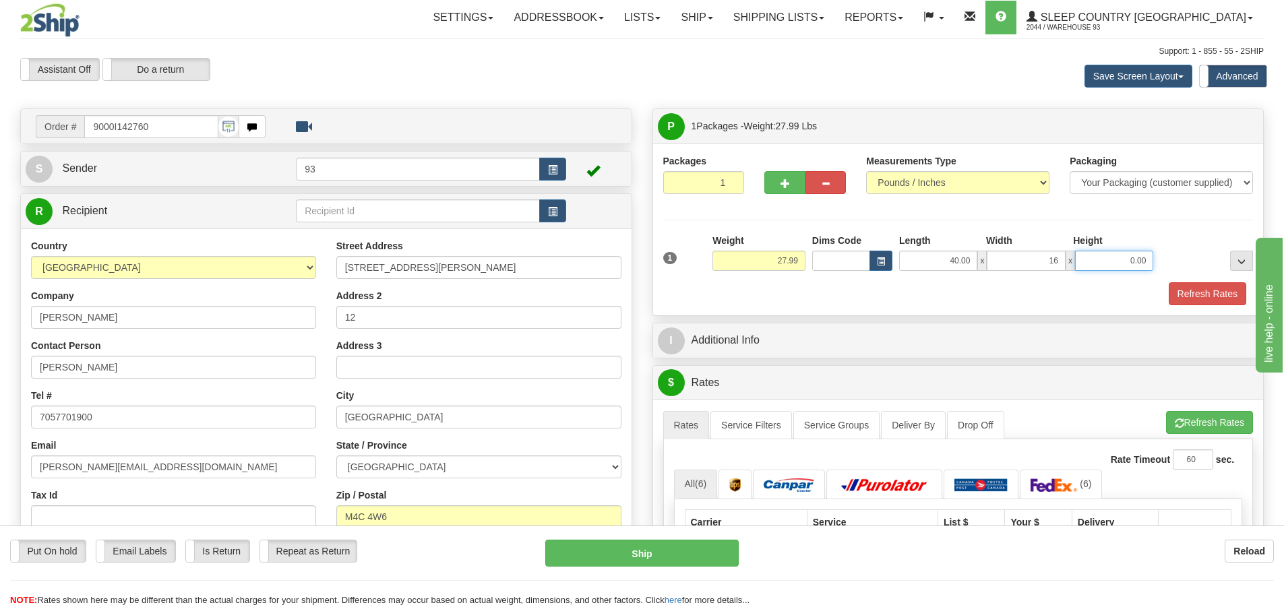
type input "16.00"
click at [1117, 266] on input "0.00" at bounding box center [1114, 261] width 78 height 20
type input "16.00"
click at [1226, 317] on div "P Packages 1 Packages - Weight: 27.99 Lbs Shipment Level Shipm. Package Level P…" at bounding box center [958, 618] width 632 height 1018
click at [1223, 293] on button "Refresh Rates" at bounding box center [1208, 293] width 78 height 23
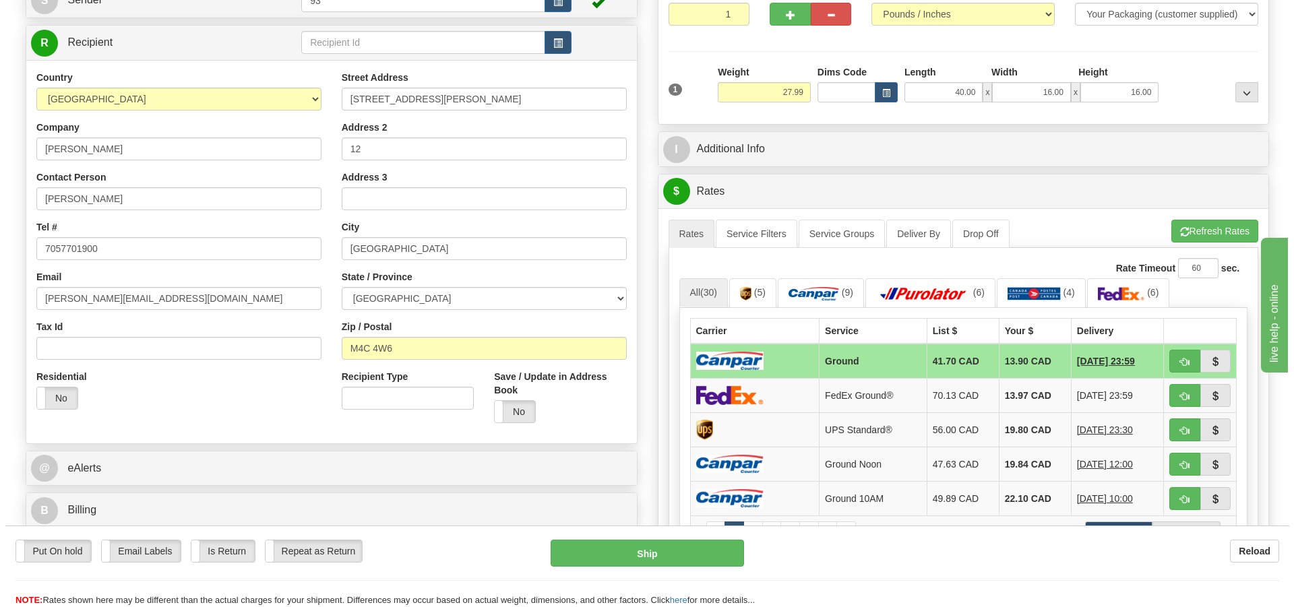
scroll to position [202, 0]
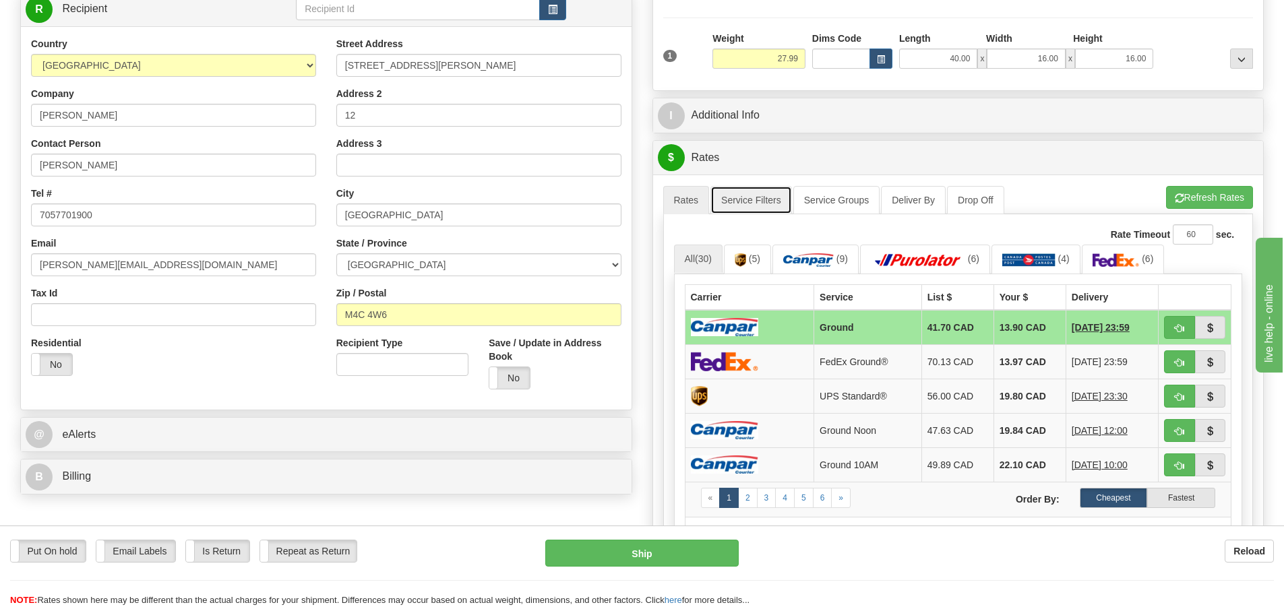
click at [756, 196] on link "Service Filters" at bounding box center [751, 200] width 82 height 28
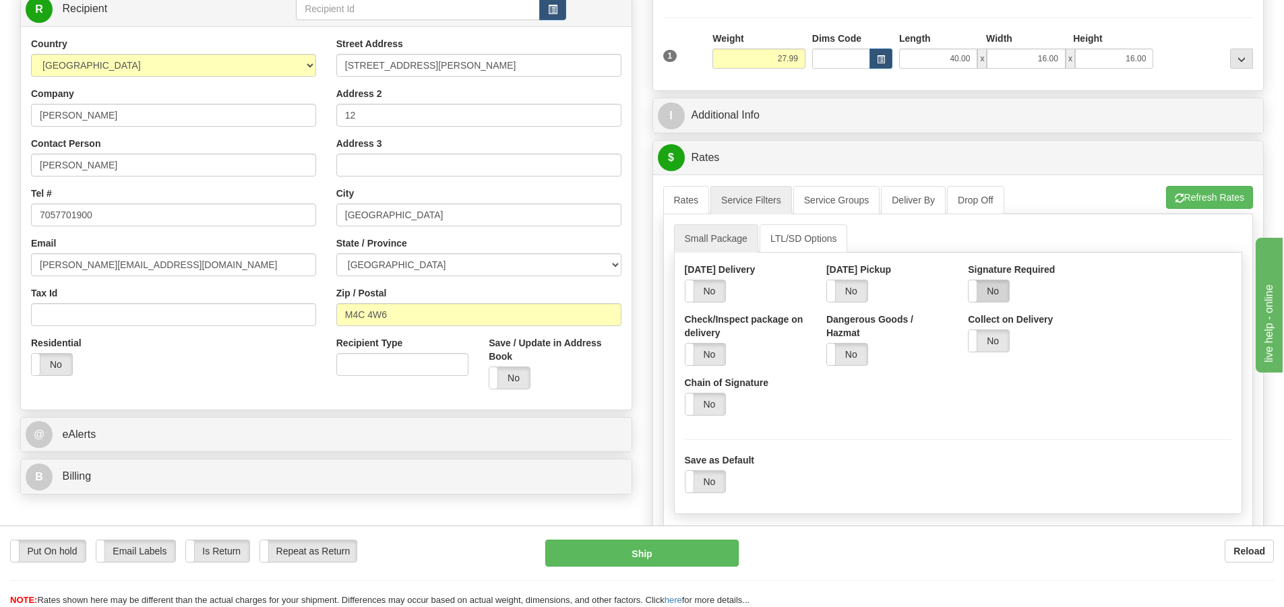
click at [995, 293] on label "No" at bounding box center [989, 291] width 40 height 22
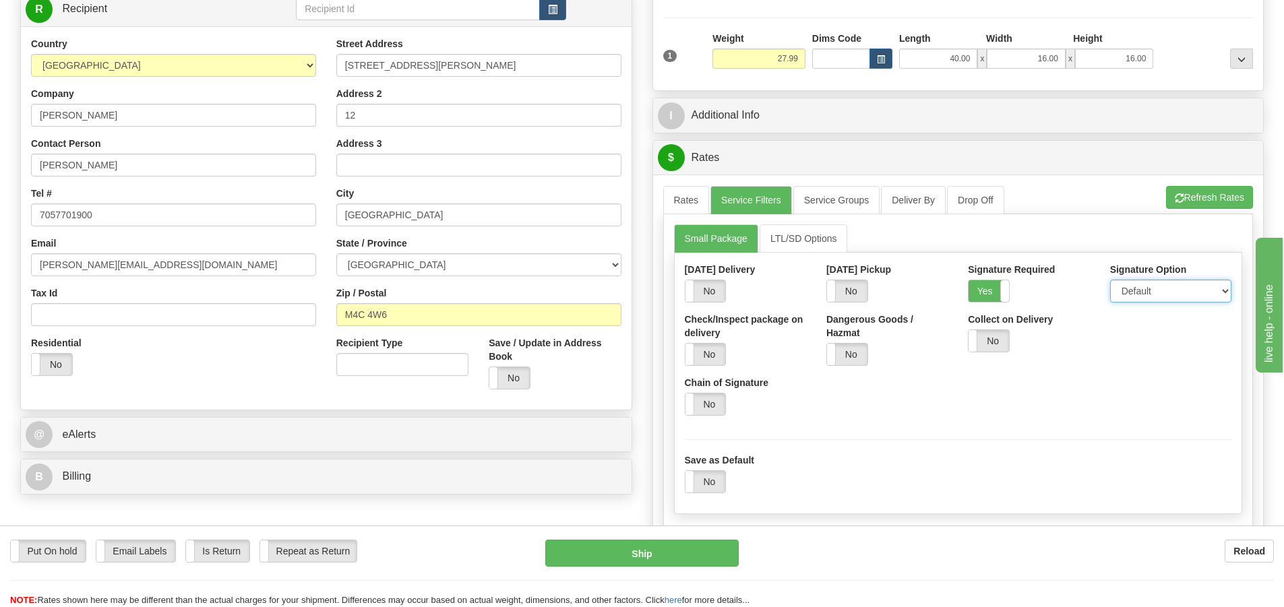
click at [1176, 289] on select "Default Adult Direct Indirect No Signature Required" at bounding box center [1170, 291] width 121 height 23
select select "1"
click at [1110, 280] on select "Default Adult Direct Indirect No Signature Required" at bounding box center [1170, 291] width 121 height 23
click at [689, 199] on link "Rates" at bounding box center [686, 200] width 47 height 28
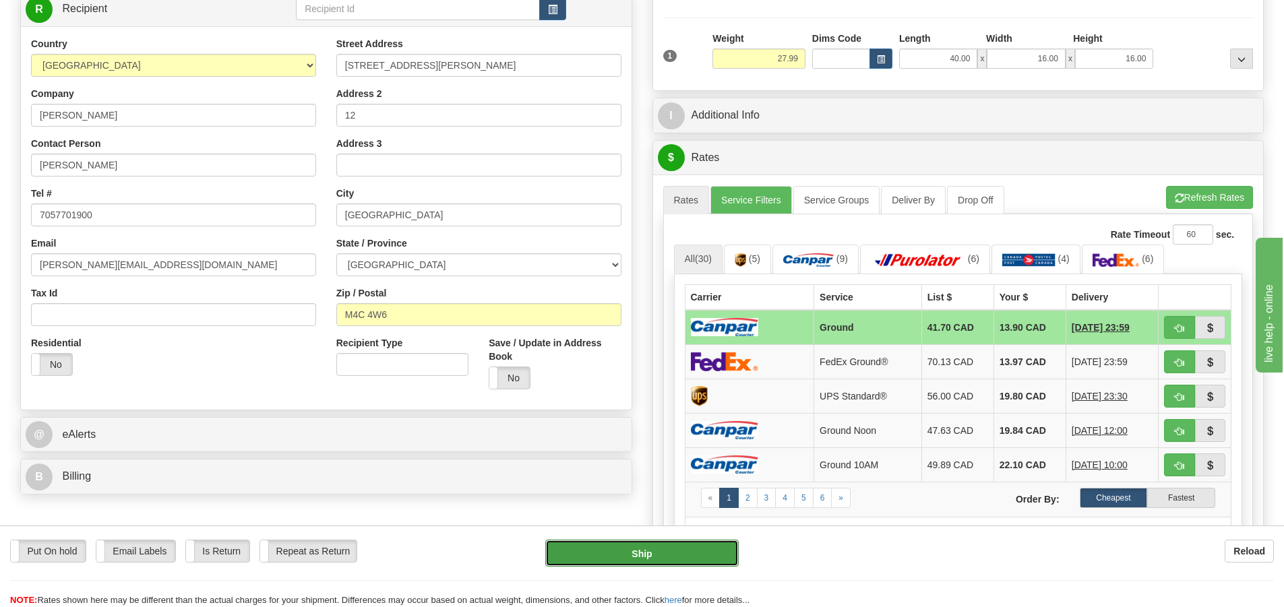
click at [705, 560] on button "Ship" at bounding box center [641, 553] width 193 height 27
type input "1"
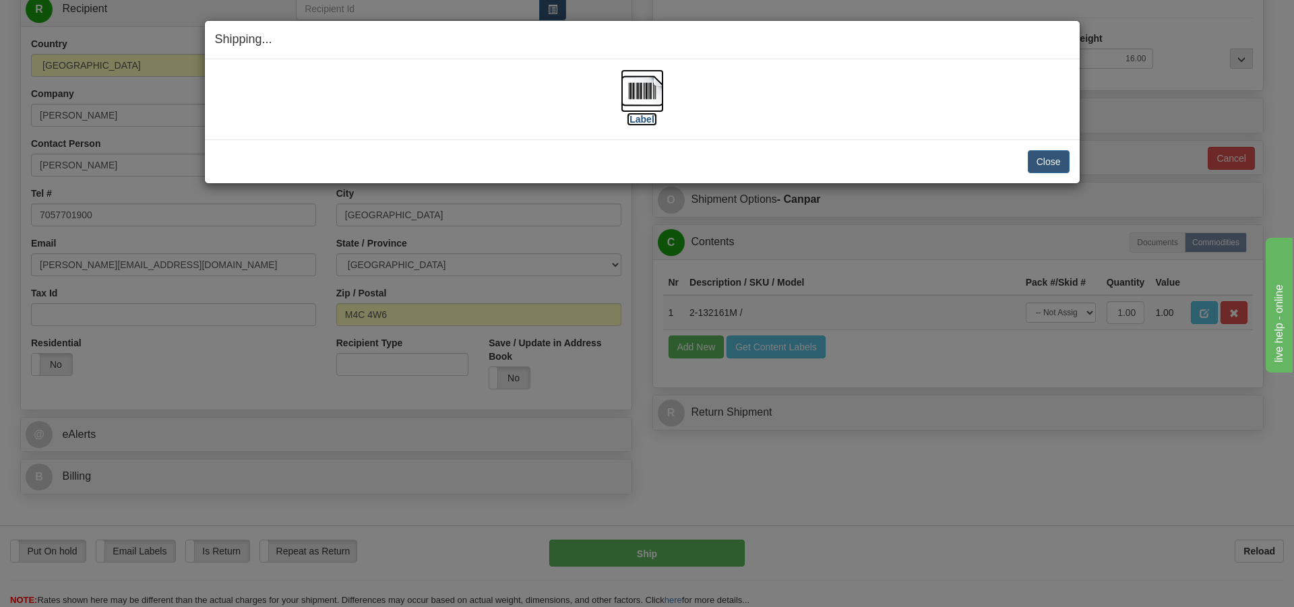
click at [638, 90] on img at bounding box center [642, 90] width 43 height 43
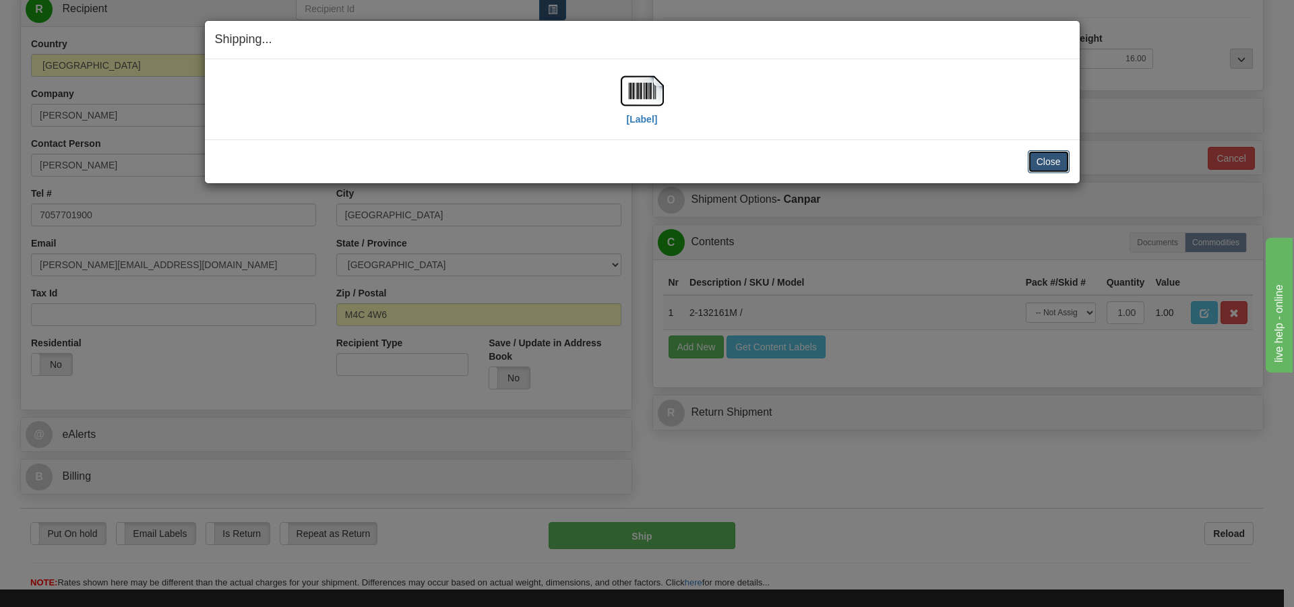
click at [1057, 164] on button "Close" at bounding box center [1049, 161] width 42 height 23
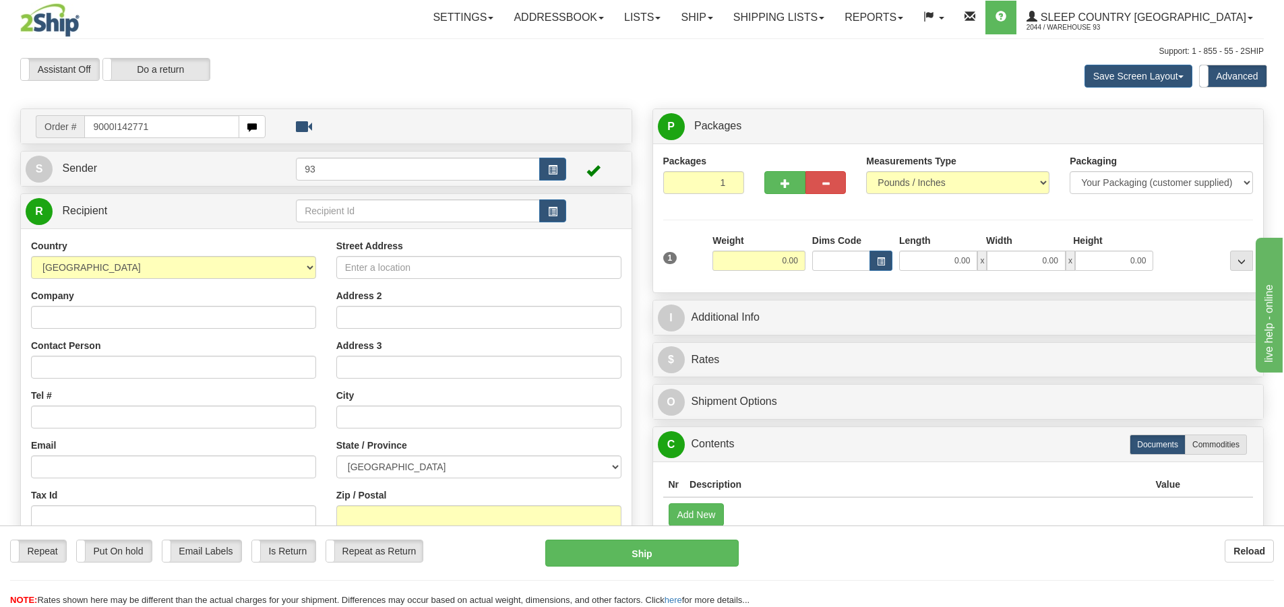
type input "9000I142771"
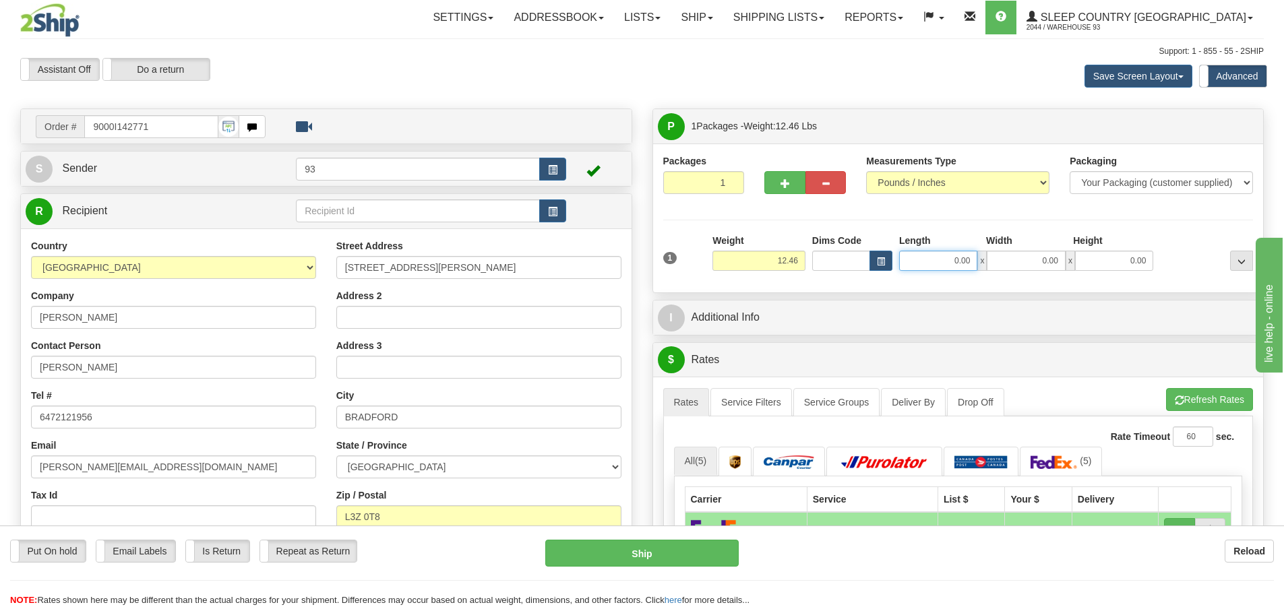
click at [933, 257] on input "0.00" at bounding box center [938, 261] width 78 height 20
type input "12.00"
click at [1034, 251] on input "0.00" at bounding box center [1026, 261] width 78 height 20
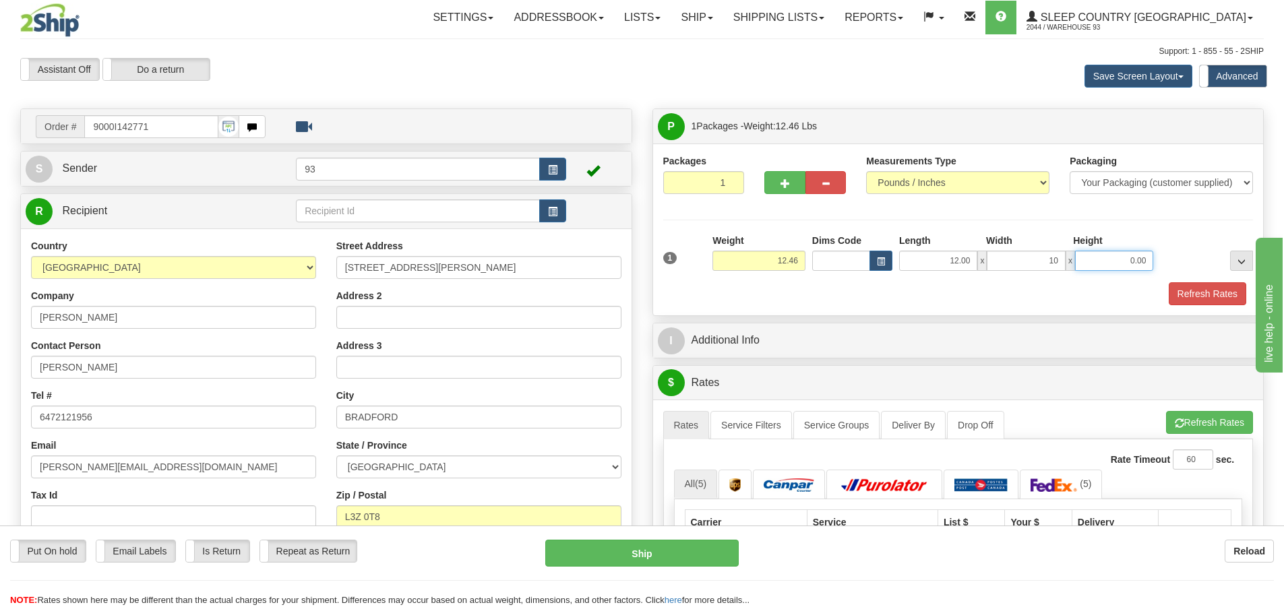
type input "10.00"
click at [1090, 253] on input "0.00" at bounding box center [1114, 261] width 78 height 20
type input "10.00"
click at [1207, 299] on button "Refresh Rates" at bounding box center [1208, 293] width 78 height 23
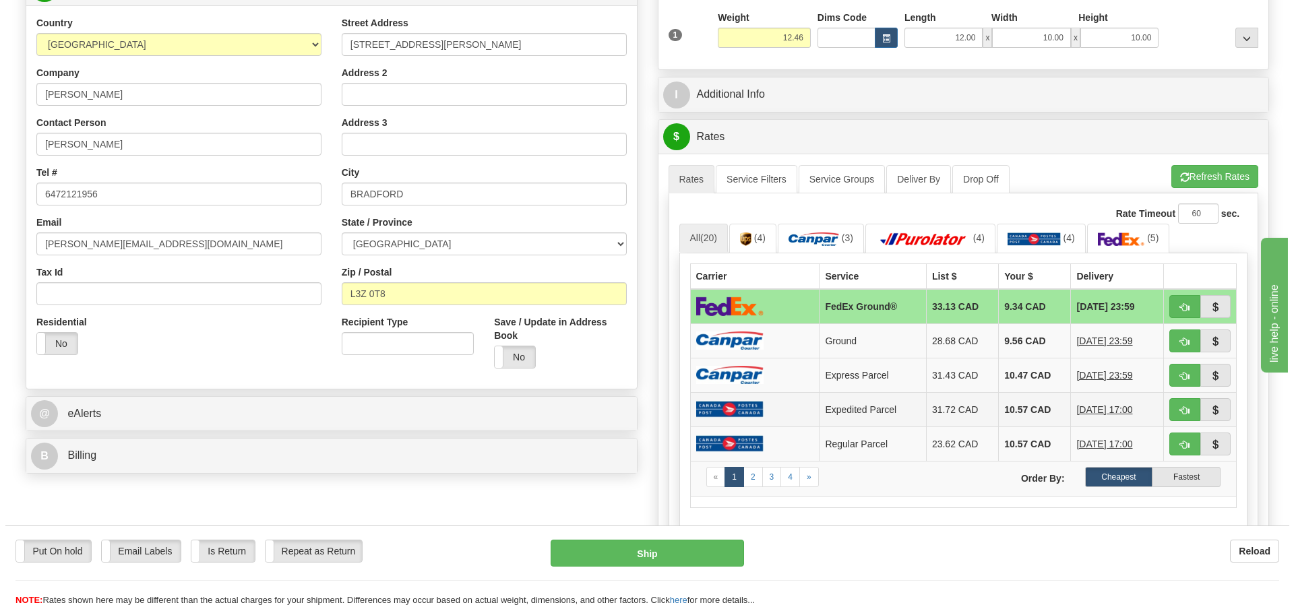
scroll to position [270, 0]
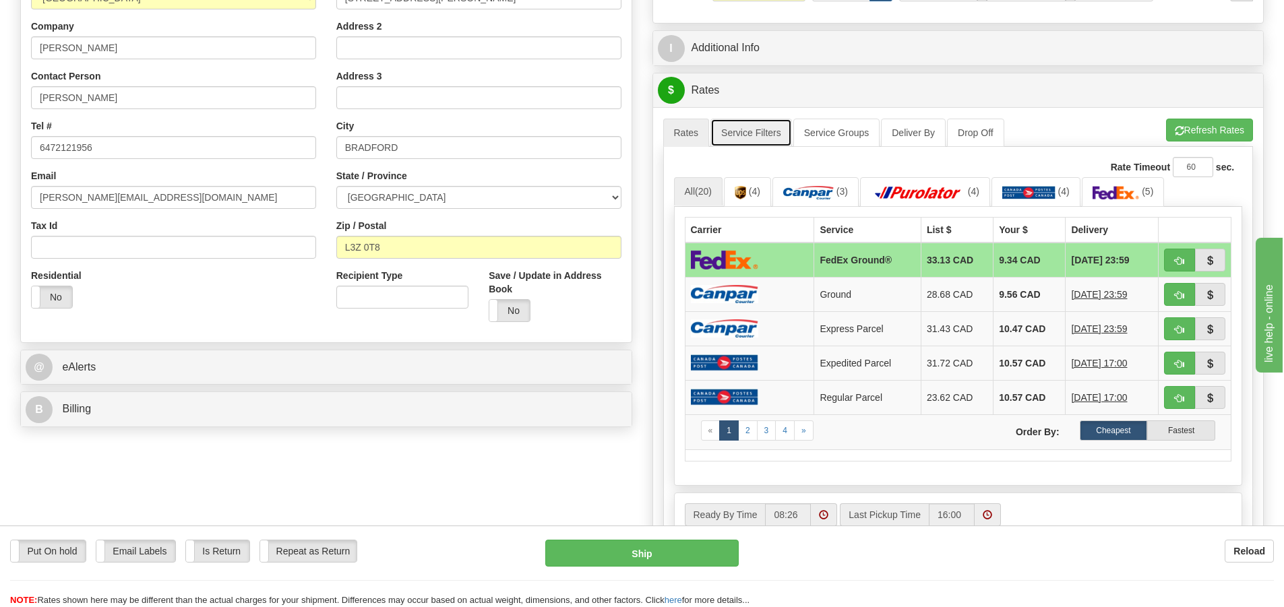
click at [760, 133] on link "Service Filters" at bounding box center [751, 133] width 82 height 28
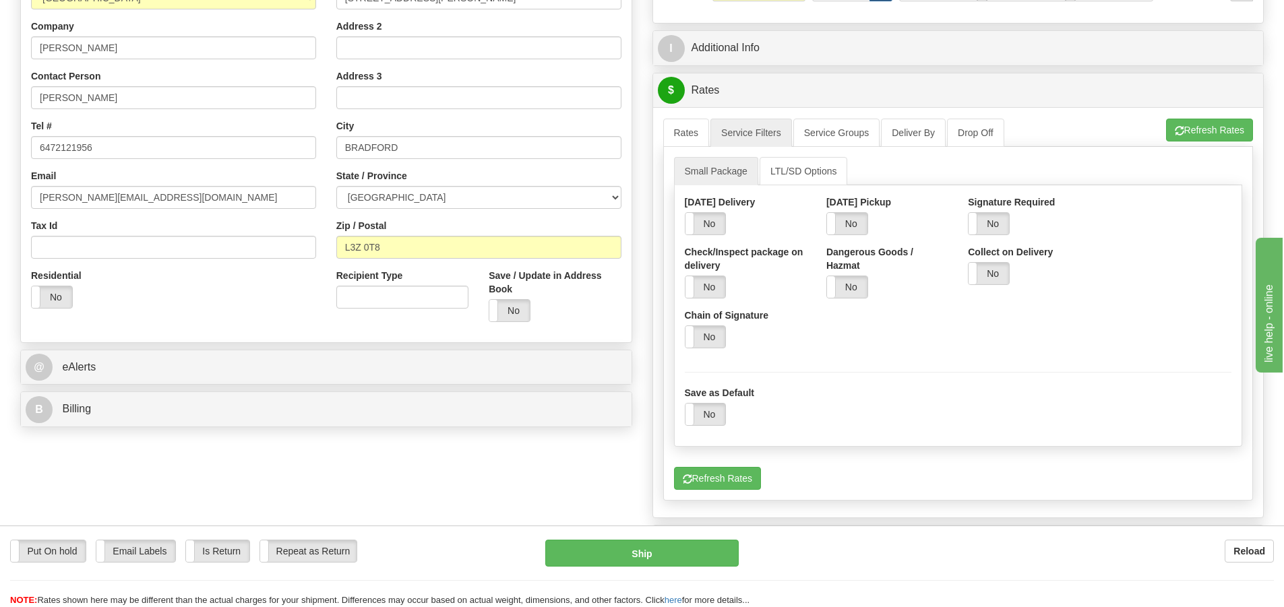
drag, startPoint x: 1004, startPoint y: 221, endPoint x: 1014, endPoint y: 220, distance: 10.1
click at [1004, 221] on label "No" at bounding box center [989, 224] width 40 height 22
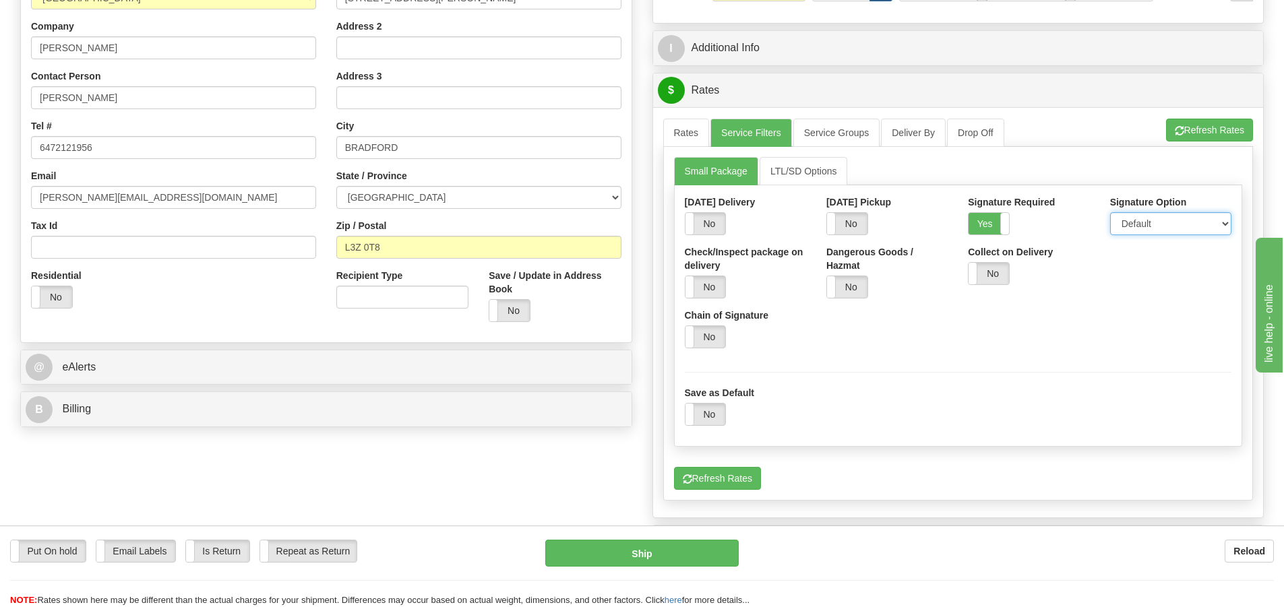
click at [1196, 227] on select "Default Adult Direct Indirect No Signature Required" at bounding box center [1170, 223] width 121 height 23
select select "1"
click at [1110, 212] on select "Default Adult Direct Indirect No Signature Required" at bounding box center [1170, 223] width 121 height 23
click at [698, 134] on link "Rates" at bounding box center [686, 133] width 47 height 28
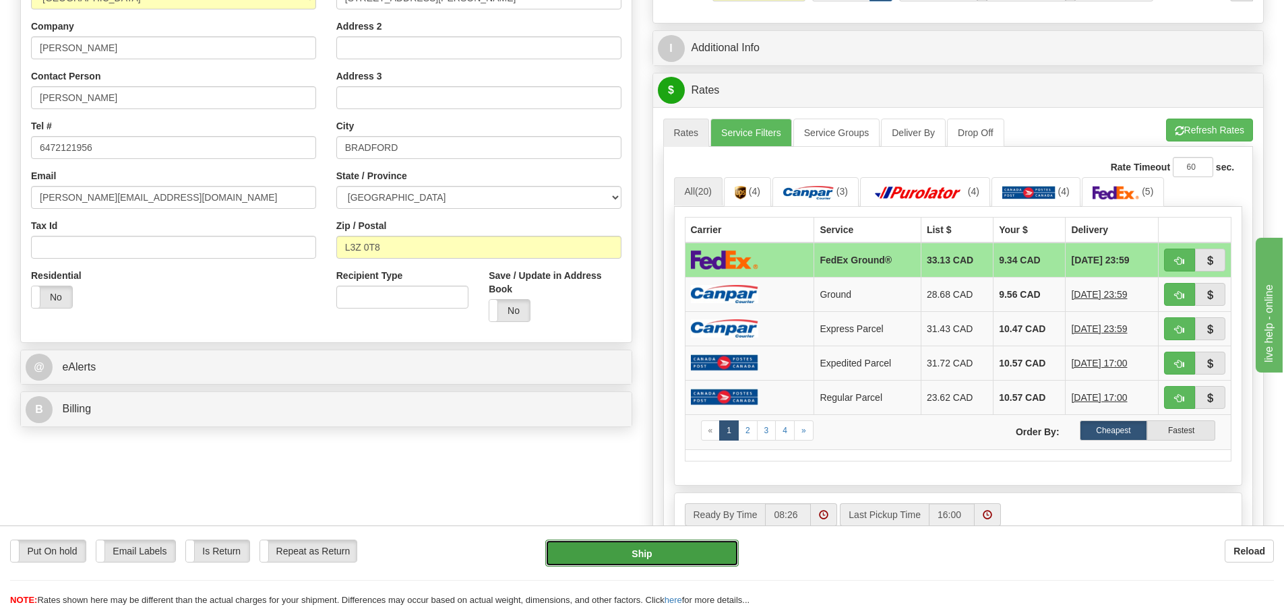
click at [710, 561] on button "Ship" at bounding box center [641, 553] width 193 height 27
type input "92"
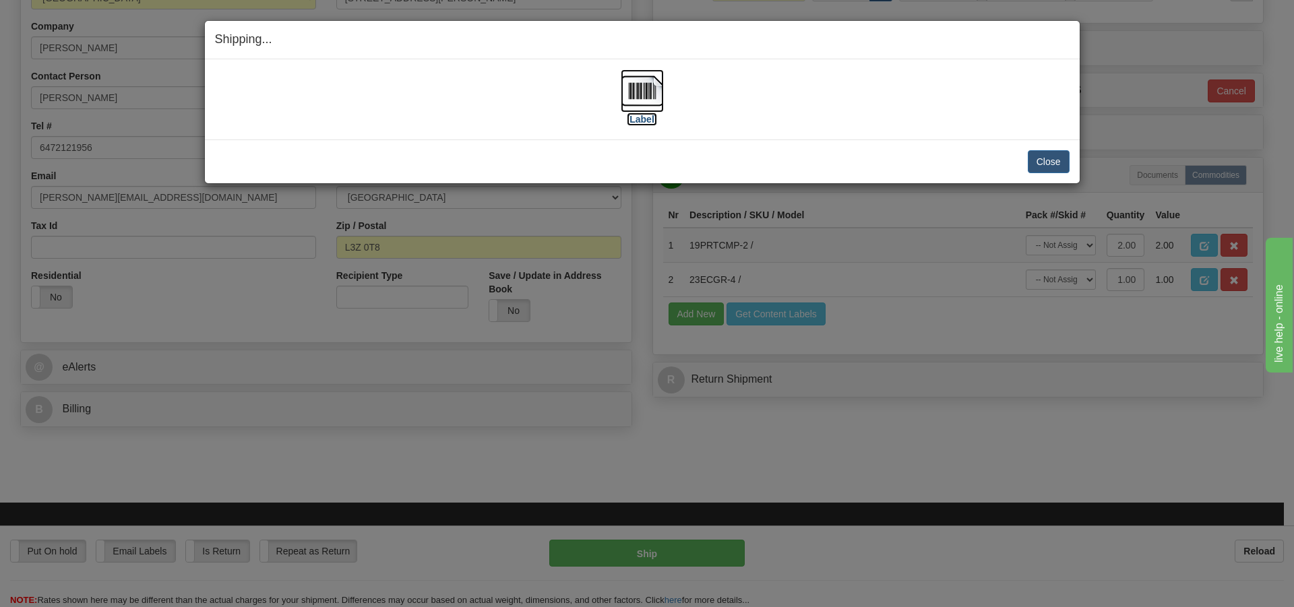
click at [638, 76] on img at bounding box center [642, 90] width 43 height 43
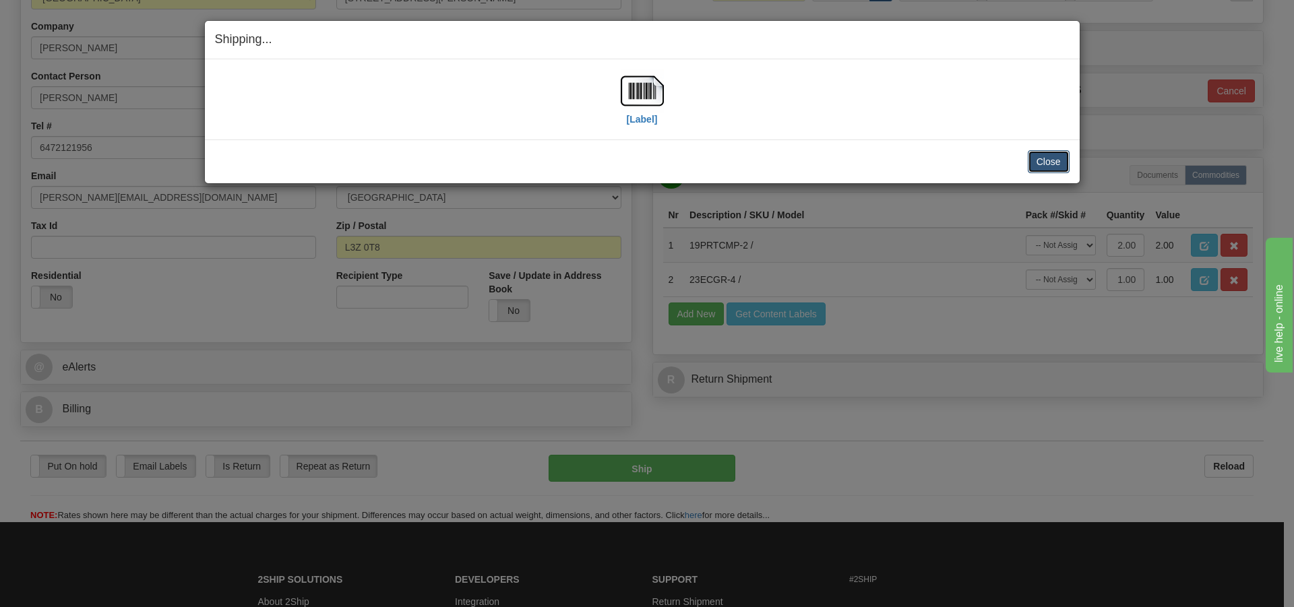
click at [1048, 162] on button "Close" at bounding box center [1049, 161] width 42 height 23
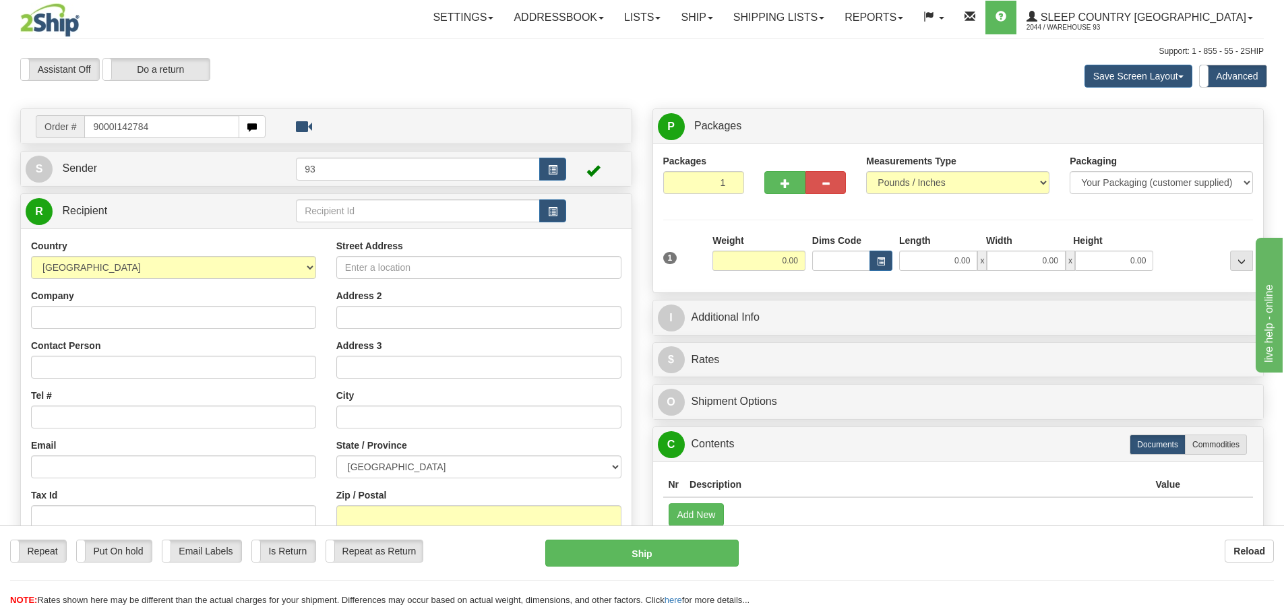
type input "9000I142784"
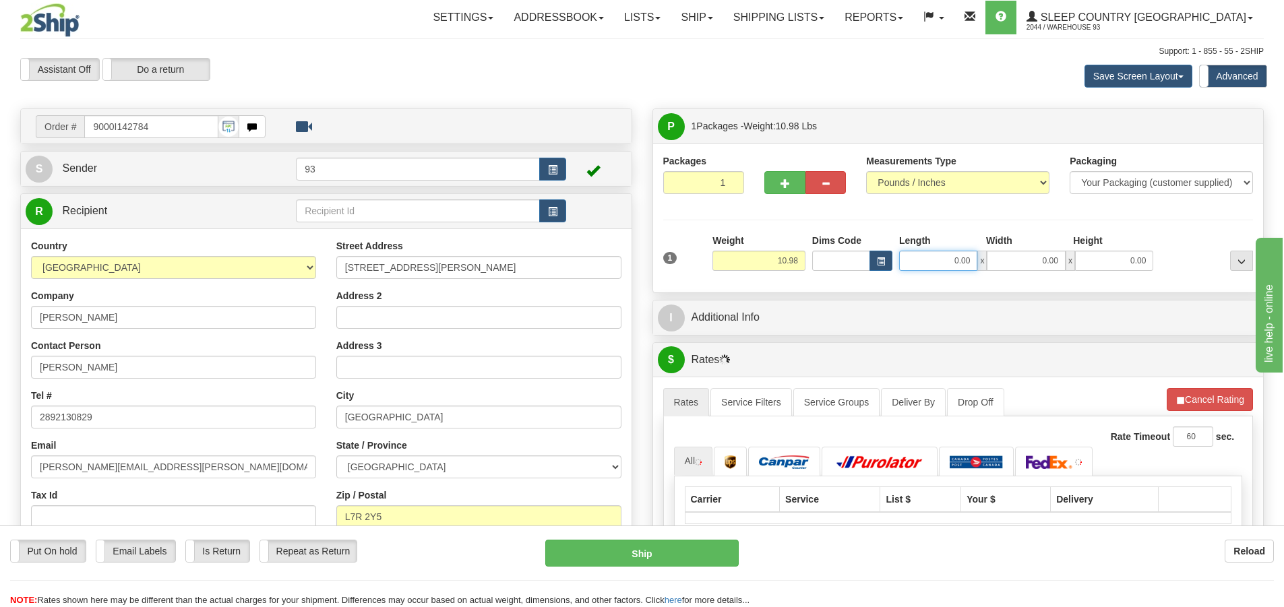
click at [942, 254] on input "0.00" at bounding box center [938, 261] width 78 height 20
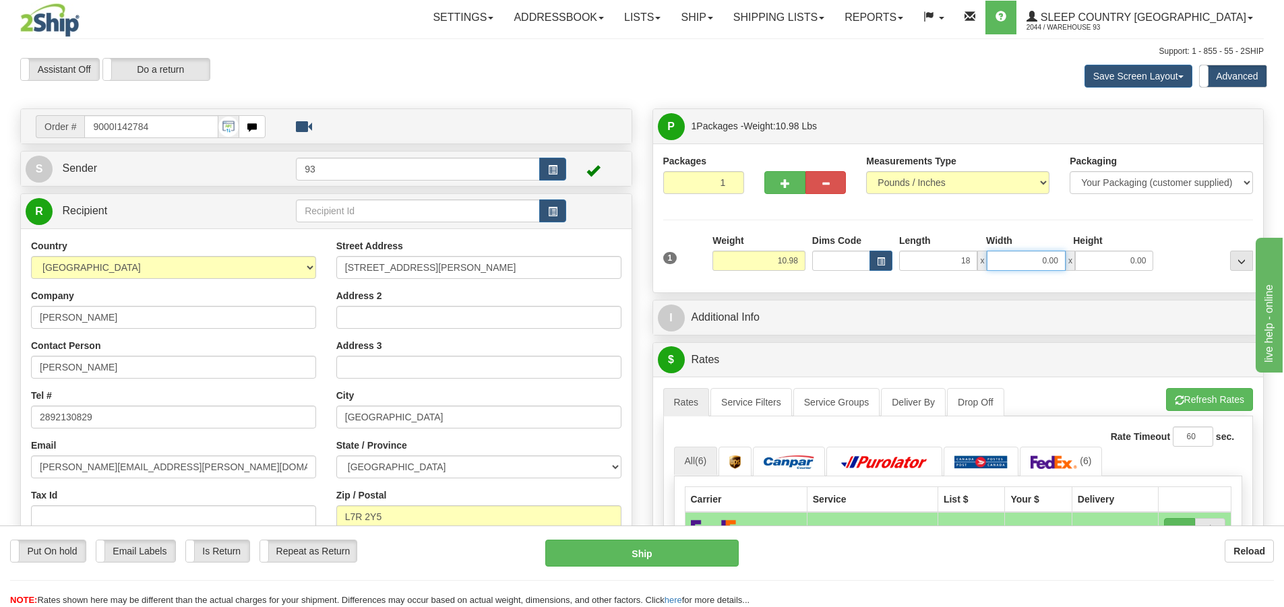
type input "18.00"
click at [1059, 266] on input "0.00" at bounding box center [1026, 261] width 78 height 20
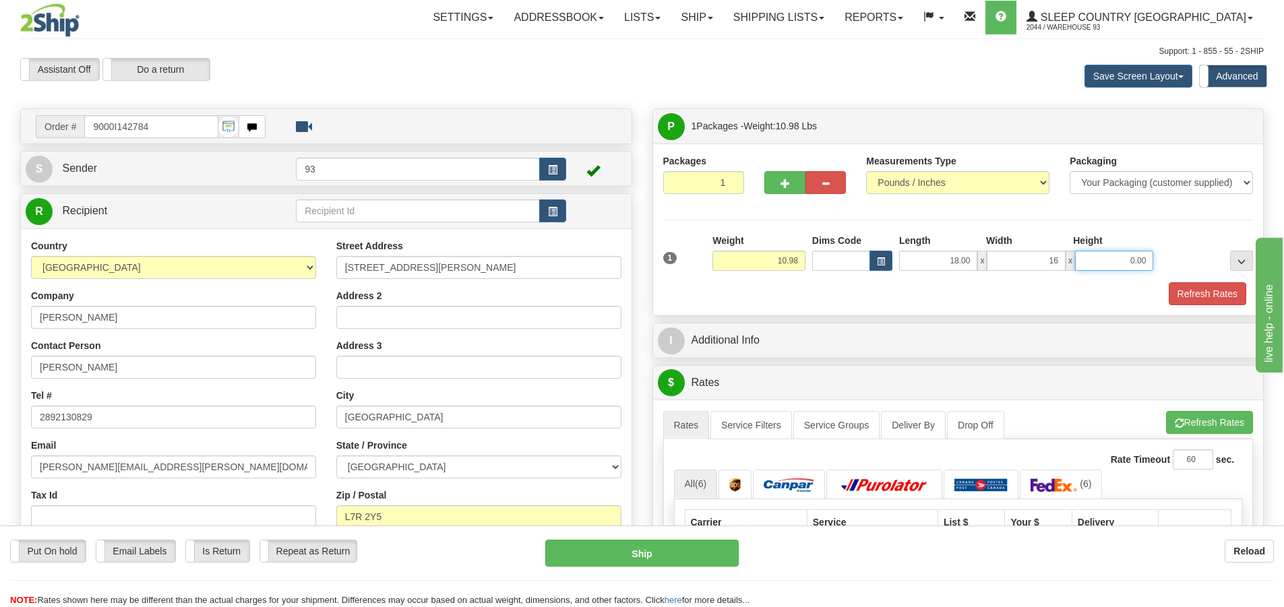
type input "16.00"
click at [1127, 254] on input "0.00" at bounding box center [1114, 261] width 78 height 20
type input "8.00"
click at [1220, 295] on button "Refresh Rates" at bounding box center [1208, 293] width 78 height 23
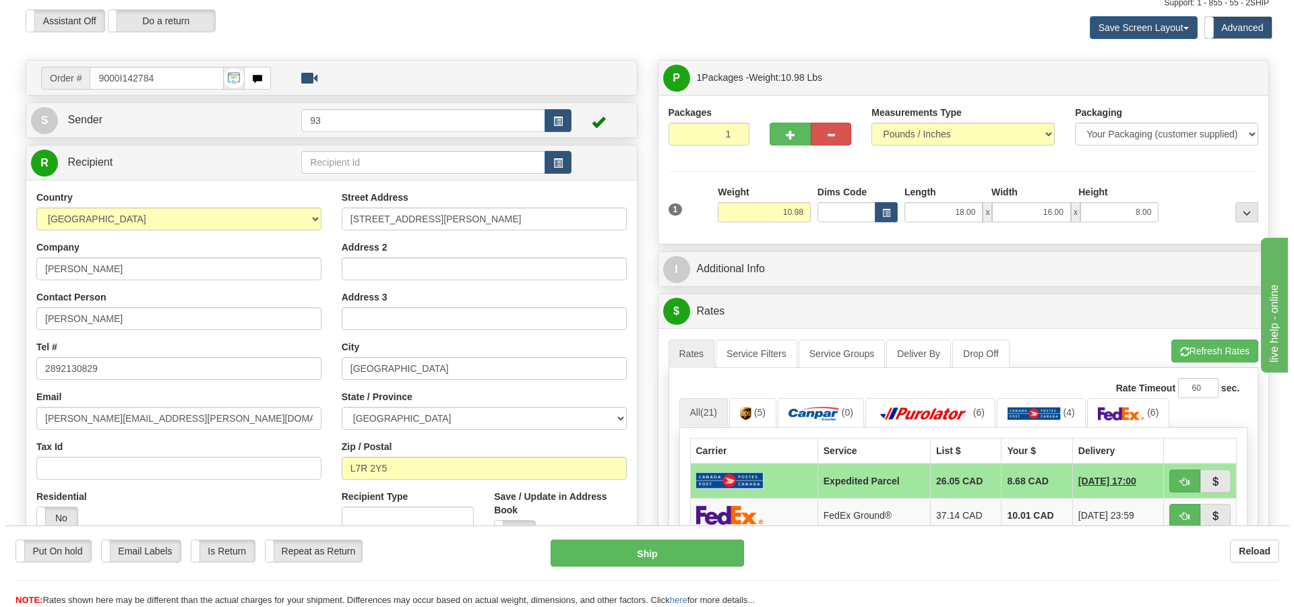
scroll to position [270, 0]
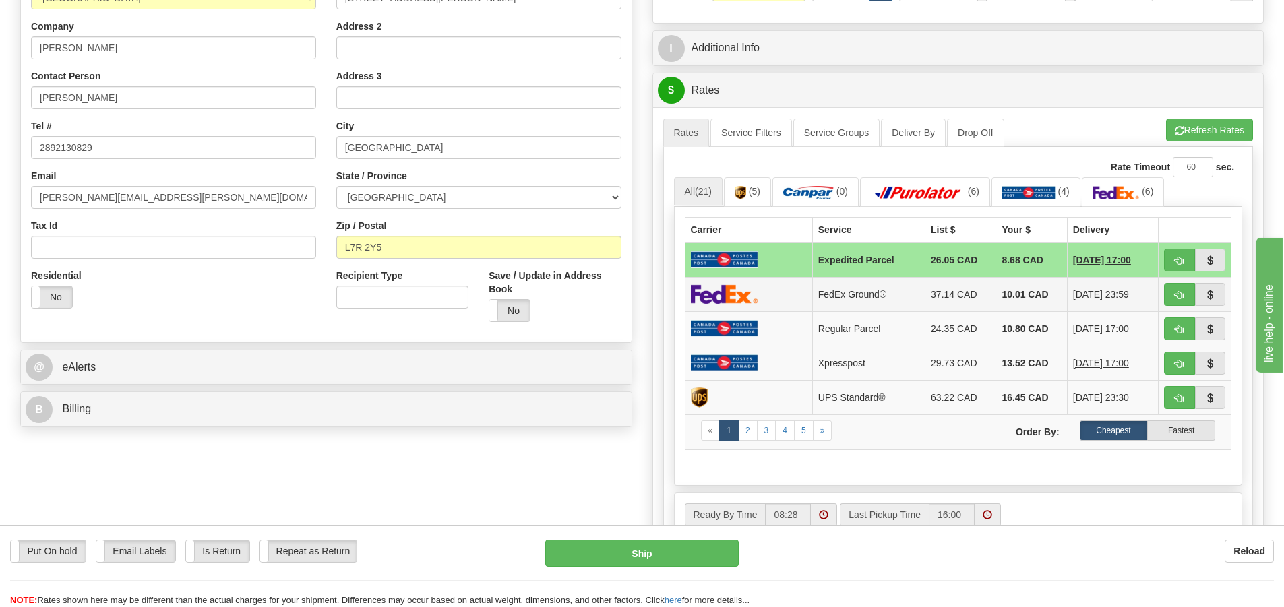
click at [735, 294] on img at bounding box center [724, 294] width 67 height 20
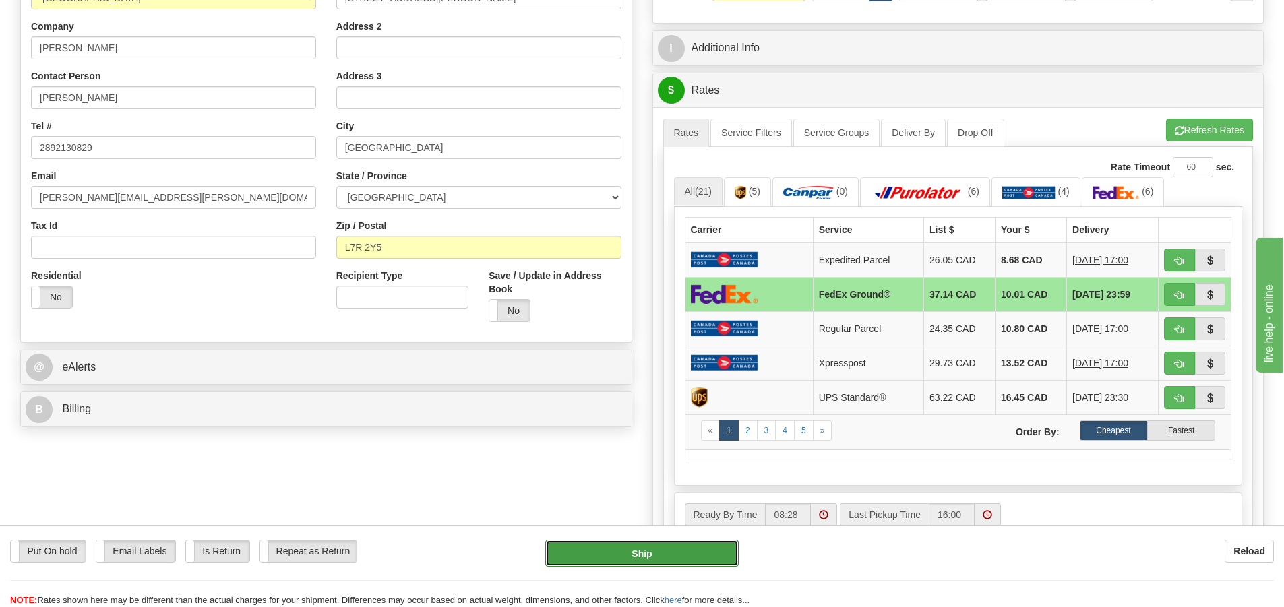
click at [715, 550] on button "Ship" at bounding box center [641, 553] width 193 height 27
type input "92"
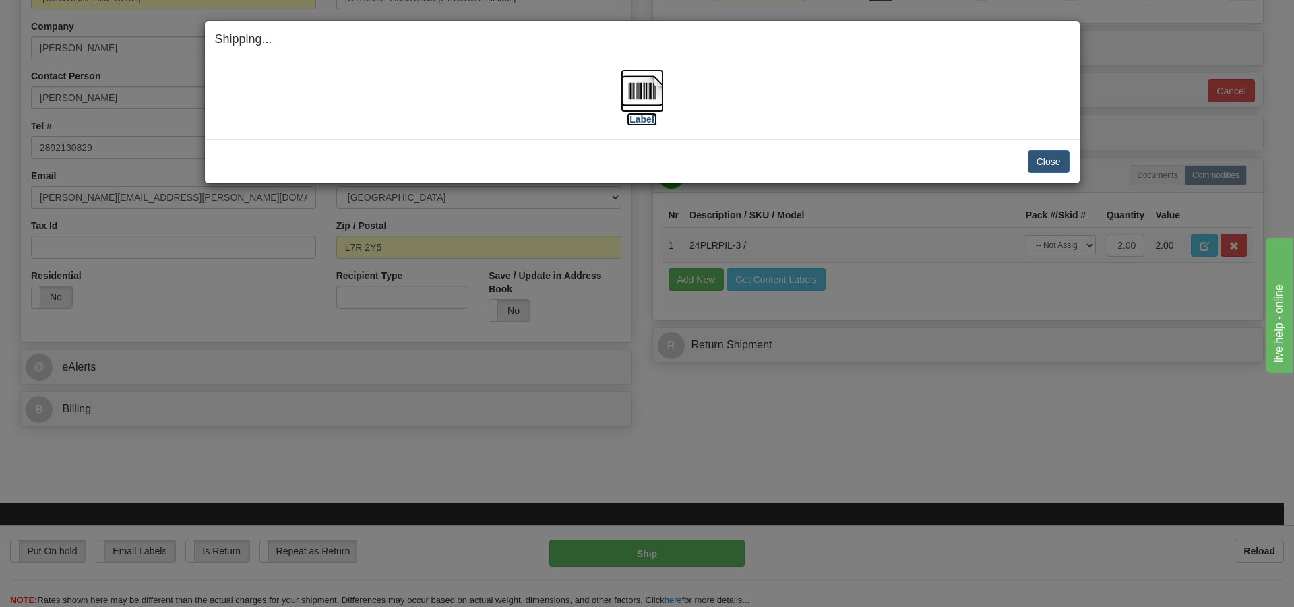
click at [628, 83] on img at bounding box center [642, 90] width 43 height 43
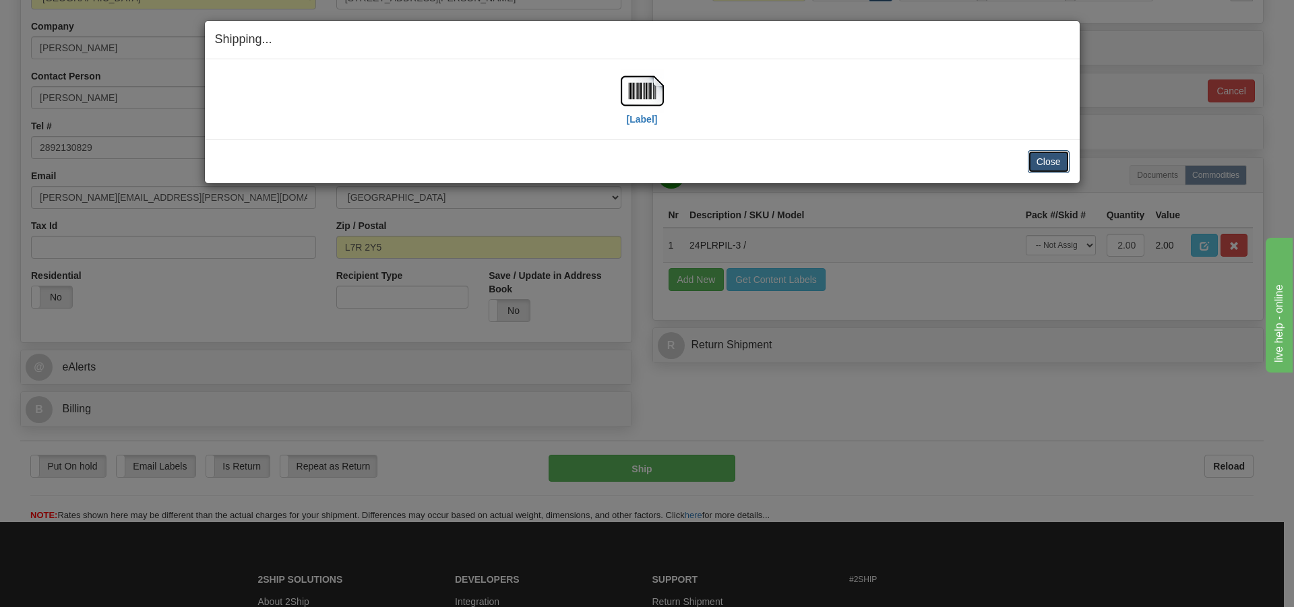
click at [1048, 168] on button "Close" at bounding box center [1049, 161] width 42 height 23
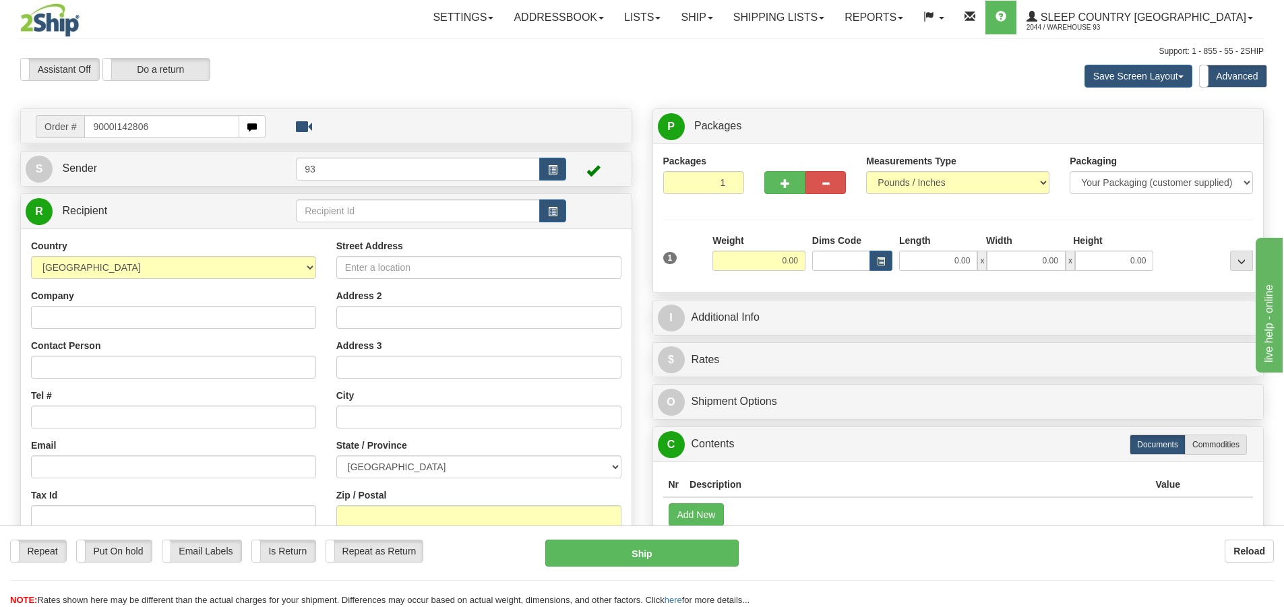
type input "9000I142806"
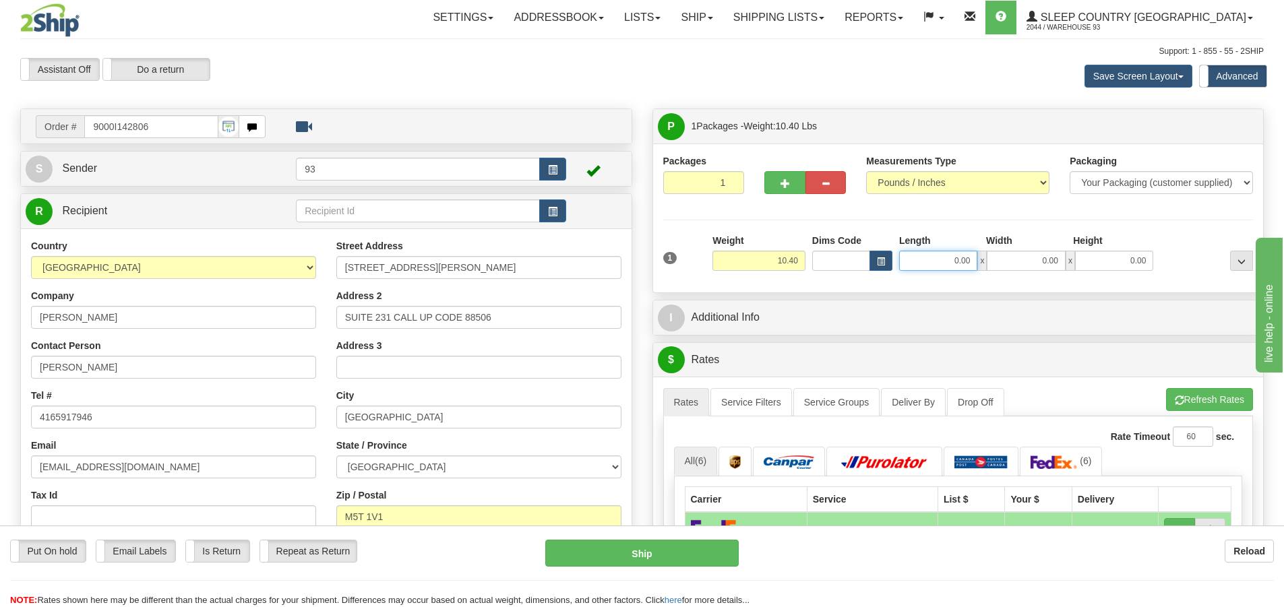
click at [928, 262] on input "0.00" at bounding box center [938, 261] width 78 height 20
type input "14.00"
click at [1019, 255] on input "0.00" at bounding box center [1026, 261] width 78 height 20
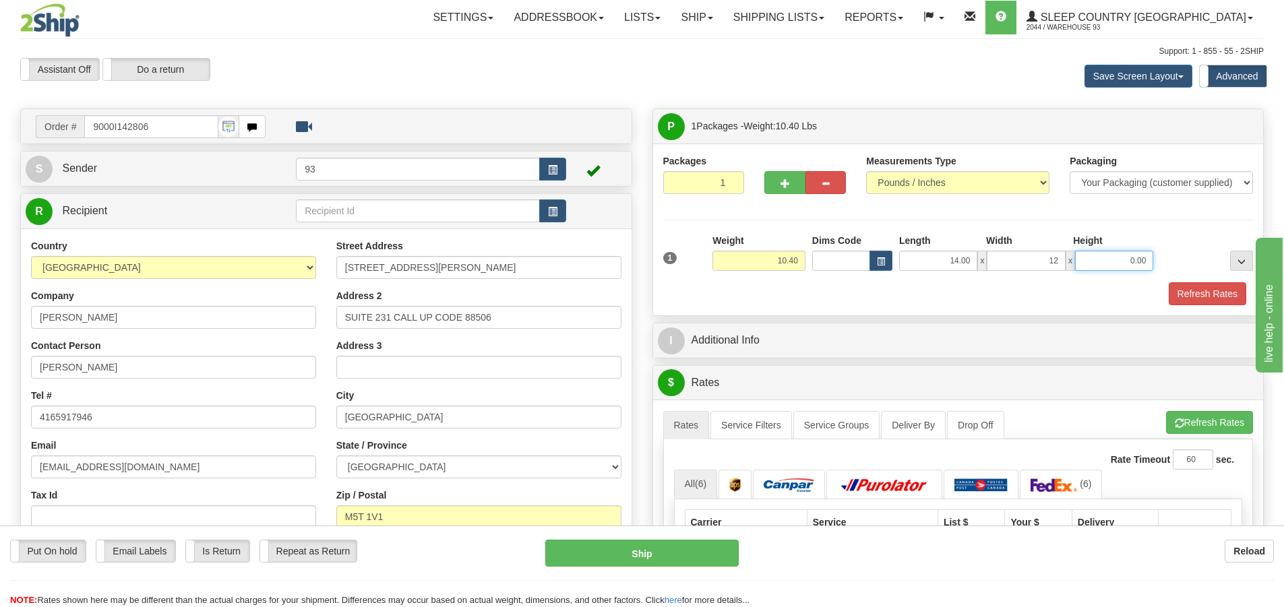
type input "12.00"
click at [1145, 266] on input "0.00" at bounding box center [1114, 261] width 78 height 20
type input "6.00"
click at [1217, 297] on button "Refresh Rates" at bounding box center [1208, 293] width 78 height 23
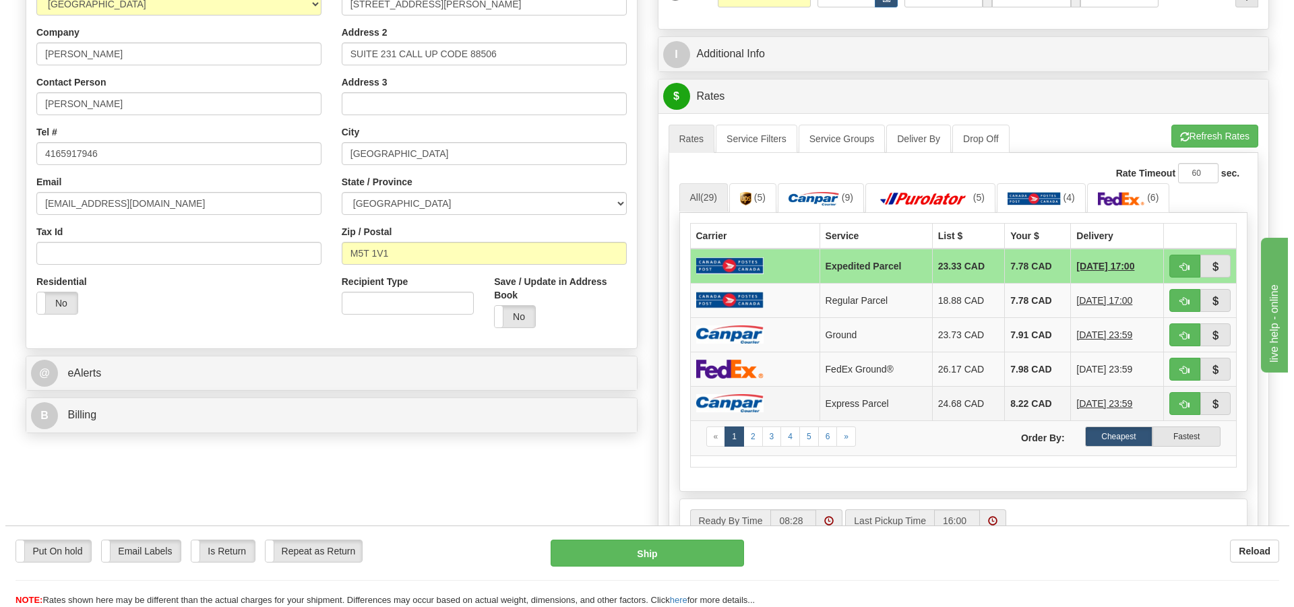
scroll to position [270, 0]
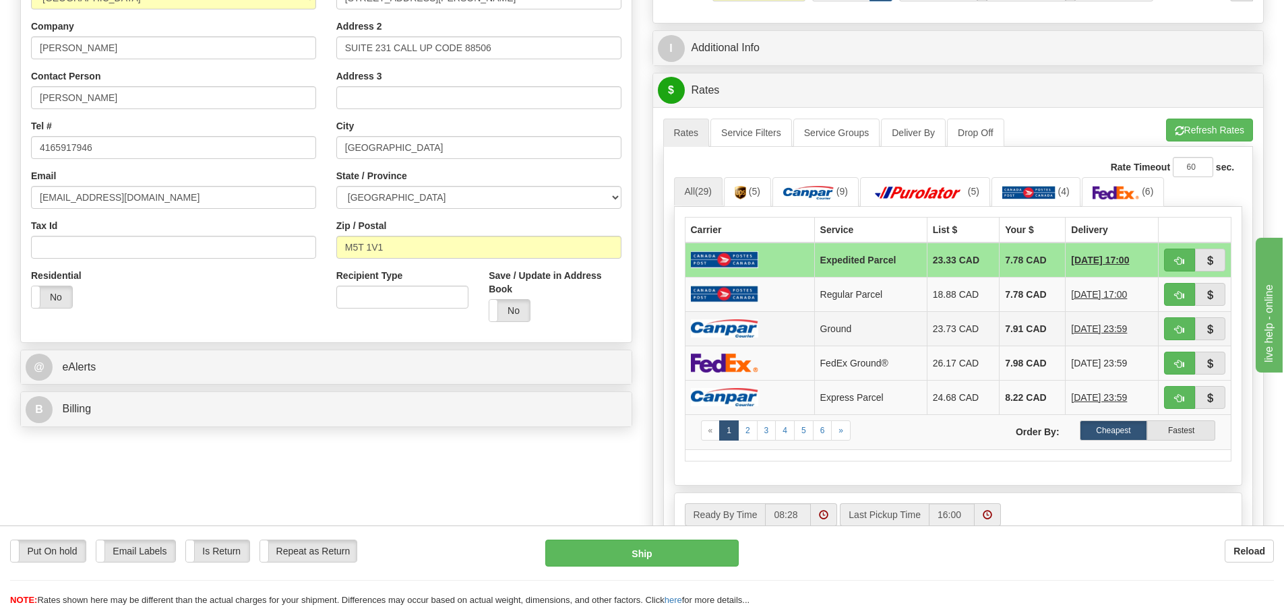
click at [723, 326] on img at bounding box center [724, 328] width 67 height 18
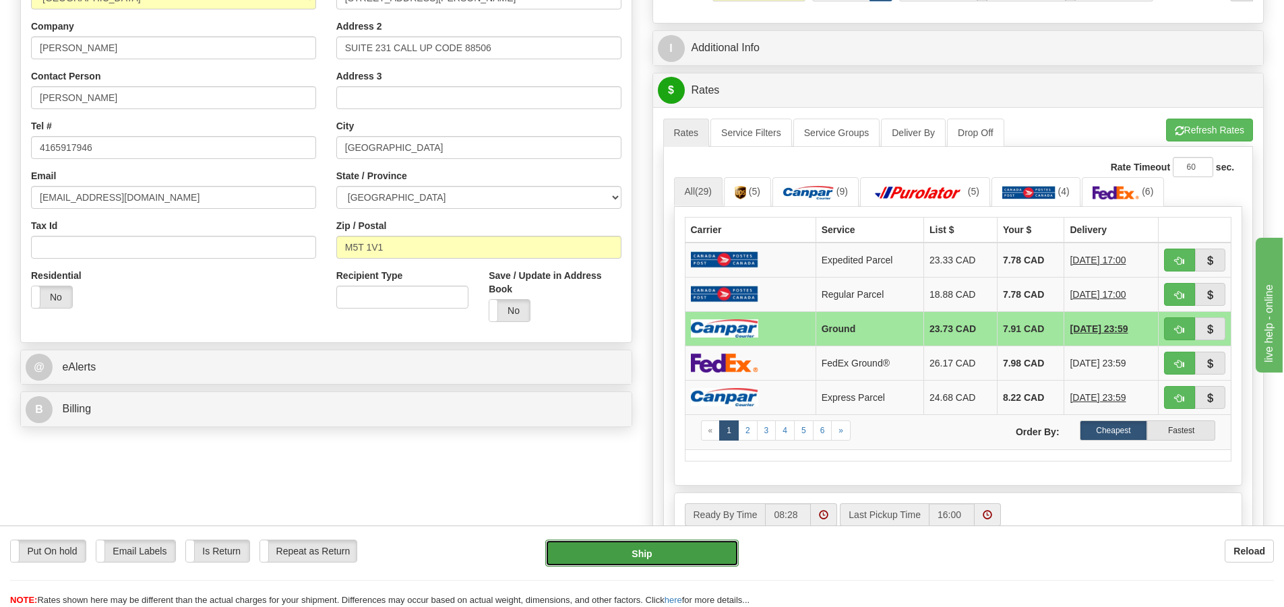
click at [684, 551] on button "Ship" at bounding box center [641, 553] width 193 height 27
type input "1"
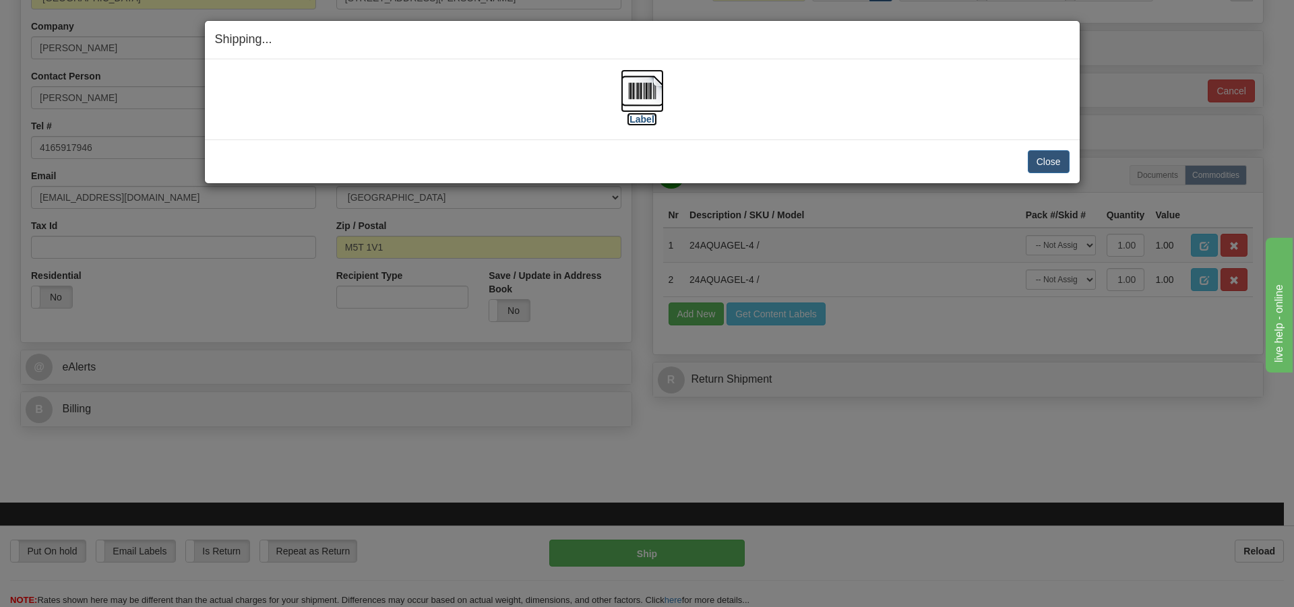
click at [623, 88] on img at bounding box center [642, 90] width 43 height 43
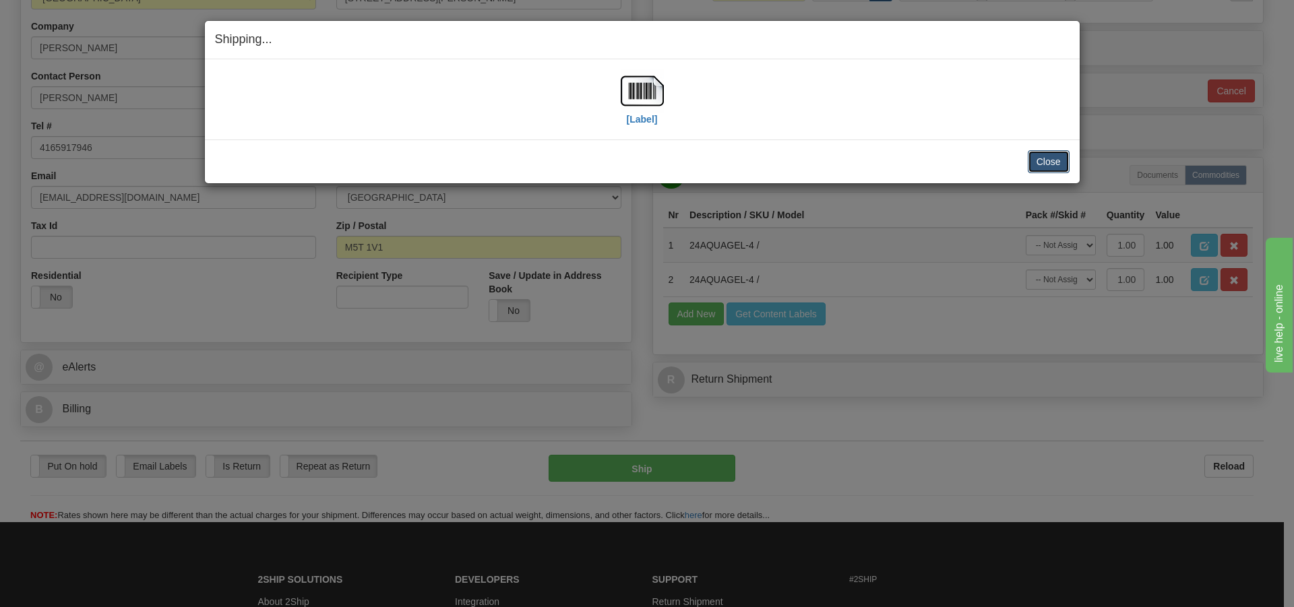
click at [1052, 157] on button "Close" at bounding box center [1049, 161] width 42 height 23
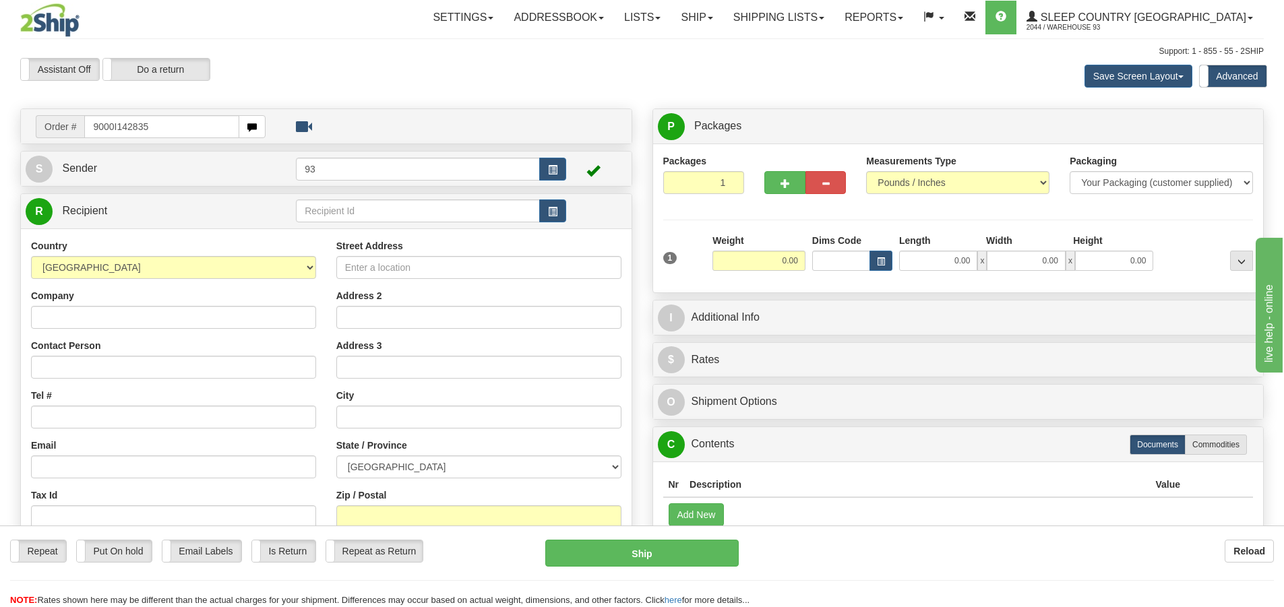
type input "9000I142835"
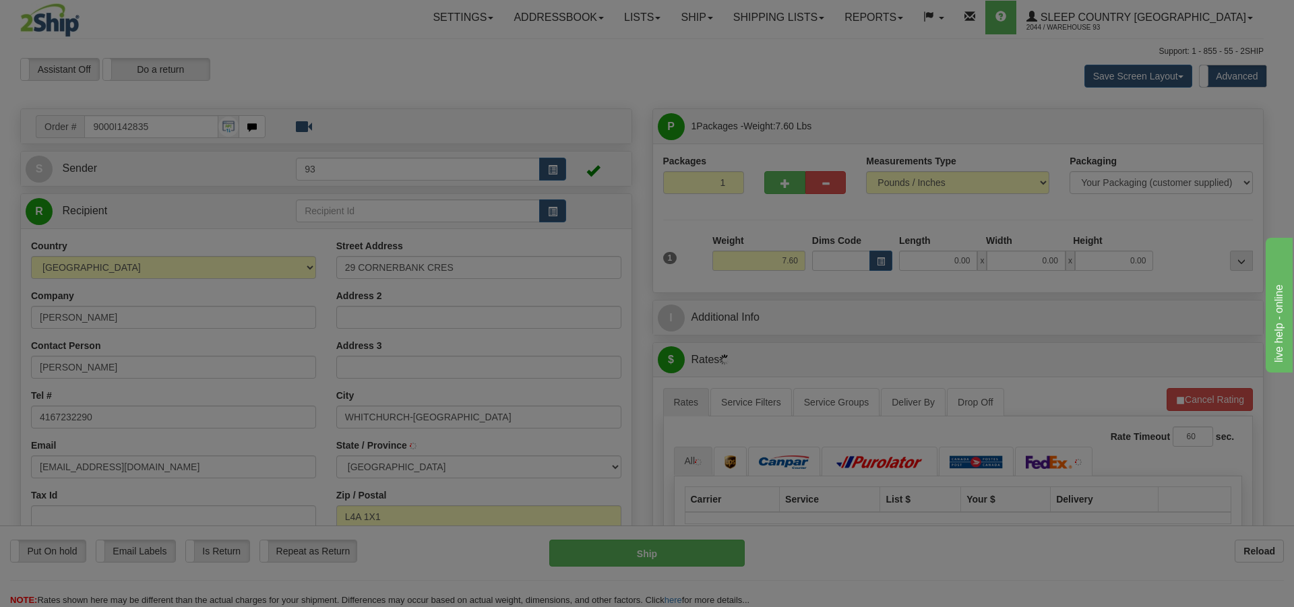
type input "STOUFFVILLE"
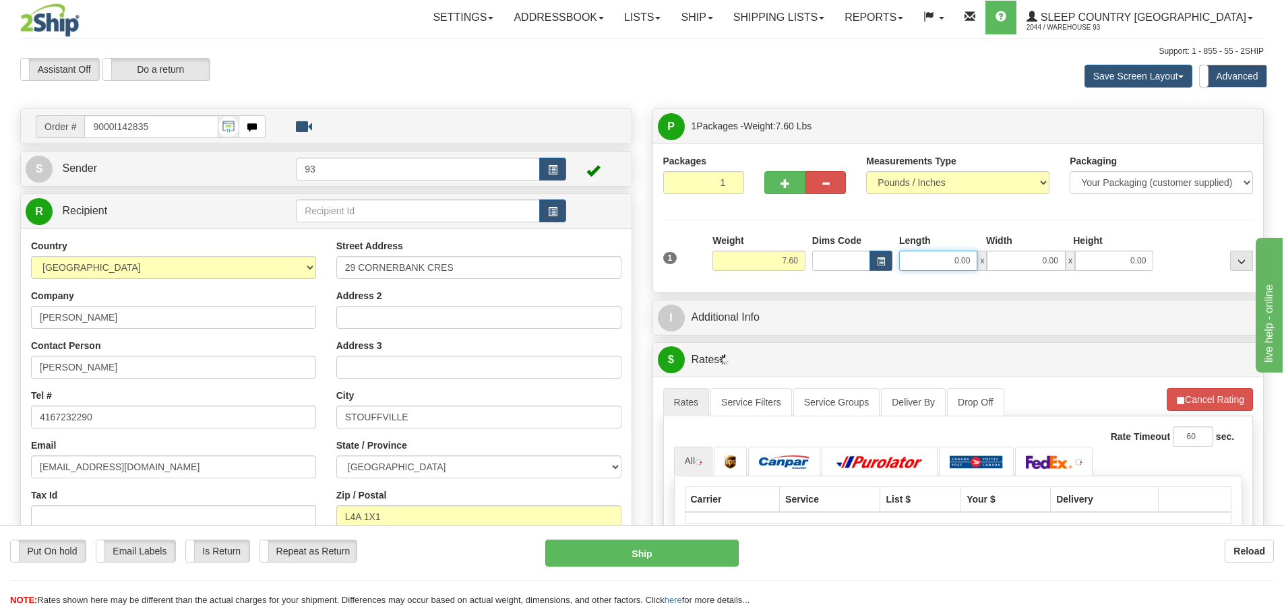
click at [944, 261] on input "0.00" at bounding box center [938, 261] width 78 height 20
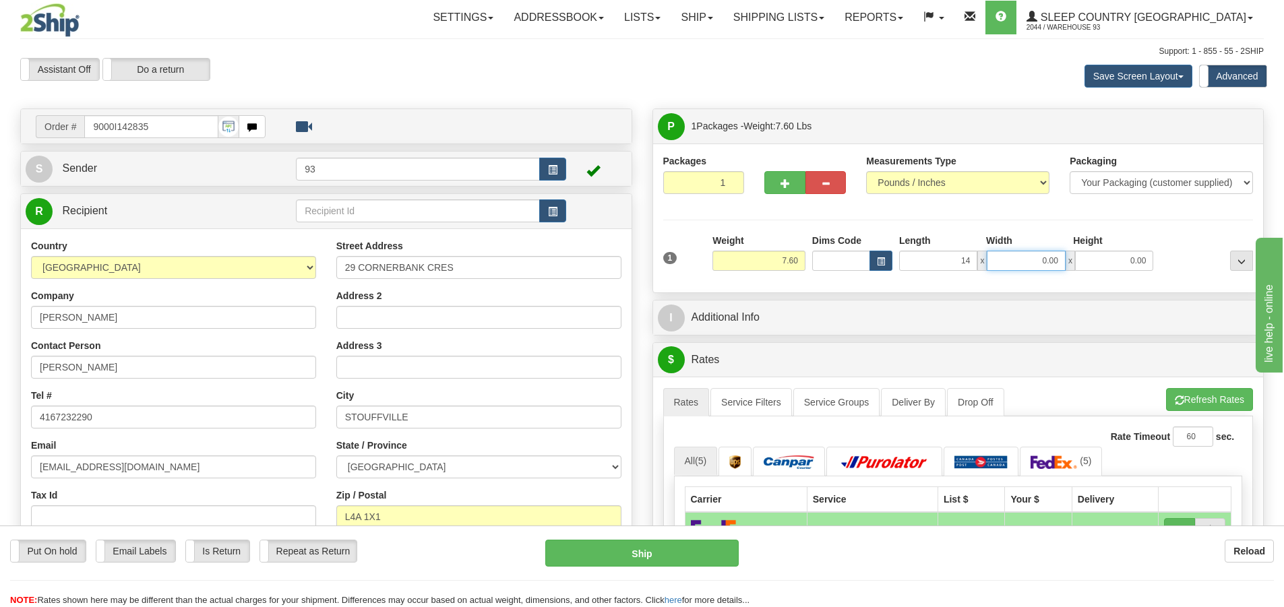
type input "14.00"
click at [1020, 255] on input "0.00" at bounding box center [1026, 261] width 78 height 20
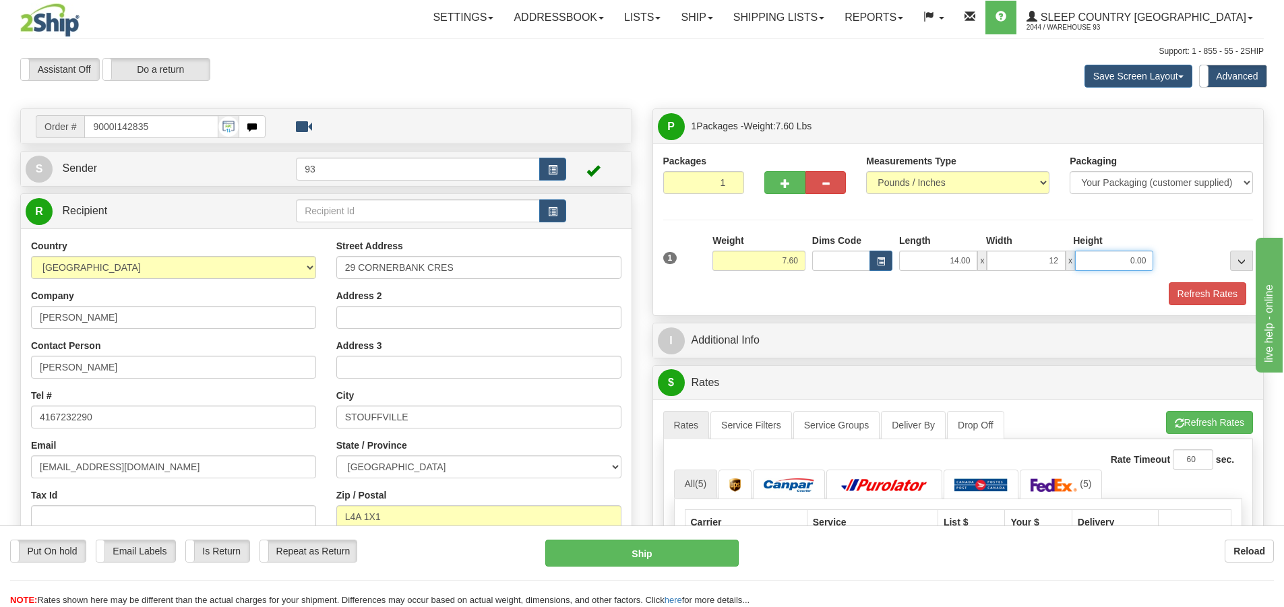
type input "12.00"
click at [1101, 264] on input "0.00" at bounding box center [1114, 261] width 78 height 20
type input "6.00"
click at [1208, 284] on button "Refresh Rates" at bounding box center [1208, 293] width 78 height 23
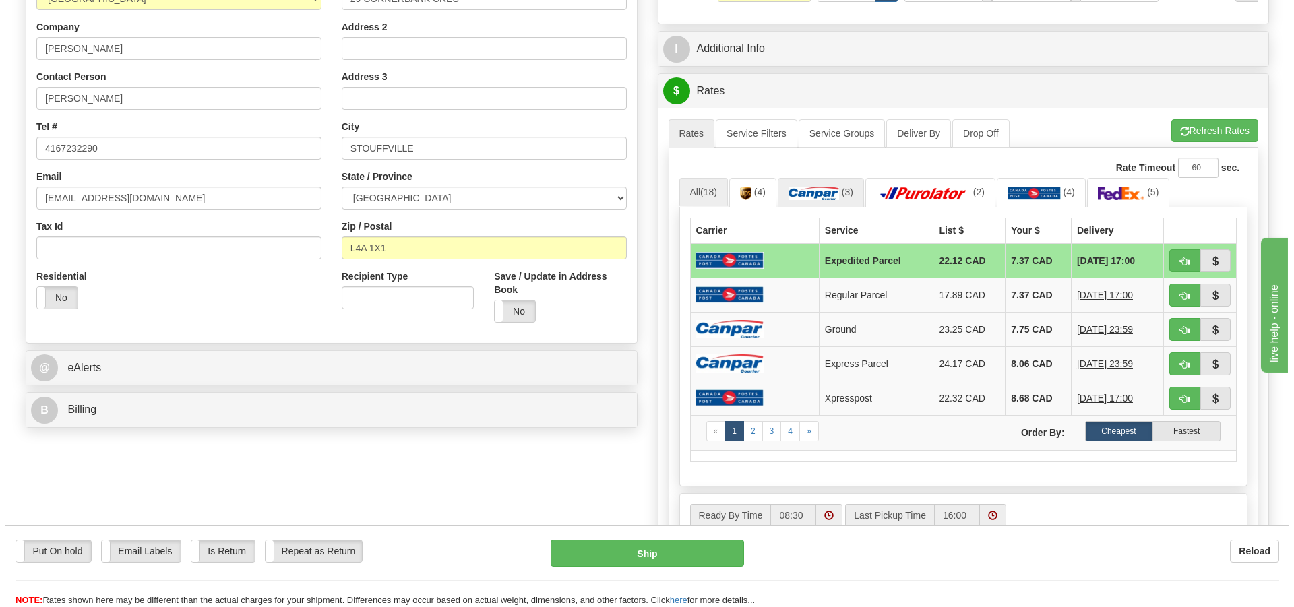
scroll to position [270, 0]
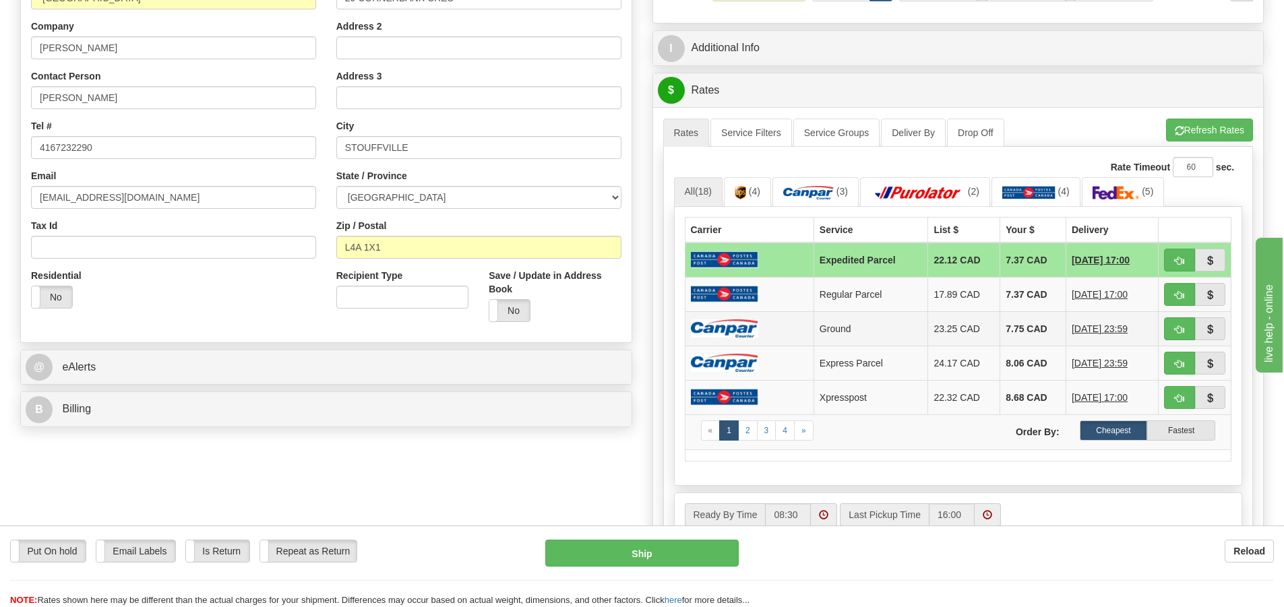
click at [739, 322] on img at bounding box center [724, 328] width 67 height 18
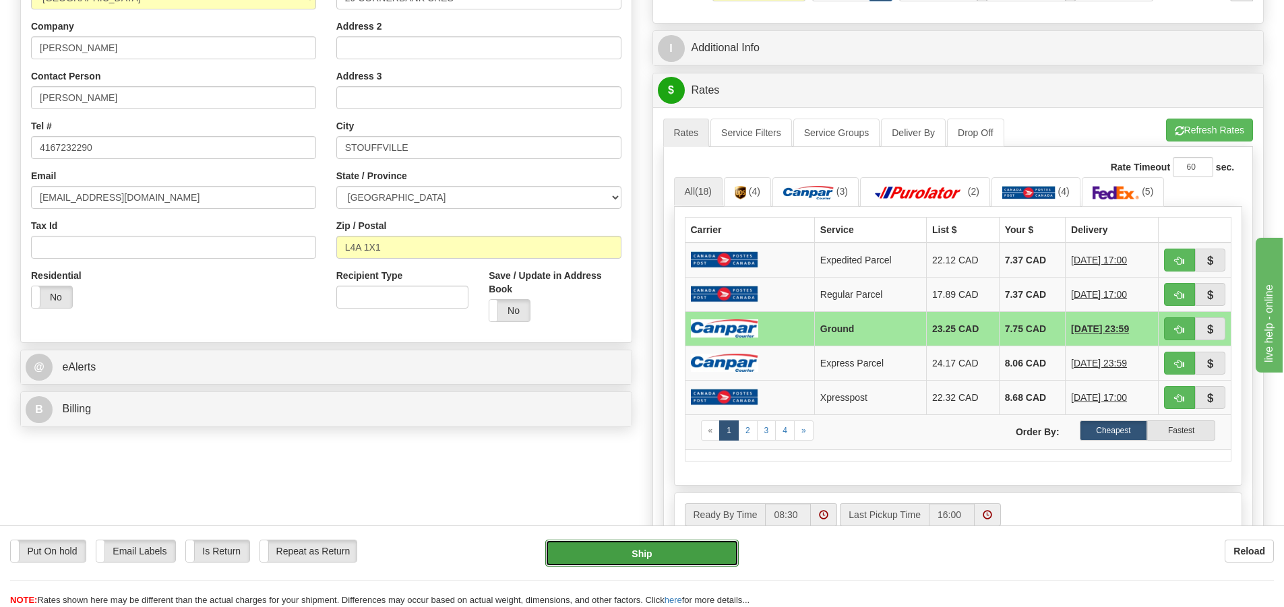
click at [673, 557] on button "Ship" at bounding box center [641, 553] width 193 height 27
type input "1"
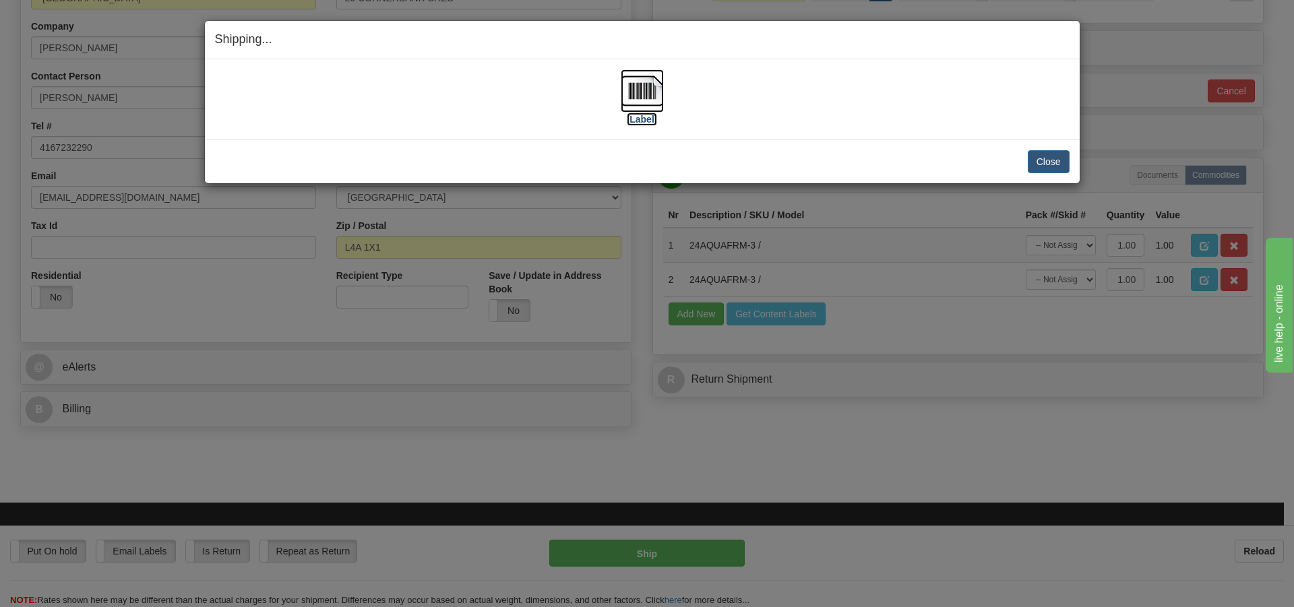
click at [647, 82] on img at bounding box center [642, 90] width 43 height 43
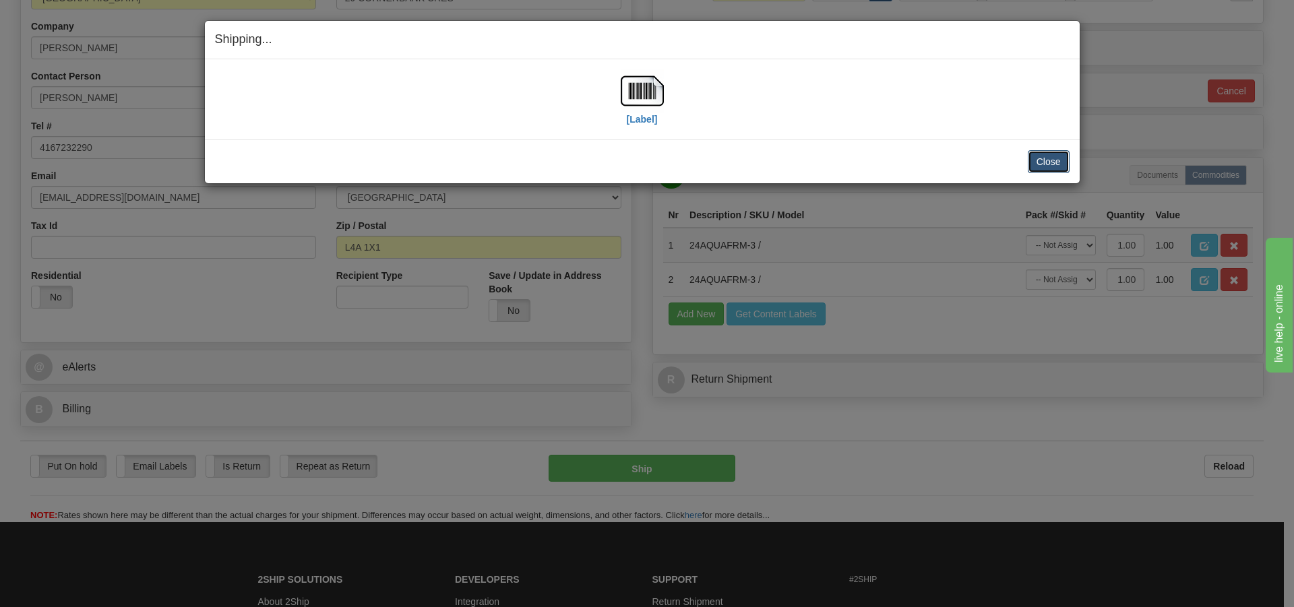
click at [1036, 158] on button "Close" at bounding box center [1049, 161] width 42 height 23
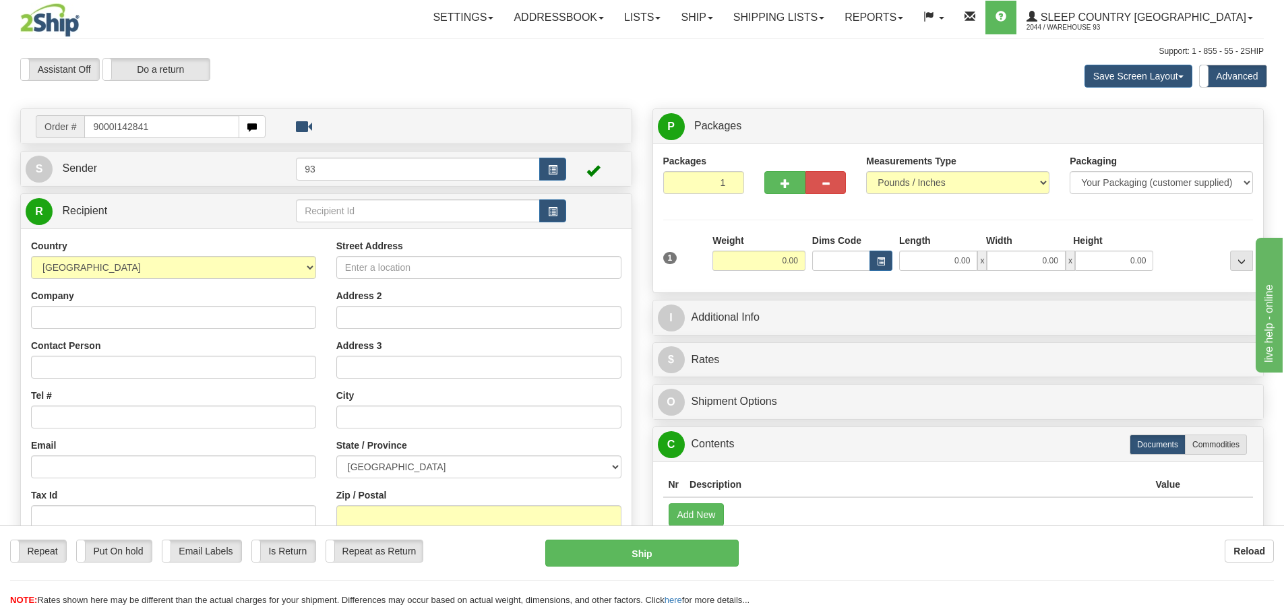
type input "9000I142841"
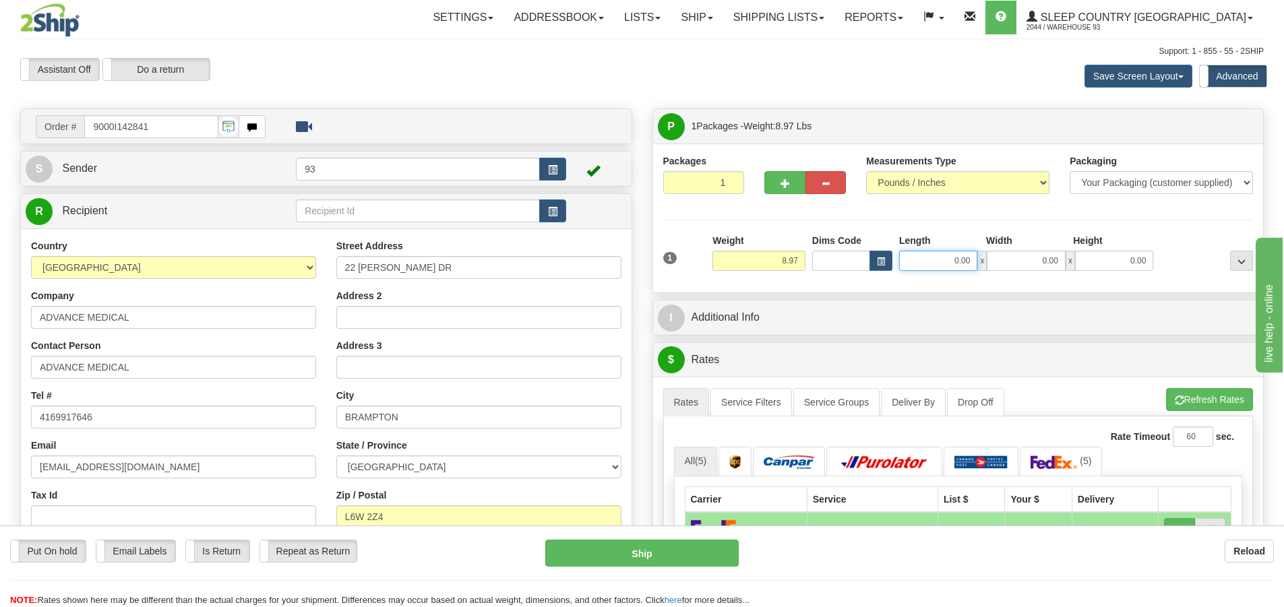
drag, startPoint x: 948, startPoint y: 259, endPoint x: 995, endPoint y: 239, distance: 50.7
click at [977, 247] on div "Length Width Height 0.00 x 0.00 x 0.00" at bounding box center [1026, 252] width 261 height 37
type input "12.00"
click at [1026, 259] on input "0.00" at bounding box center [1026, 261] width 78 height 20
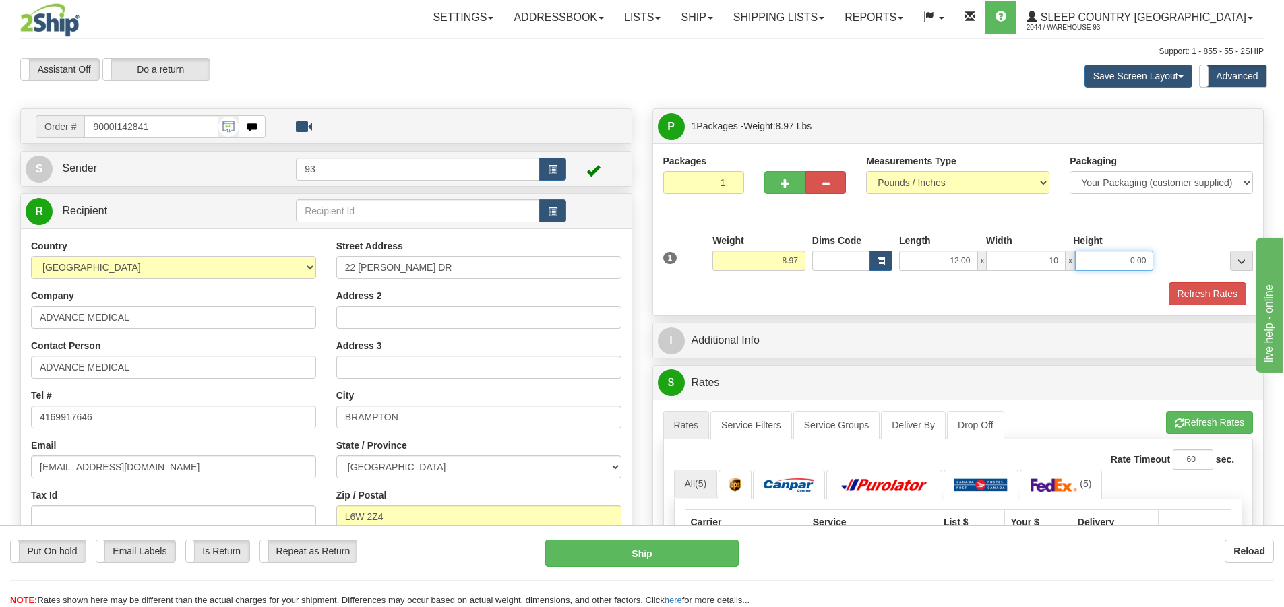
type input "10.00"
click at [1115, 259] on input "0.00" at bounding box center [1114, 261] width 78 height 20
type input "3.00"
click at [1232, 292] on button "Refresh Rates" at bounding box center [1208, 293] width 78 height 23
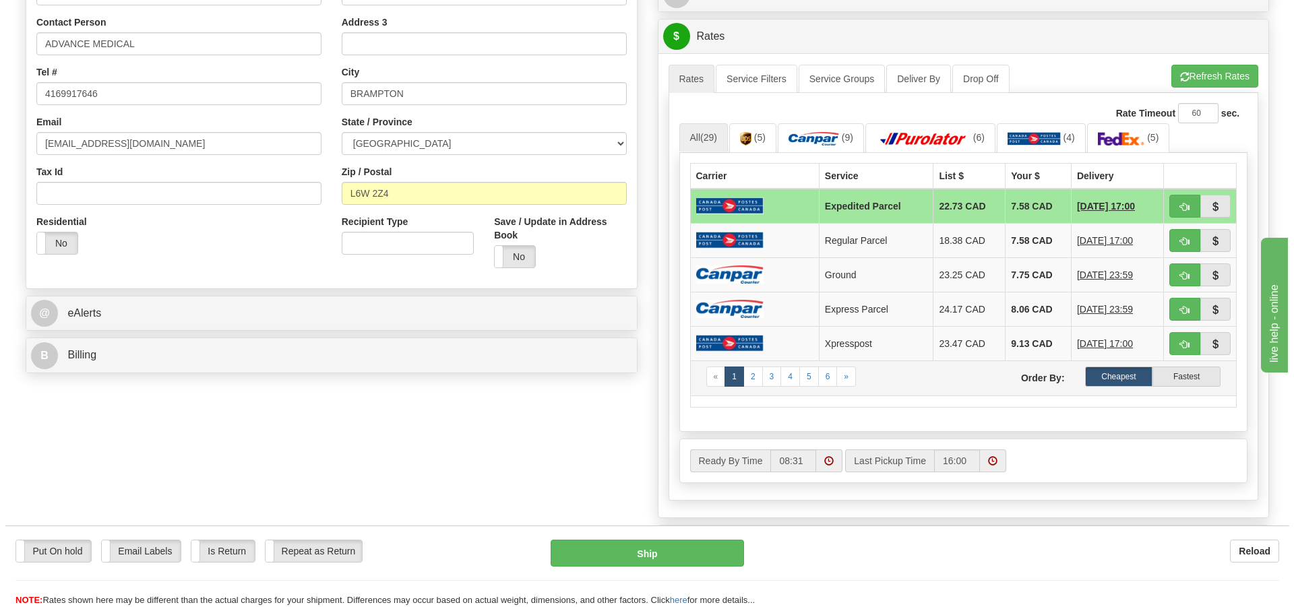
scroll to position [337, 0]
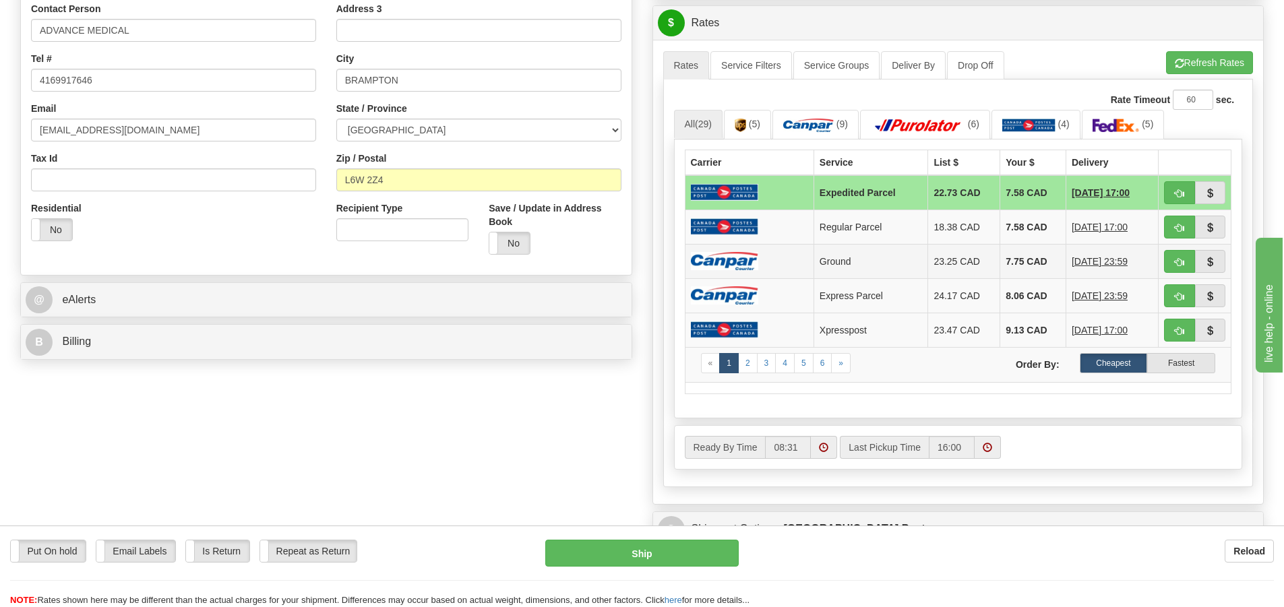
click at [746, 249] on td at bounding box center [749, 261] width 129 height 34
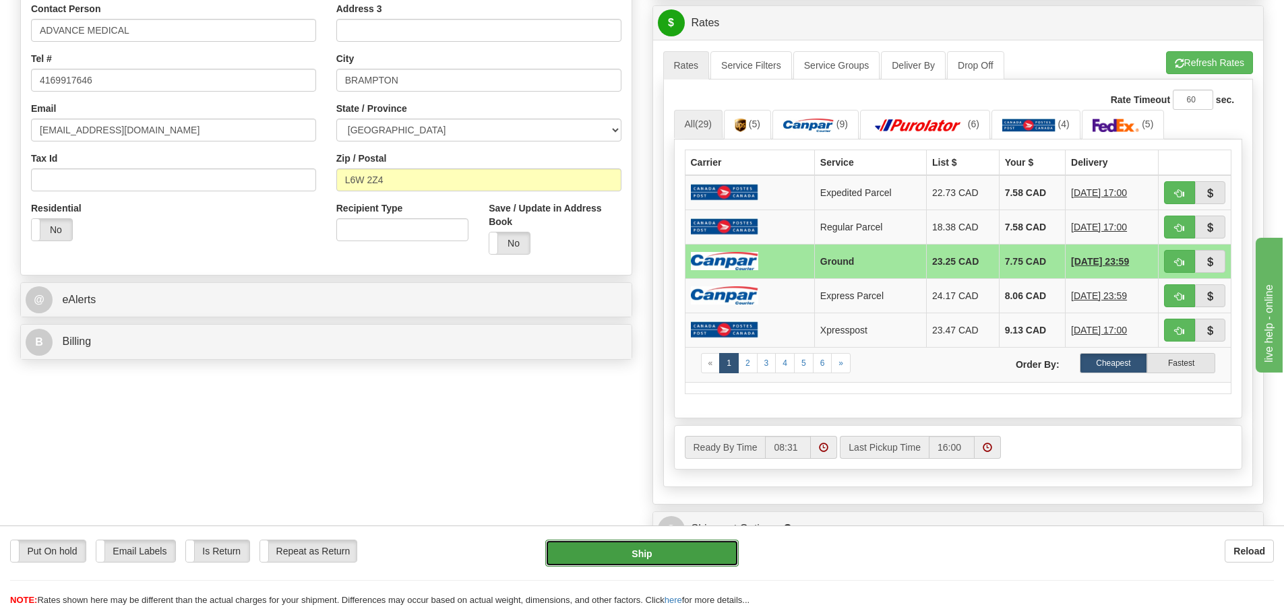
click at [729, 548] on button "Ship" at bounding box center [641, 553] width 193 height 27
type input "1"
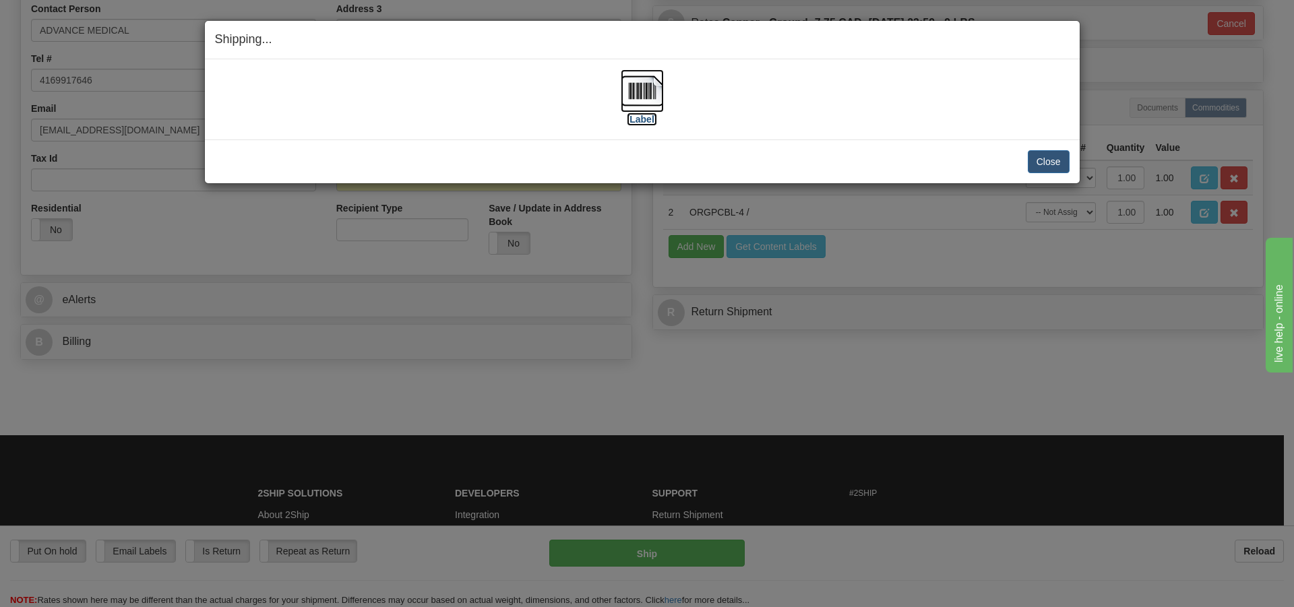
click at [623, 79] on img at bounding box center [642, 90] width 43 height 43
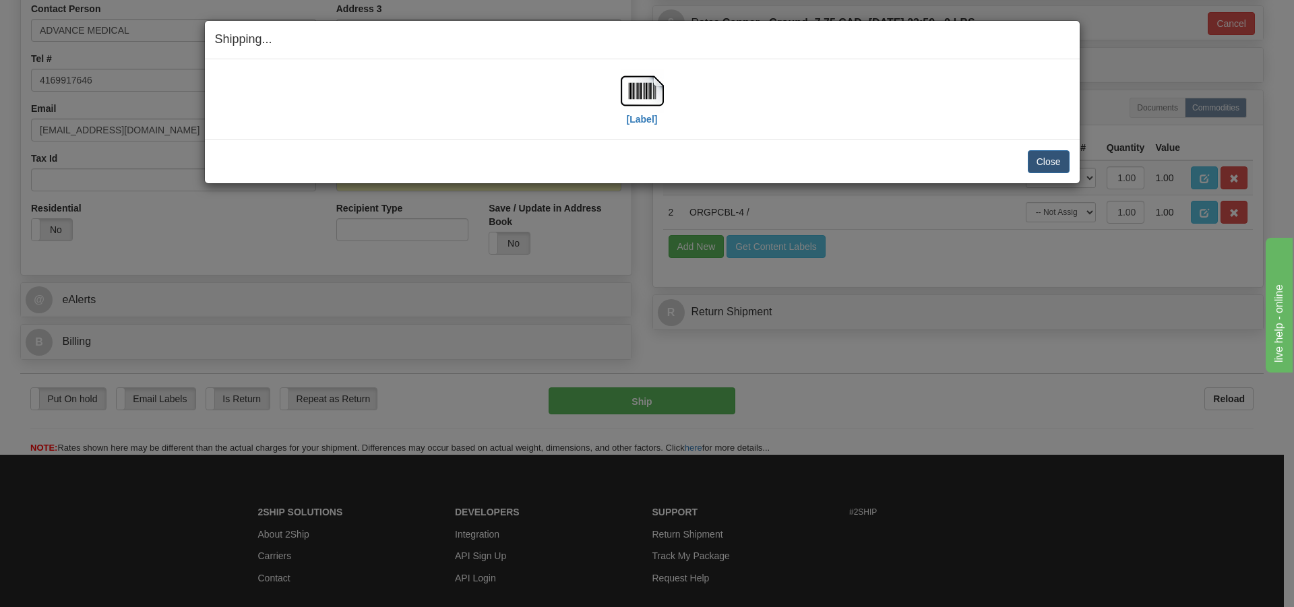
click at [1068, 174] on div "Close Cancel Cancel Shipment and Quit Pickup Quit Pickup ONLY" at bounding box center [642, 162] width 875 height 44
click at [1060, 158] on button "Close" at bounding box center [1049, 161] width 42 height 23
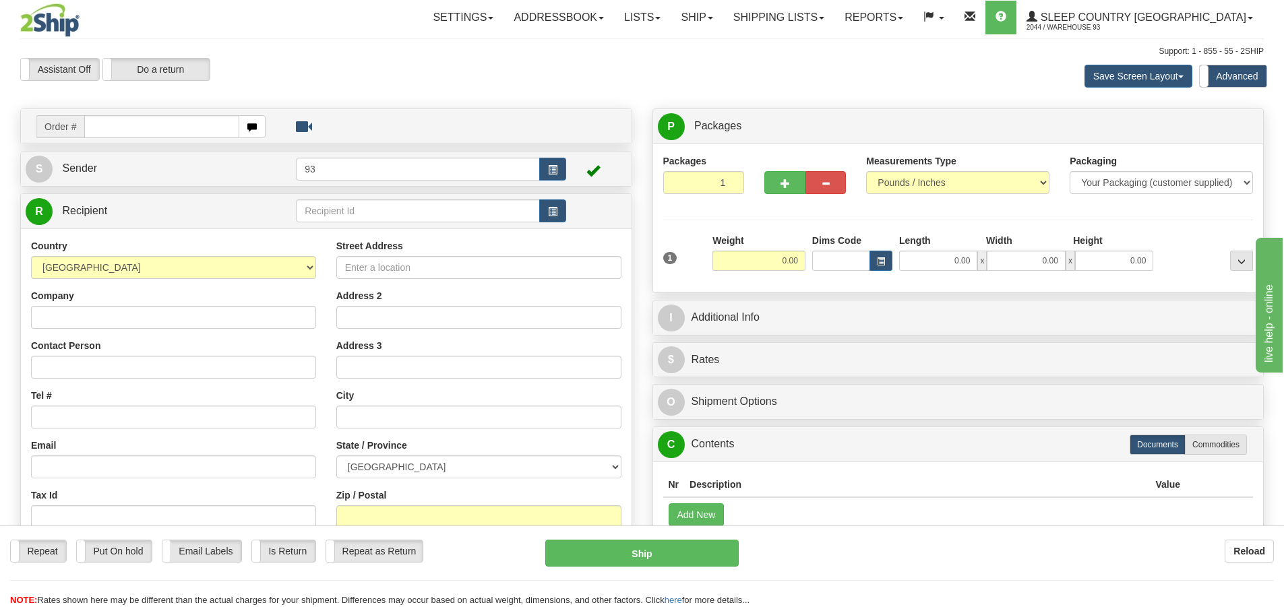
click at [184, 125] on input "text" at bounding box center [161, 126] width 155 height 23
type input "9000I143596"
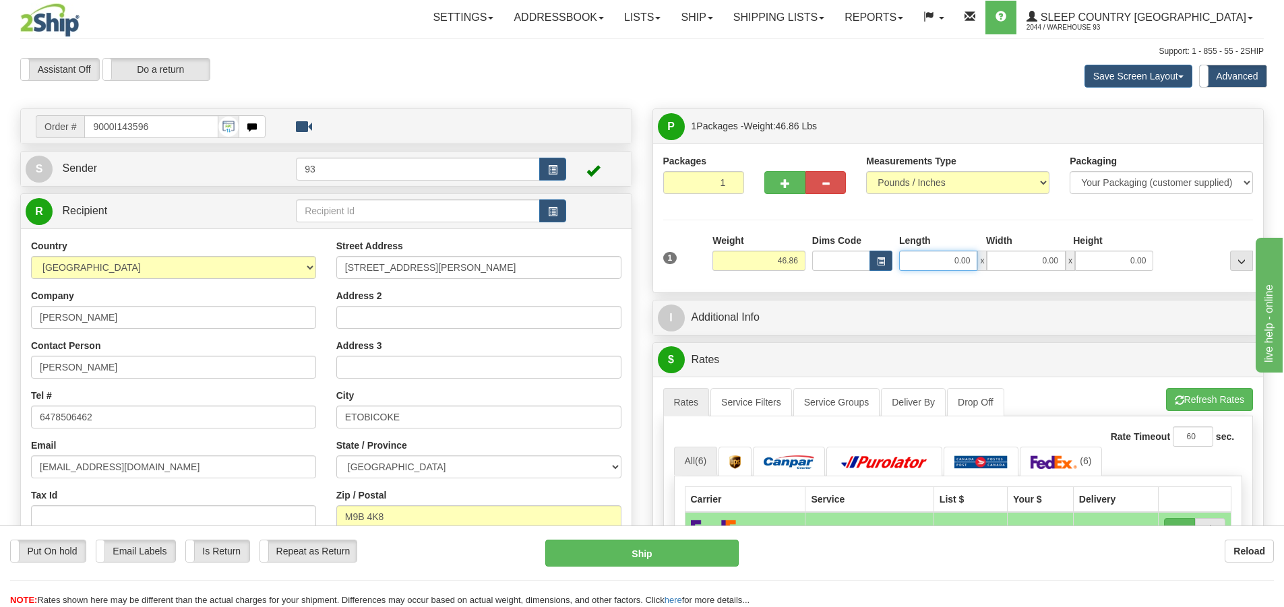
click at [950, 252] on input "0.00" at bounding box center [938, 261] width 78 height 20
type input "40.00"
click at [1035, 262] on input "0.00" at bounding box center [1026, 261] width 78 height 20
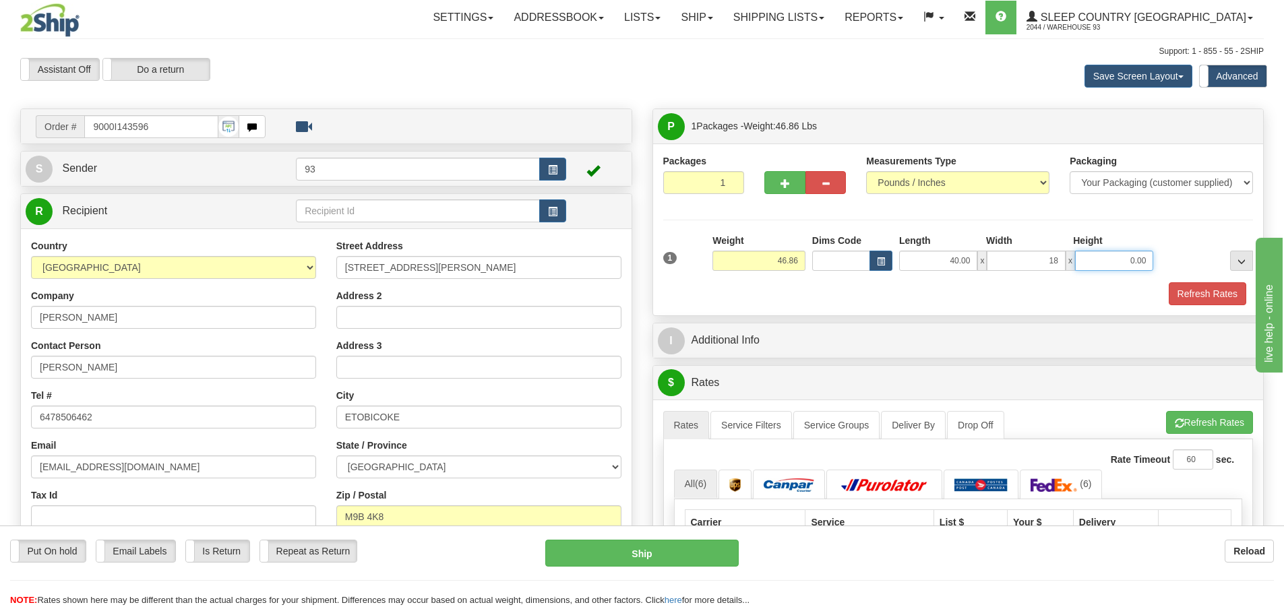
type input "18.00"
click at [1126, 261] on input "0.00" at bounding box center [1114, 261] width 78 height 20
type input "18.00"
click at [1209, 293] on button "Refresh Rates" at bounding box center [1208, 293] width 78 height 23
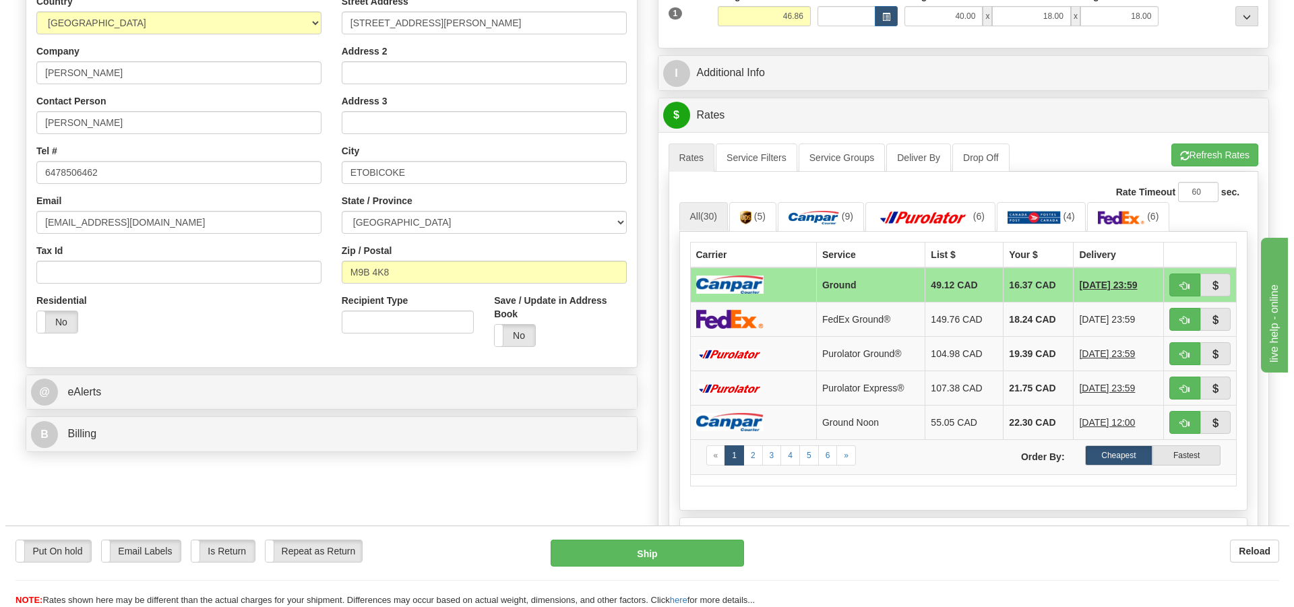
scroll to position [270, 0]
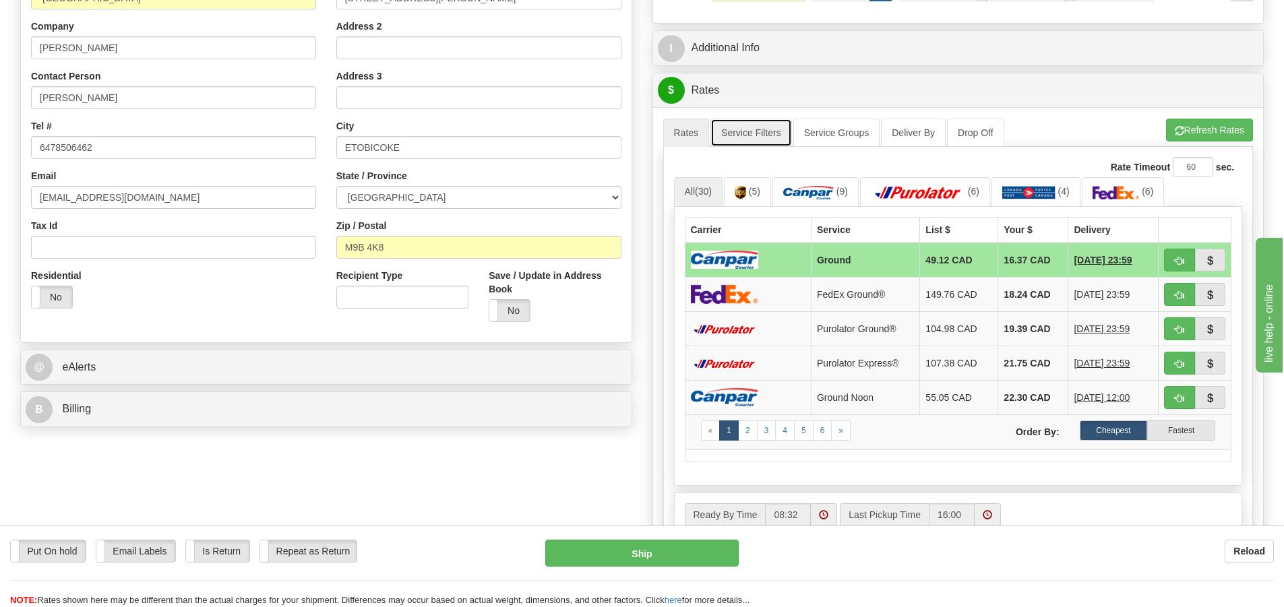
click at [737, 130] on link "Service Filters" at bounding box center [751, 133] width 82 height 28
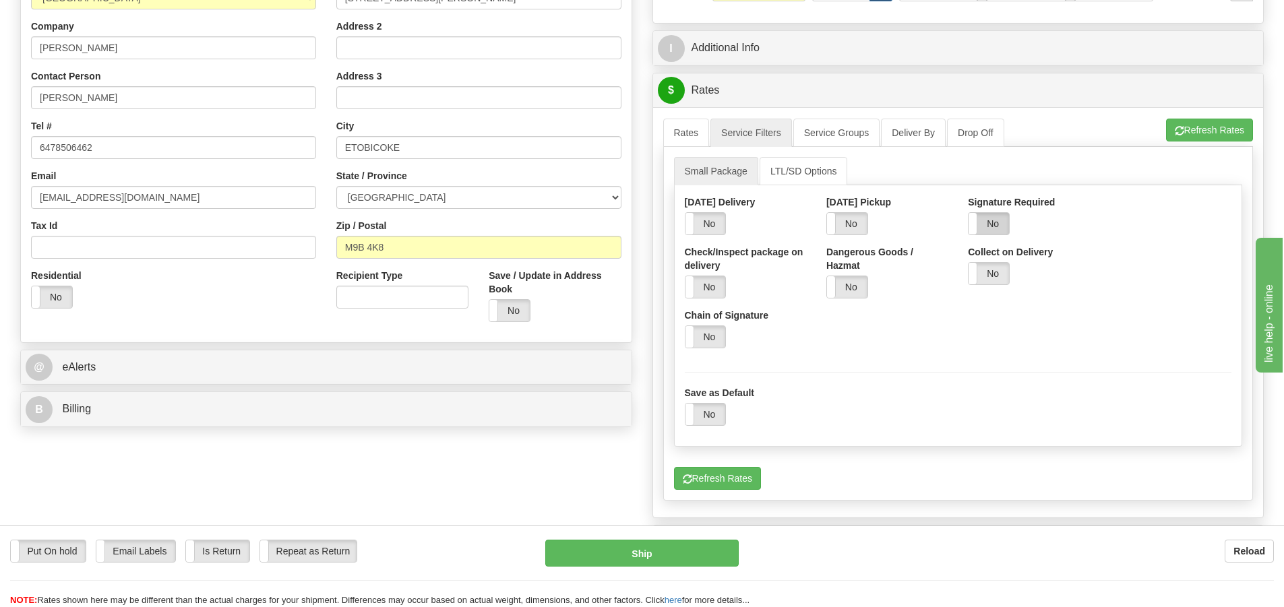
click at [991, 235] on label "No" at bounding box center [989, 224] width 40 height 22
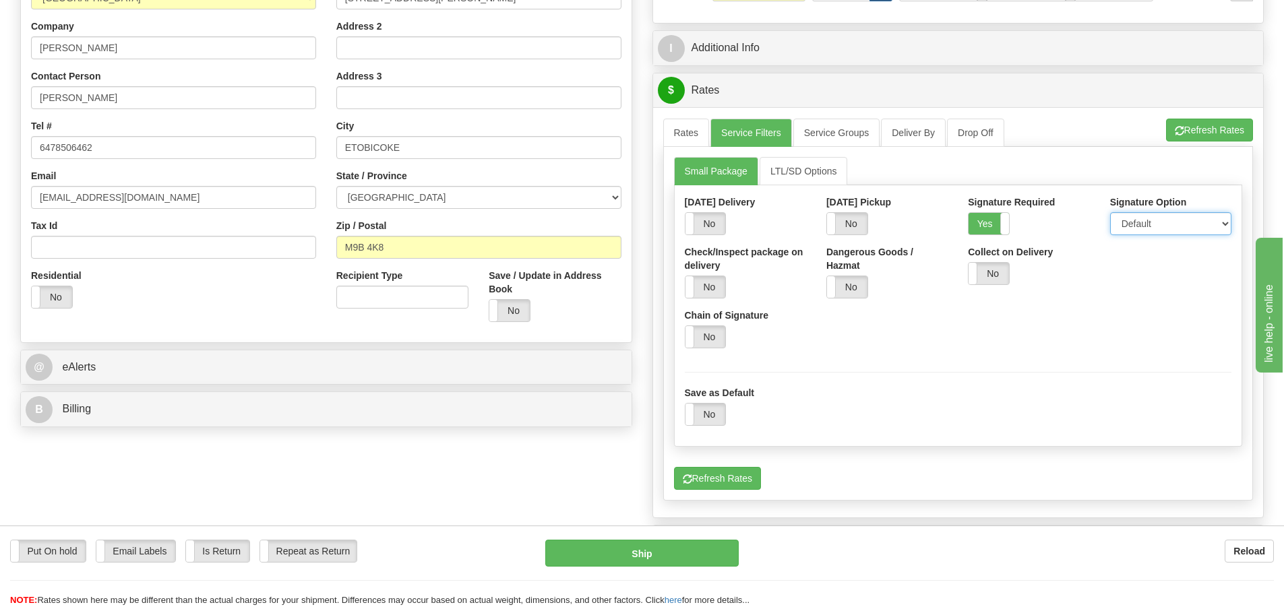
click at [1170, 231] on select "Default Adult Direct Indirect No Signature Required" at bounding box center [1170, 223] width 121 height 23
select select "1"
click at [1110, 212] on select "Default Adult Direct Indirect No Signature Required" at bounding box center [1170, 223] width 121 height 23
click at [683, 127] on link "Rates" at bounding box center [686, 133] width 47 height 28
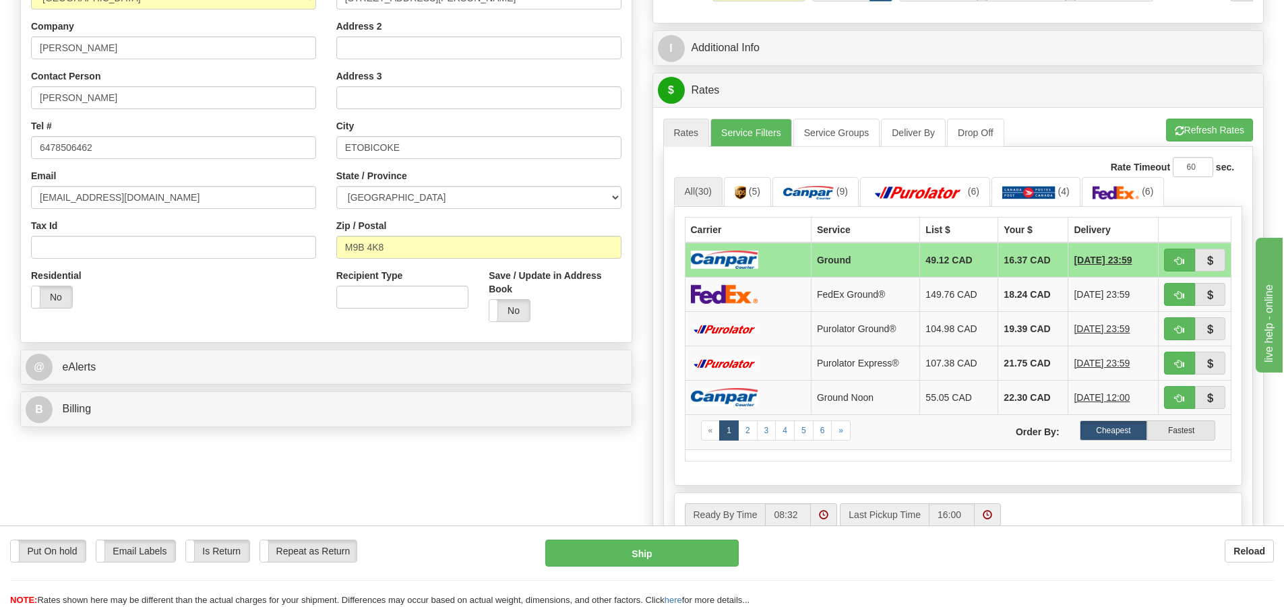
click at [696, 569] on div "Put On hold Put On hold Email Labels Email Labels Edit Is Return Is Return Repe…" at bounding box center [642, 573] width 1284 height 67
click at [700, 560] on button "Ship" at bounding box center [641, 553] width 193 height 27
type input "1"
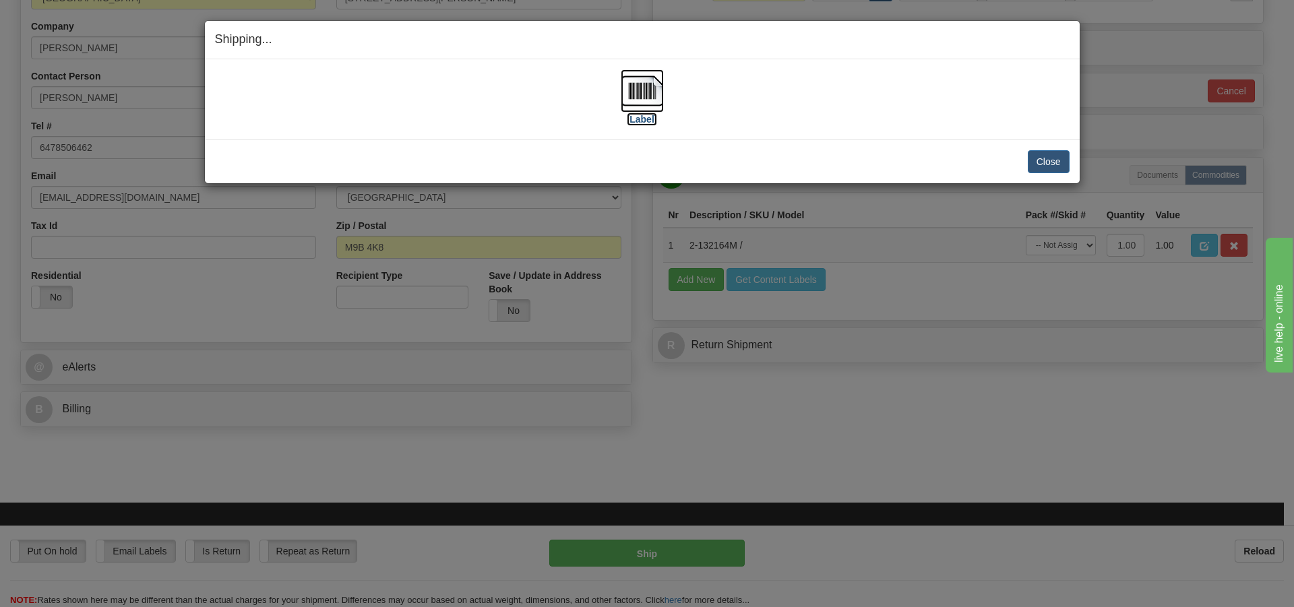
click at [628, 86] on img at bounding box center [642, 90] width 43 height 43
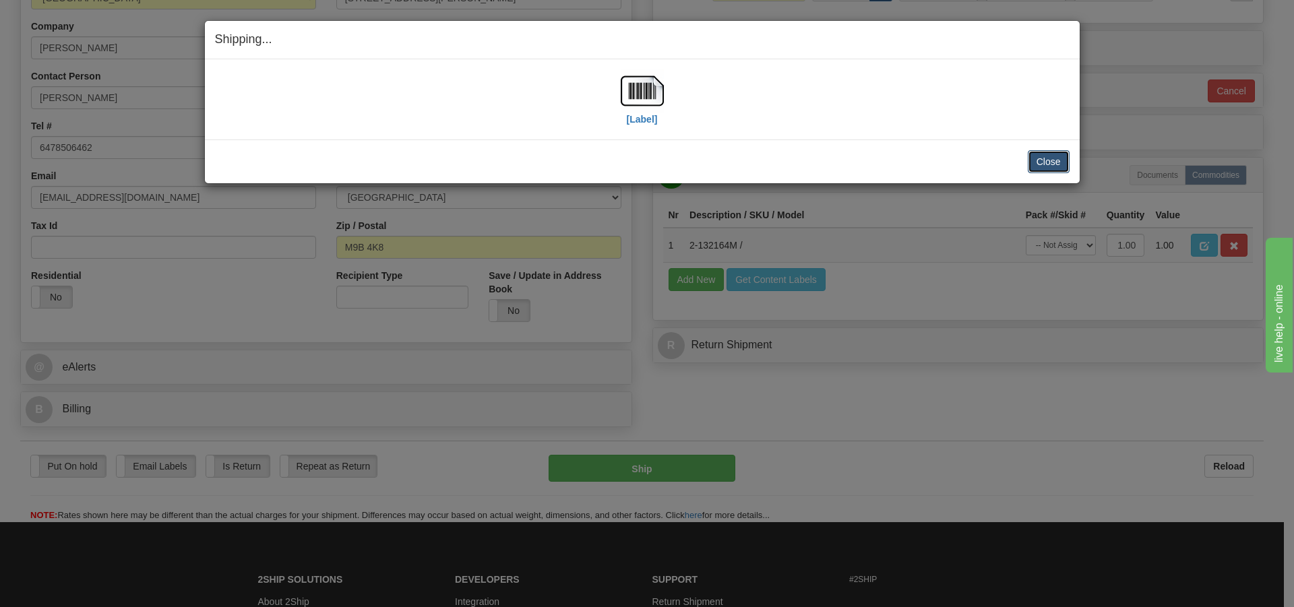
click at [1041, 159] on button "Close" at bounding box center [1049, 161] width 42 height 23
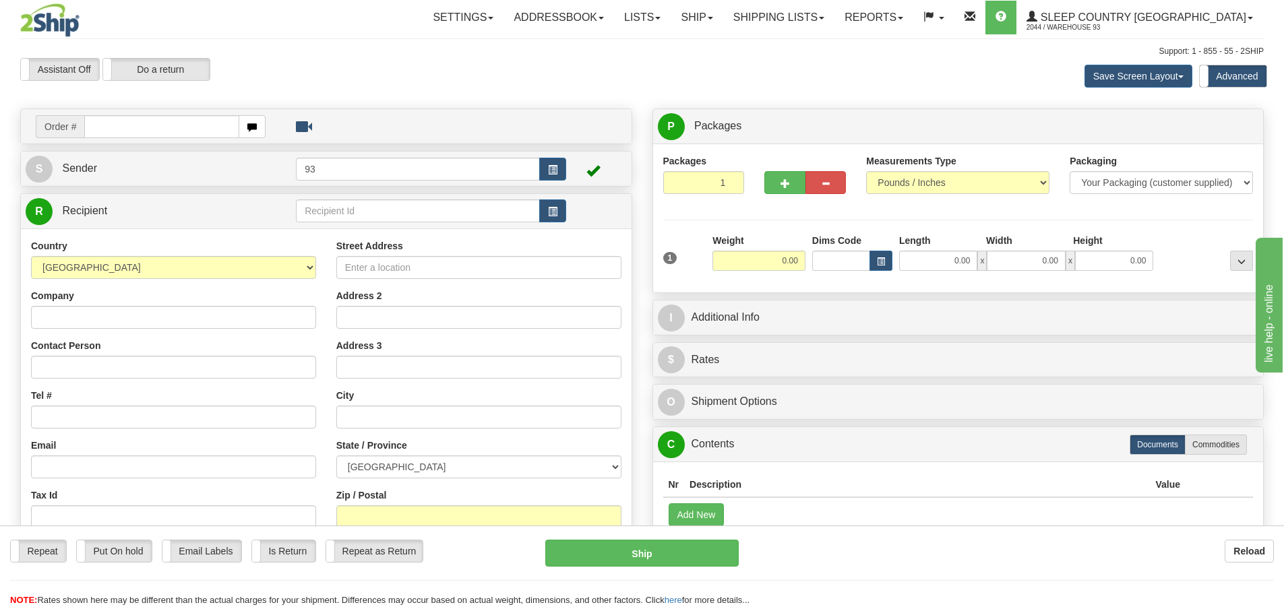
click at [193, 125] on input "text" at bounding box center [161, 126] width 155 height 23
type input "9000I143889"
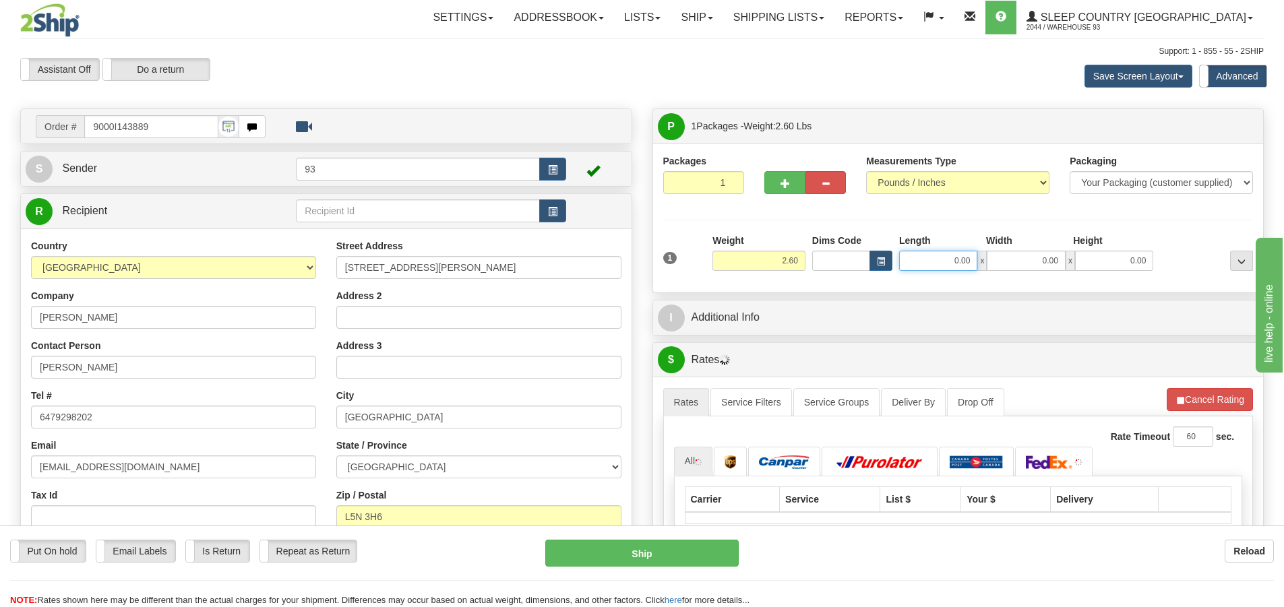
click at [954, 257] on input "0.00" at bounding box center [938, 261] width 78 height 20
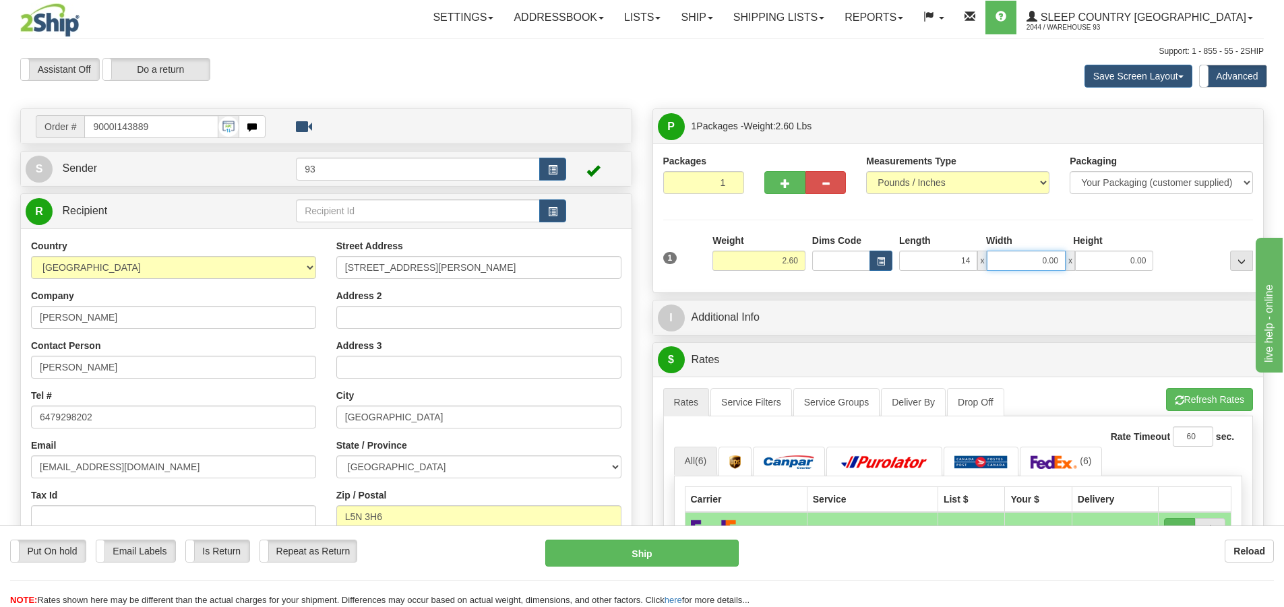
type input "14.00"
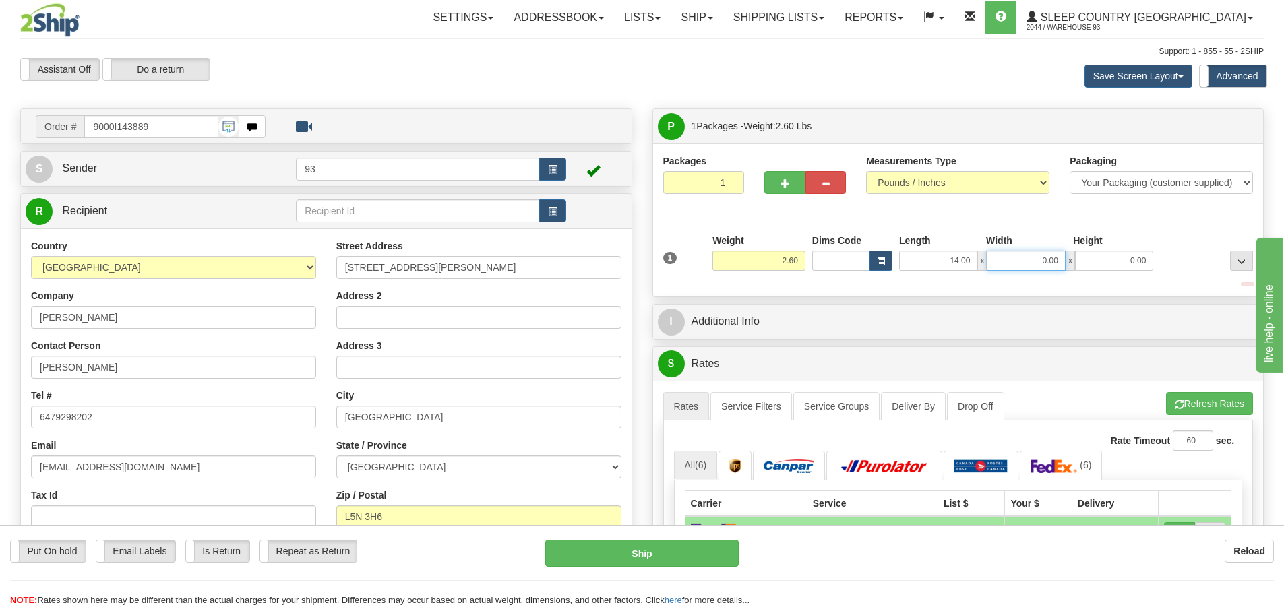
click at [1004, 262] on input "0.00" at bounding box center [1026, 261] width 78 height 20
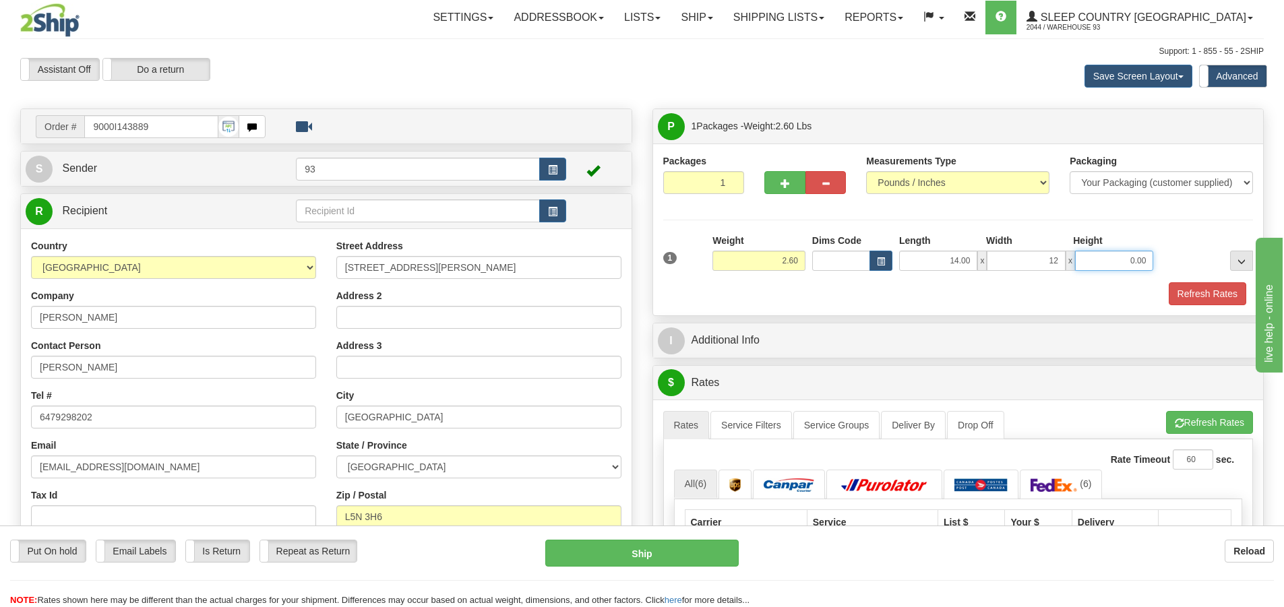
type input "12.00"
click at [1081, 261] on input "0.00" at bounding box center [1114, 261] width 78 height 20
type input "6.00"
click at [1222, 286] on button "Refresh Rates" at bounding box center [1208, 293] width 78 height 23
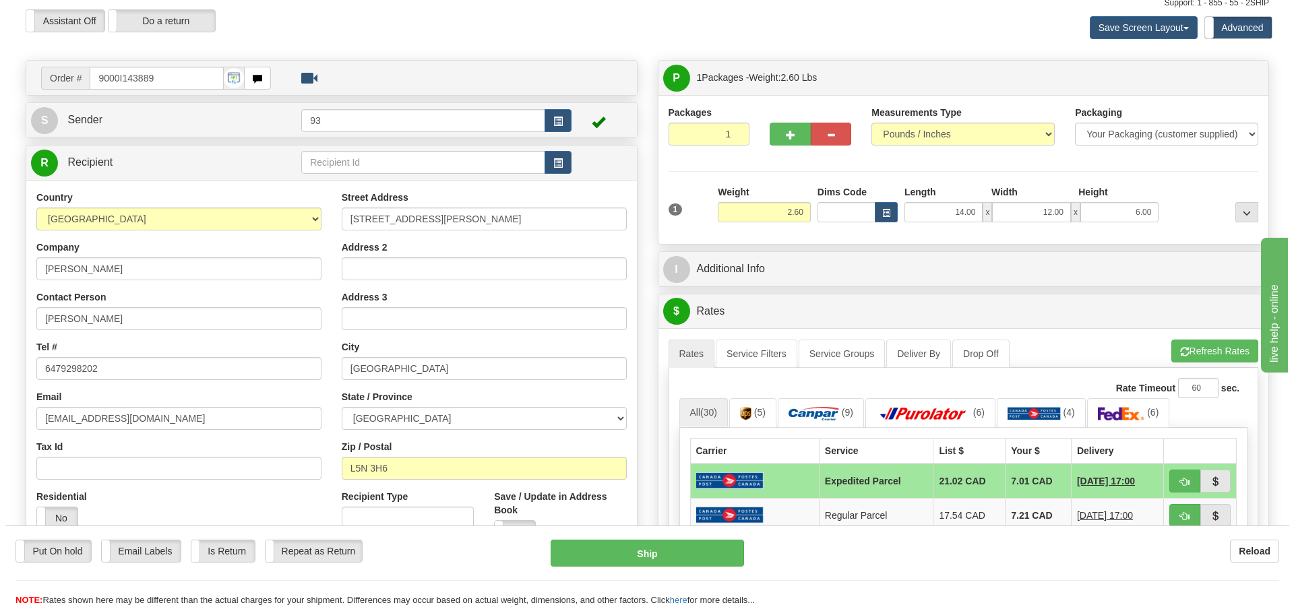
scroll to position [202, 0]
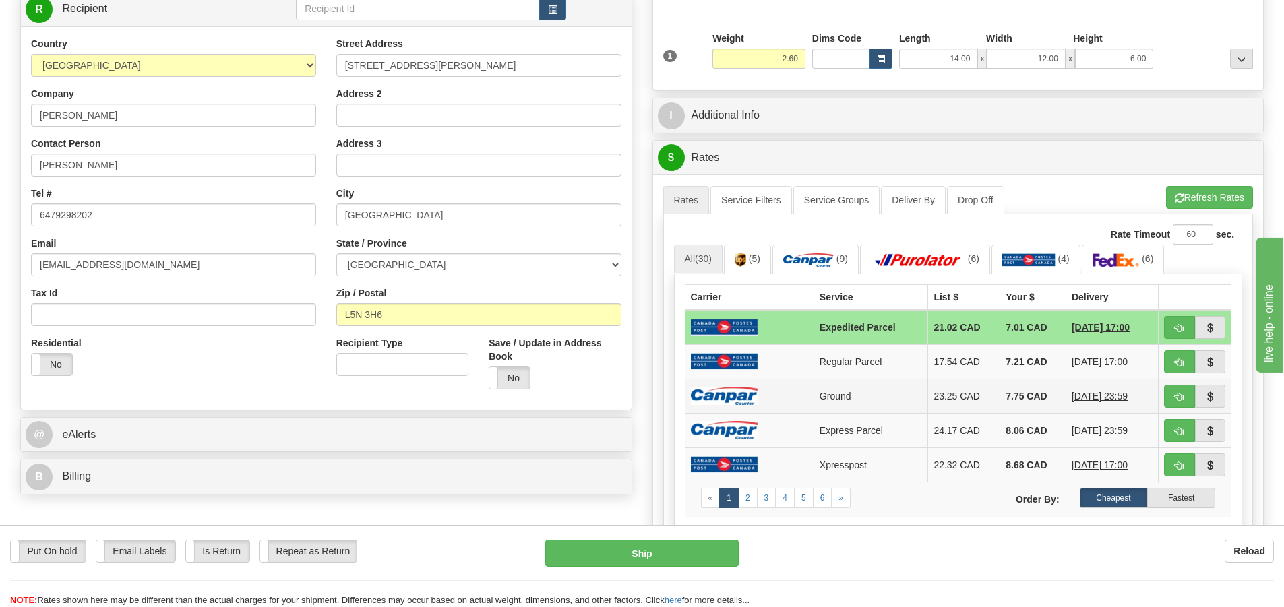
click at [749, 410] on td at bounding box center [749, 396] width 129 height 34
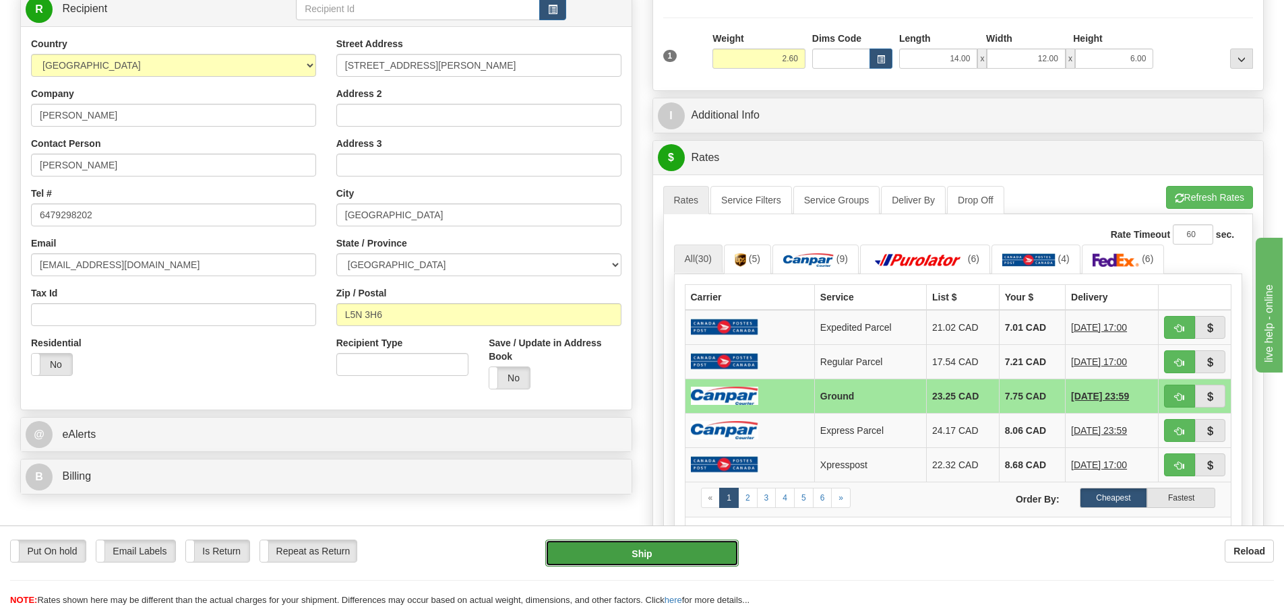
click at [702, 557] on button "Ship" at bounding box center [641, 553] width 193 height 27
type input "1"
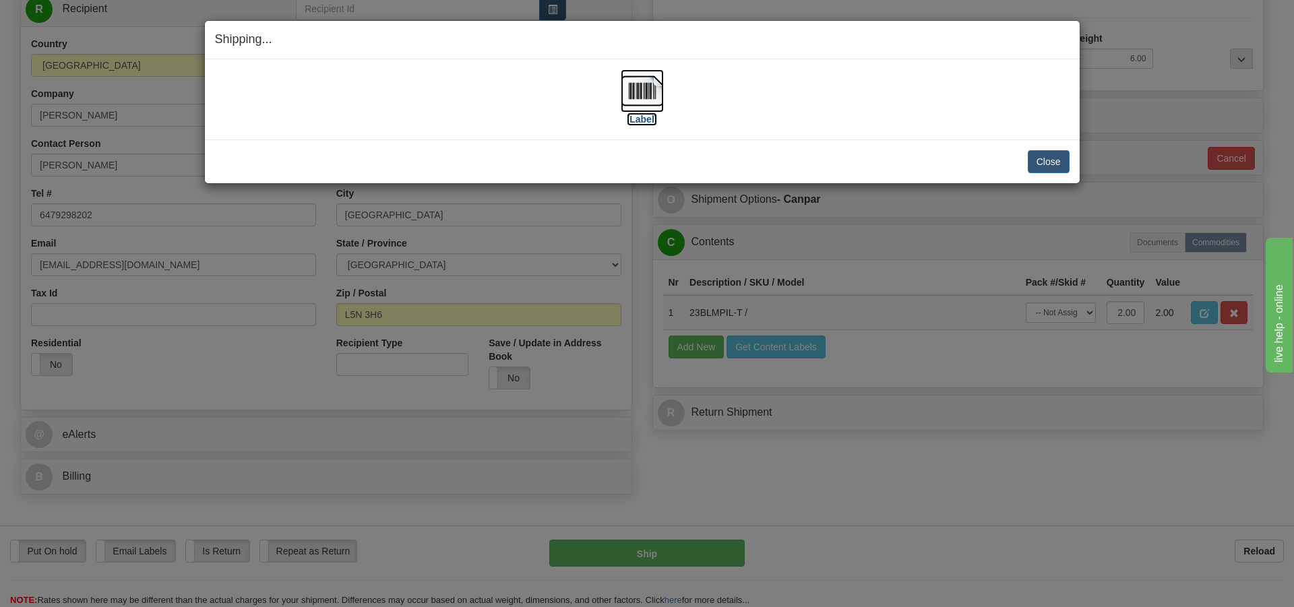
click at [652, 98] on img at bounding box center [642, 90] width 43 height 43
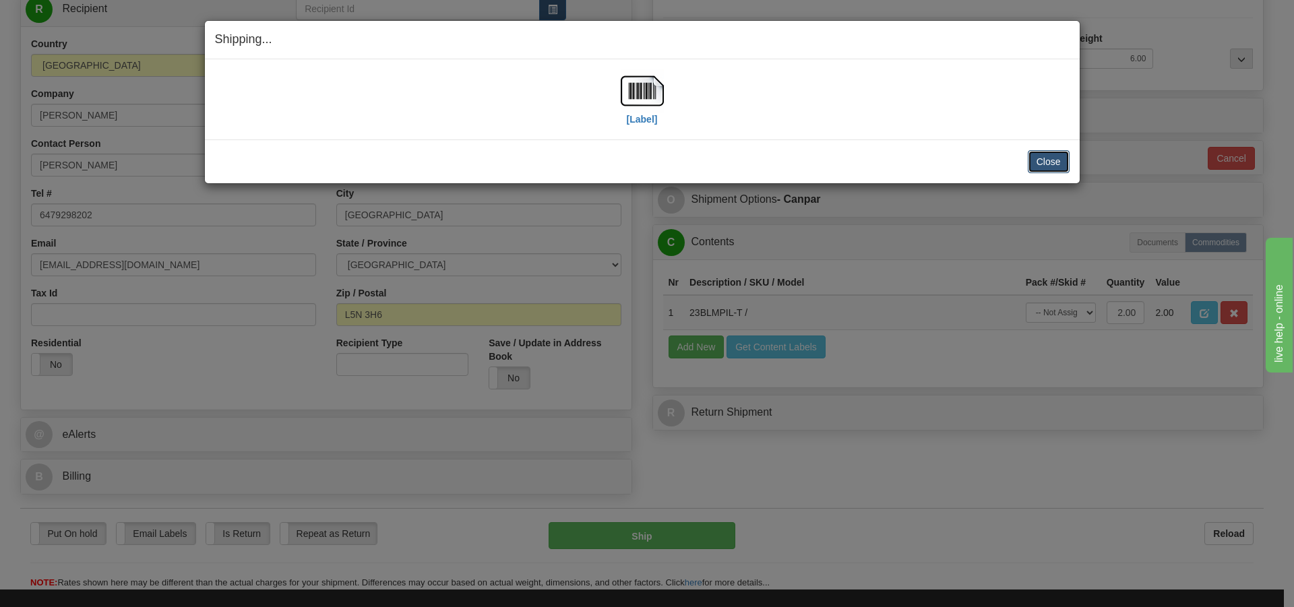
click at [1046, 157] on button "Close" at bounding box center [1049, 161] width 42 height 23
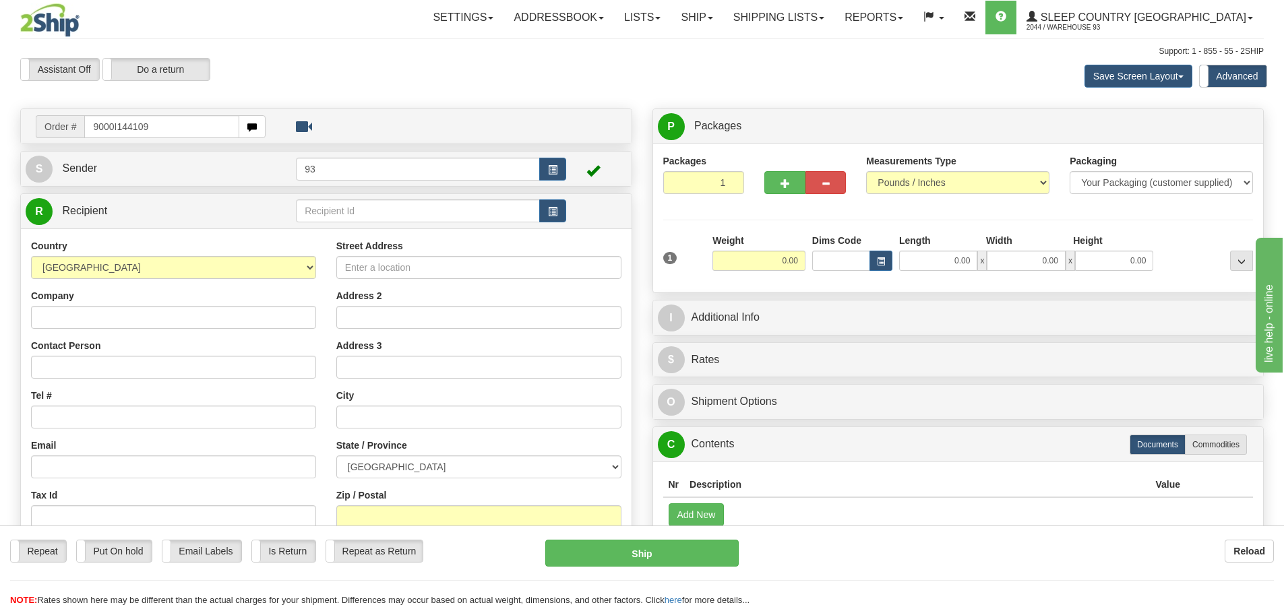
type input "9000I144109"
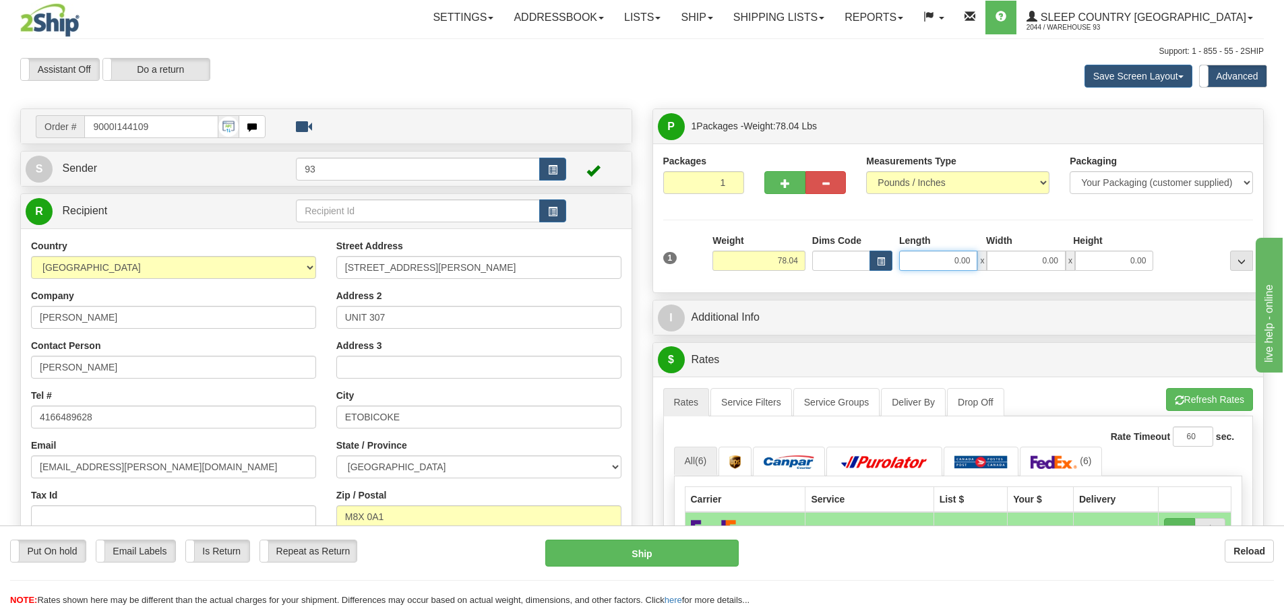
drag, startPoint x: 923, startPoint y: 261, endPoint x: 938, endPoint y: 259, distance: 15.6
click at [935, 259] on input "0.00" at bounding box center [938, 261] width 78 height 20
type input "40.00"
click at [1014, 251] on input "0.00" at bounding box center [1026, 261] width 78 height 20
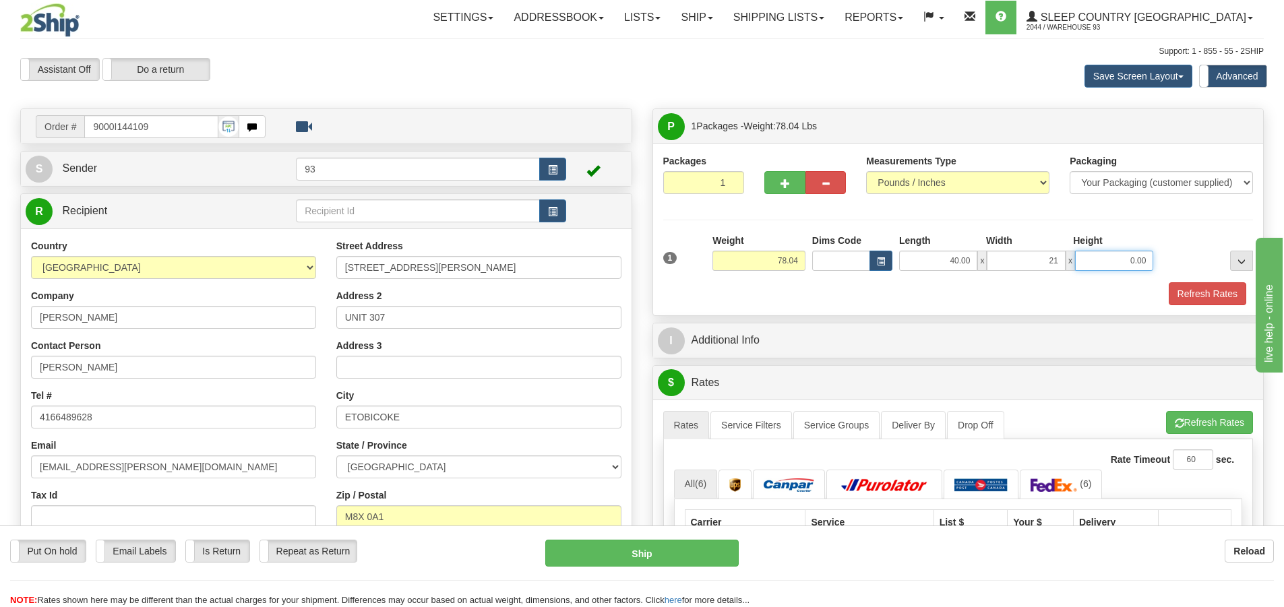
type input "21.00"
click at [1126, 262] on input "0.00" at bounding box center [1114, 261] width 78 height 20
type input "21.00"
click at [1219, 302] on button "Refresh Rates" at bounding box center [1208, 293] width 78 height 23
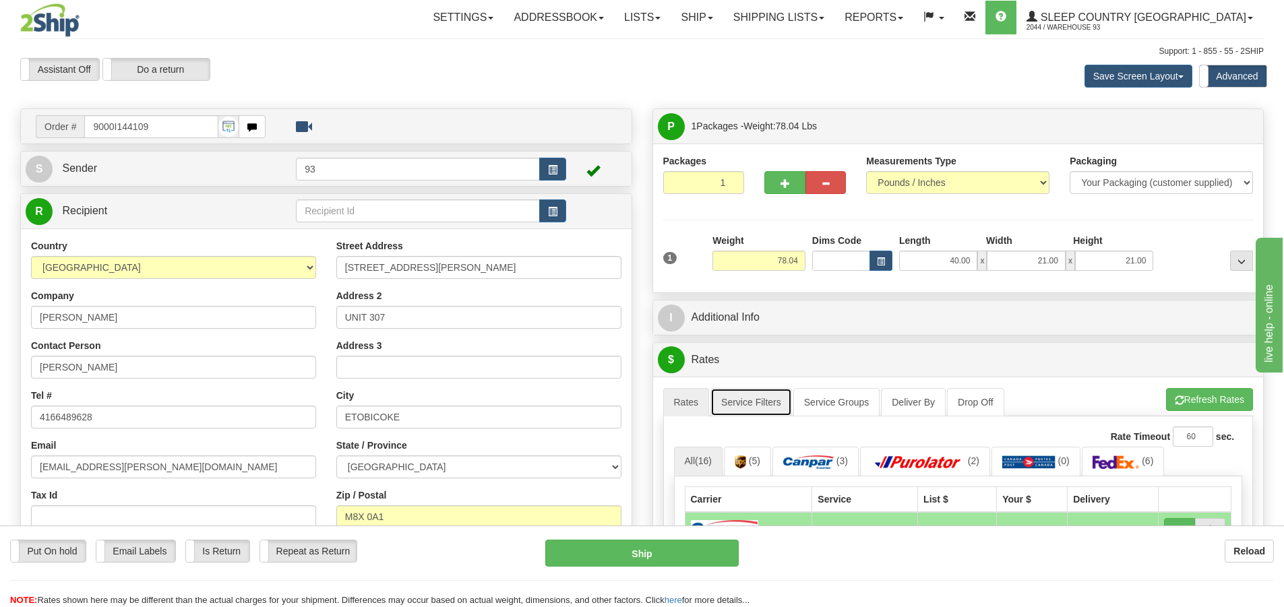
click at [749, 396] on link "Service Filters" at bounding box center [751, 402] width 82 height 28
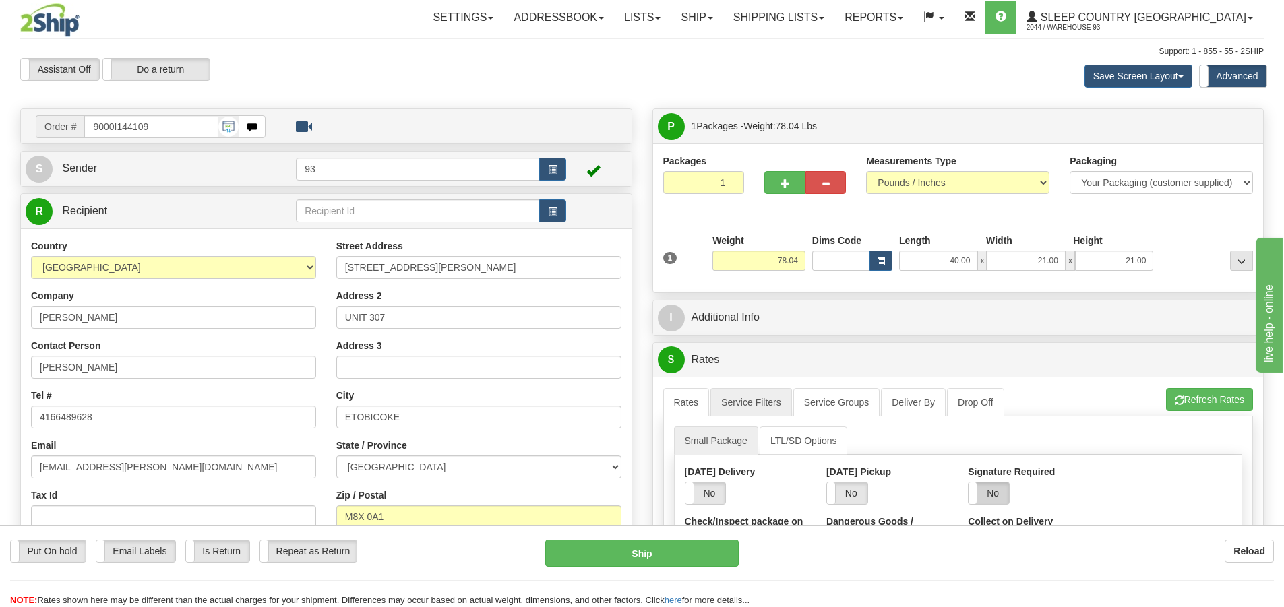
click at [1006, 499] on label "No" at bounding box center [989, 494] width 40 height 22
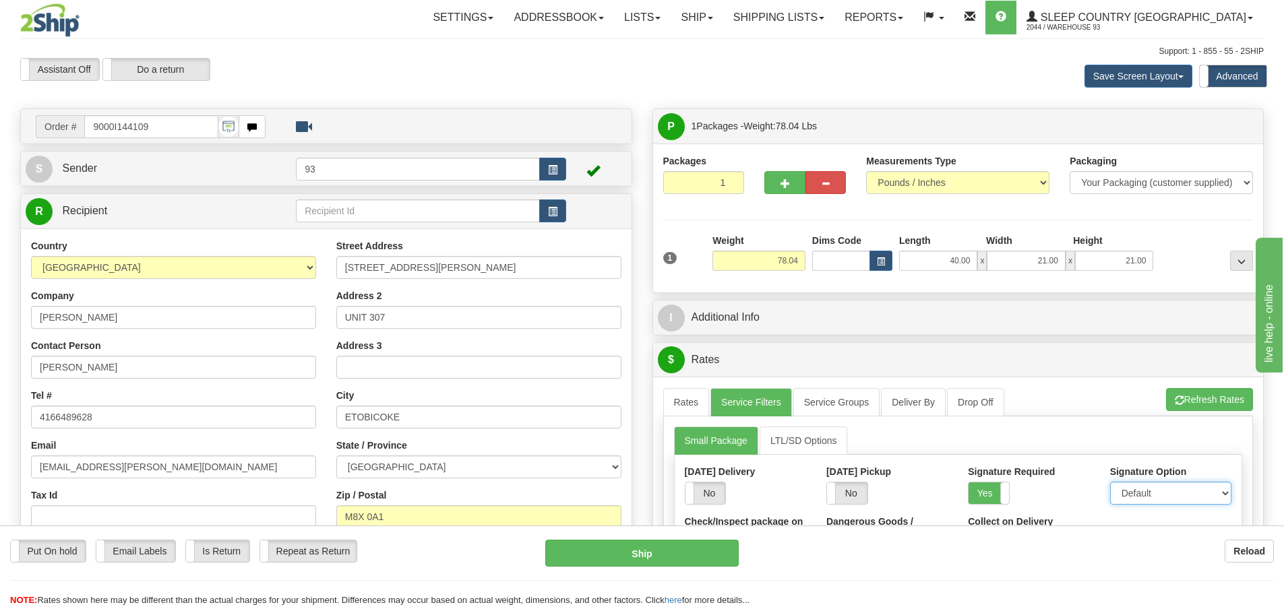
drag, startPoint x: 1144, startPoint y: 488, endPoint x: 1146, endPoint y: 497, distance: 9.6
click at [1144, 488] on select "Default Adult Direct Indirect No Signature Required" at bounding box center [1170, 493] width 121 height 23
select select "1"
click at [1110, 482] on select "Default Adult Direct Indirect No Signature Required" at bounding box center [1170, 493] width 121 height 23
click at [677, 399] on link "Rates" at bounding box center [686, 402] width 47 height 28
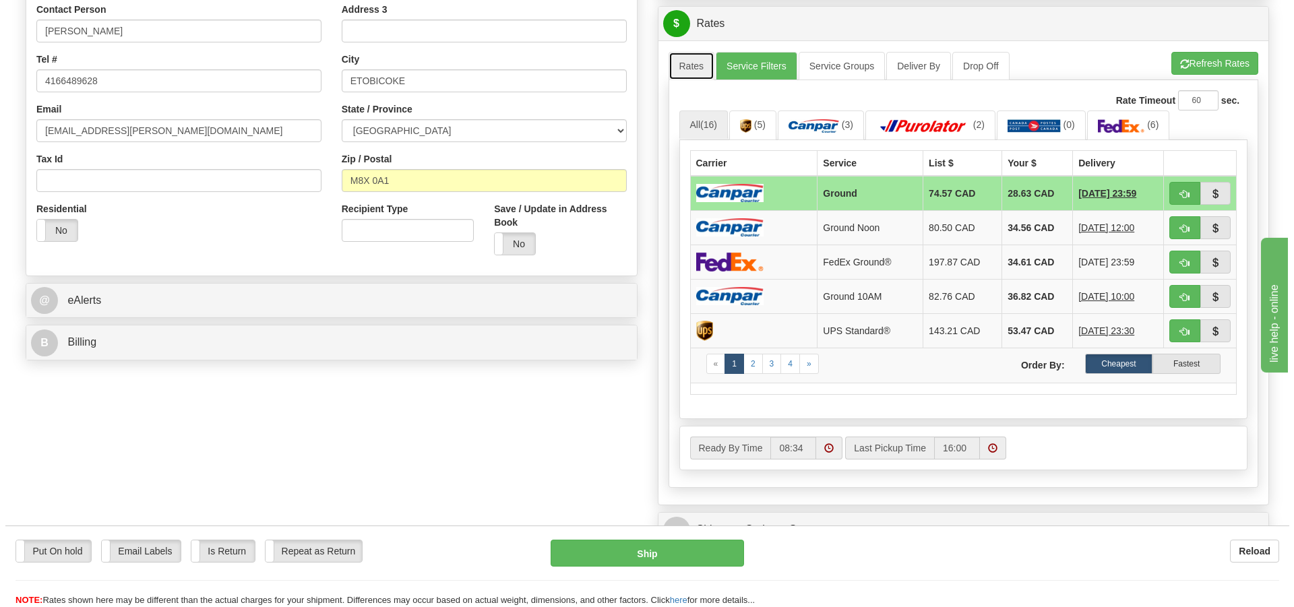
scroll to position [337, 0]
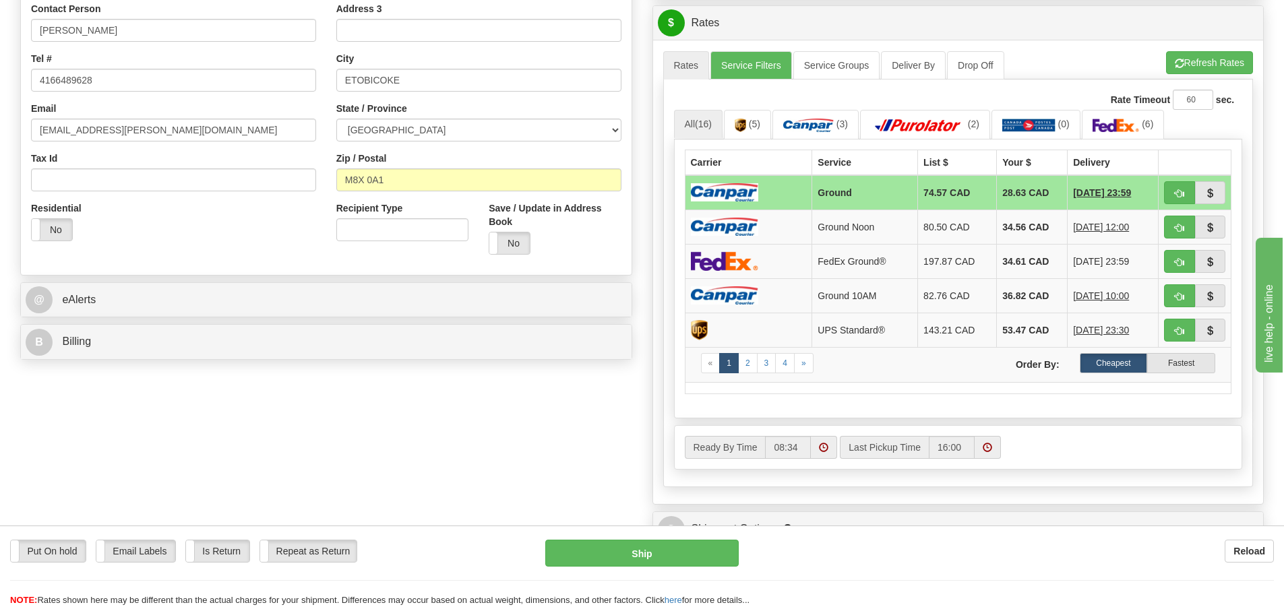
click at [711, 539] on div "Put On hold Put On hold Email Labels Email Labels Edit Is Return Is Return Repe…" at bounding box center [642, 567] width 1284 height 82
click at [711, 556] on button "Ship" at bounding box center [641, 553] width 193 height 27
type input "1"
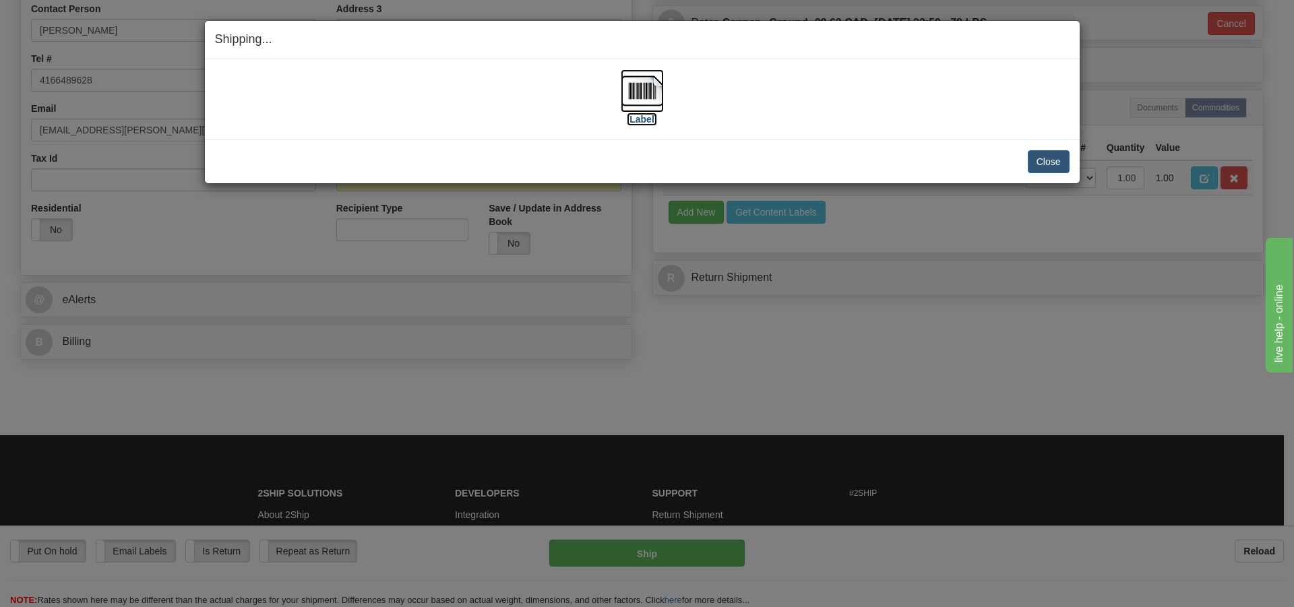
click at [654, 99] on img at bounding box center [642, 90] width 43 height 43
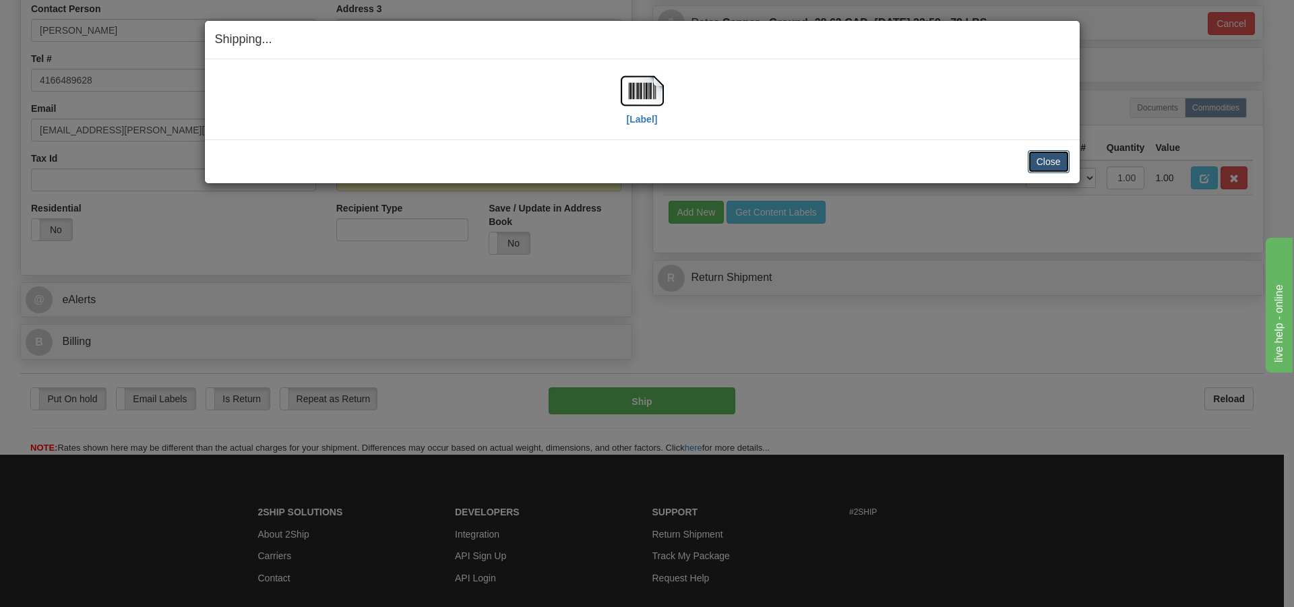
click at [1054, 163] on button "Close" at bounding box center [1049, 161] width 42 height 23
